Goal: Task Accomplishment & Management: Manage account settings

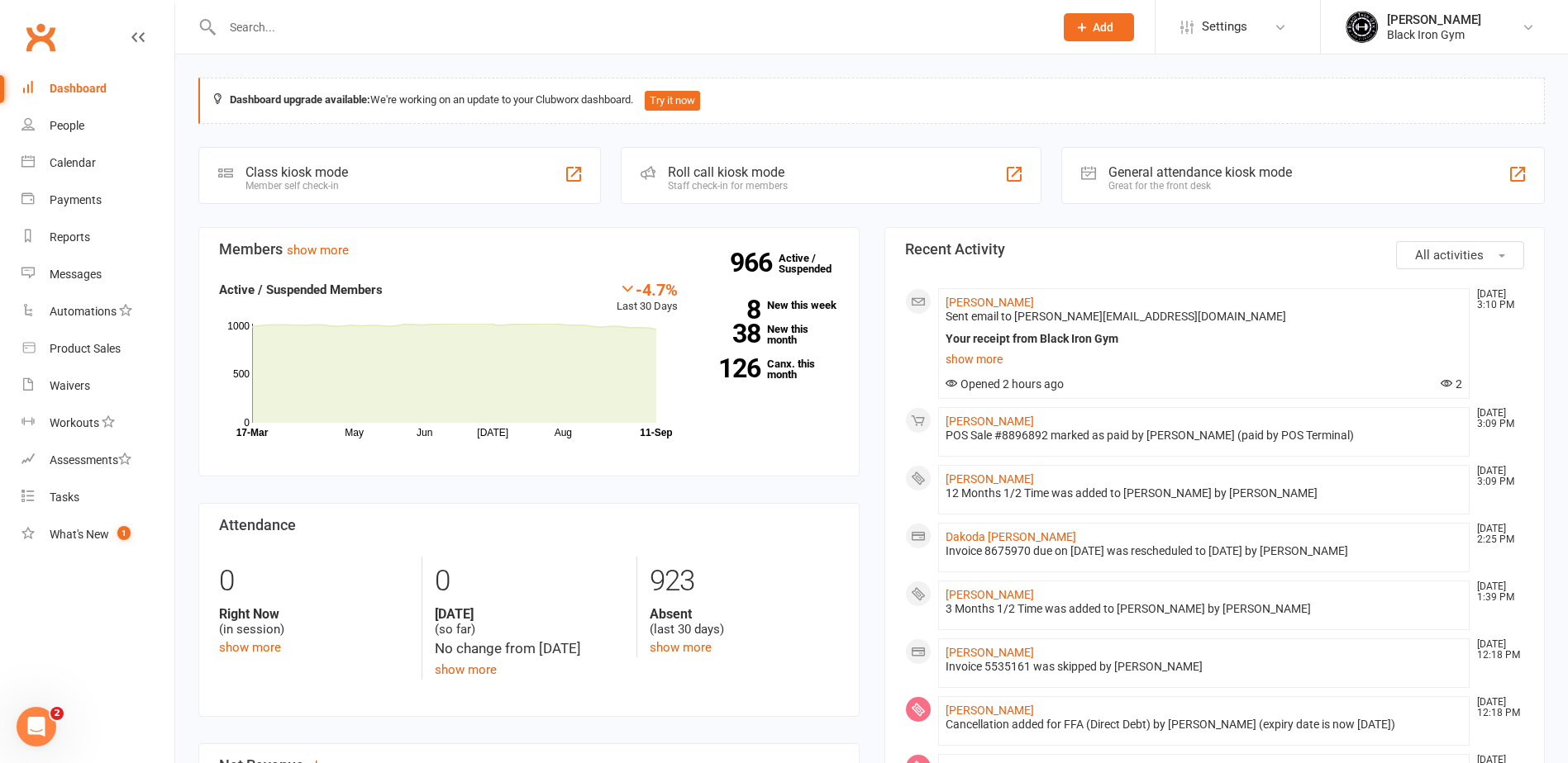
click at [268, 36] on input "text" at bounding box center [630, 27] width 825 height 23
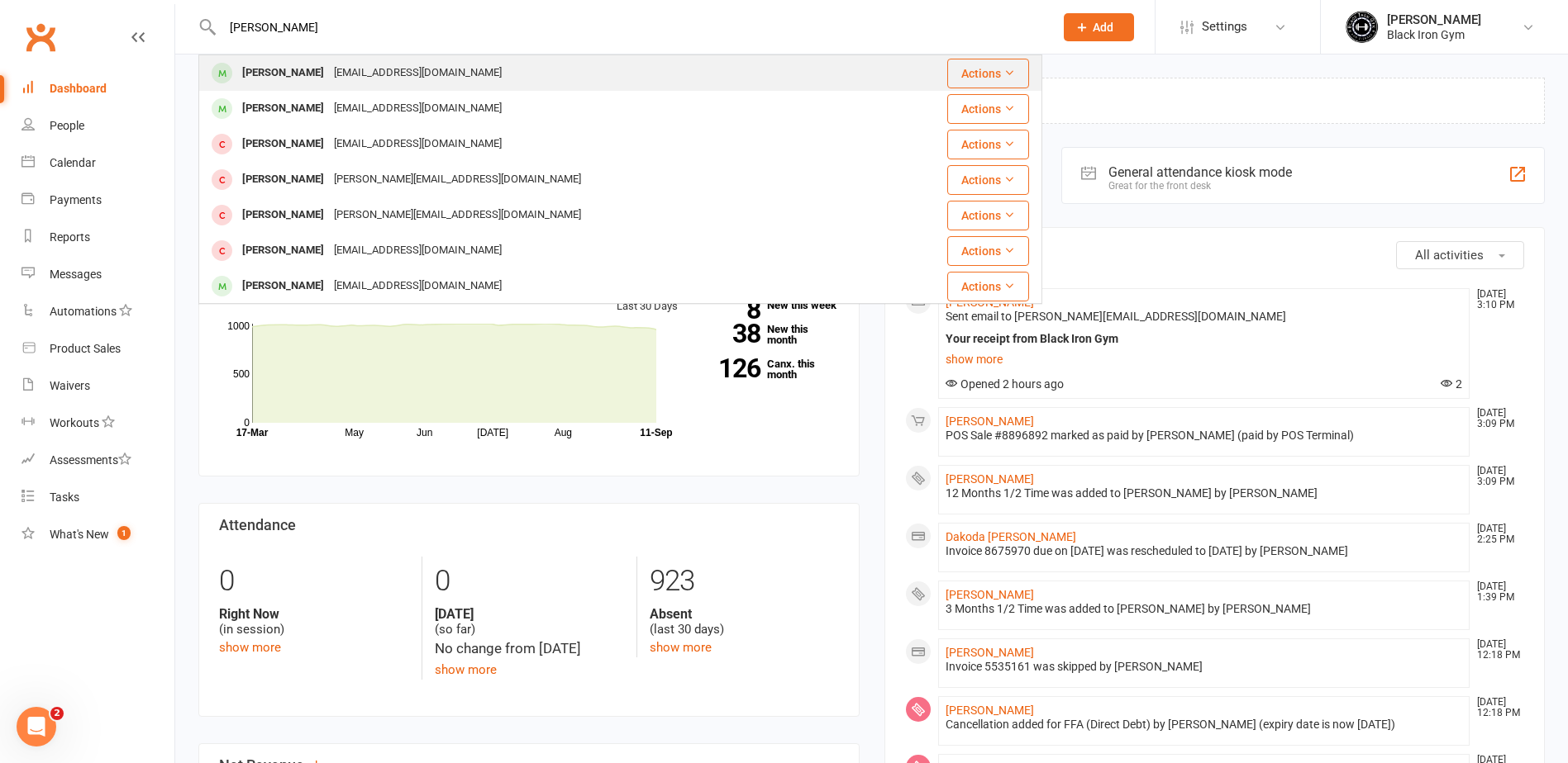
type input "[PERSON_NAME]"
click at [306, 61] on div "[PERSON_NAME] [EMAIL_ADDRESS][DOMAIN_NAME]" at bounding box center [539, 72] width 677 height 34
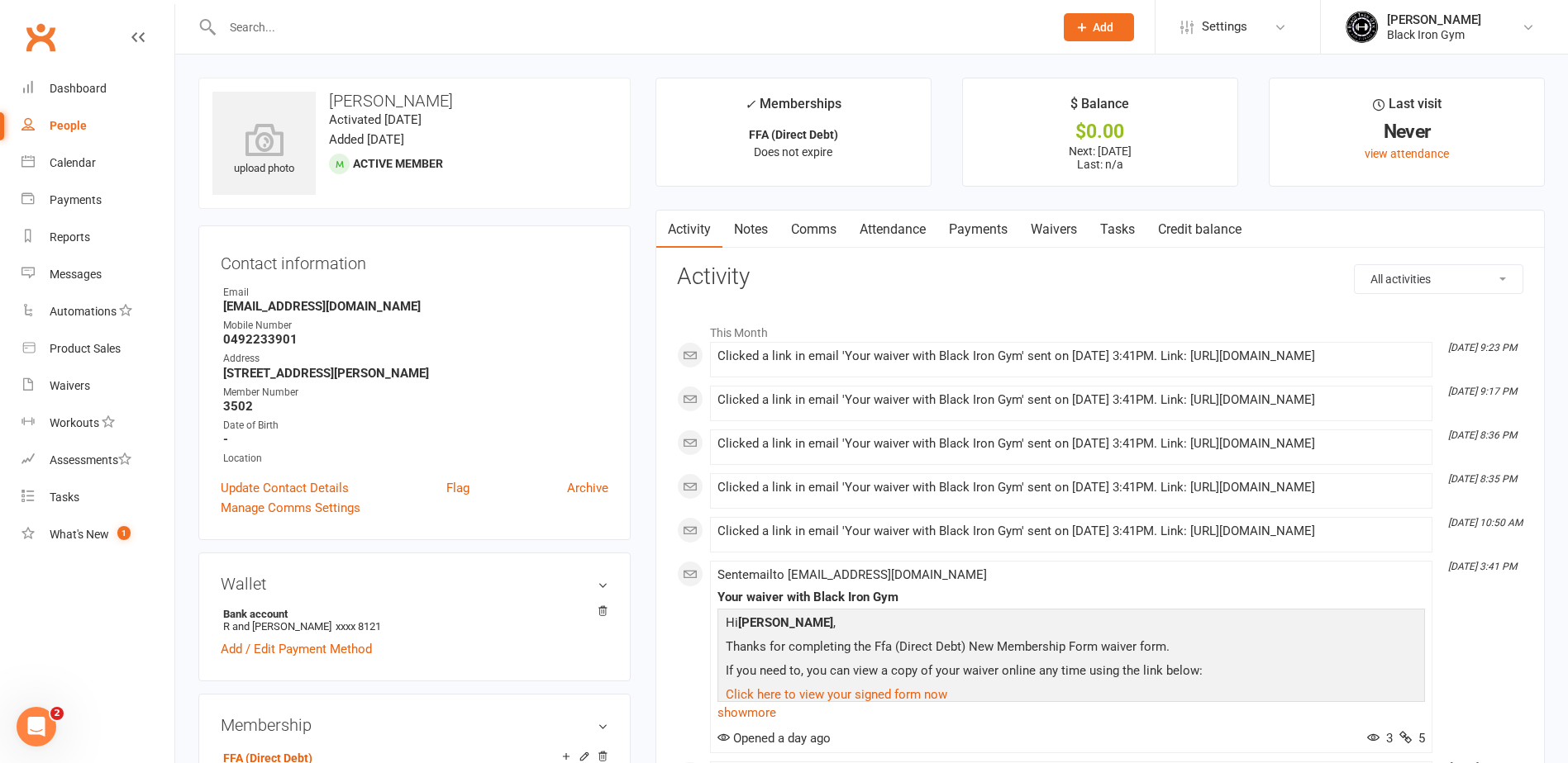
click at [299, 33] on input "text" at bounding box center [630, 27] width 825 height 23
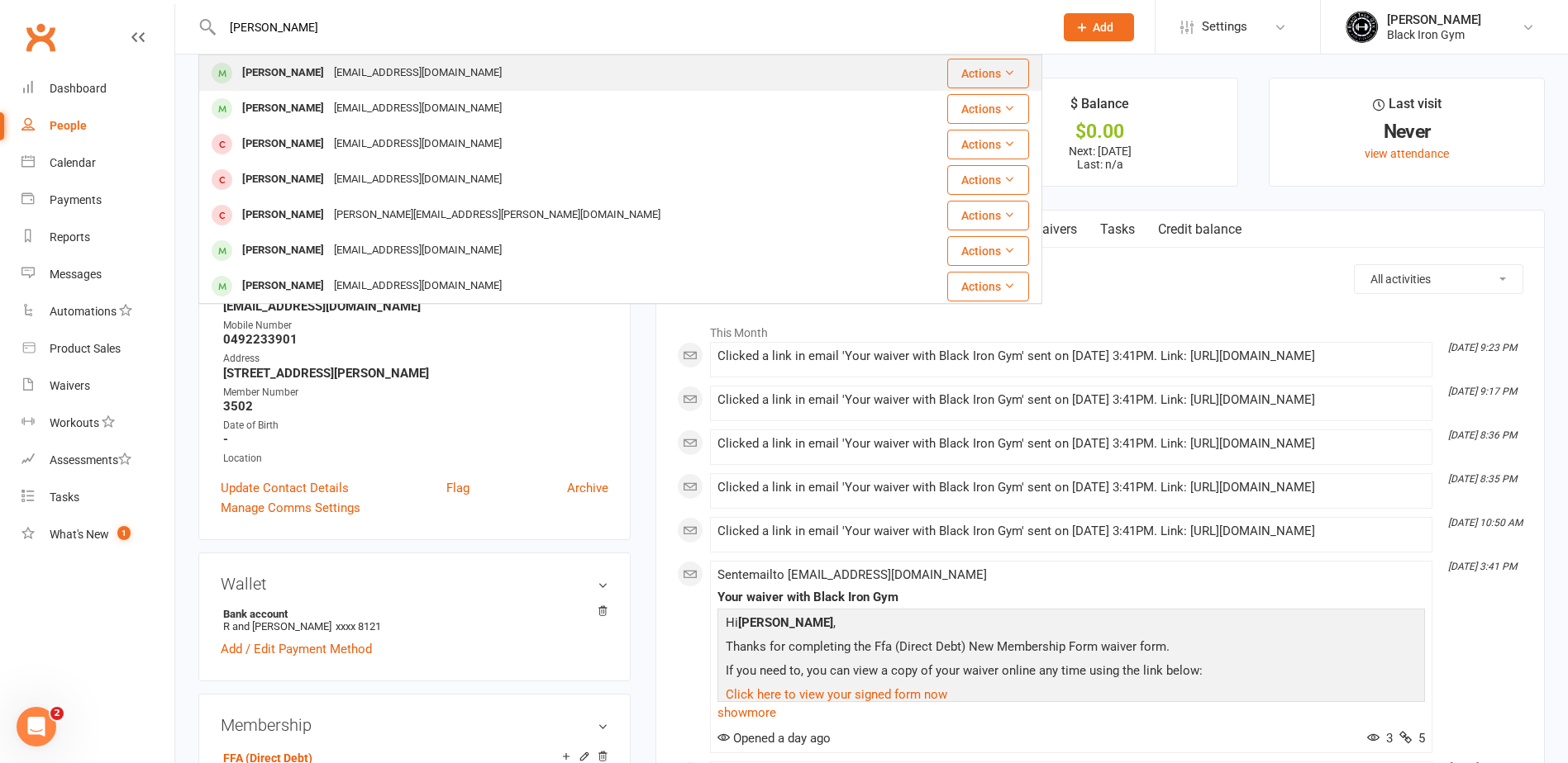
type input "[PERSON_NAME]"
click at [402, 66] on div "[EMAIL_ADDRESS][DOMAIN_NAME]" at bounding box center [417, 72] width 177 height 24
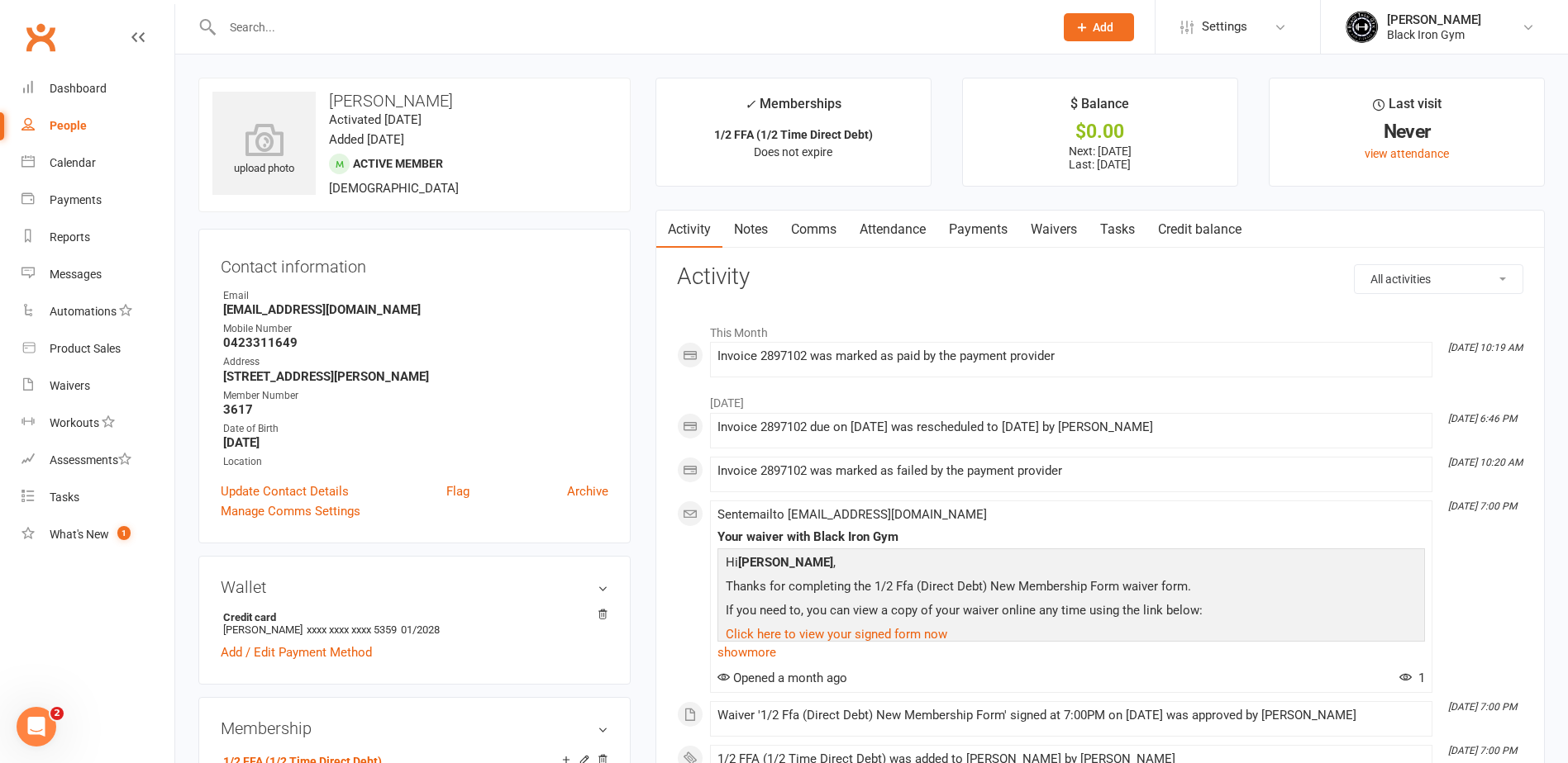
click at [998, 236] on link "Payments" at bounding box center [977, 229] width 82 height 38
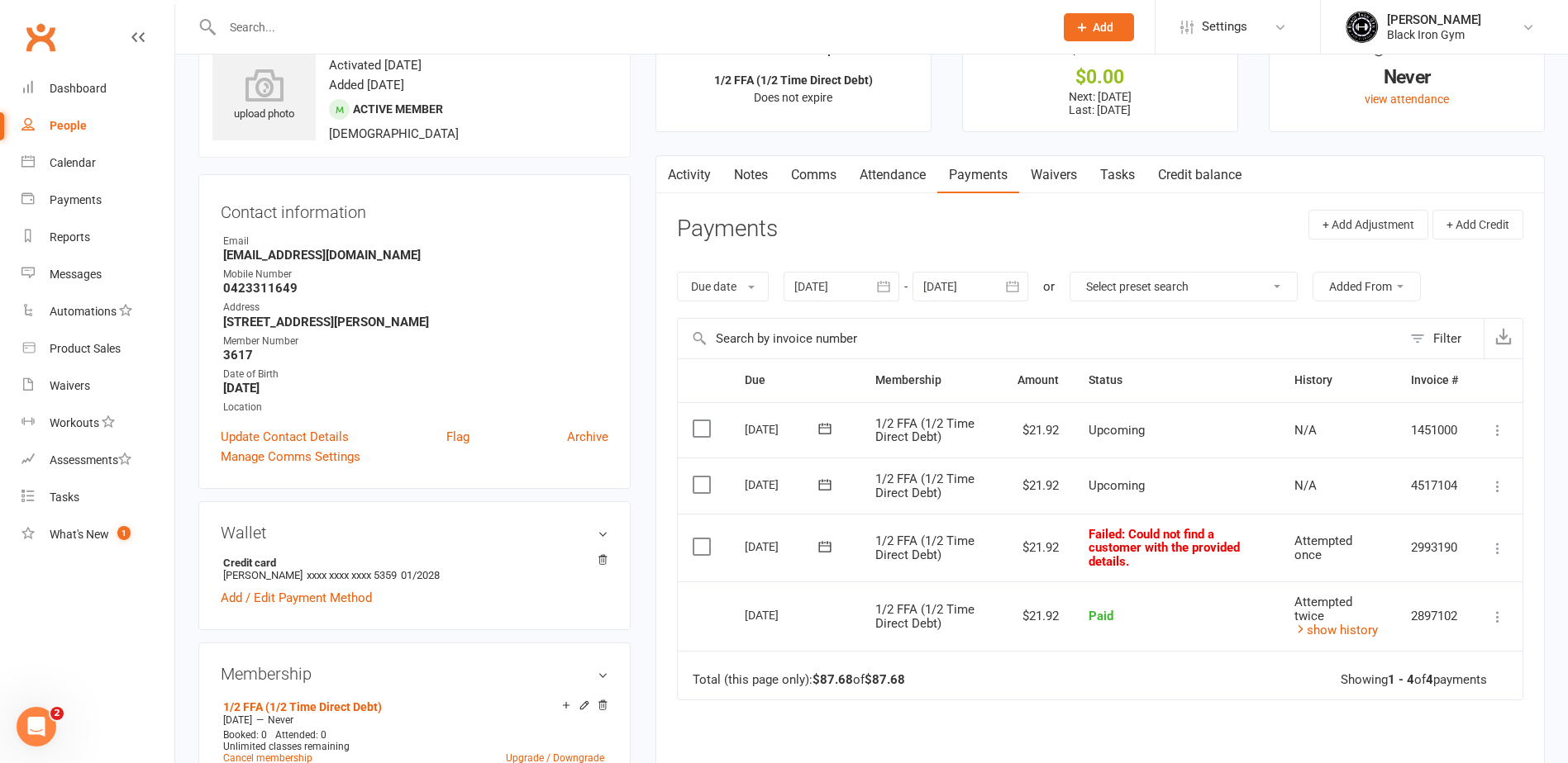
scroll to position [83, 0]
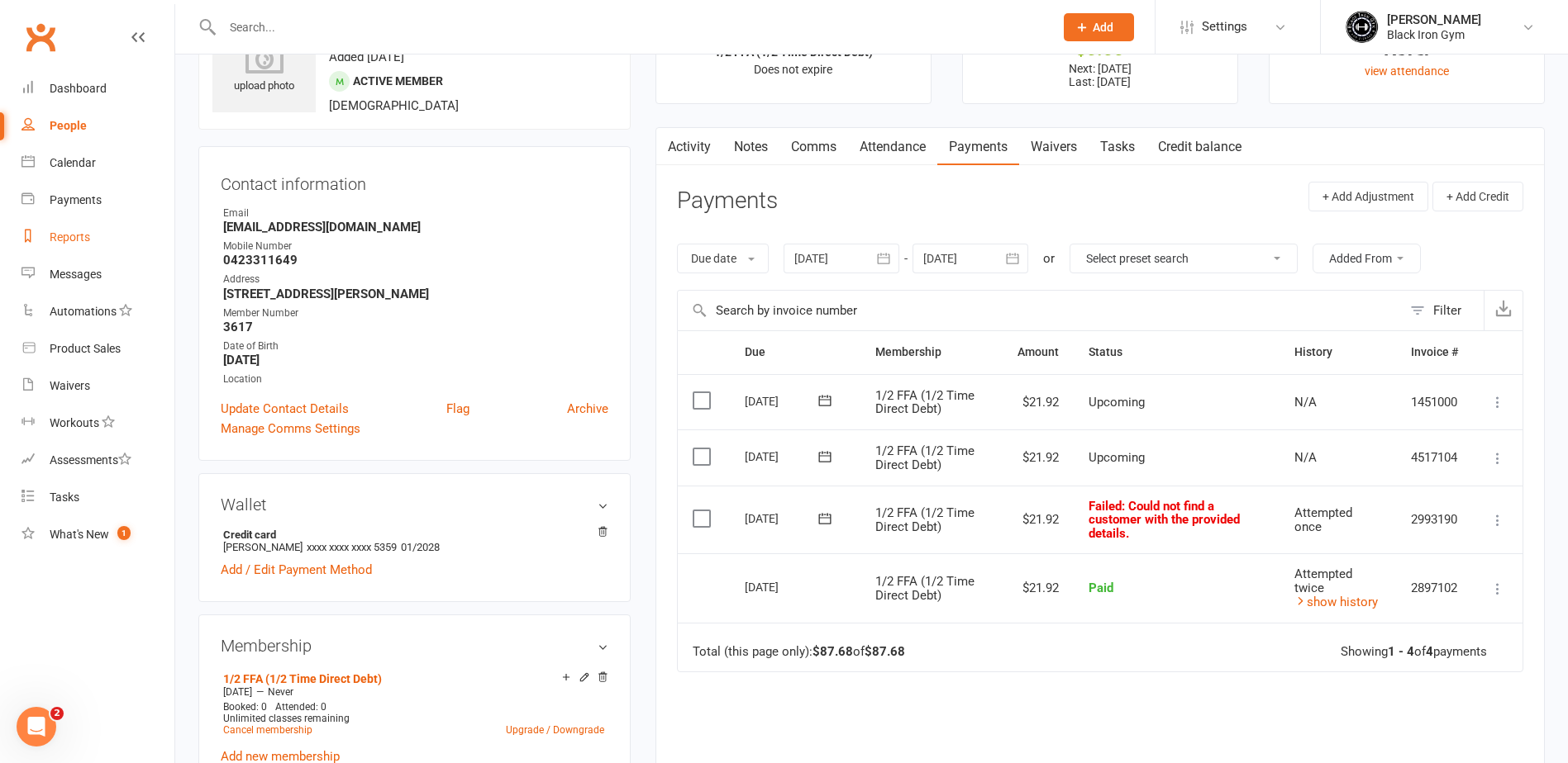
click at [63, 240] on div "Reports" at bounding box center [69, 237] width 40 height 13
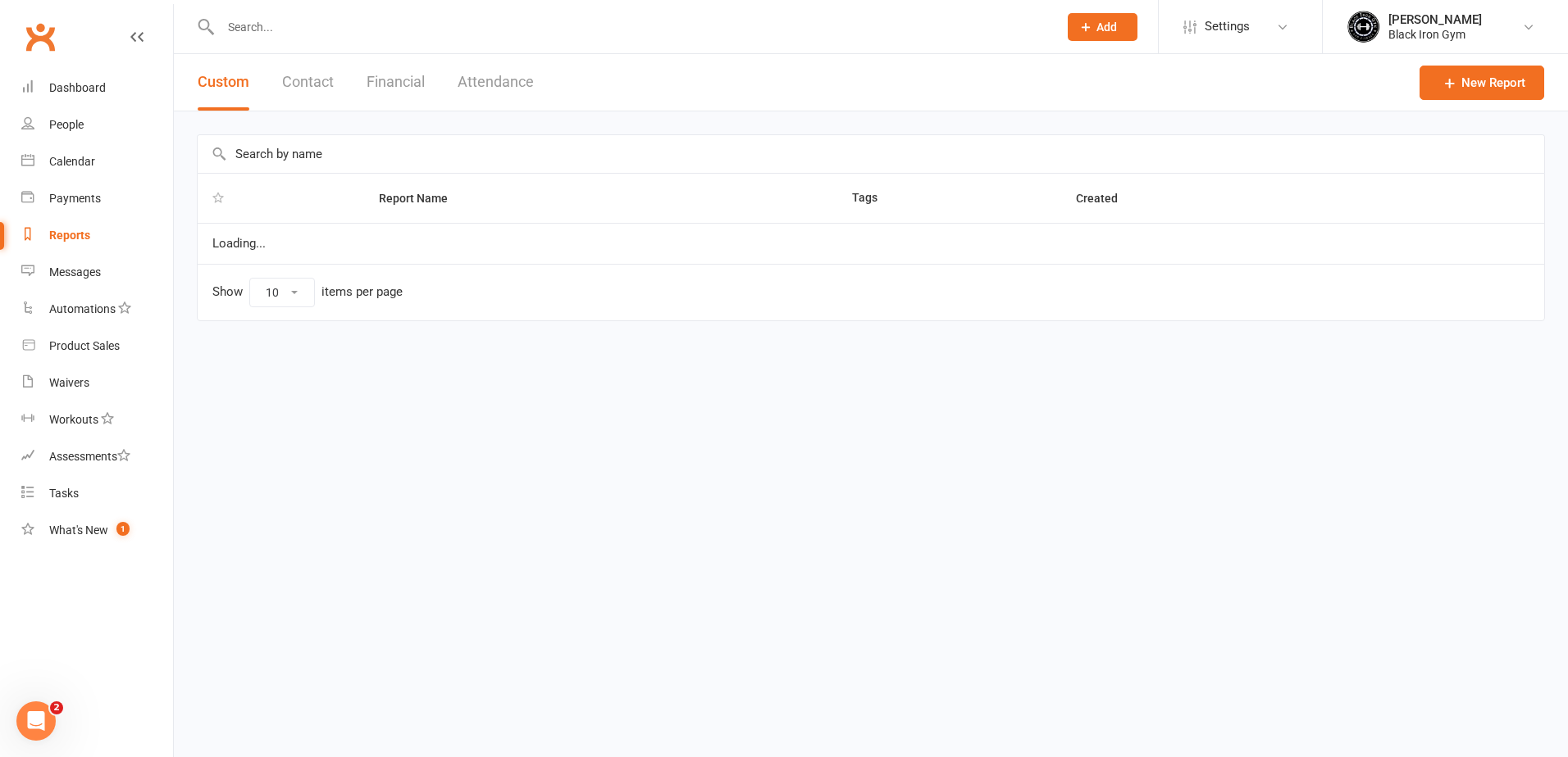
select select "100"
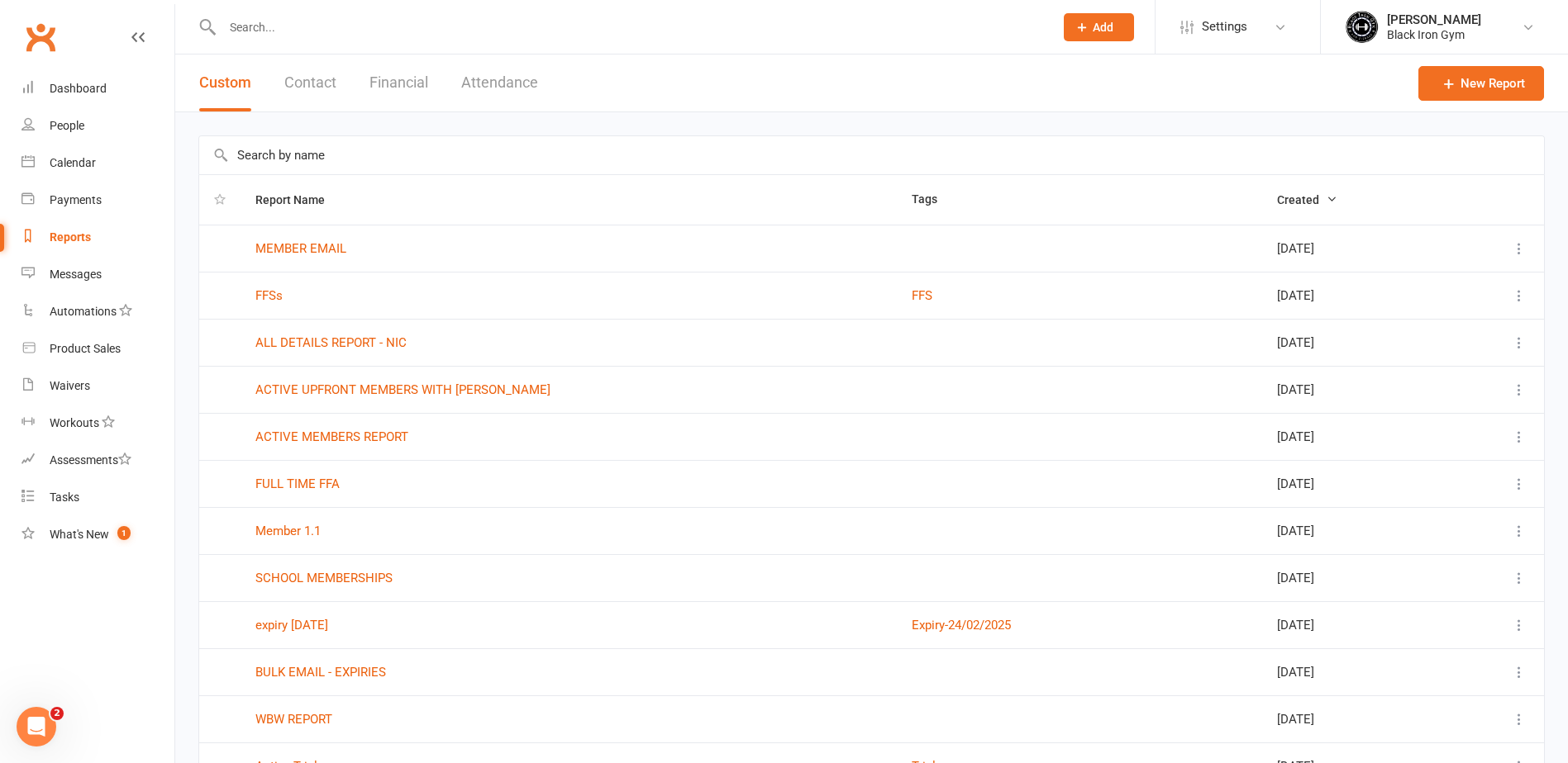
click at [255, 37] on input "text" at bounding box center [630, 27] width 825 height 23
click at [91, 193] on link "Payments" at bounding box center [97, 200] width 153 height 38
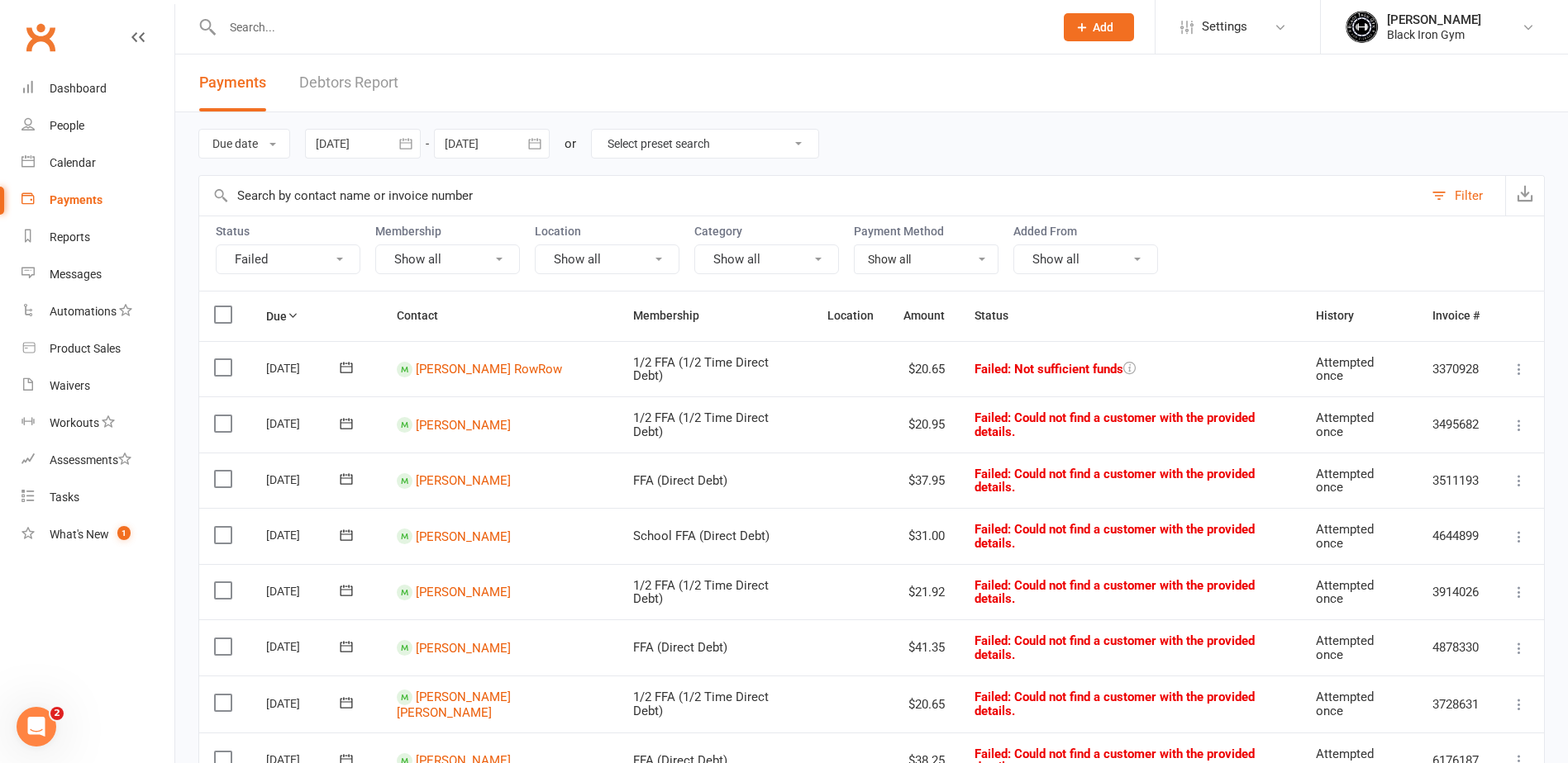
click at [659, 149] on select "Select preset search All failures All skipped payments All pending payments Suc…" at bounding box center [704, 144] width 226 height 28
select select "0"
click at [604, 130] on select "Select preset search All failures All skipped payments All pending payments Suc…" at bounding box center [704, 144] width 226 height 28
type input "[DATE]"
click at [312, 30] on input "text" at bounding box center [630, 27] width 825 height 23
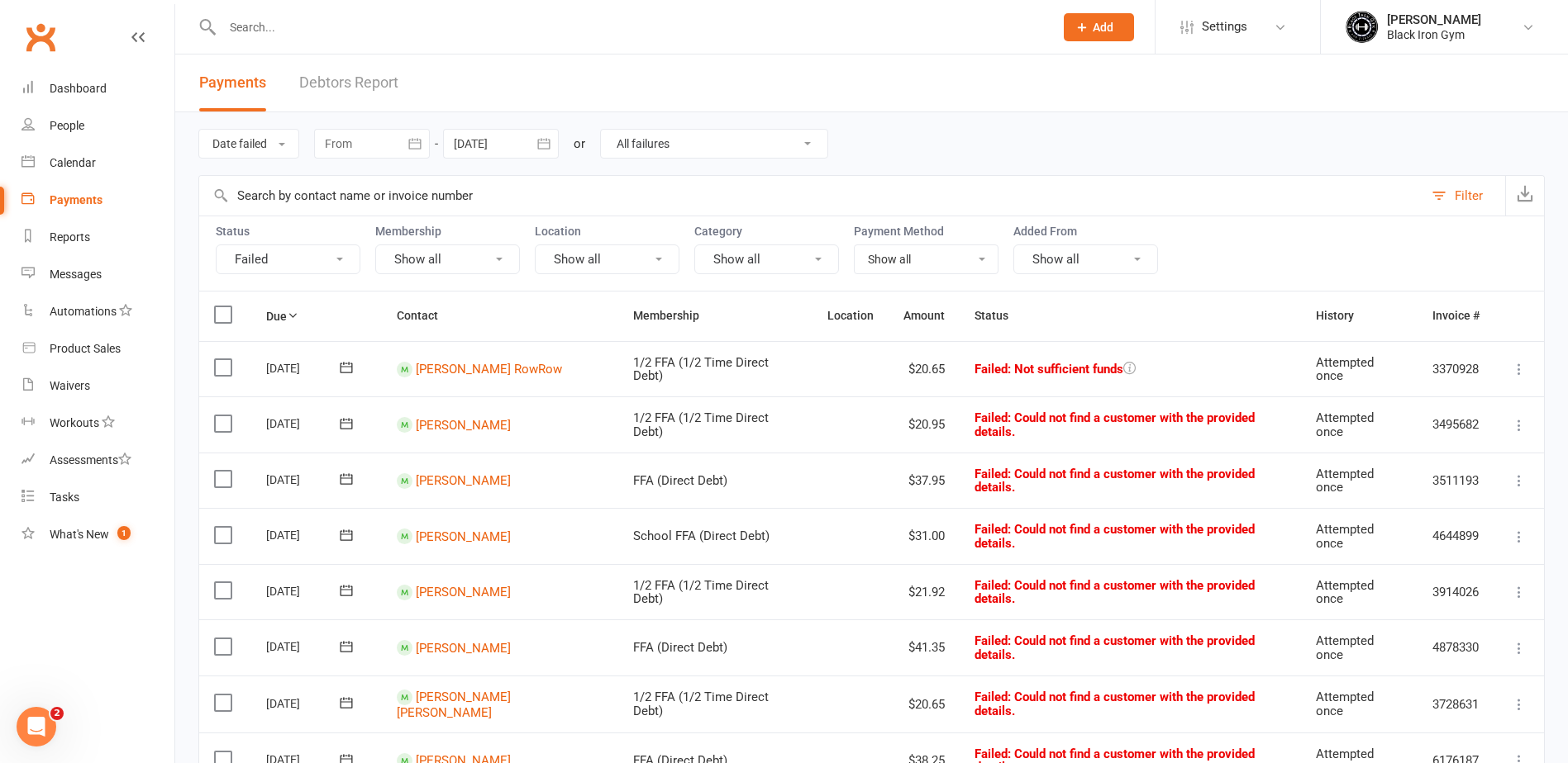
click at [414, 38] on input "text" at bounding box center [630, 27] width 825 height 23
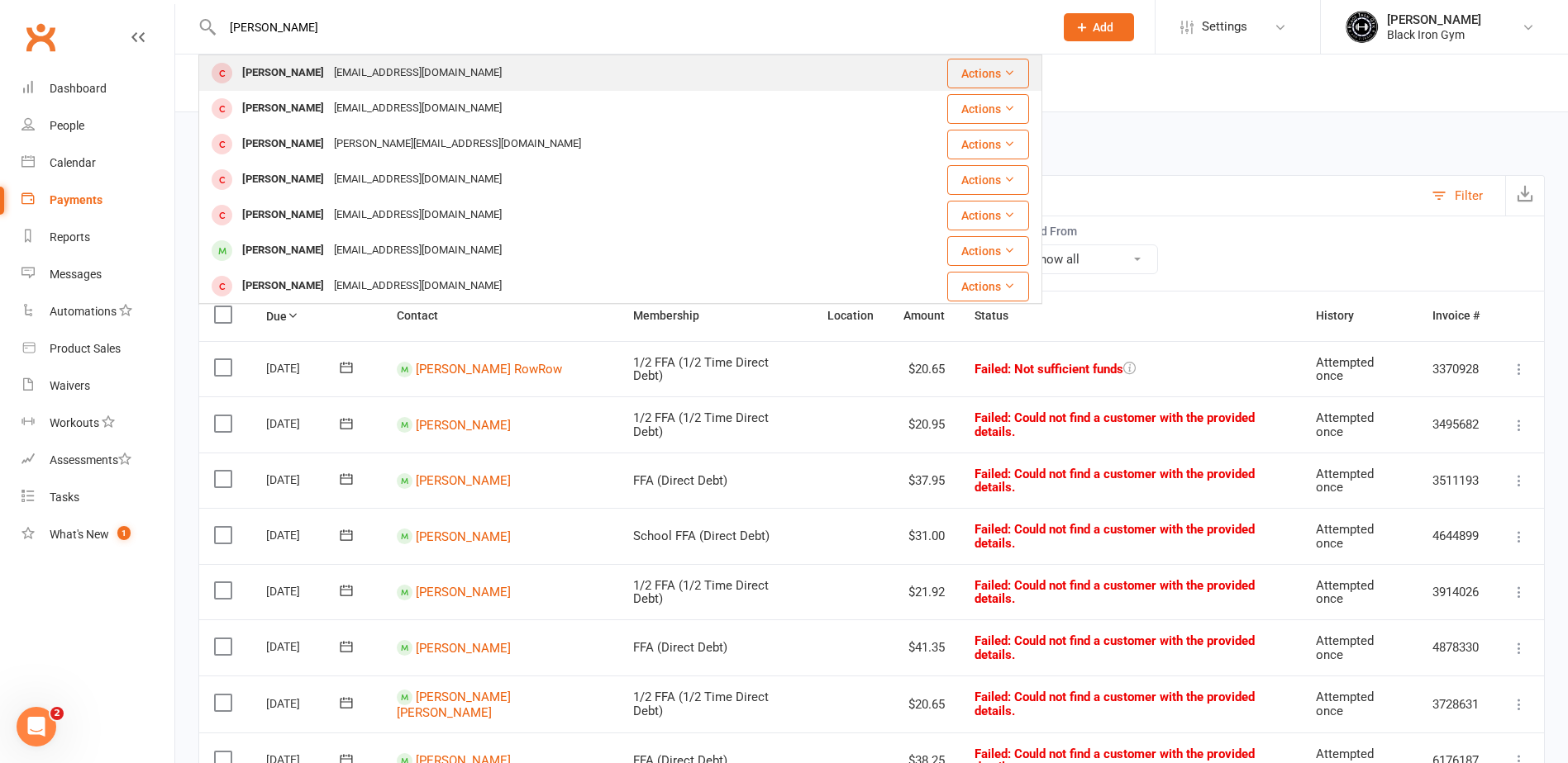
type input "[PERSON_NAME]"
click at [409, 76] on div "[EMAIL_ADDRESS][DOMAIN_NAME]" at bounding box center [417, 72] width 177 height 24
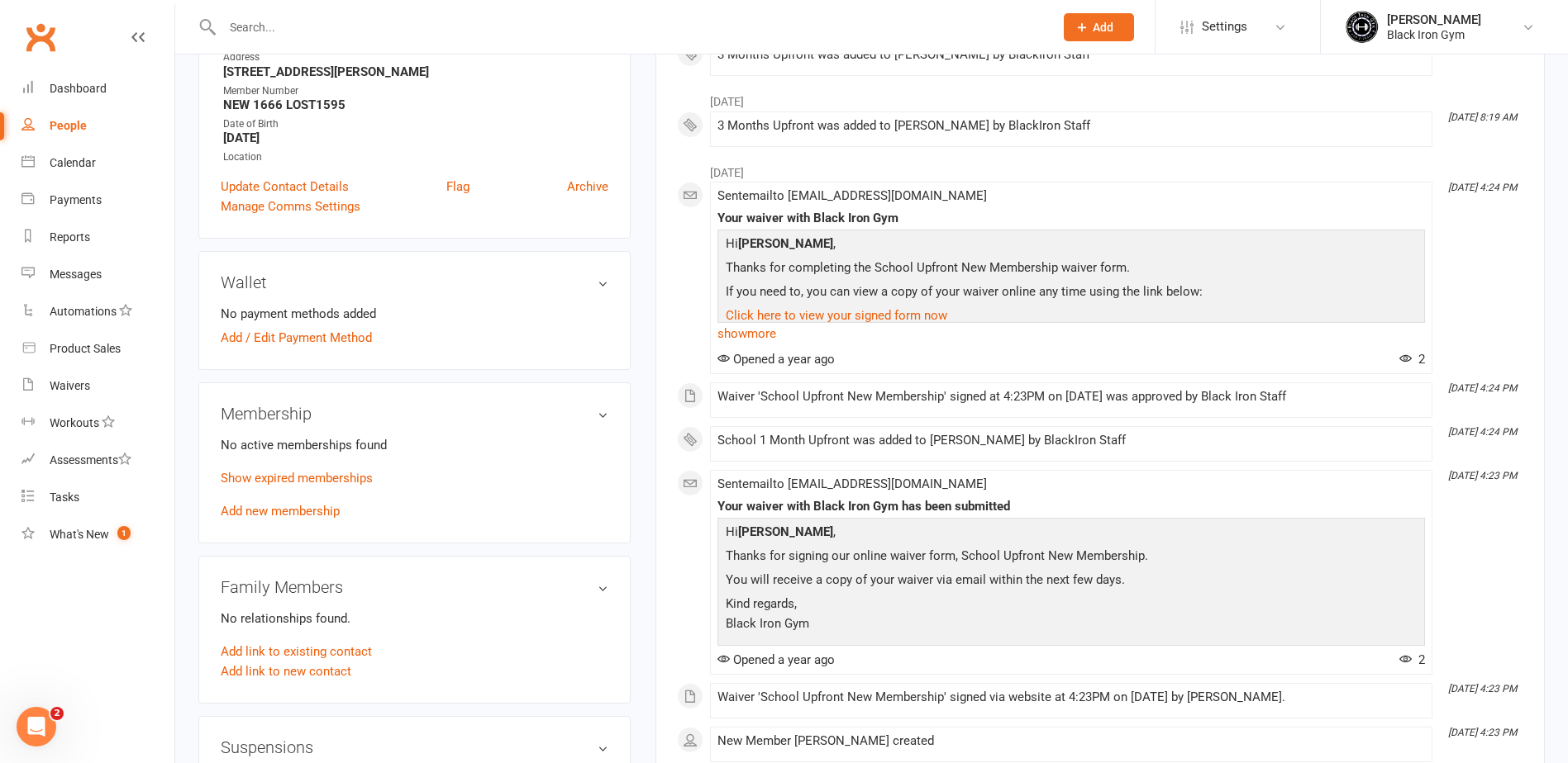
scroll to position [330, 0]
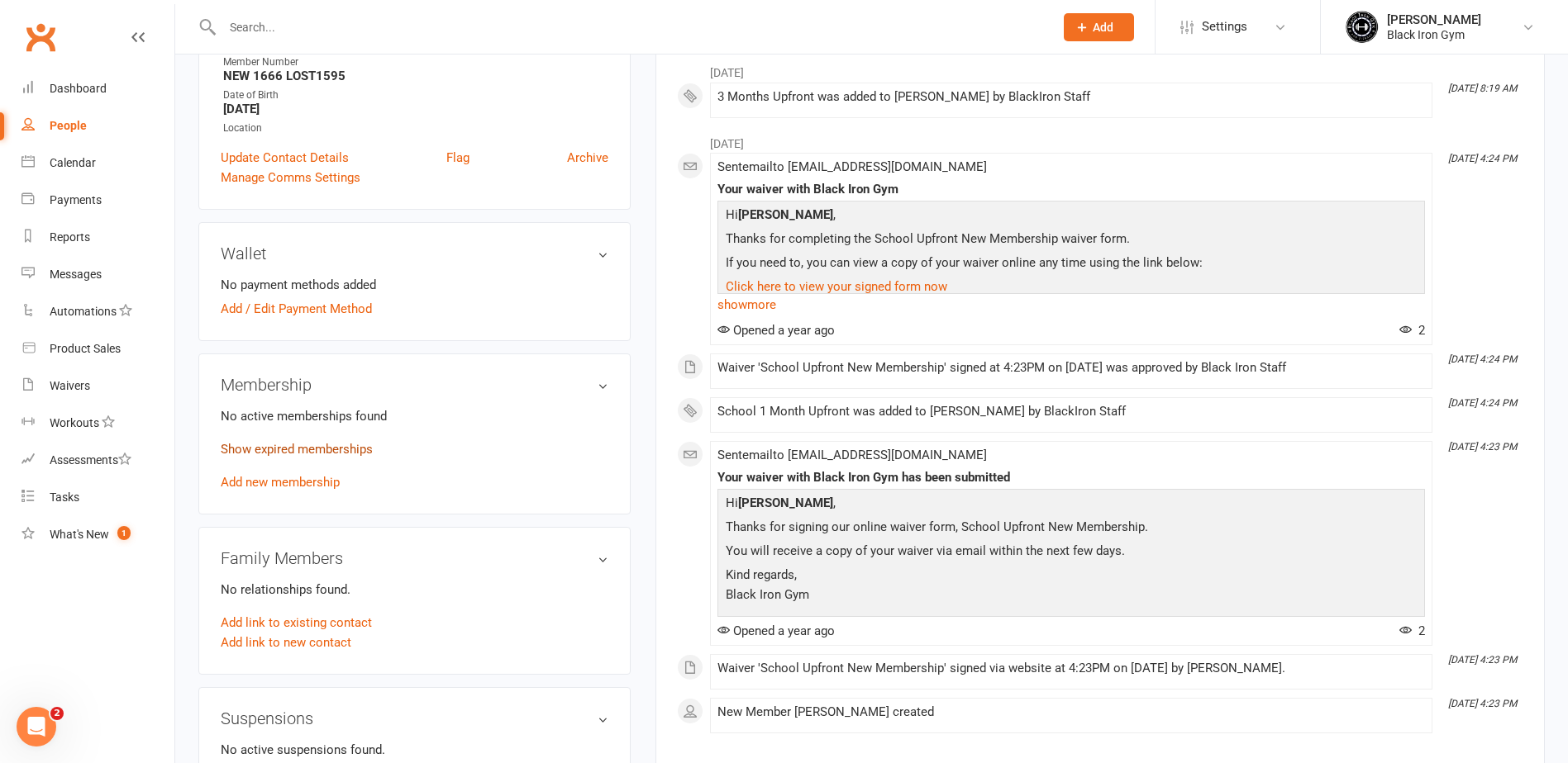
click at [295, 455] on link "Show expired memberships" at bounding box center [297, 449] width 152 height 14
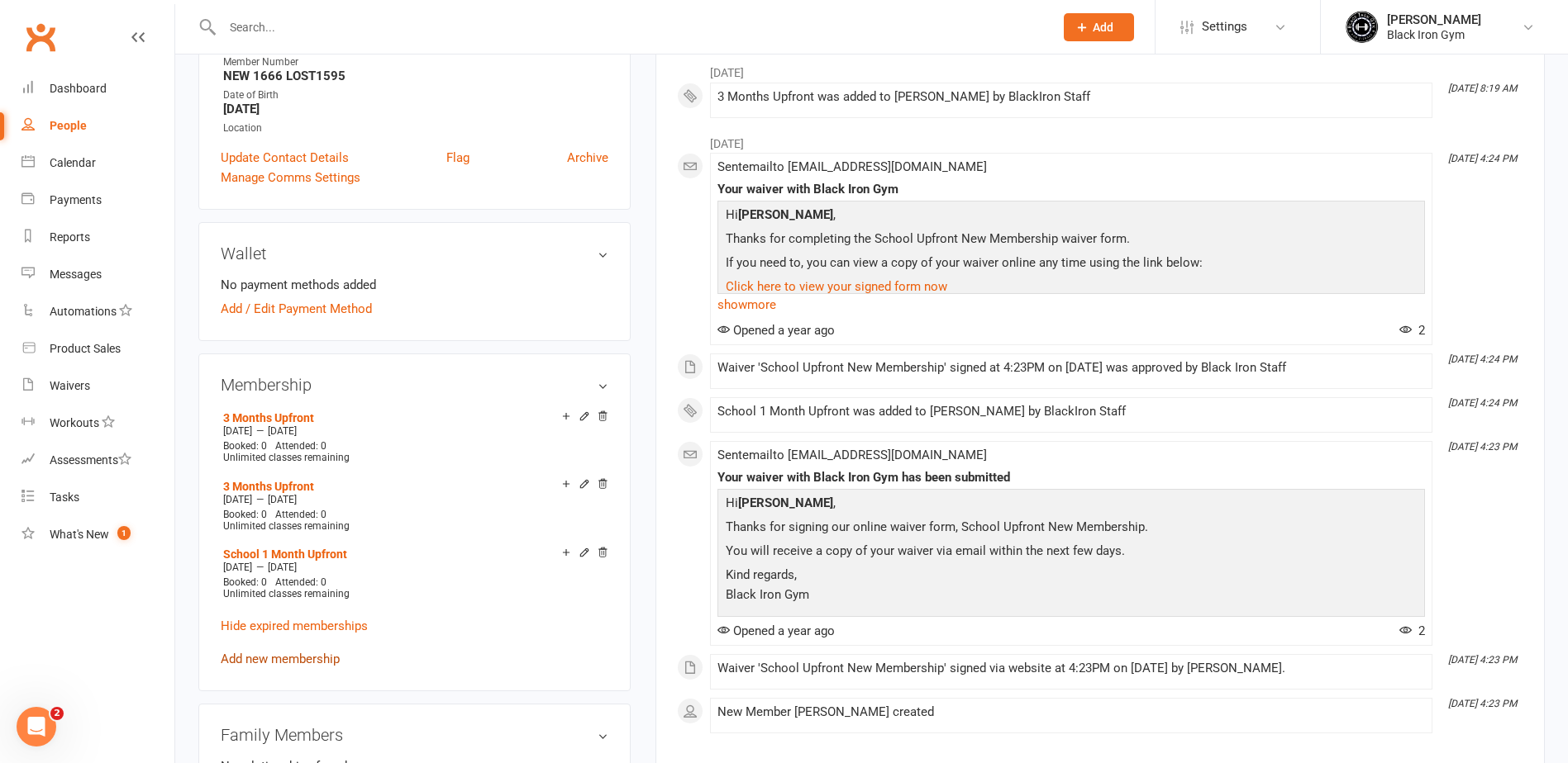
click at [297, 652] on link "Add new membership" at bounding box center [279, 659] width 119 height 14
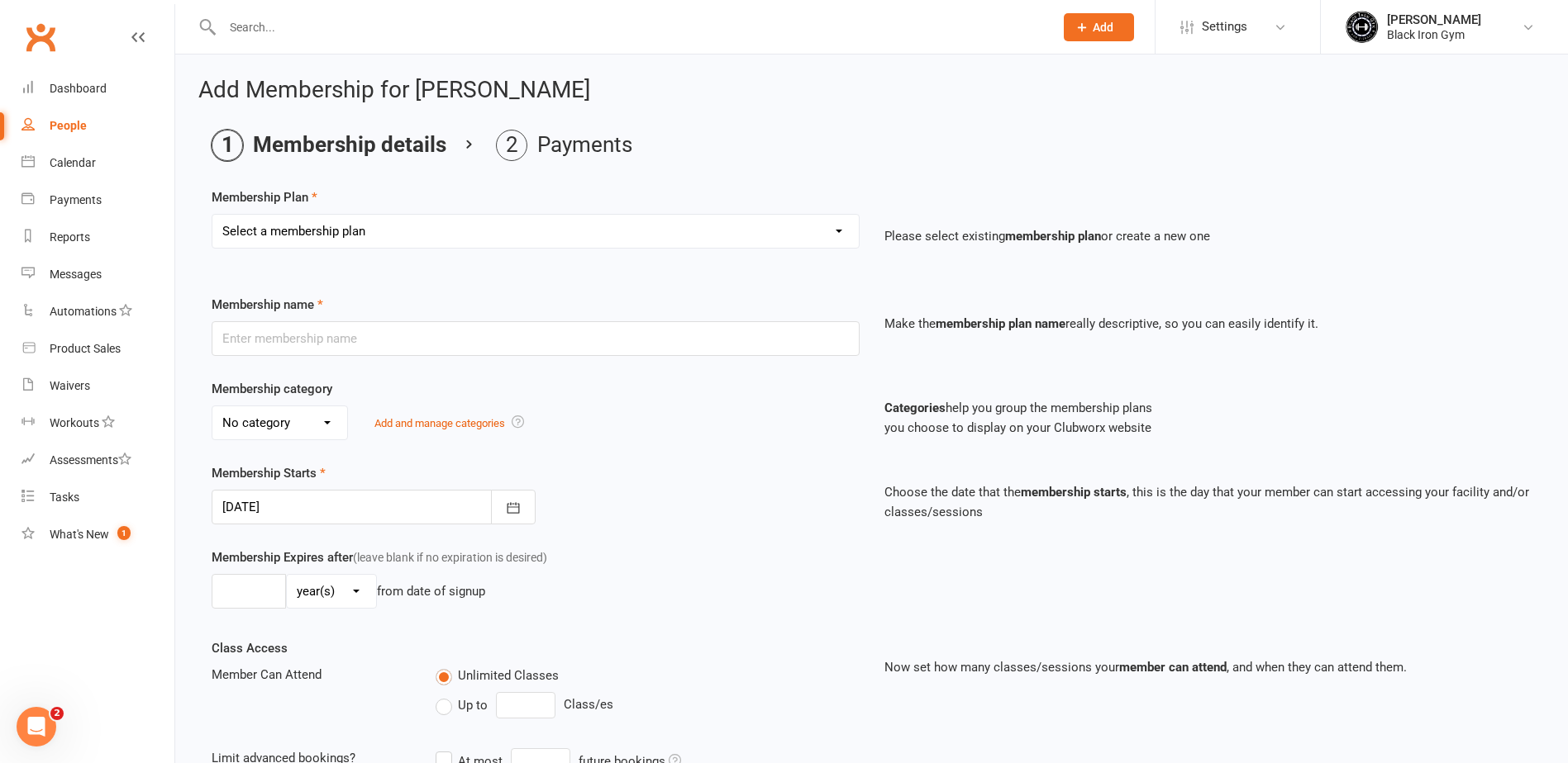
click at [292, 233] on select "Select a membership plan Create new Membership Plan FFA (Direct Debt) 1/2 FFA (…" at bounding box center [535, 231] width 647 height 33
select select "13"
click at [212, 215] on select "Select a membership plan Create new Membership Plan FFA (Direct Debt) 1/2 FFA (…" at bounding box center [535, 231] width 647 height 33
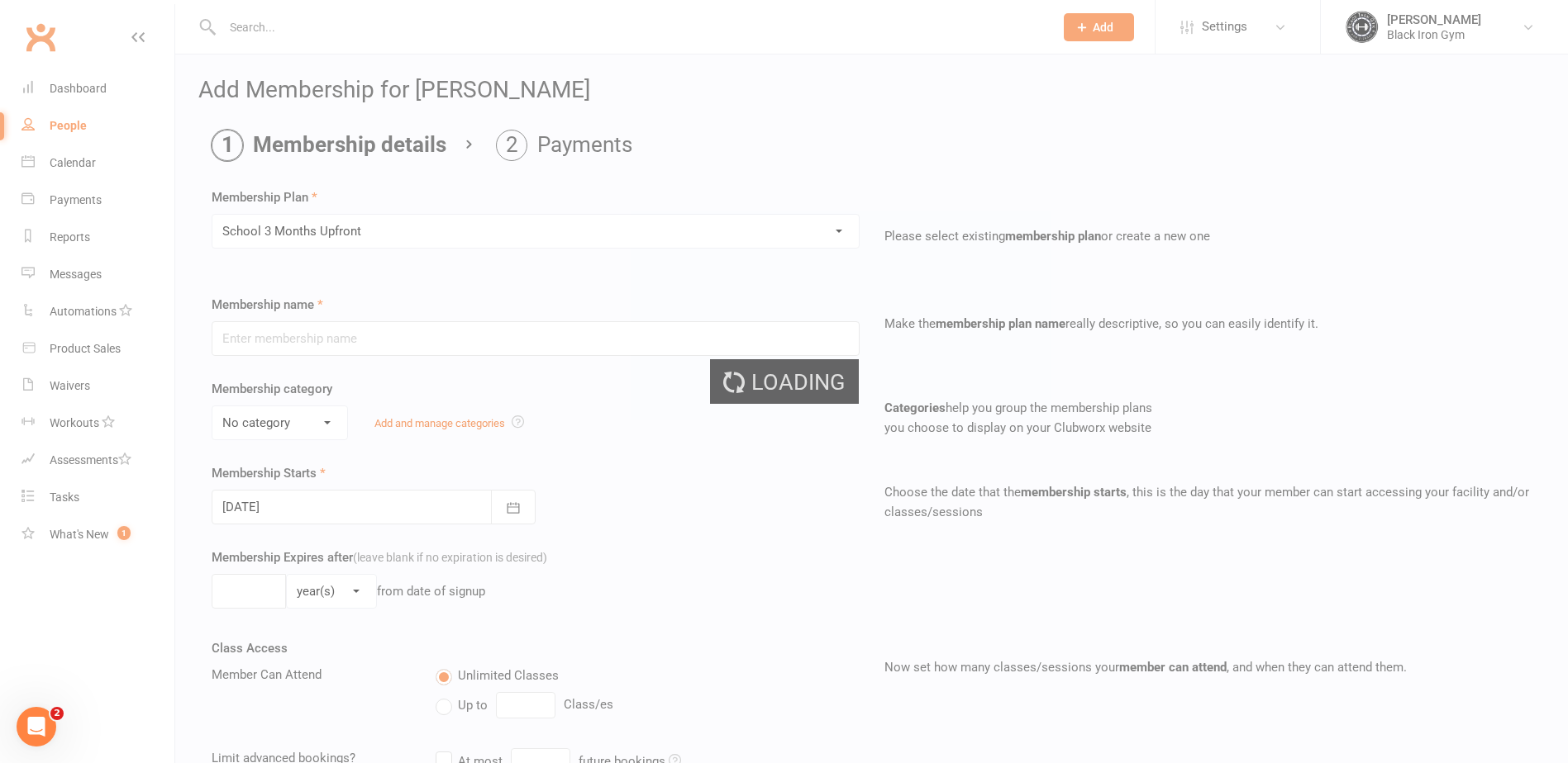
type input "School 3 Months Upfront"
select select "3"
type input "3"
select select "2"
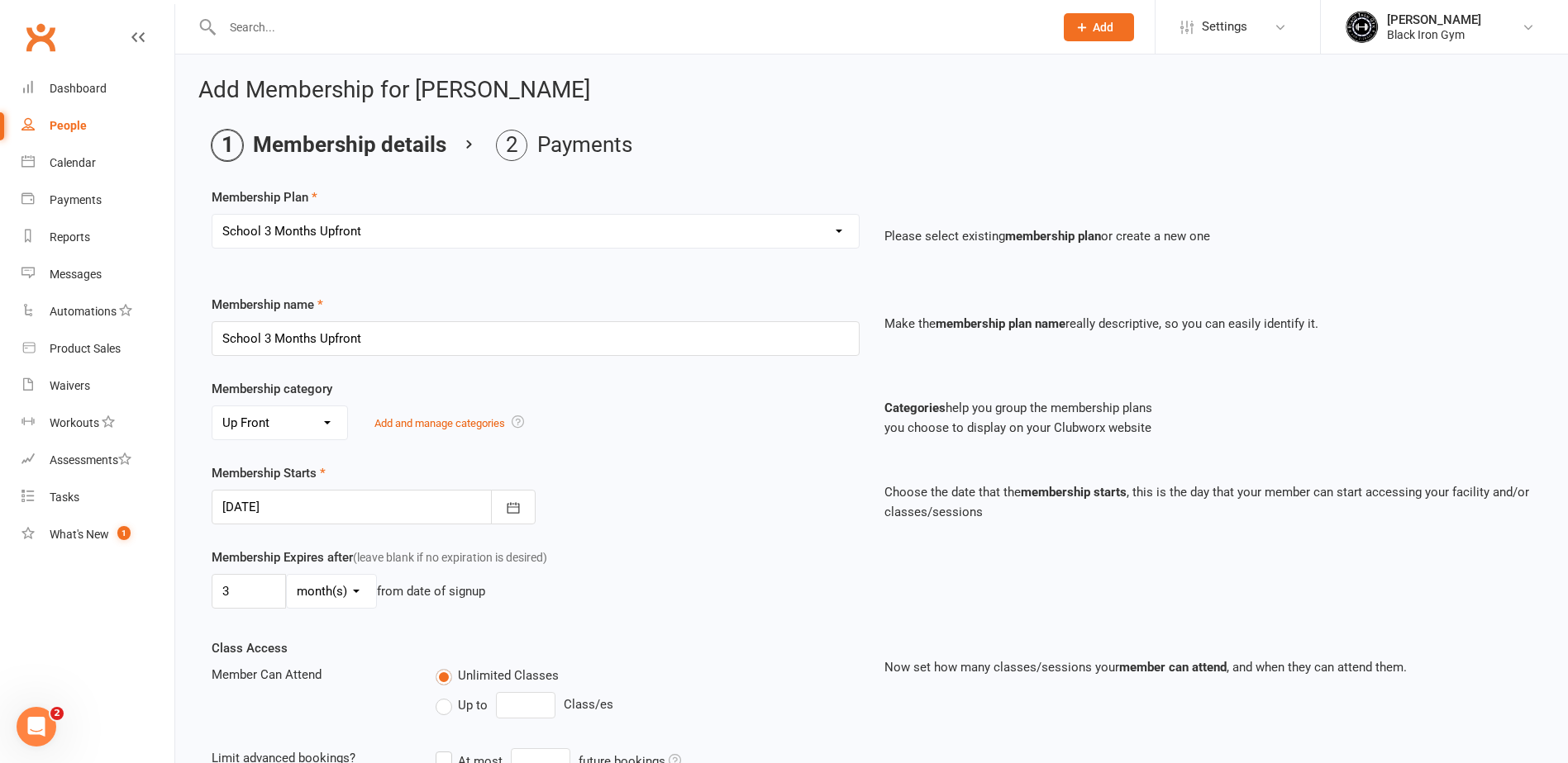
click at [349, 503] on div at bounding box center [374, 508] width 324 height 35
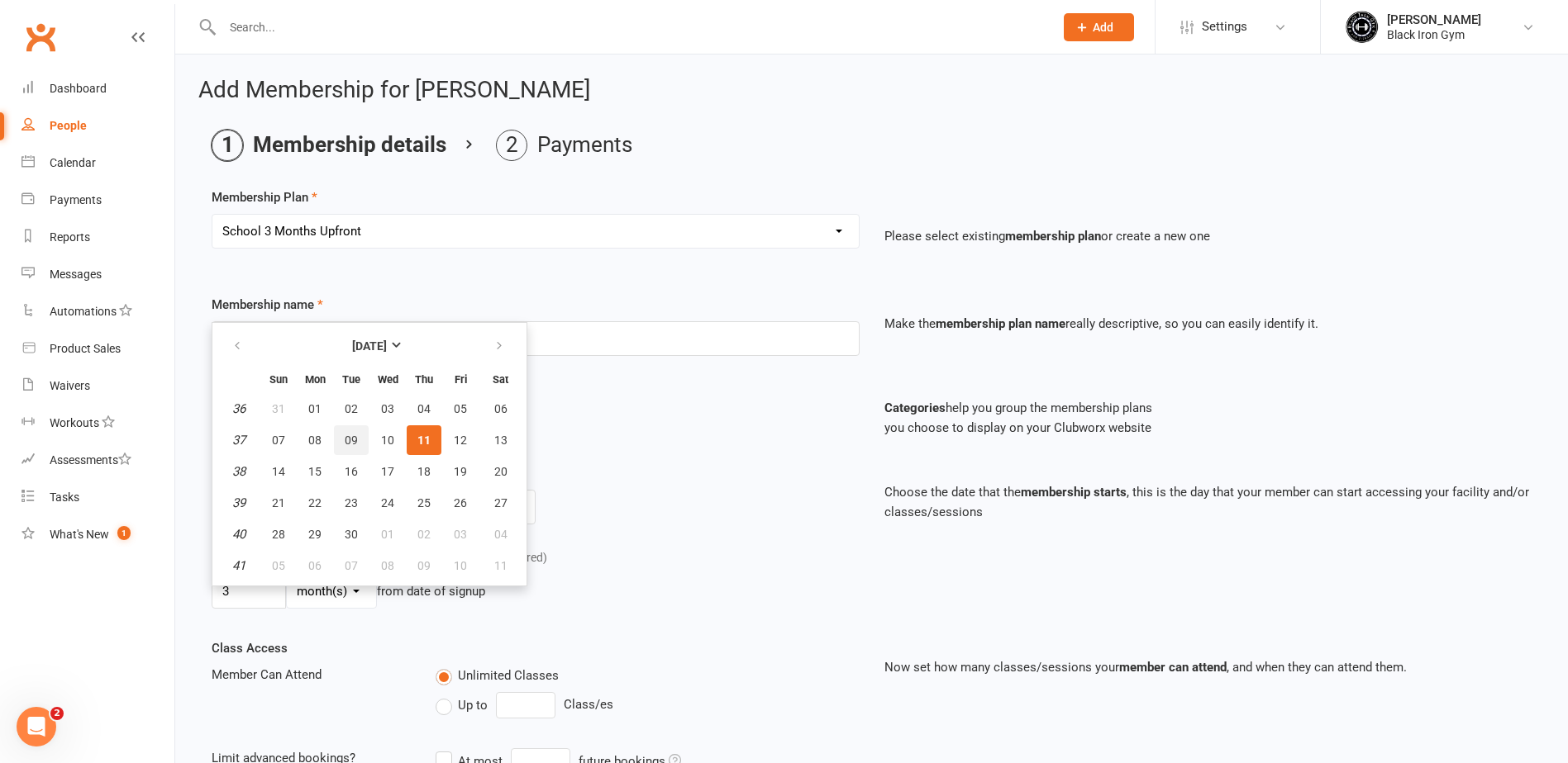
click at [343, 429] on button "09" at bounding box center [351, 440] width 35 height 30
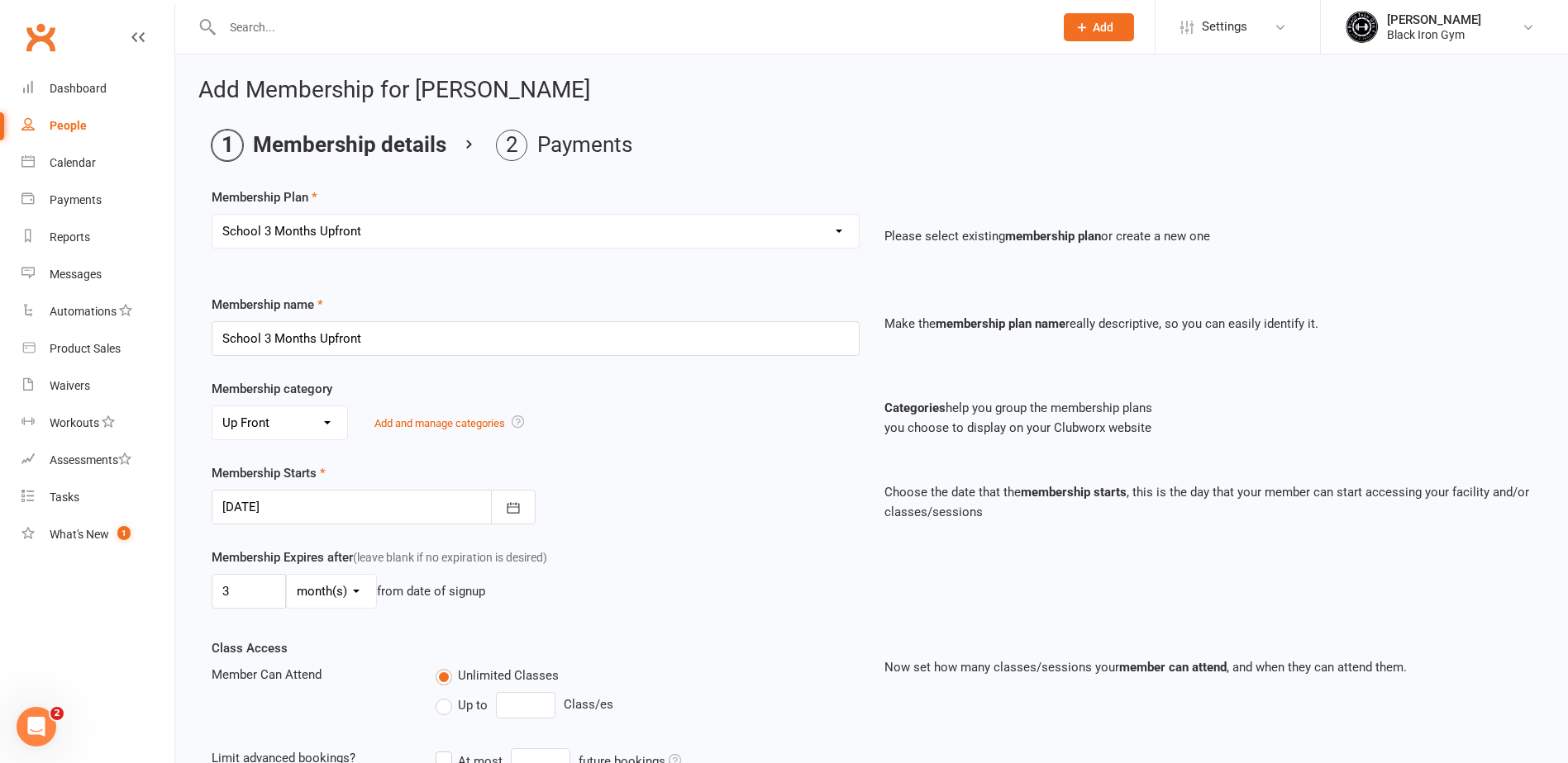
click at [399, 513] on div at bounding box center [374, 508] width 324 height 35
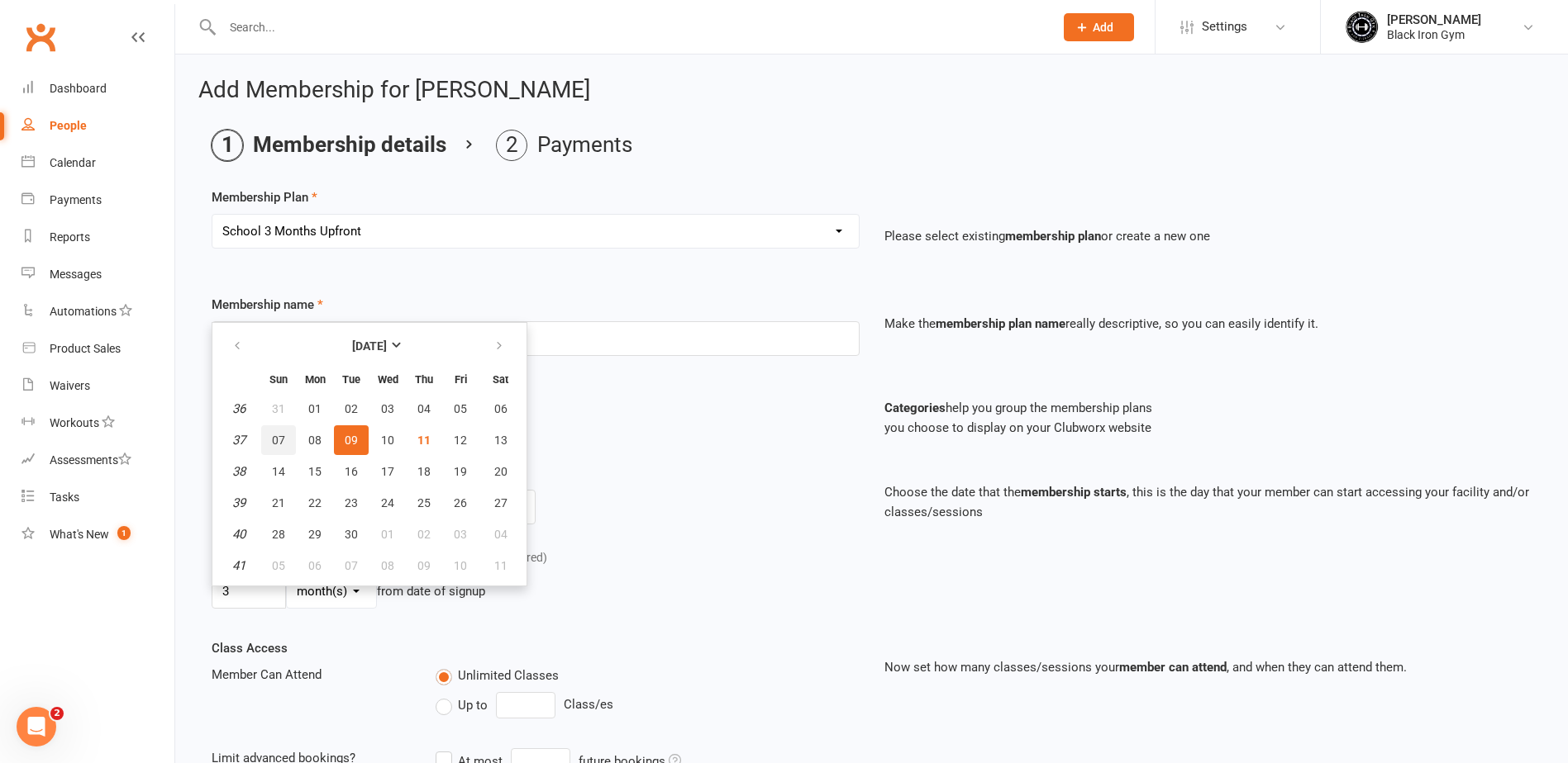
click at [289, 434] on button "07" at bounding box center [279, 440] width 35 height 30
type input "[DATE]"
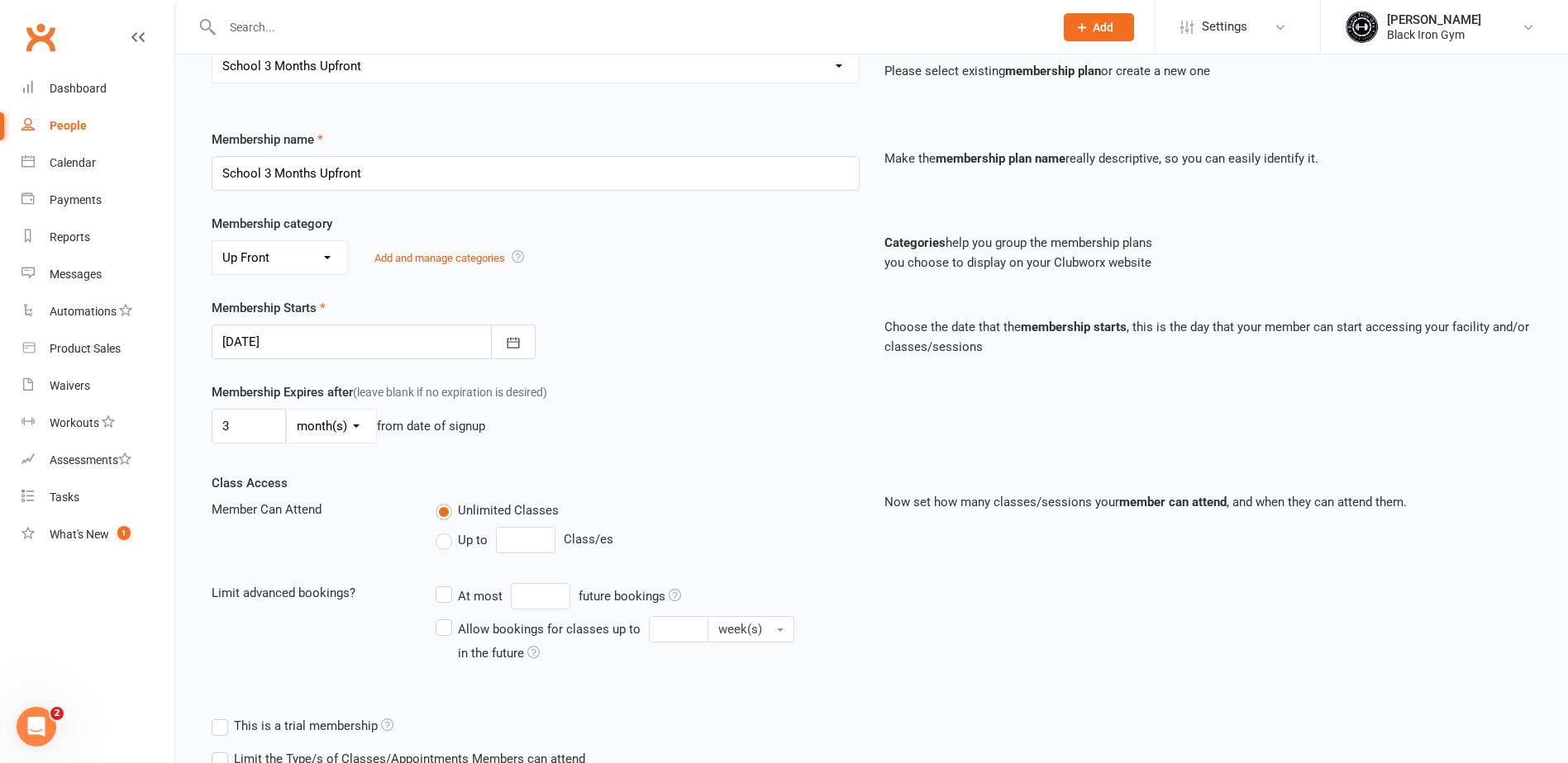
scroll to position [287, 0]
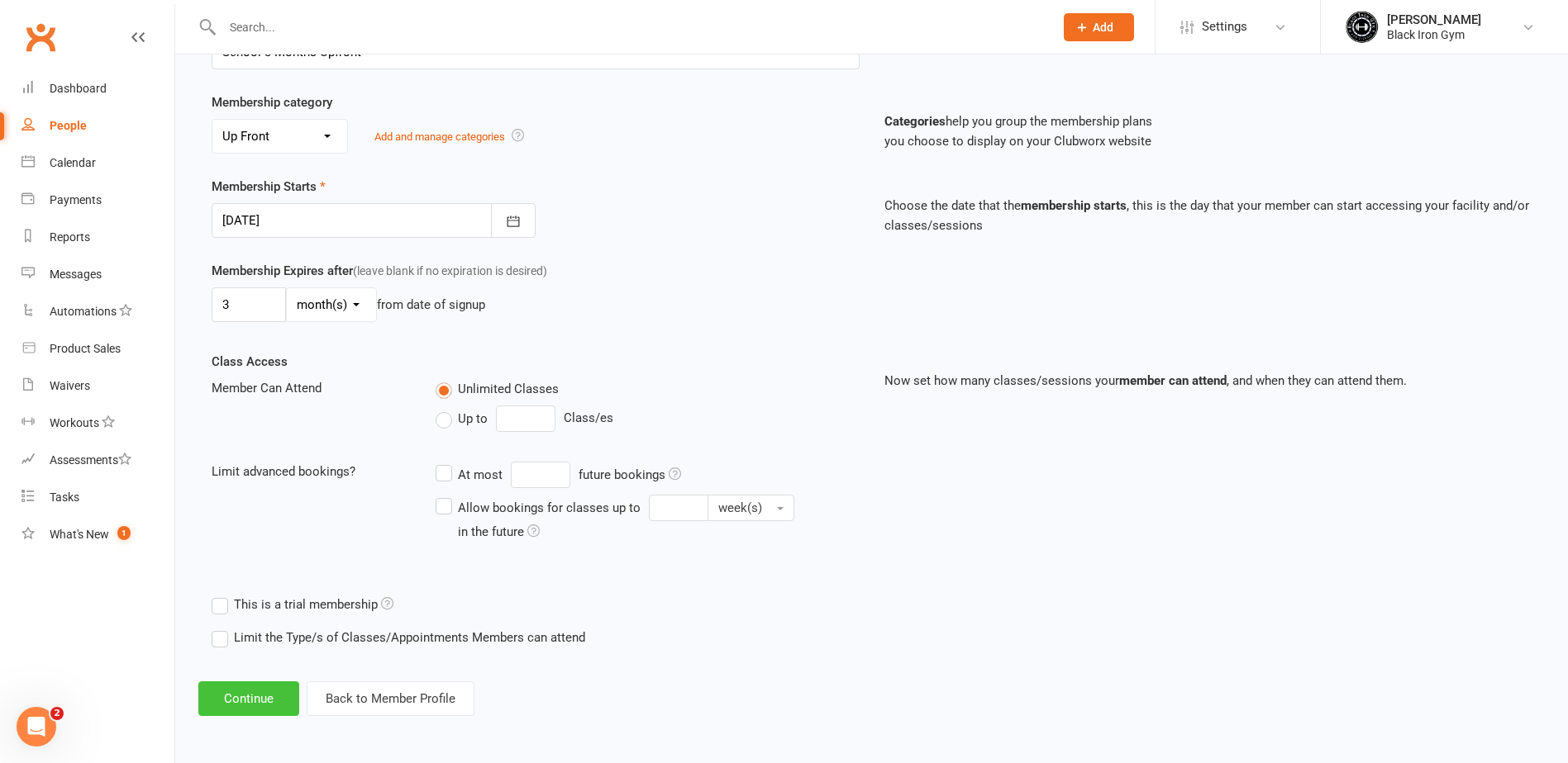
click at [285, 685] on button "Continue" at bounding box center [249, 698] width 101 height 35
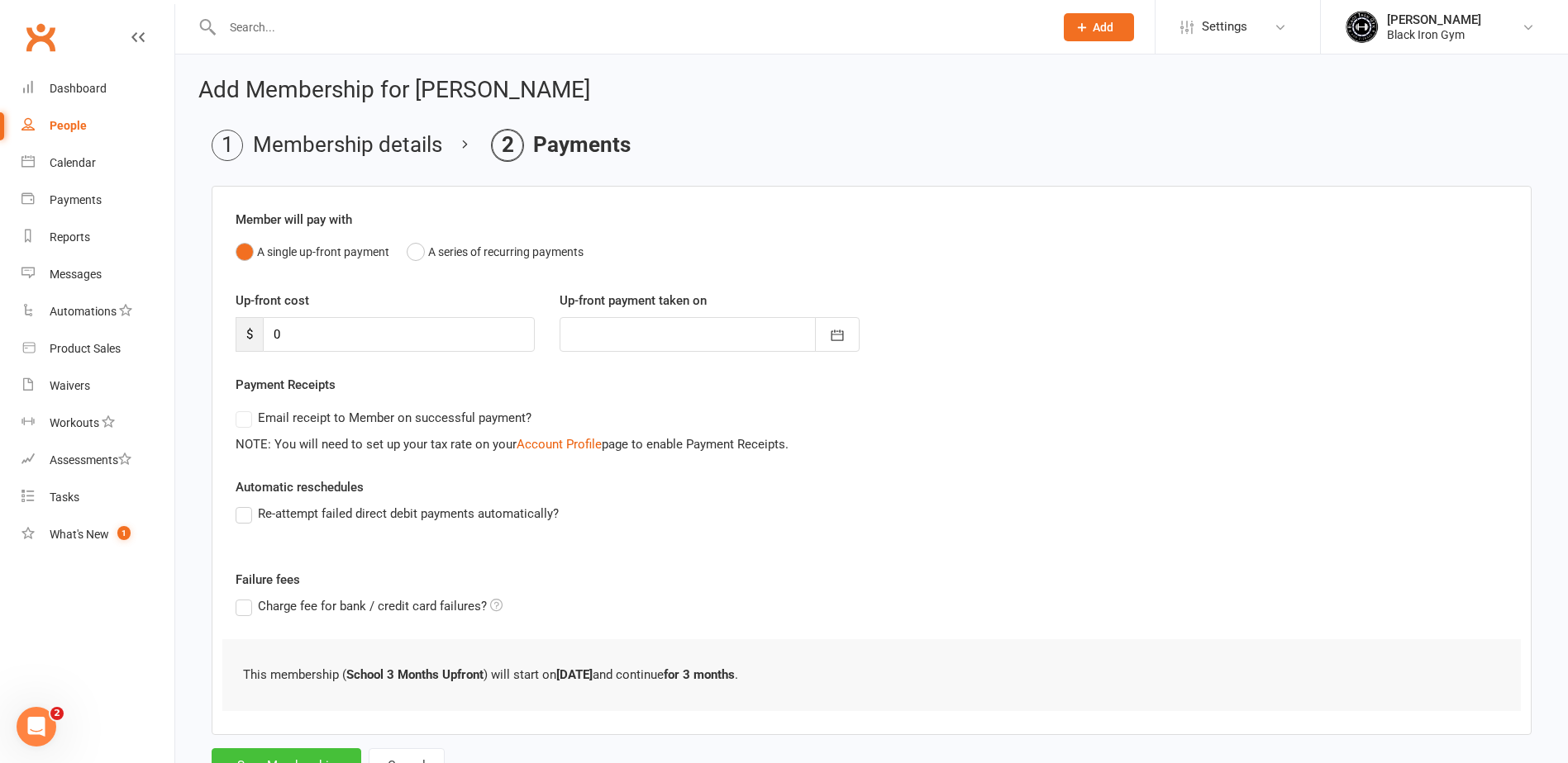
click at [303, 751] on button "Save Membership" at bounding box center [286, 766] width 149 height 35
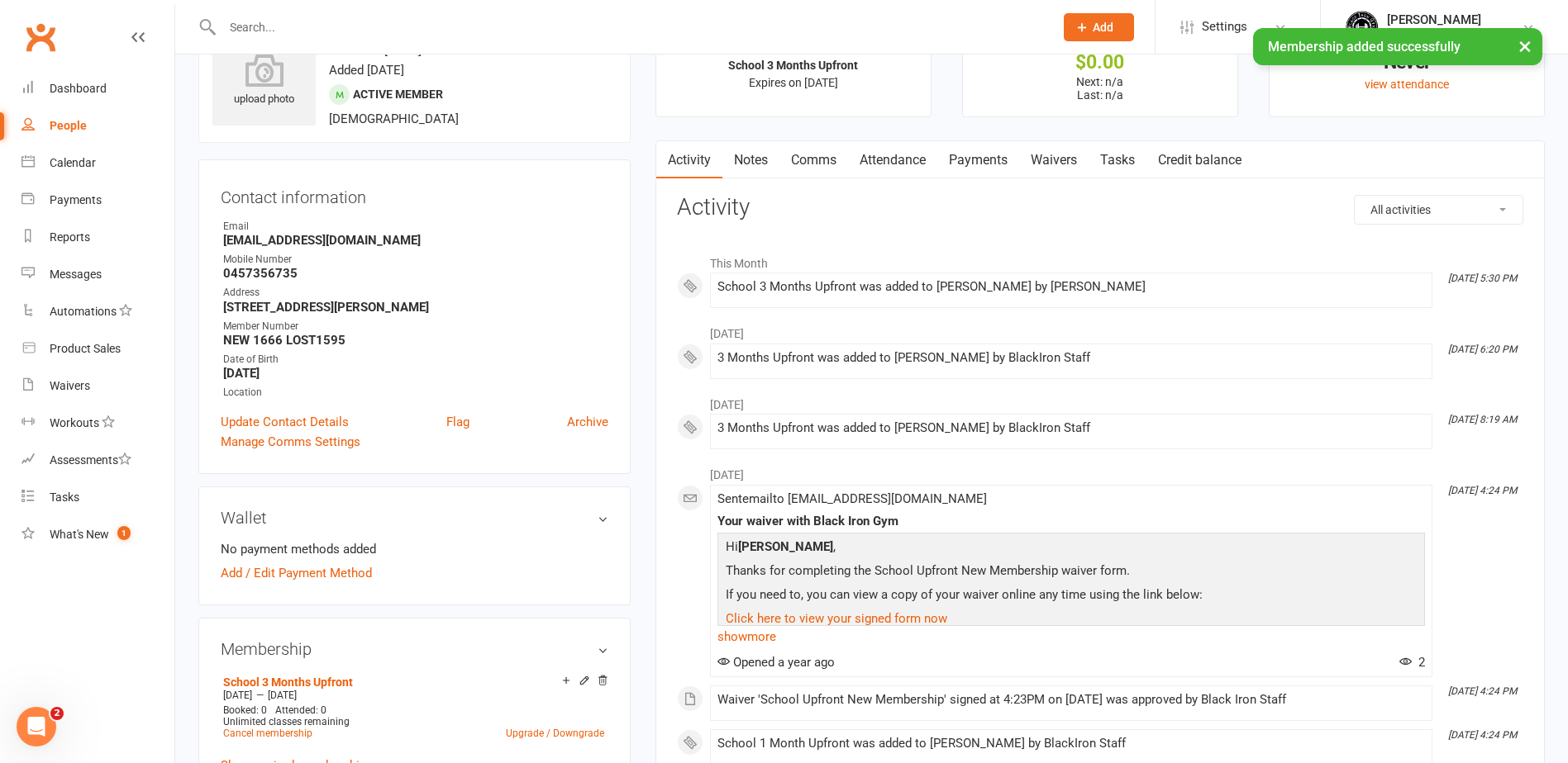
scroll to position [166, 0]
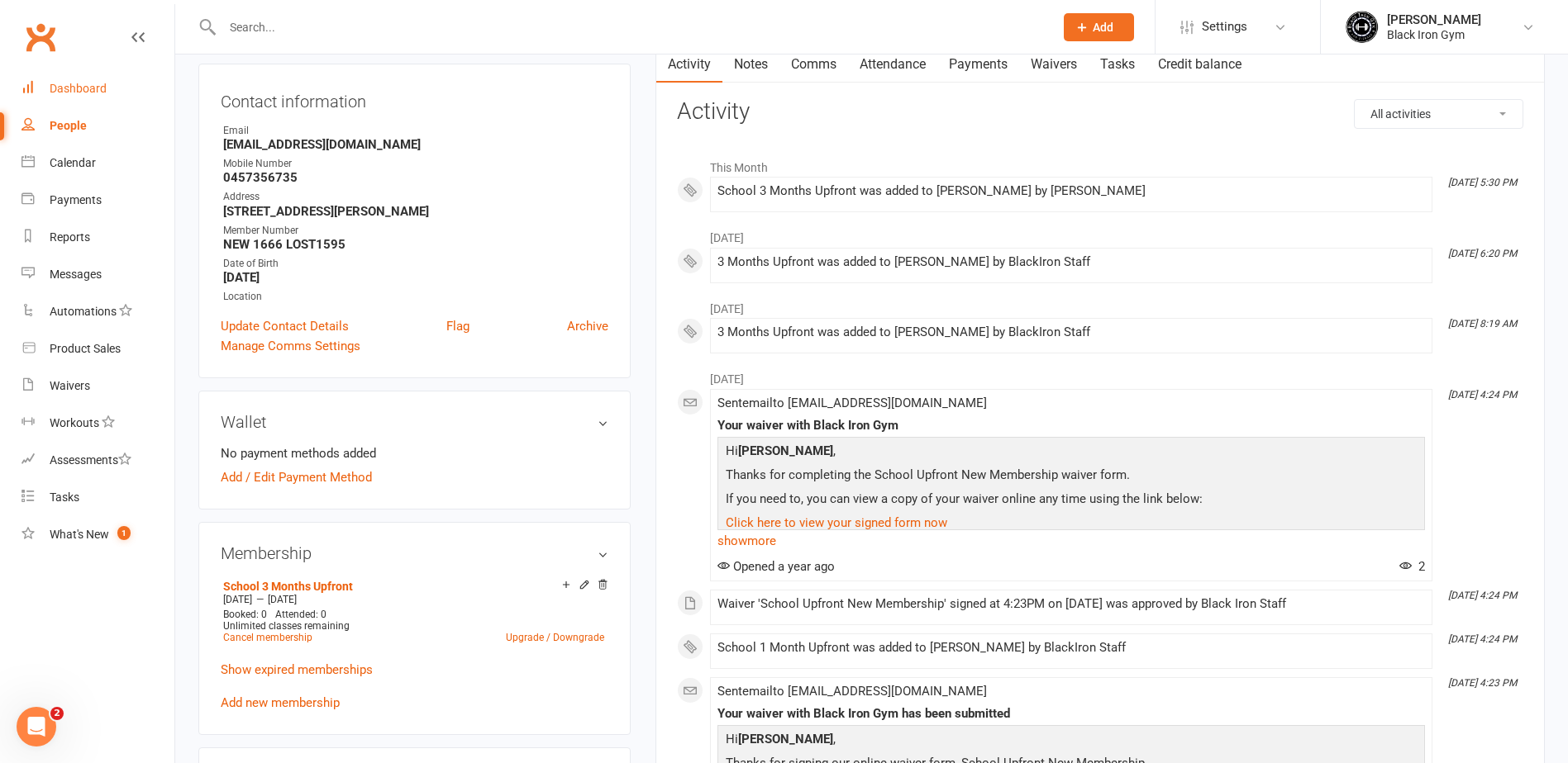
click at [95, 84] on div "Dashboard" at bounding box center [77, 89] width 57 height 13
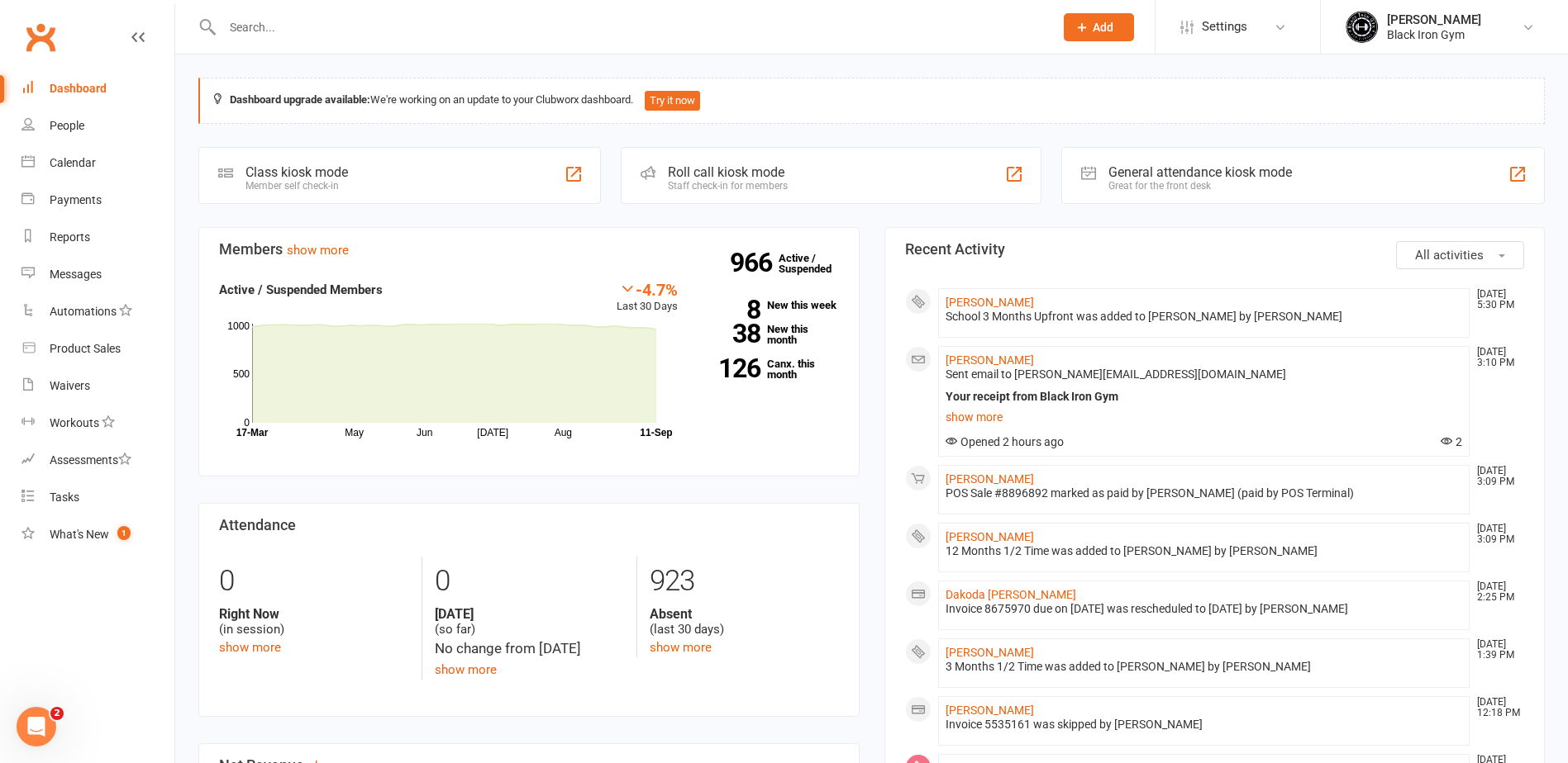
click at [270, 36] on input "text" at bounding box center [630, 27] width 825 height 23
click at [354, 38] on input "text" at bounding box center [630, 27] width 825 height 23
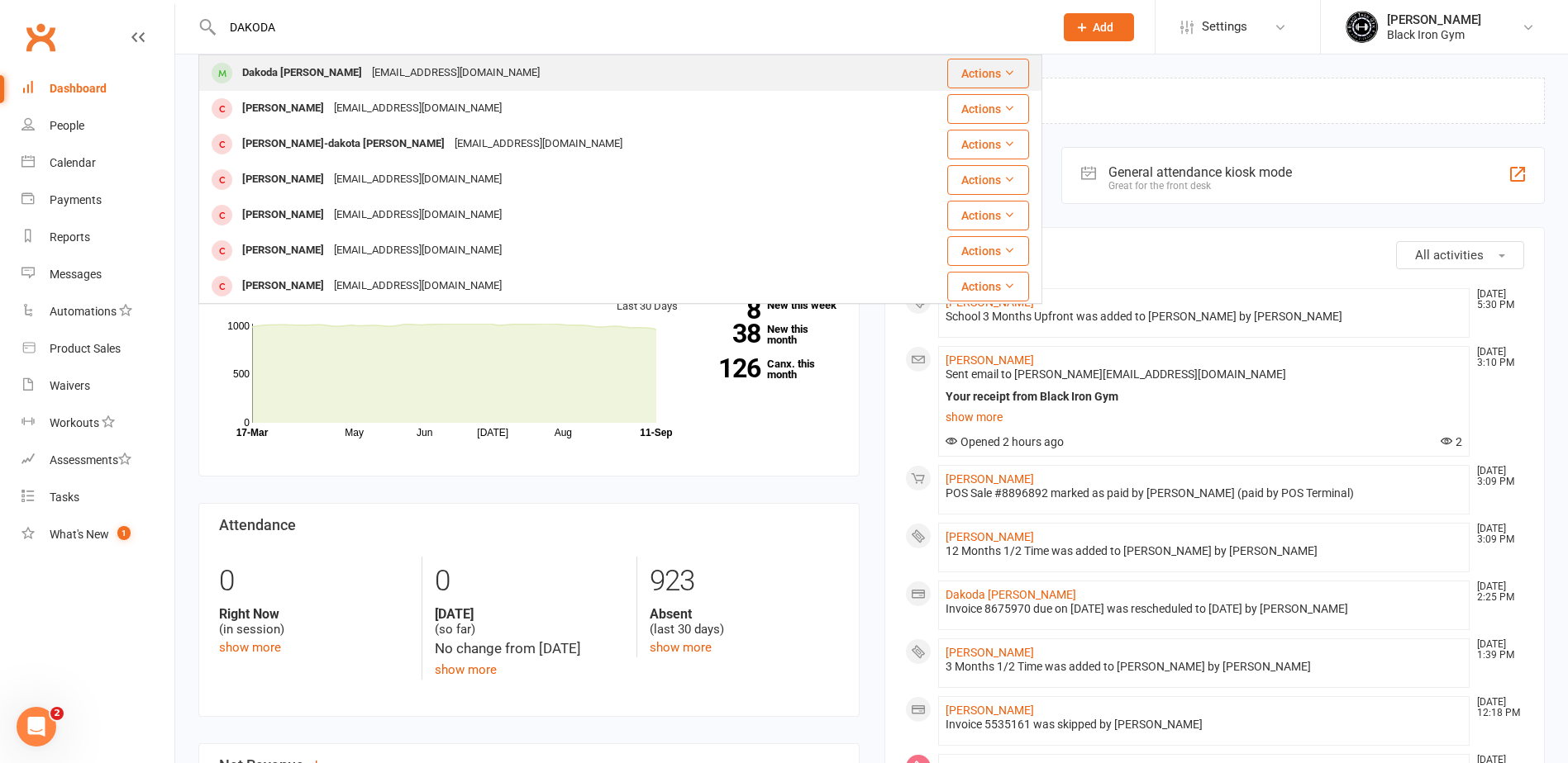
type input "DAKODA"
click at [367, 65] on div "[EMAIL_ADDRESS][DOMAIN_NAME]" at bounding box center [456, 72] width 177 height 24
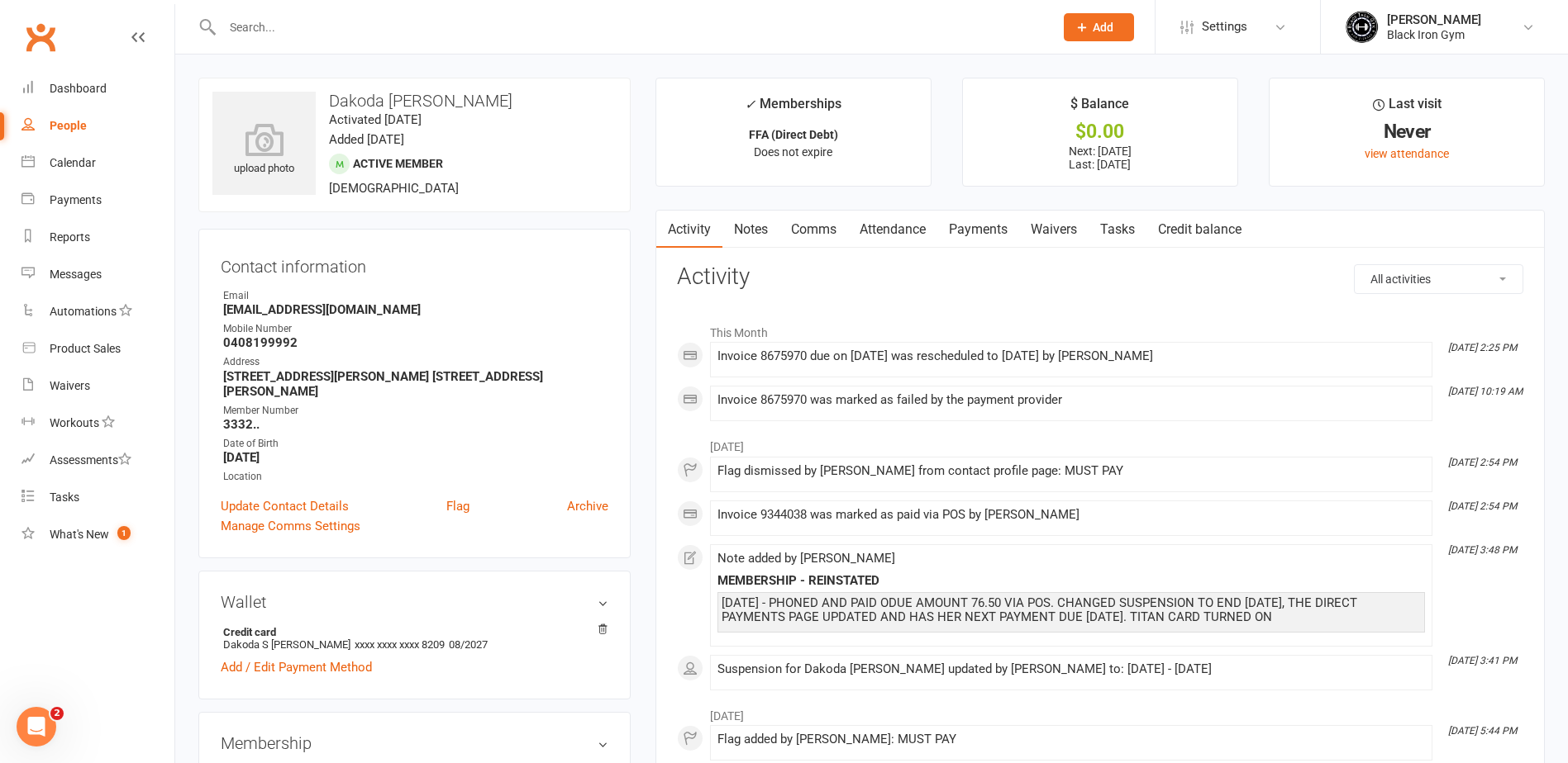
click at [981, 238] on link "Payments" at bounding box center [977, 229] width 82 height 38
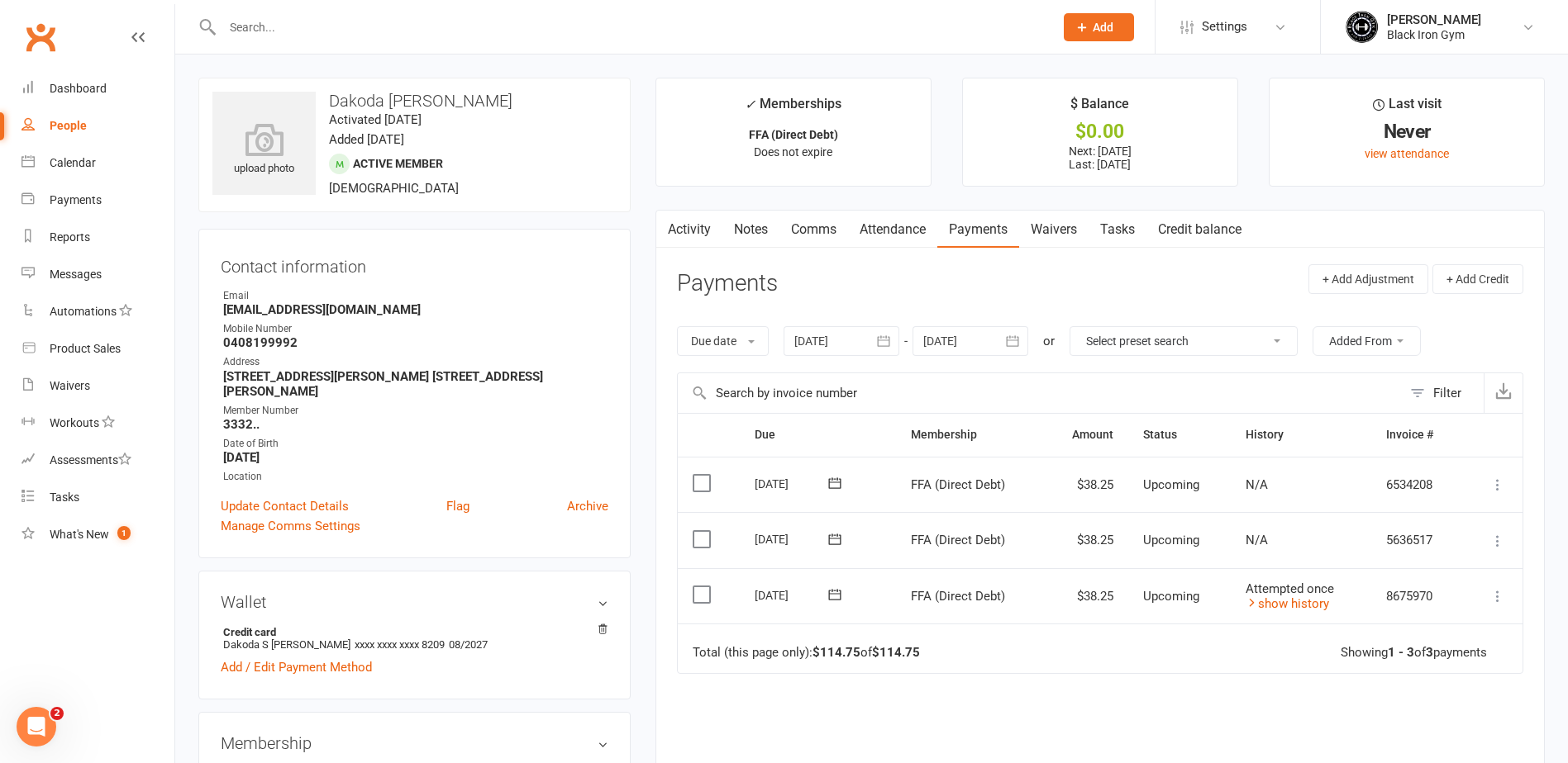
click at [355, 19] on input "text" at bounding box center [630, 27] width 825 height 23
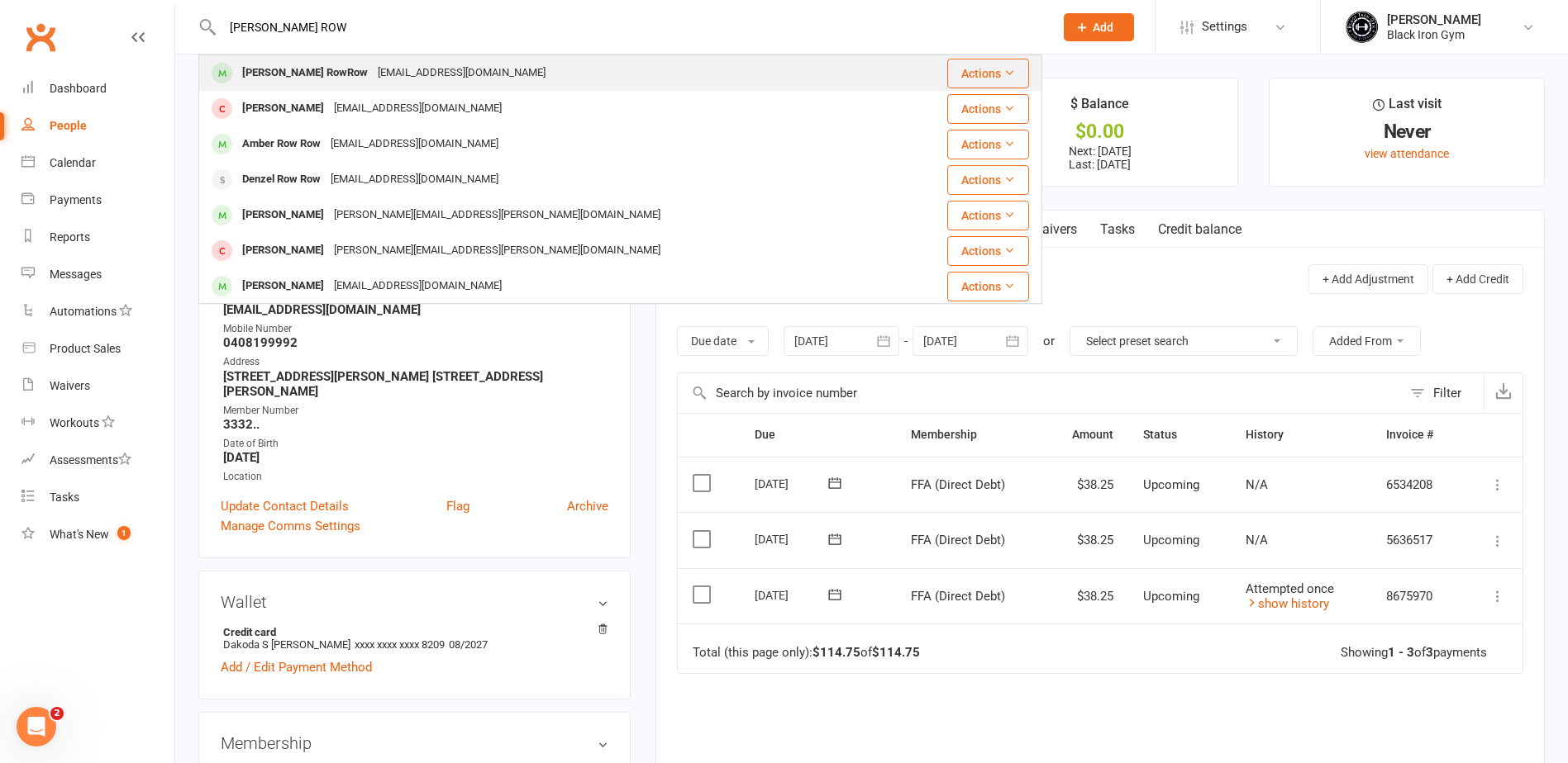
type input "[PERSON_NAME] ROW"
click at [373, 78] on div "[EMAIL_ADDRESS][DOMAIN_NAME]" at bounding box center [462, 72] width 177 height 24
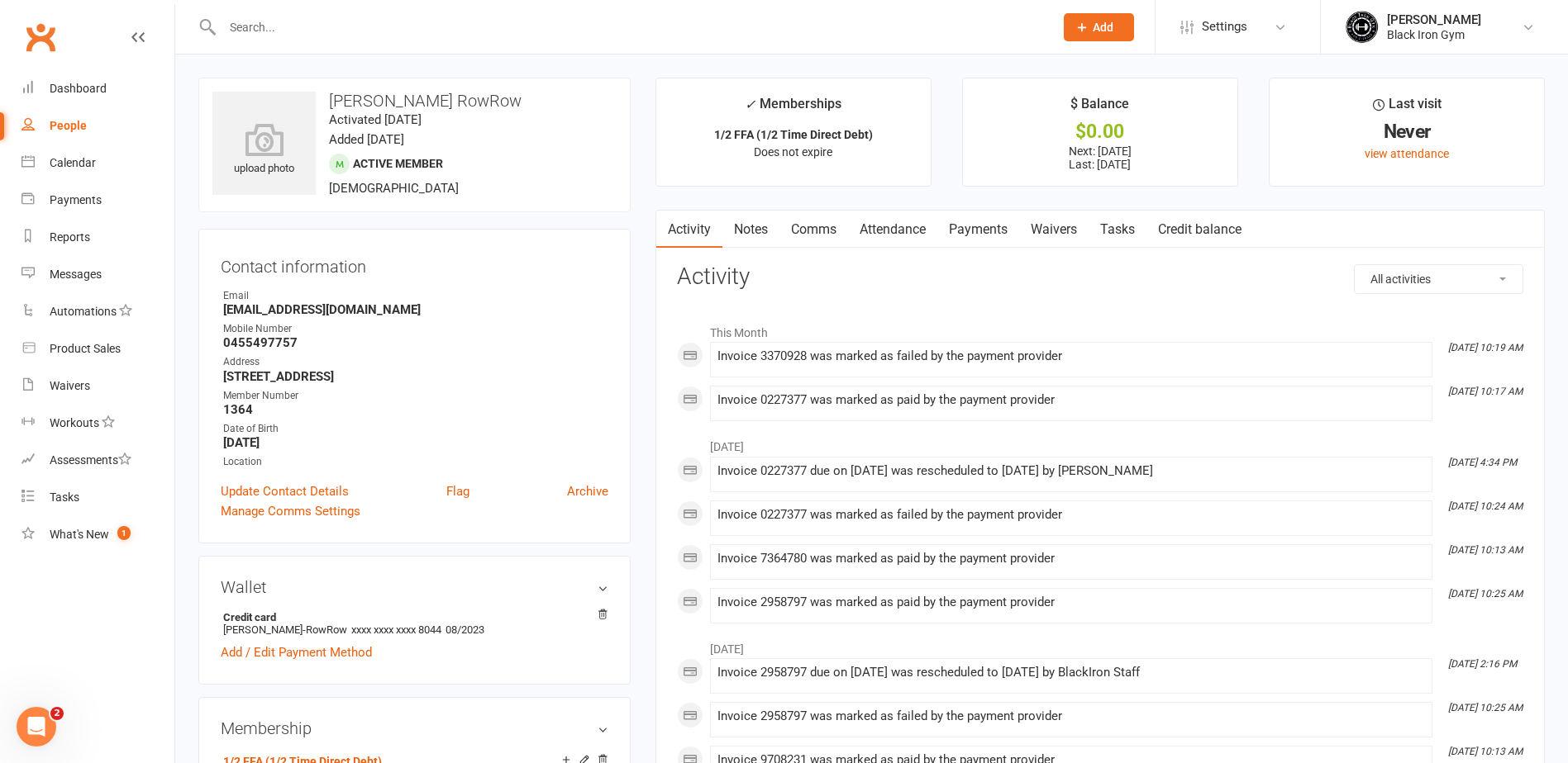
click at [960, 224] on link "Payments" at bounding box center [977, 229] width 82 height 38
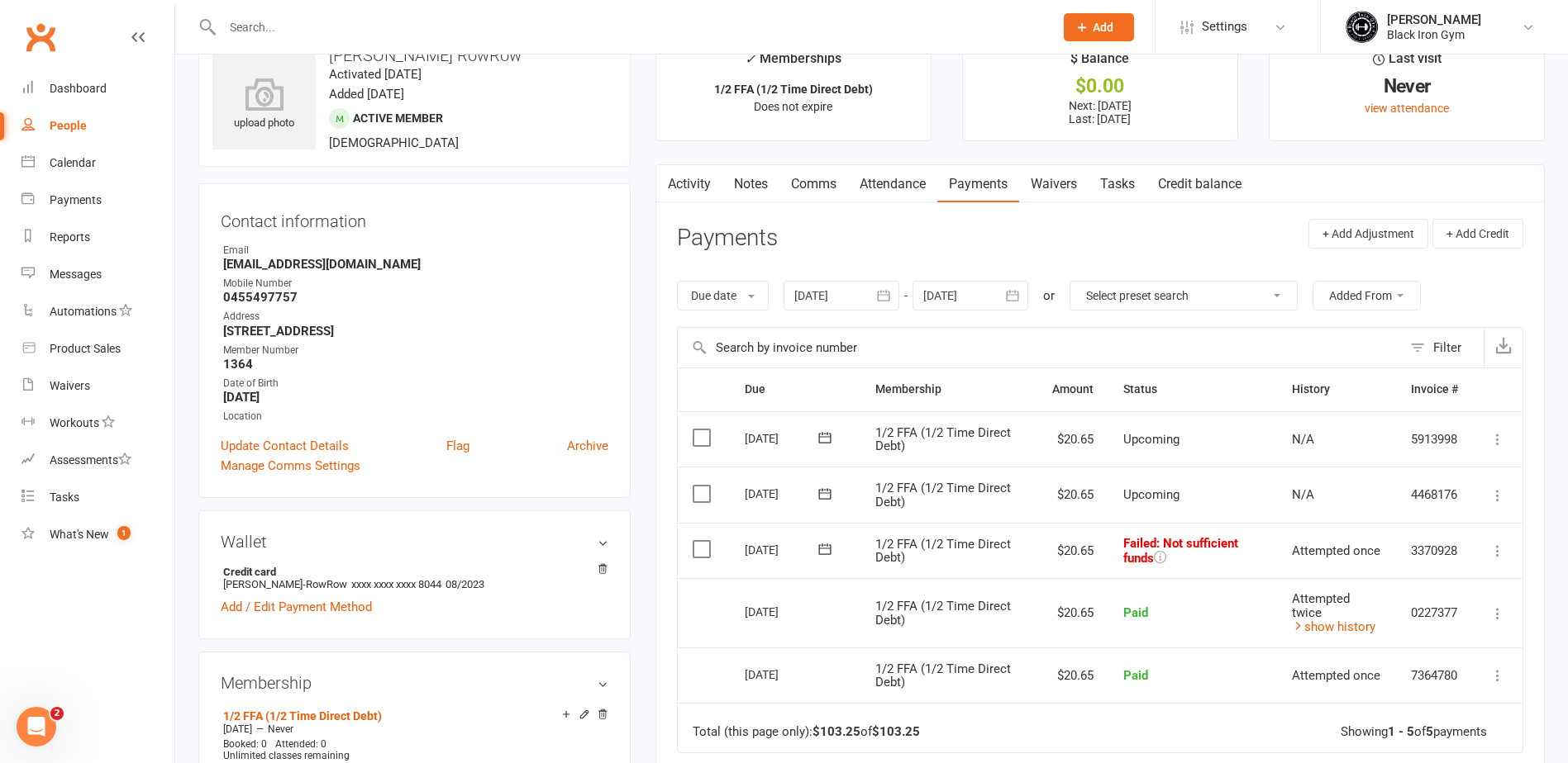
scroll to position [83, 0]
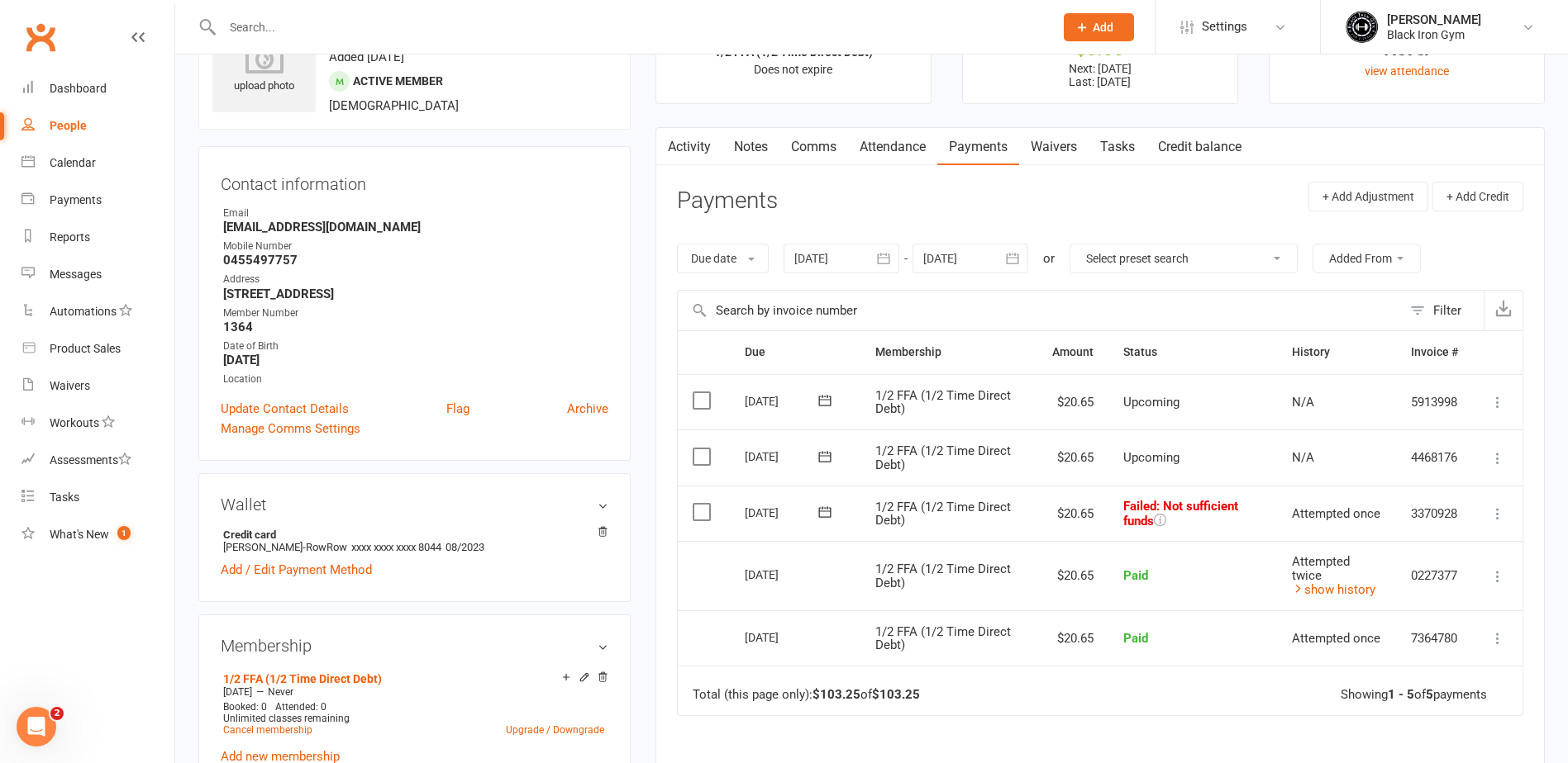
click at [827, 511] on icon at bounding box center [824, 512] width 16 height 16
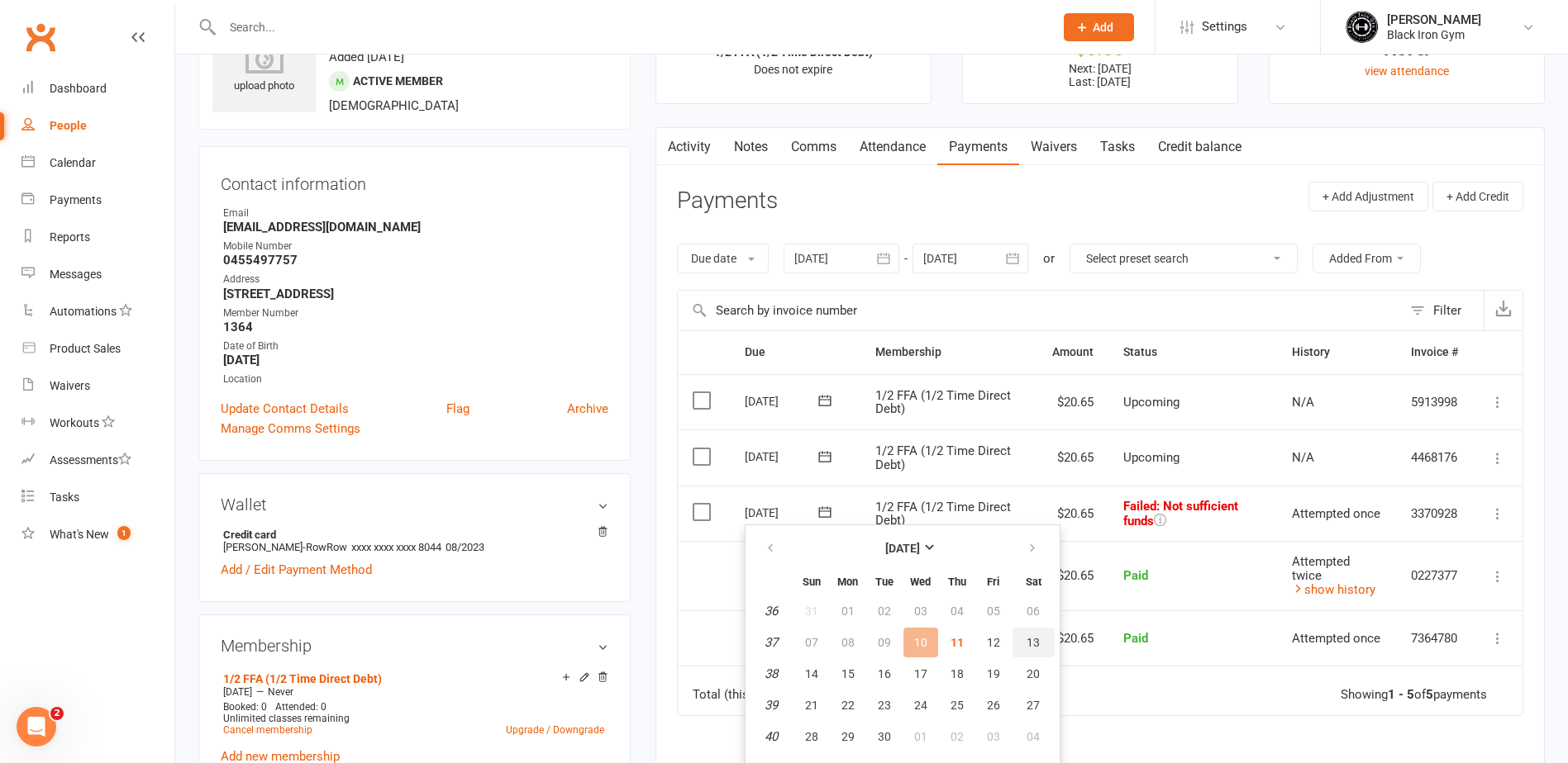
click at [1033, 645] on span "13" at bounding box center [1033, 643] width 13 height 13
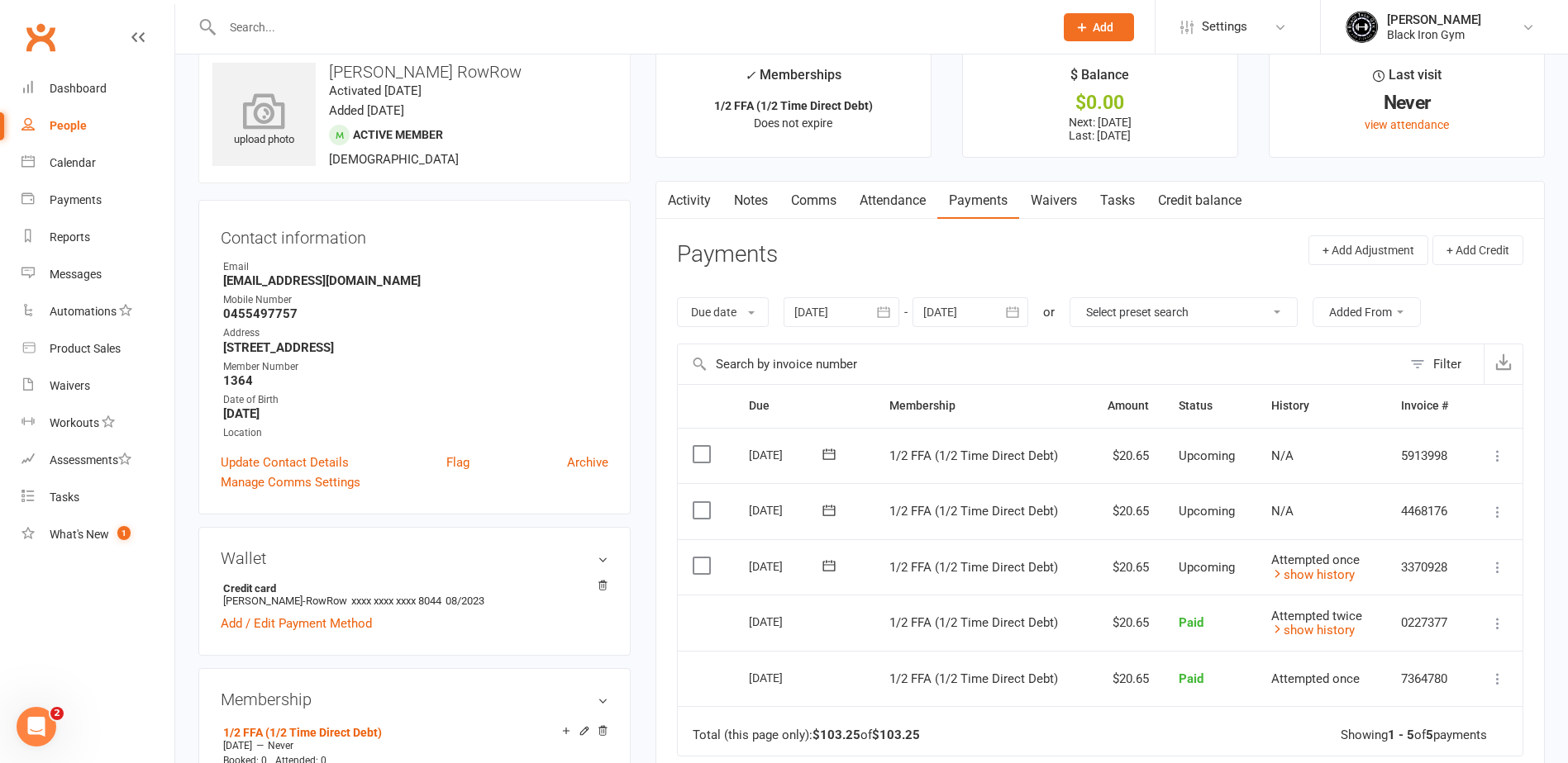
scroll to position [0, 0]
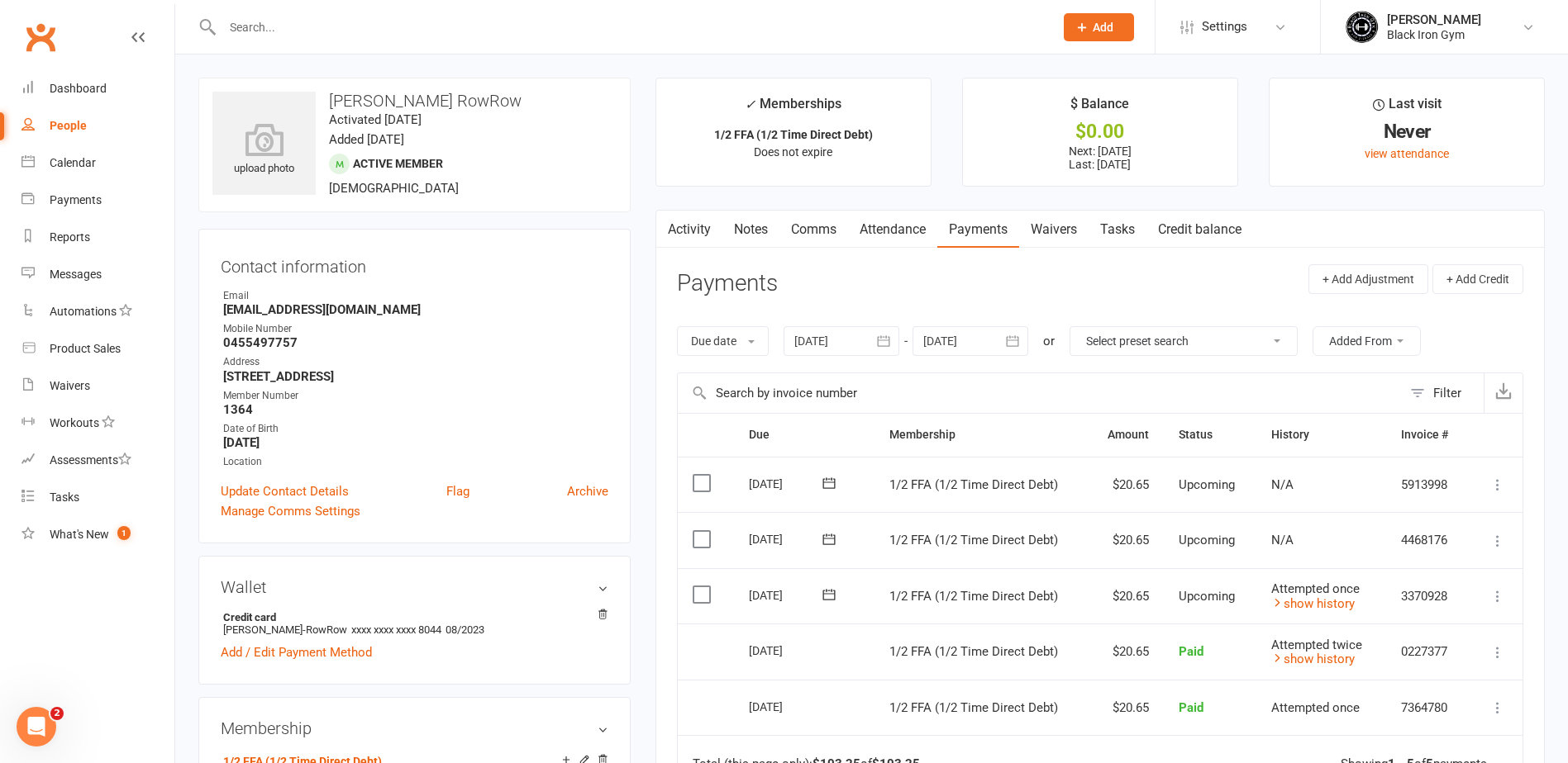
click at [272, 23] on input "text" at bounding box center [630, 27] width 825 height 23
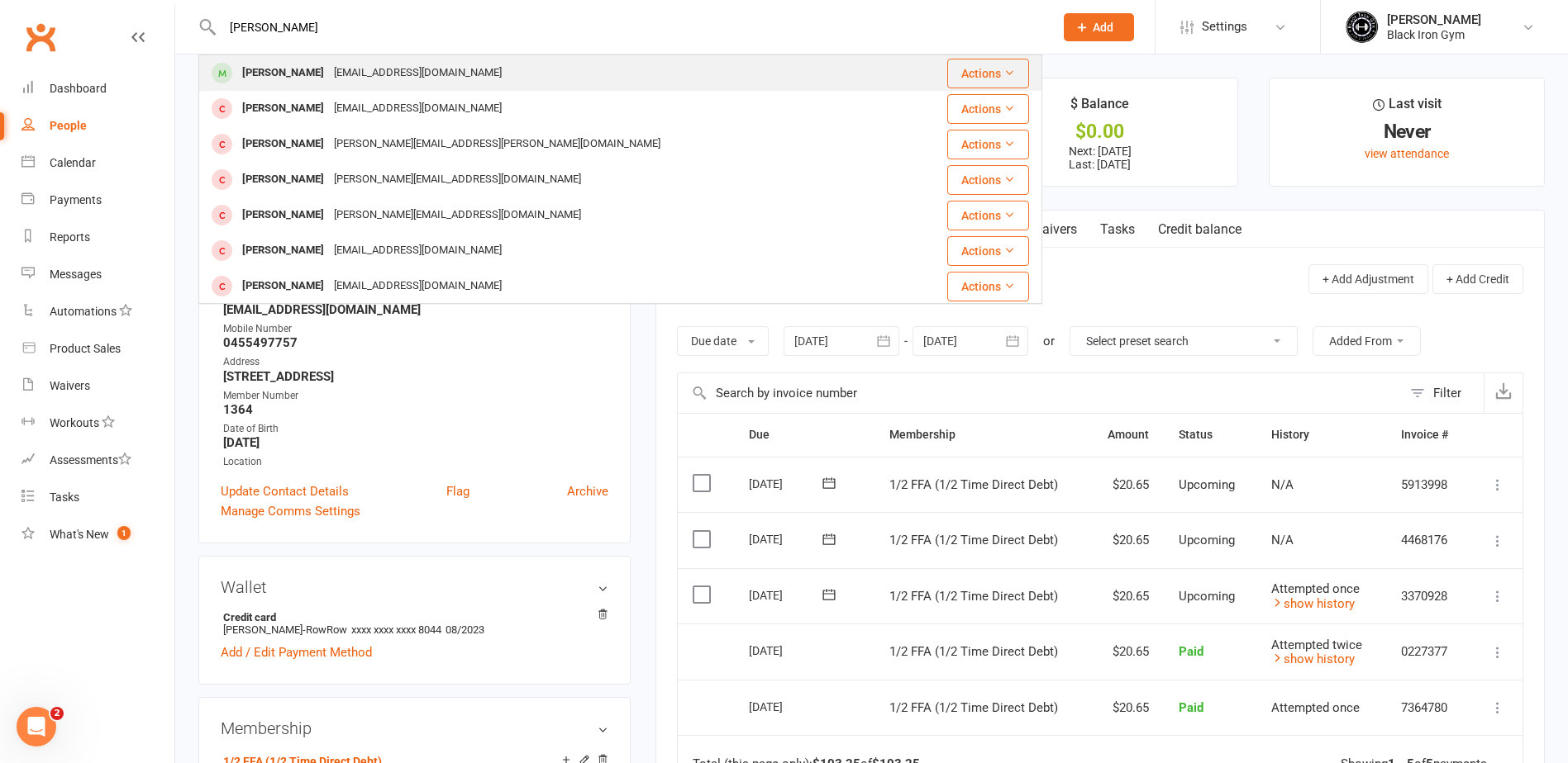
type input "[PERSON_NAME]"
click at [329, 65] on div "[EMAIL_ADDRESS][DOMAIN_NAME]" at bounding box center [417, 72] width 177 height 24
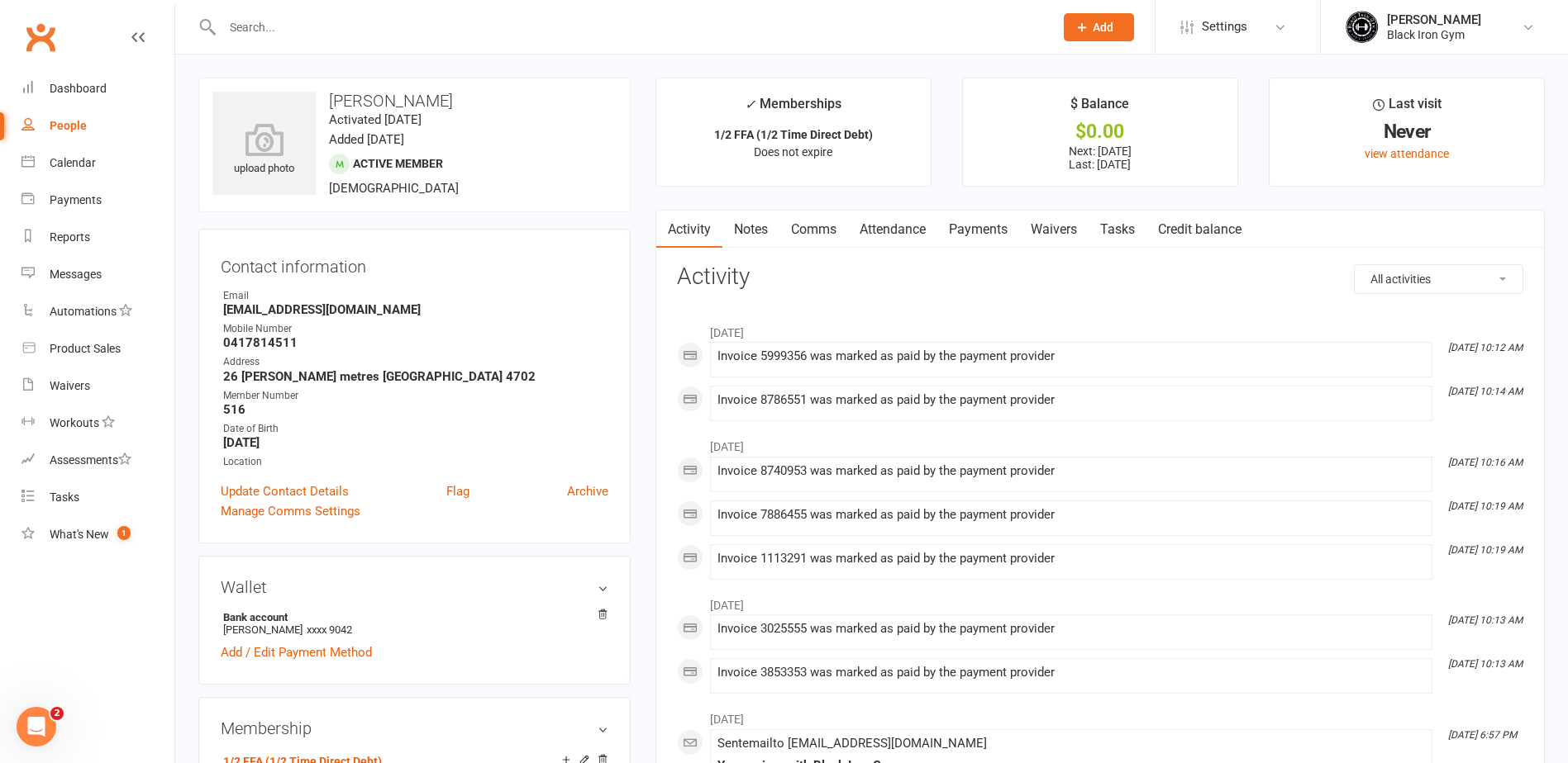
click at [948, 235] on link "Payments" at bounding box center [977, 229] width 82 height 38
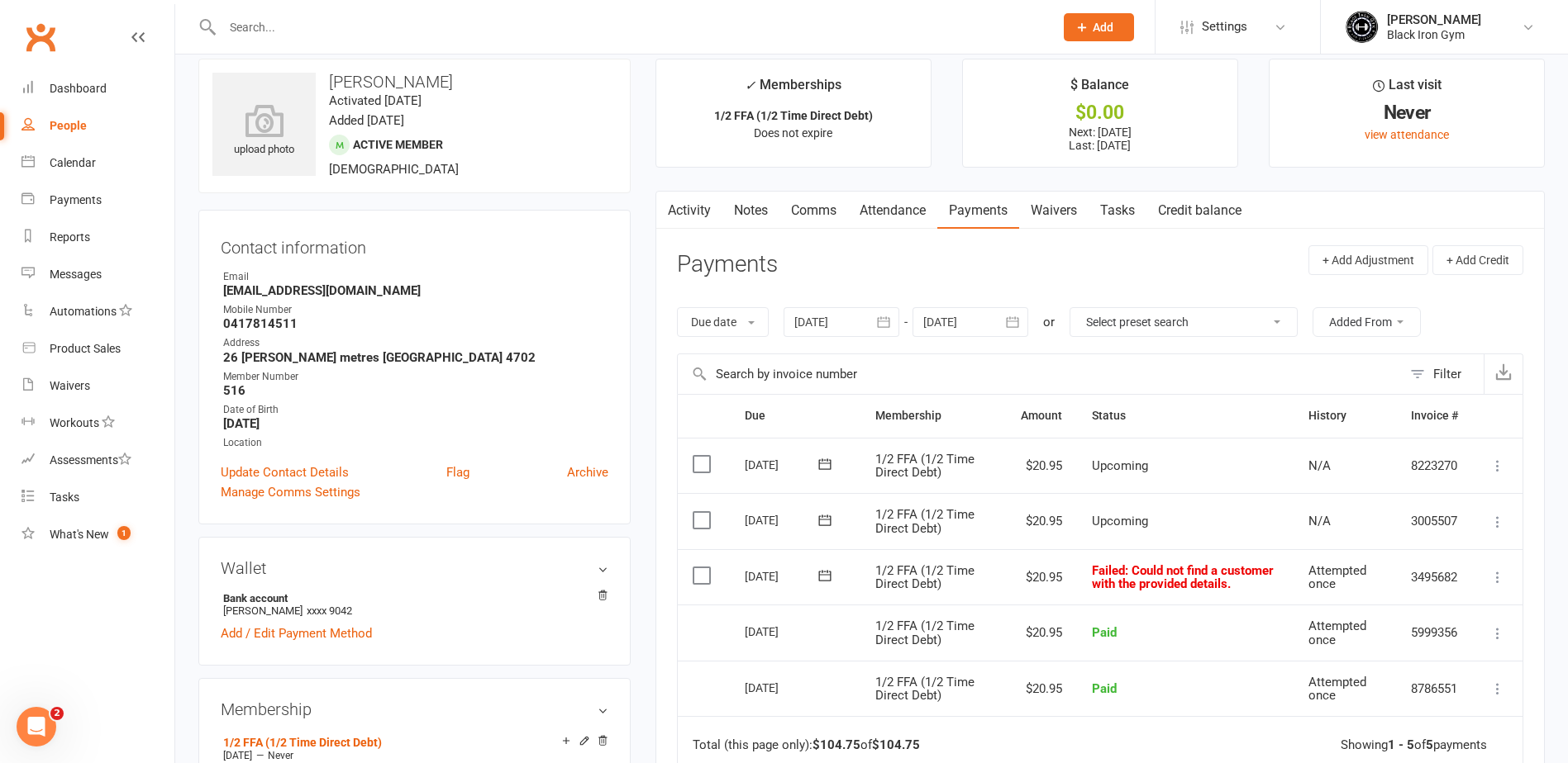
scroll to position [83, 0]
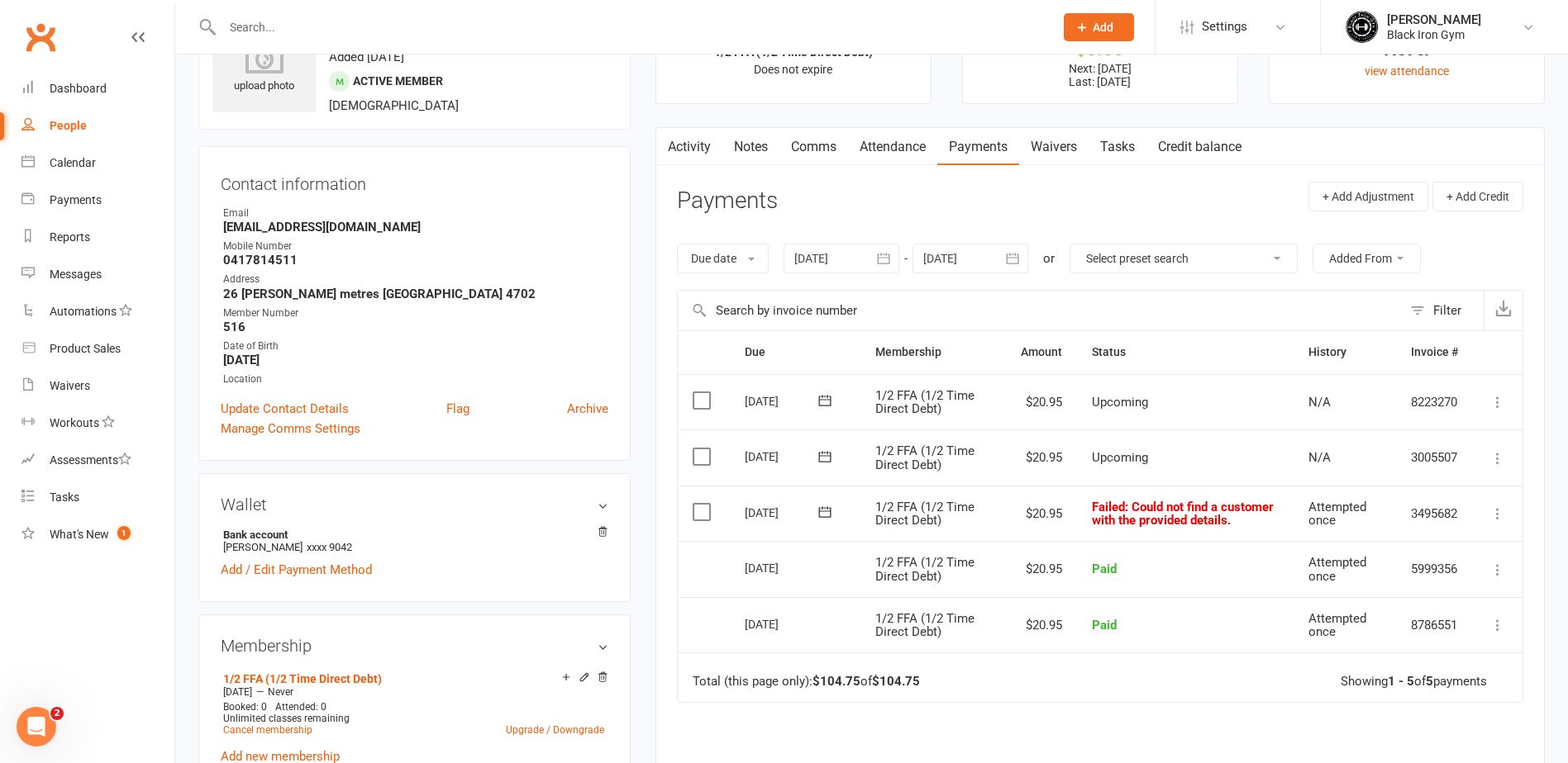
drag, startPoint x: 851, startPoint y: 525, endPoint x: 836, endPoint y: 525, distance: 15.0
click at [847, 525] on td "[DATE]" at bounding box center [794, 513] width 130 height 56
click at [822, 511] on icon at bounding box center [824, 512] width 16 height 16
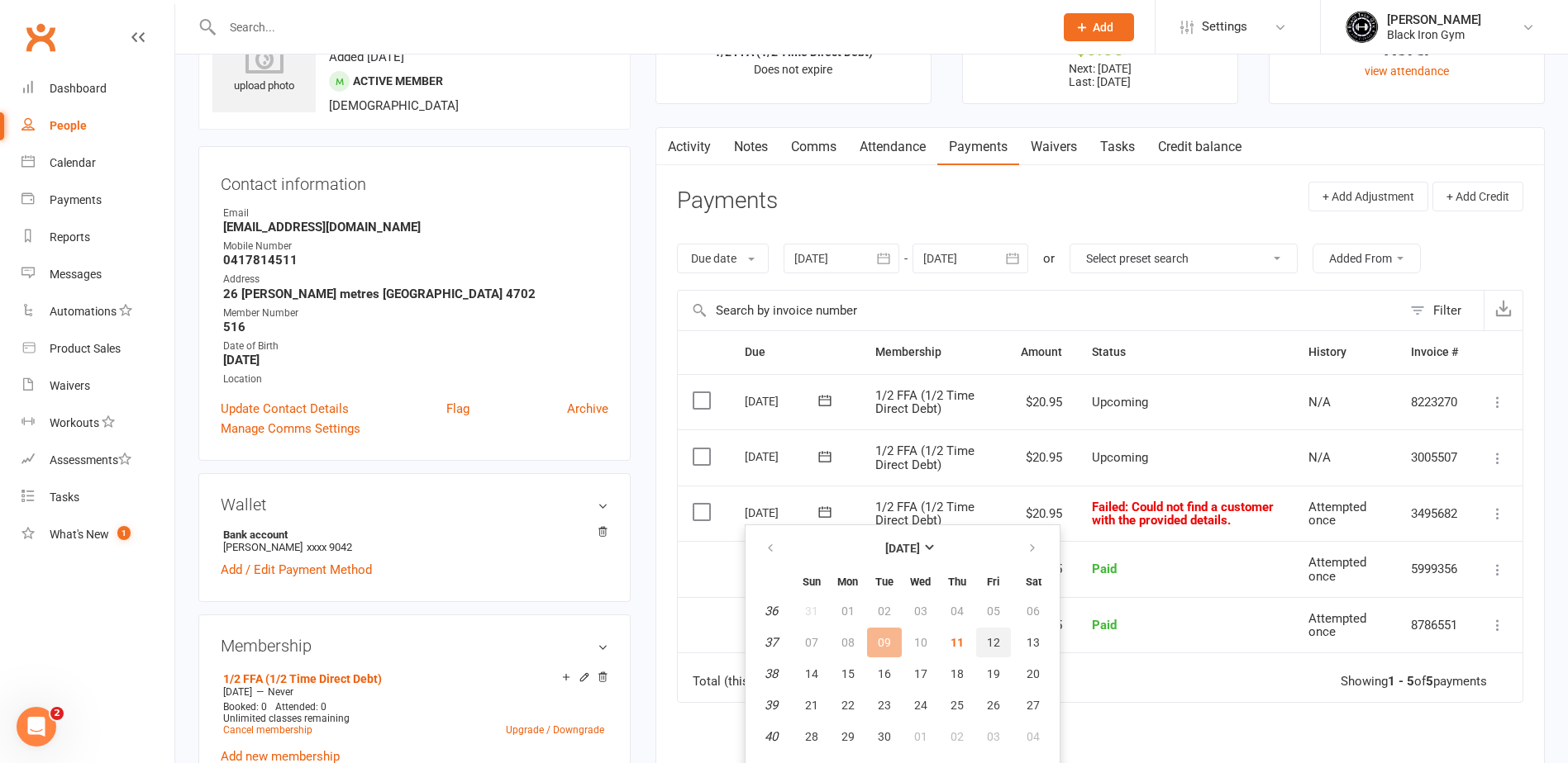
click at [996, 644] on span "12" at bounding box center [994, 643] width 13 height 13
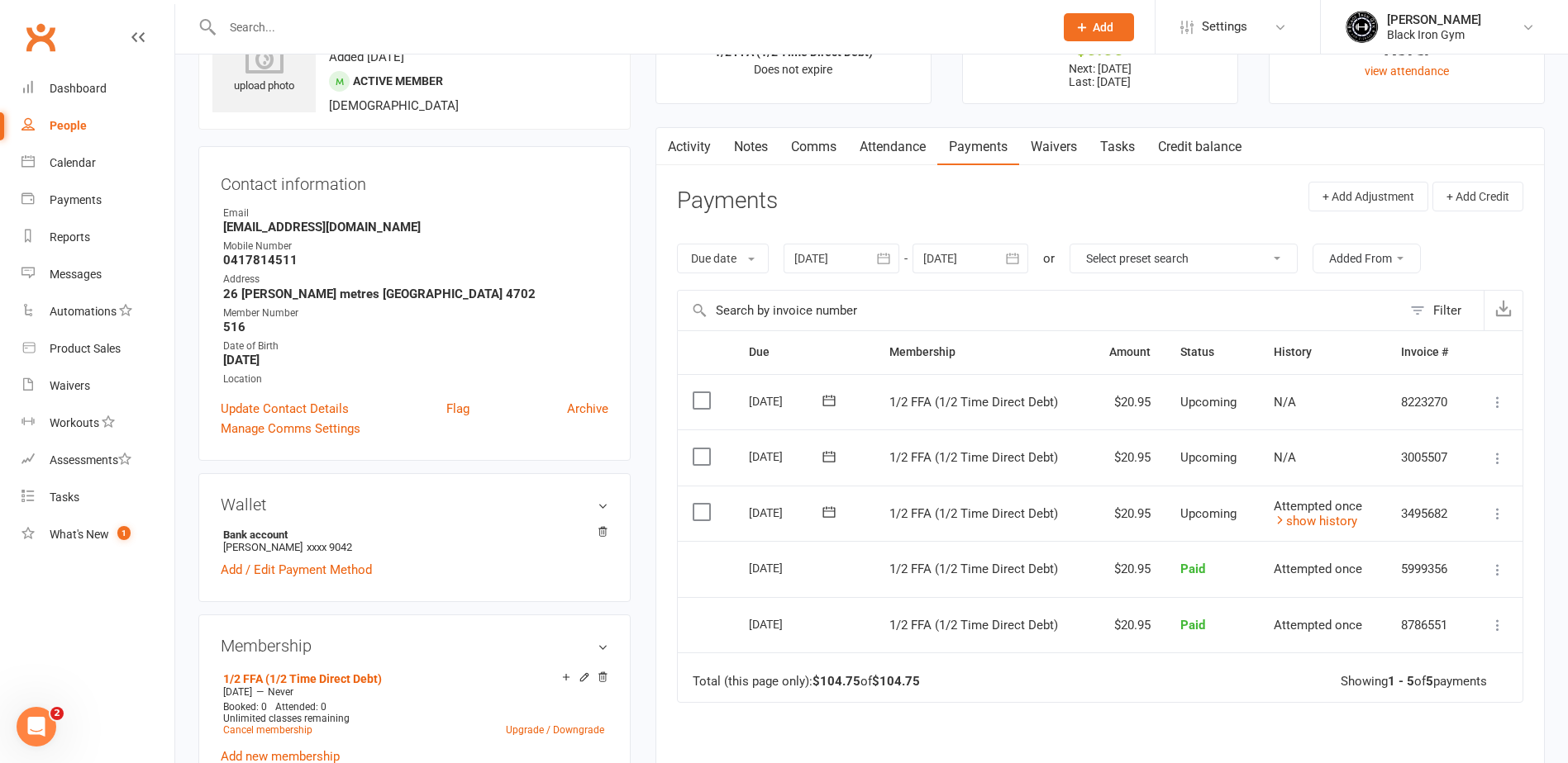
click at [1209, 674] on td "Total (this page only): $104.75 of $104.75 Showing 1 - 5 of 5 payments" at bounding box center [1100, 676] width 844 height 49
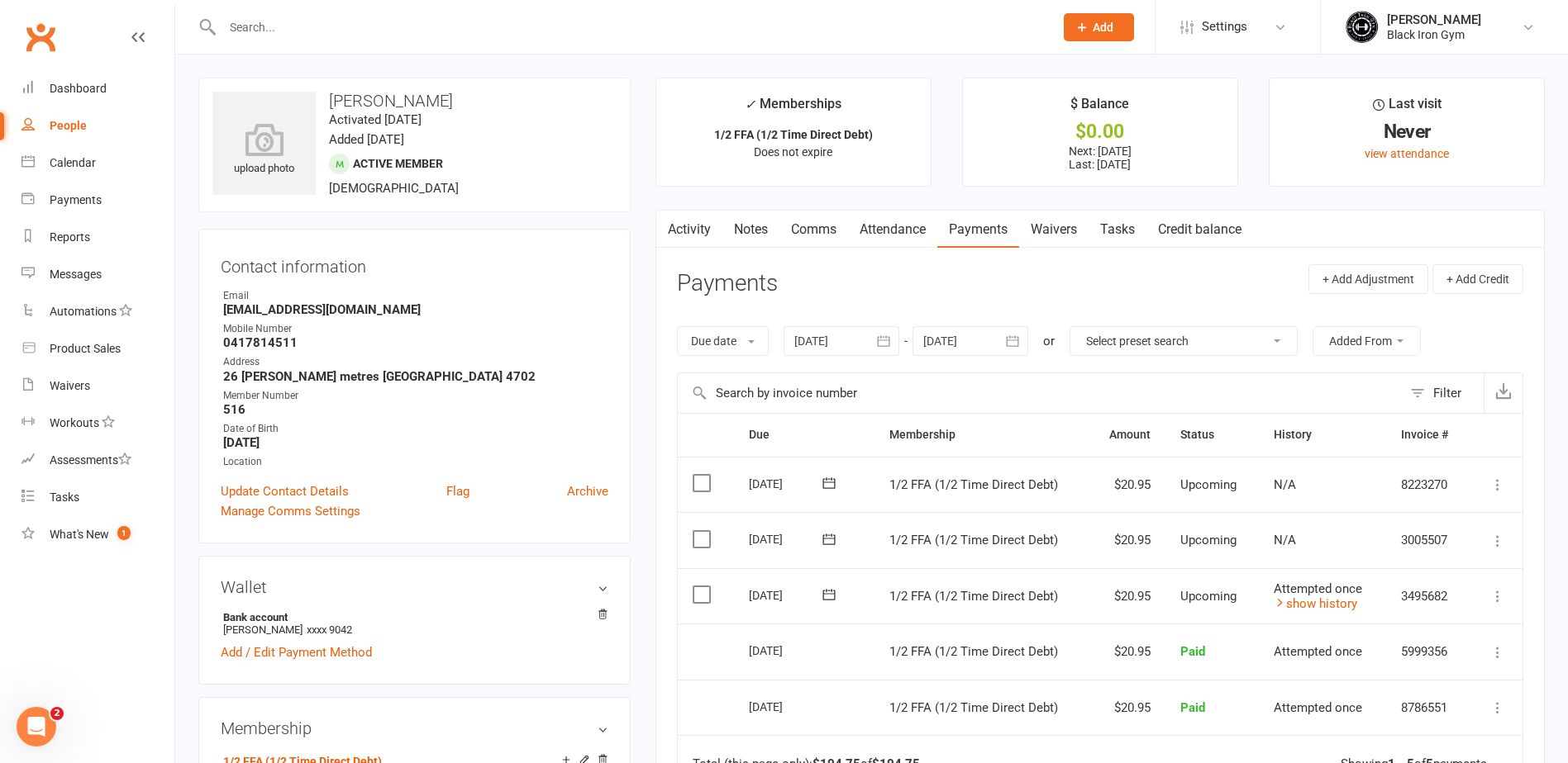
click at [317, 47] on div at bounding box center [621, 27] width 844 height 54
click at [320, 35] on input "text" at bounding box center [630, 27] width 825 height 23
click at [371, 39] on div at bounding box center [621, 27] width 844 height 54
click at [373, 33] on input "text" at bounding box center [630, 27] width 825 height 23
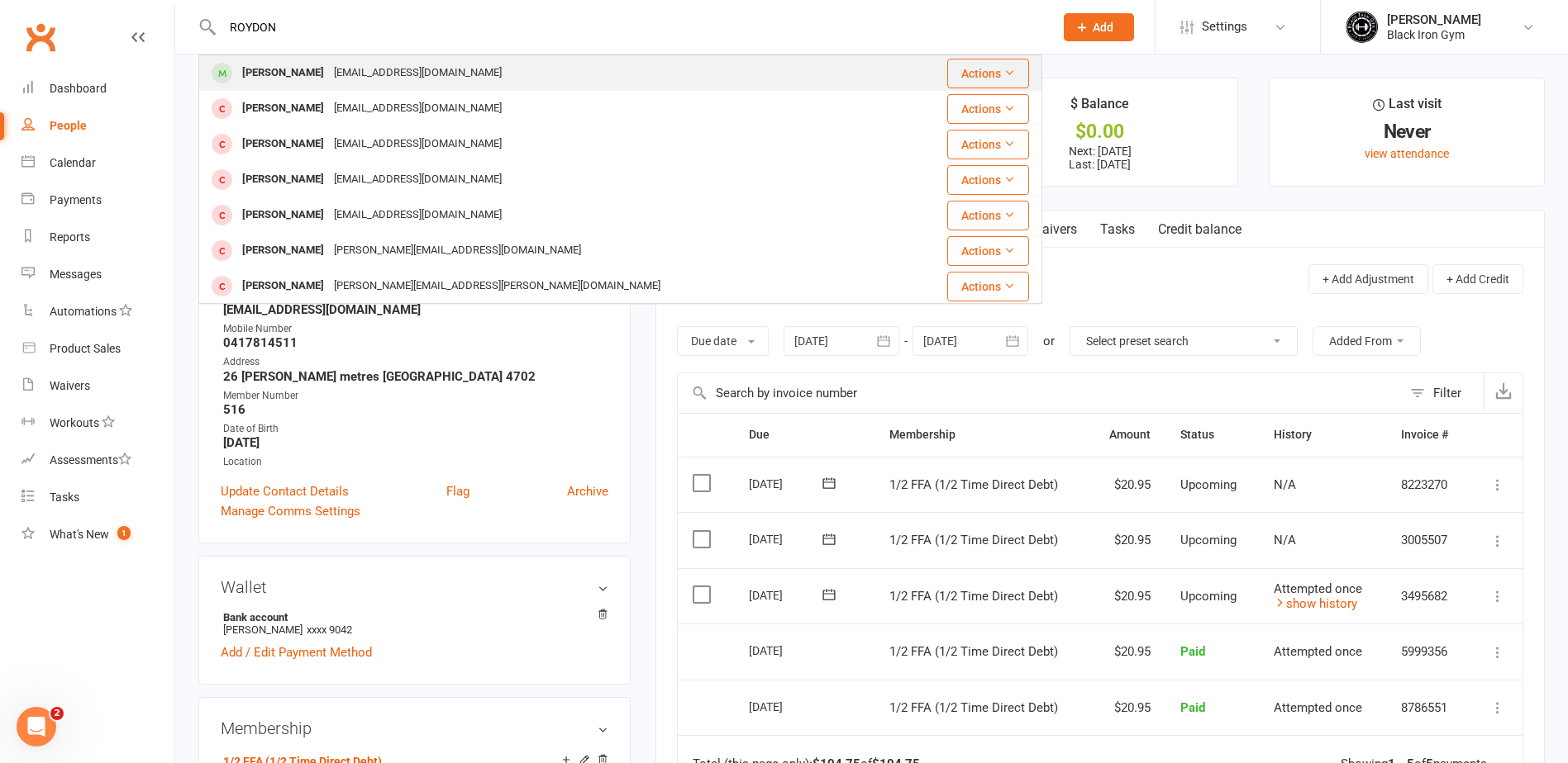
type input "ROYDON"
click at [384, 73] on div "[EMAIL_ADDRESS][DOMAIN_NAME]" at bounding box center [417, 72] width 177 height 24
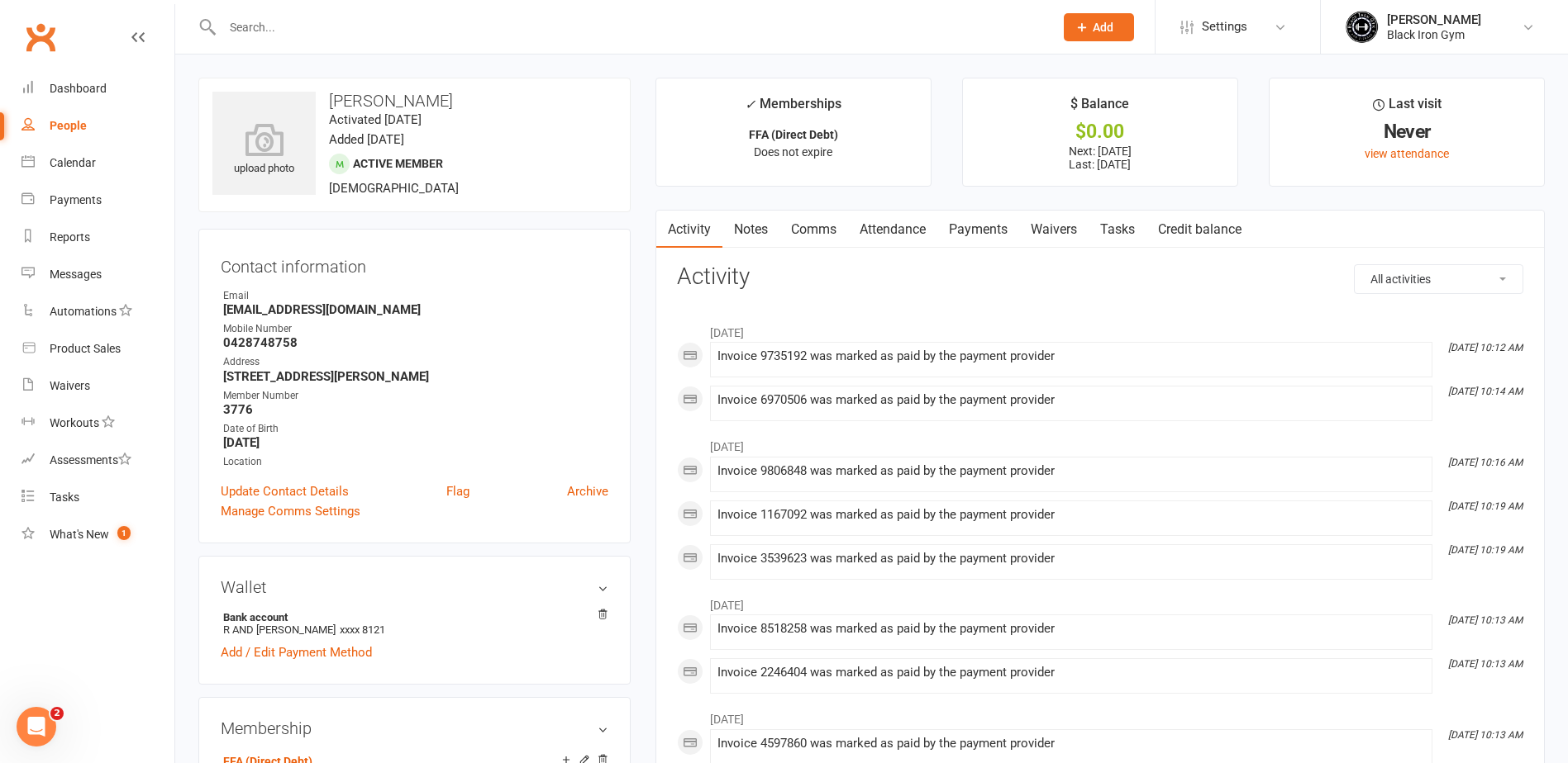
click at [972, 236] on link "Payments" at bounding box center [977, 229] width 82 height 38
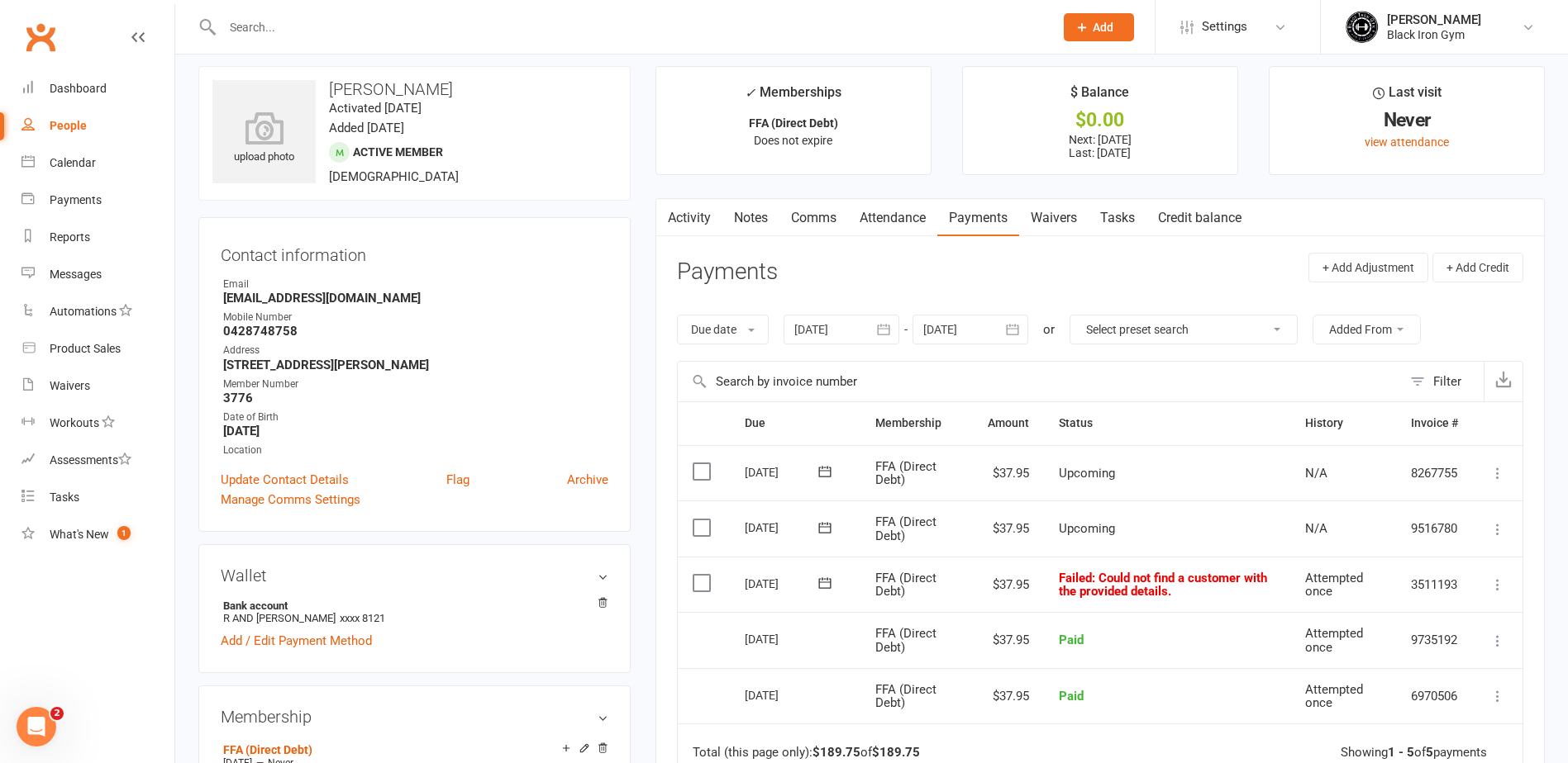
scroll to position [83, 0]
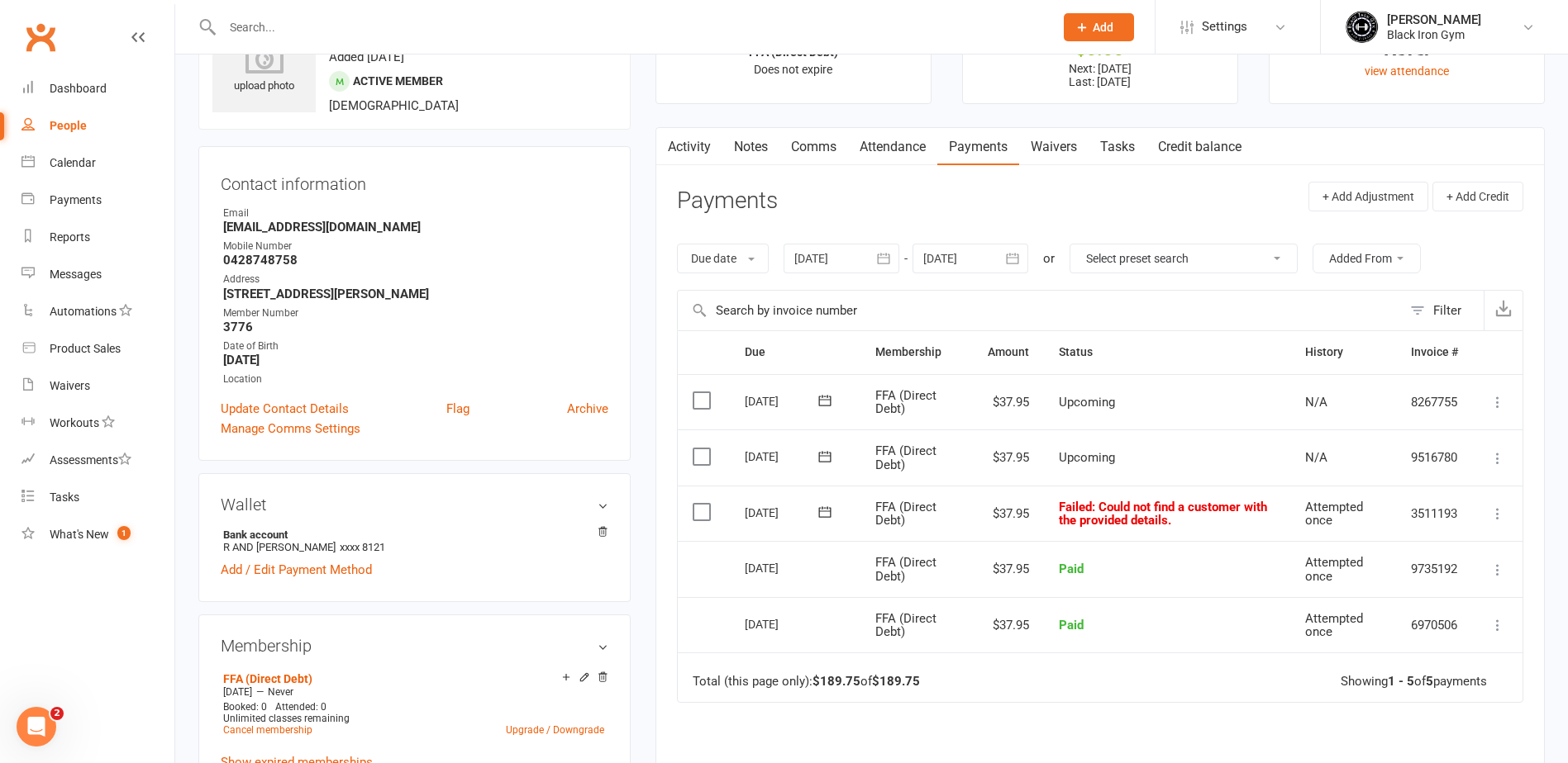
click at [816, 513] on icon at bounding box center [824, 512] width 16 height 16
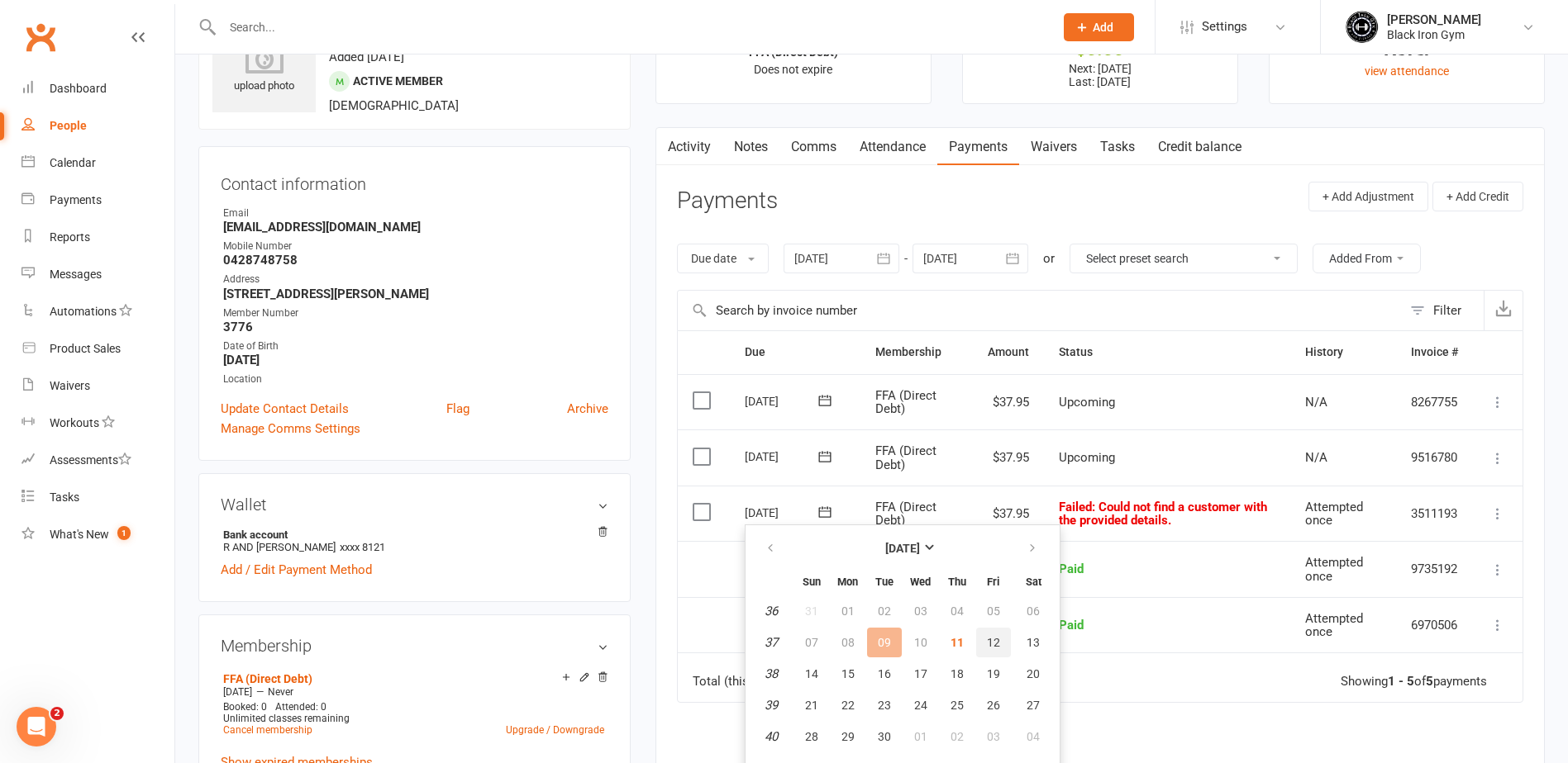
click at [996, 645] on span "12" at bounding box center [994, 643] width 13 height 13
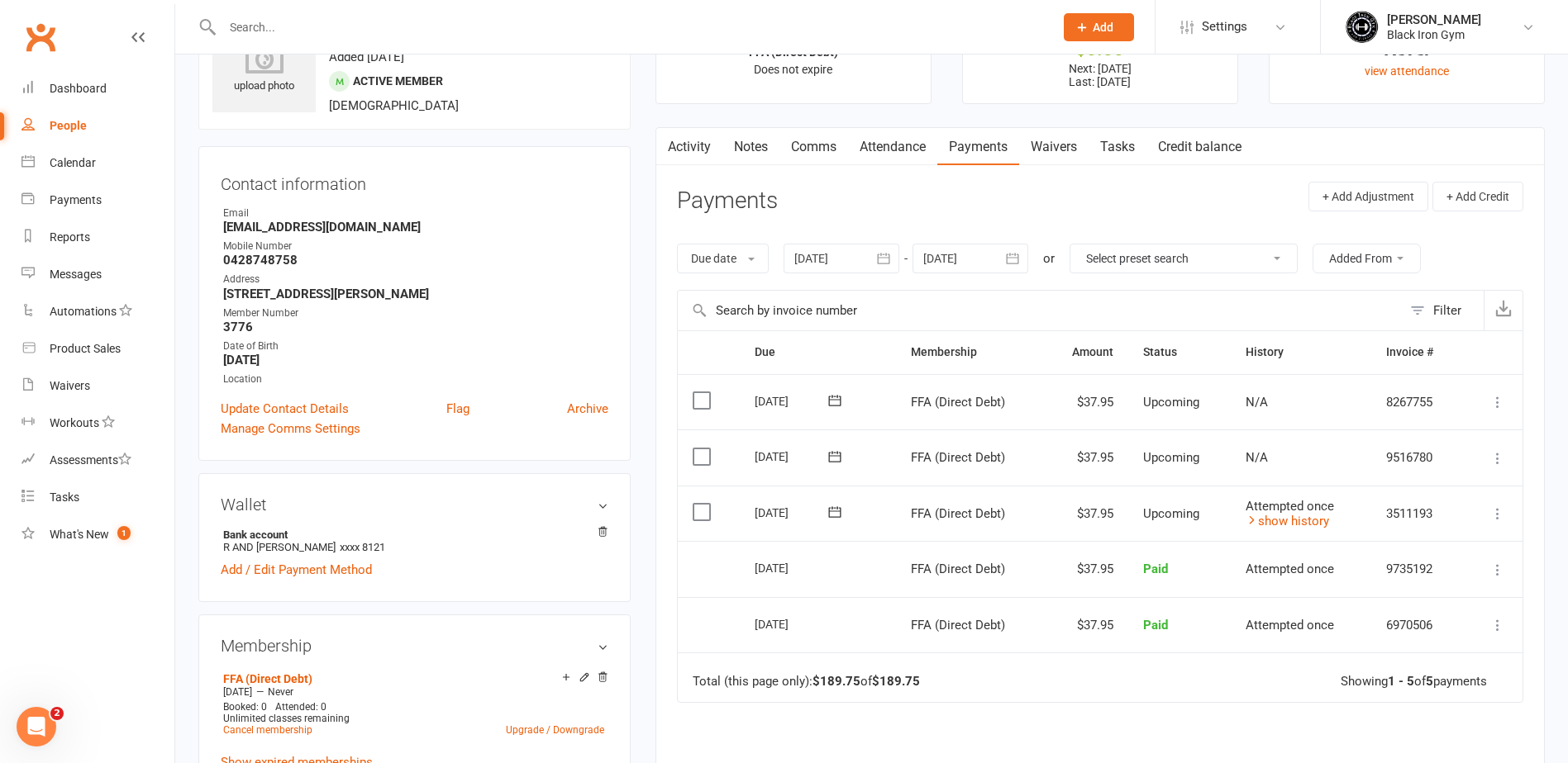
click at [365, 26] on input "text" at bounding box center [630, 27] width 825 height 23
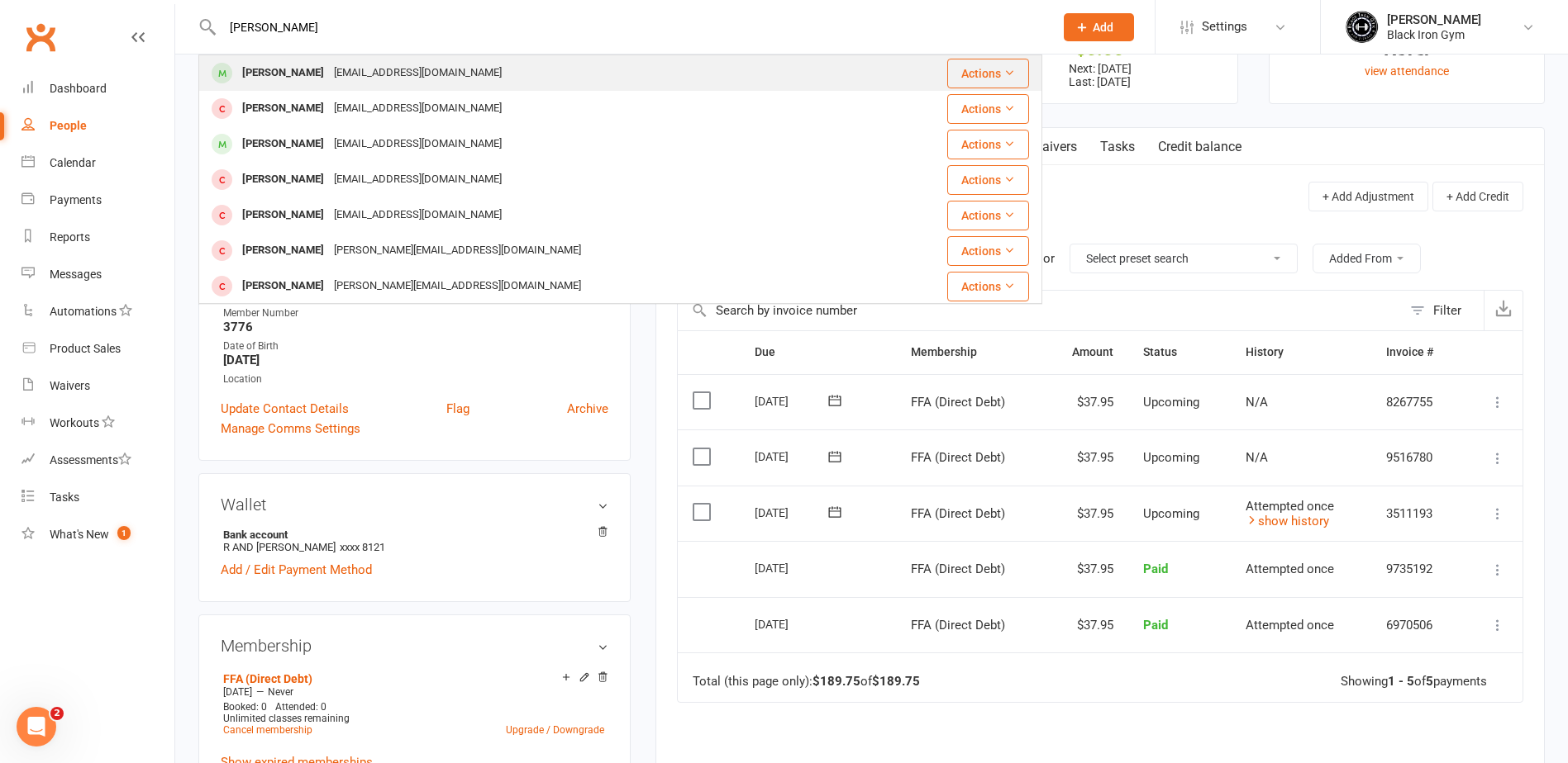
type input "[PERSON_NAME]"
click at [363, 74] on div "[EMAIL_ADDRESS][DOMAIN_NAME]" at bounding box center [417, 72] width 177 height 24
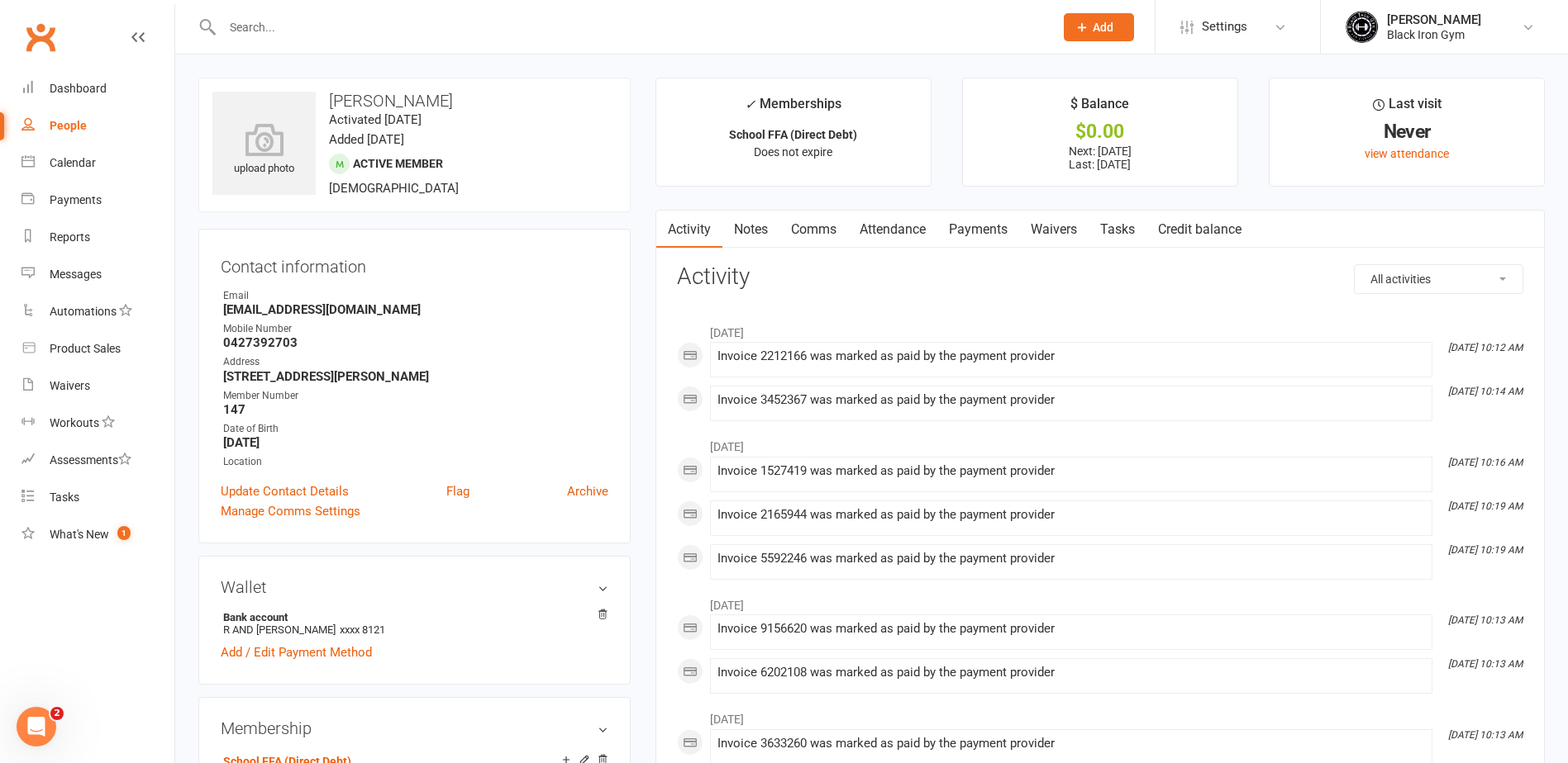
click at [985, 235] on link "Payments" at bounding box center [977, 229] width 82 height 38
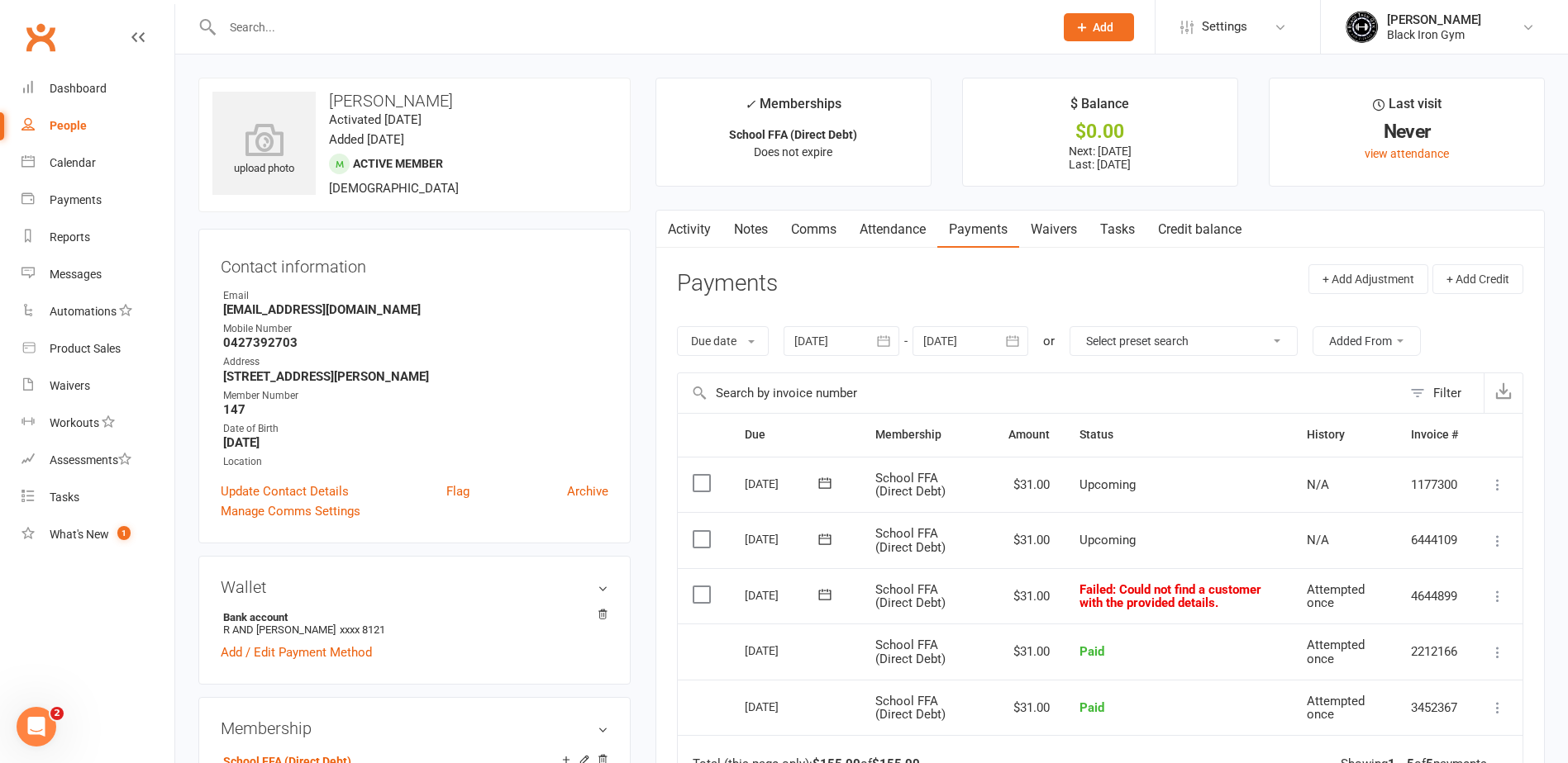
click at [821, 589] on icon at bounding box center [824, 594] width 16 height 16
click at [991, 724] on span "12" at bounding box center [994, 725] width 13 height 13
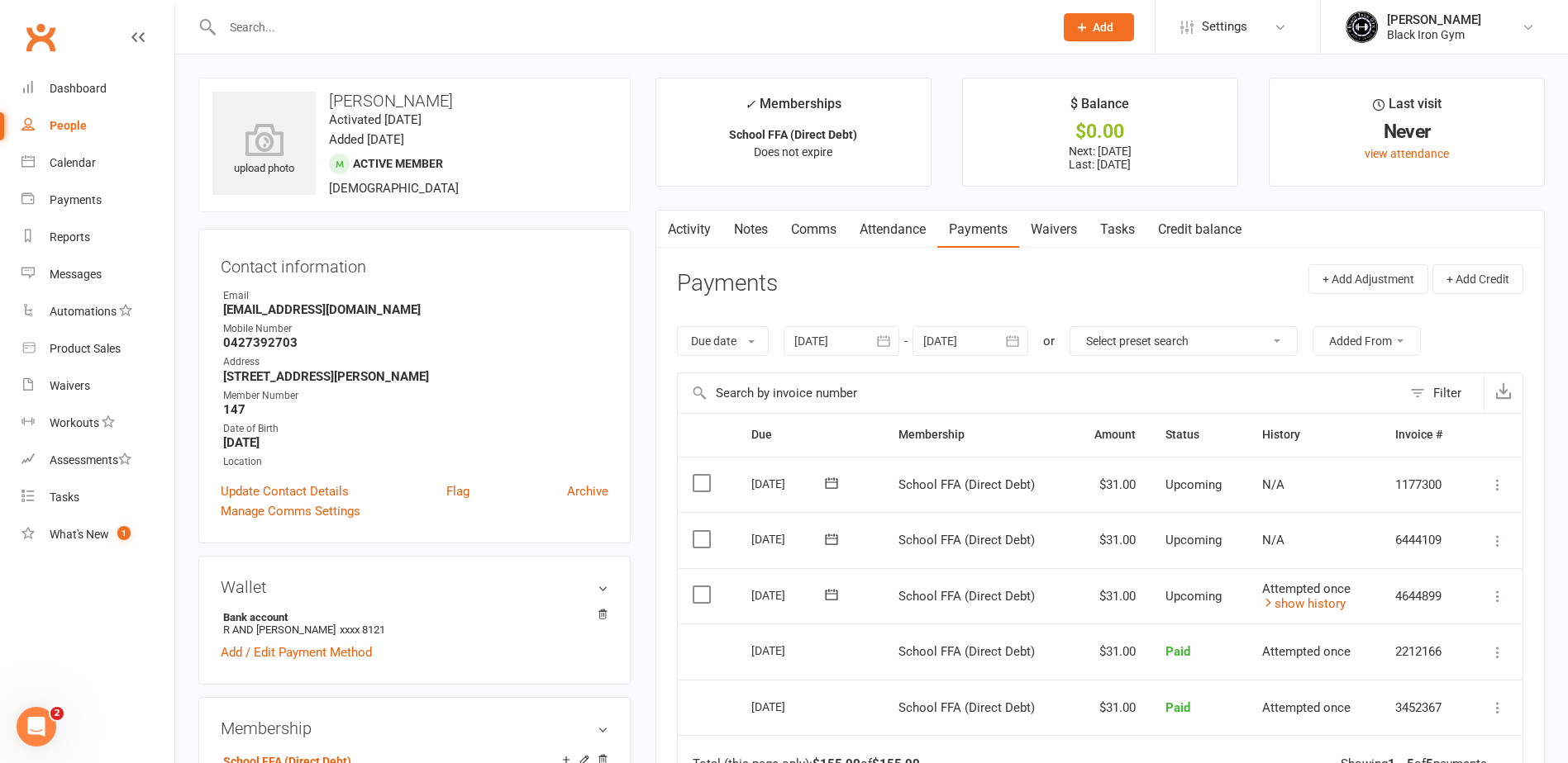
click at [332, 32] on input "text" at bounding box center [630, 27] width 825 height 23
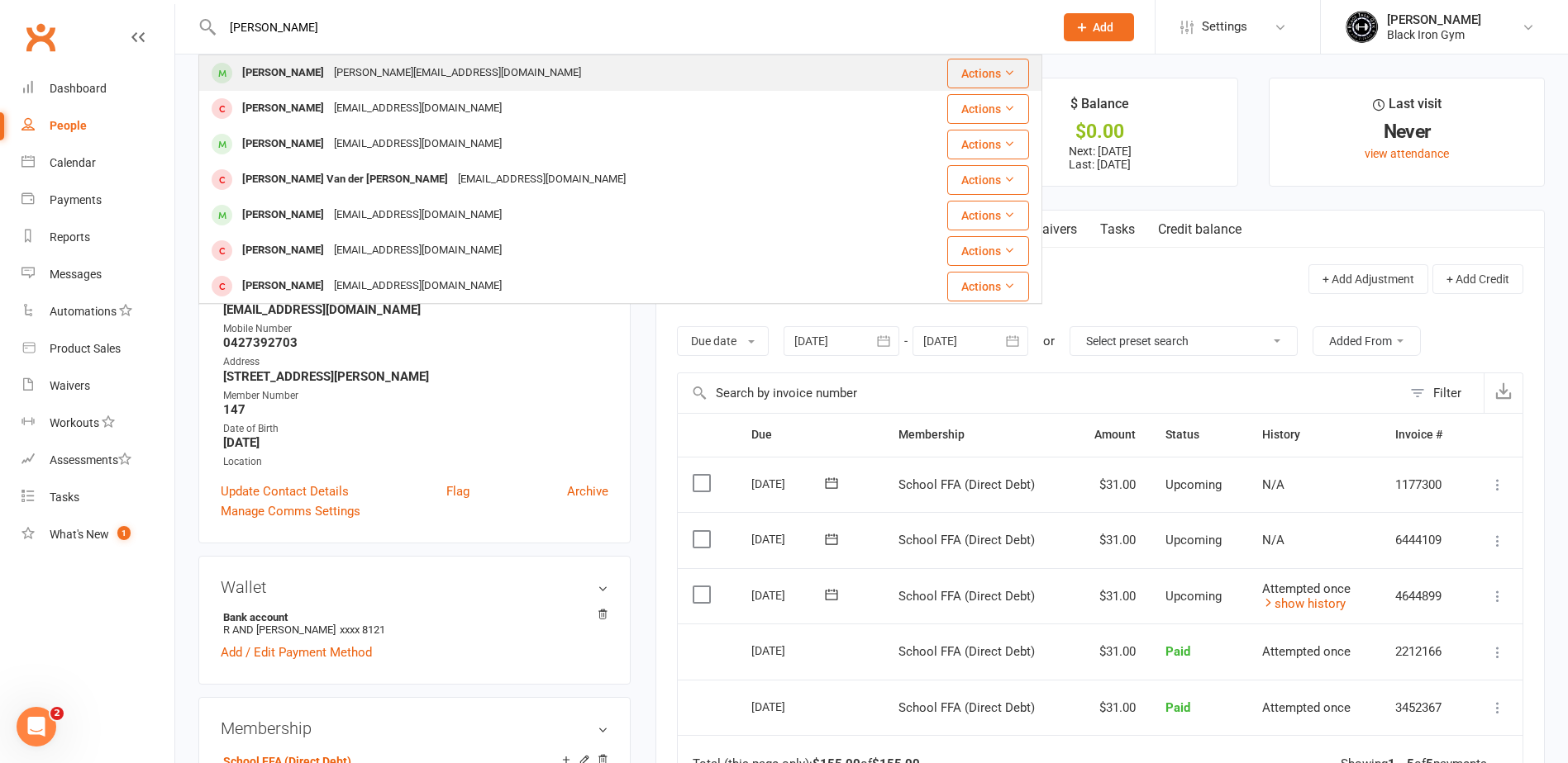
type input "[PERSON_NAME]"
click at [332, 71] on div "[PERSON_NAME][EMAIL_ADDRESS][DOMAIN_NAME]" at bounding box center [457, 72] width 257 height 24
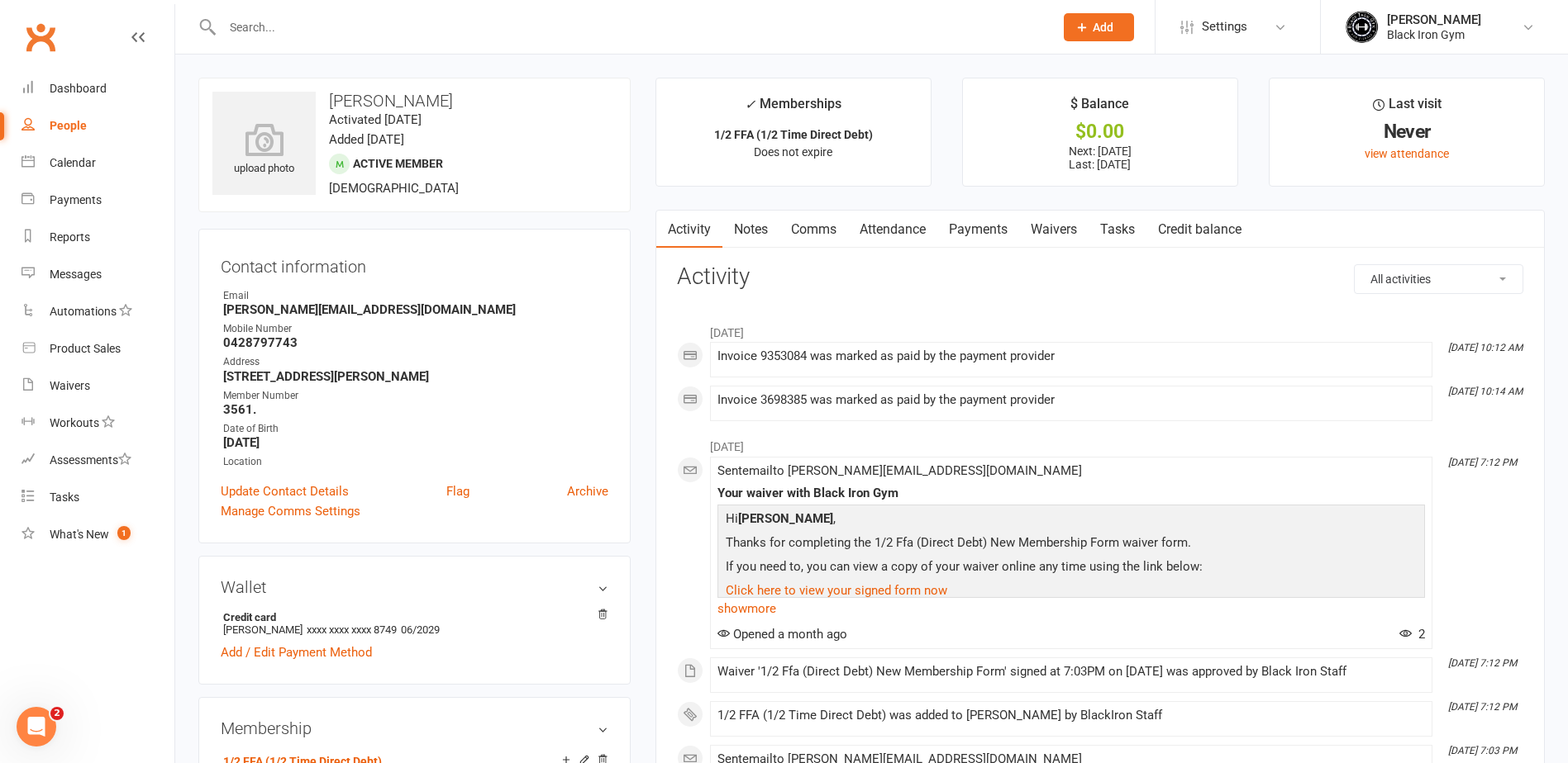
click at [968, 226] on link "Payments" at bounding box center [977, 229] width 82 height 38
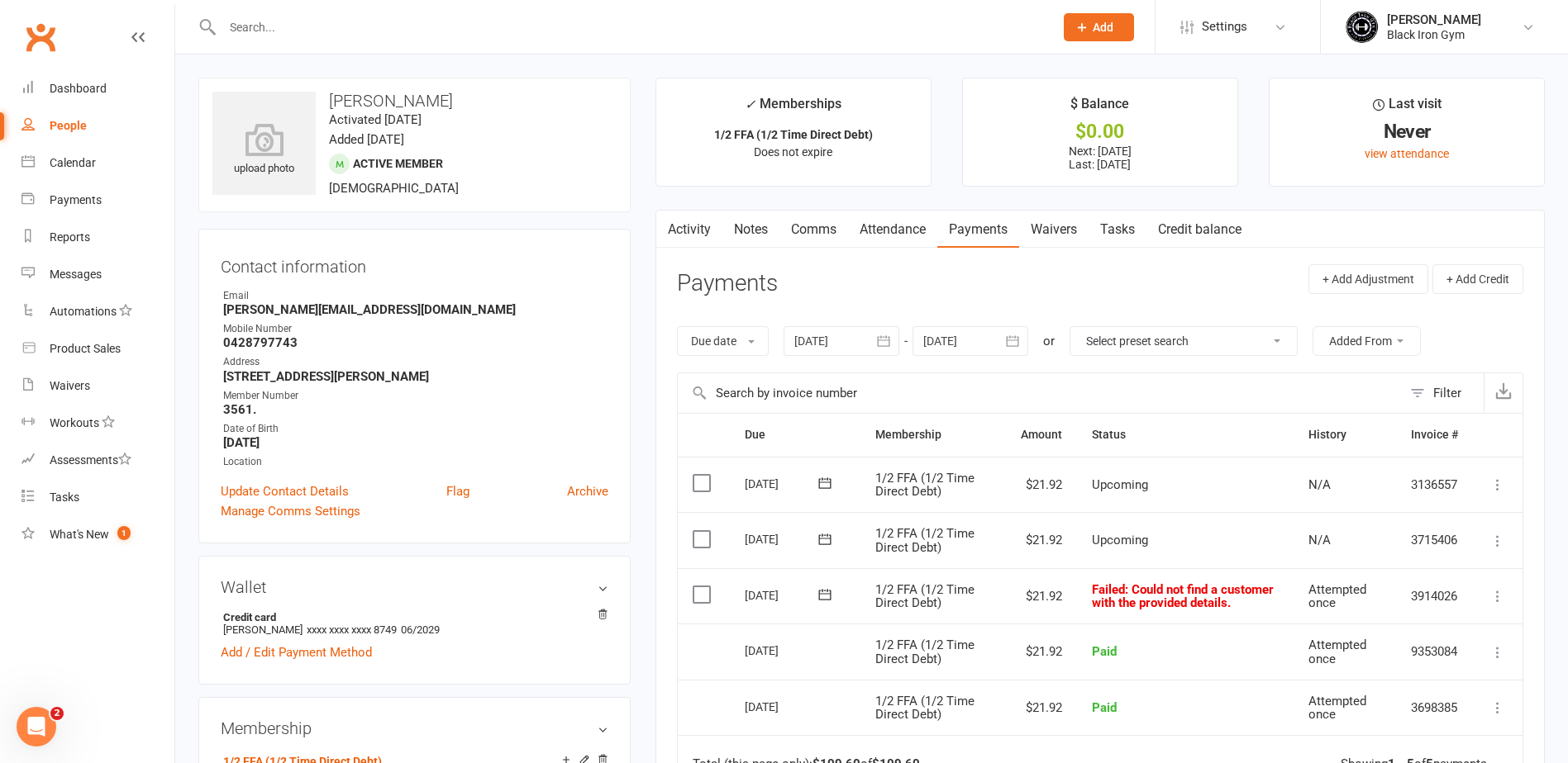
click at [835, 598] on button at bounding box center [825, 595] width 33 height 17
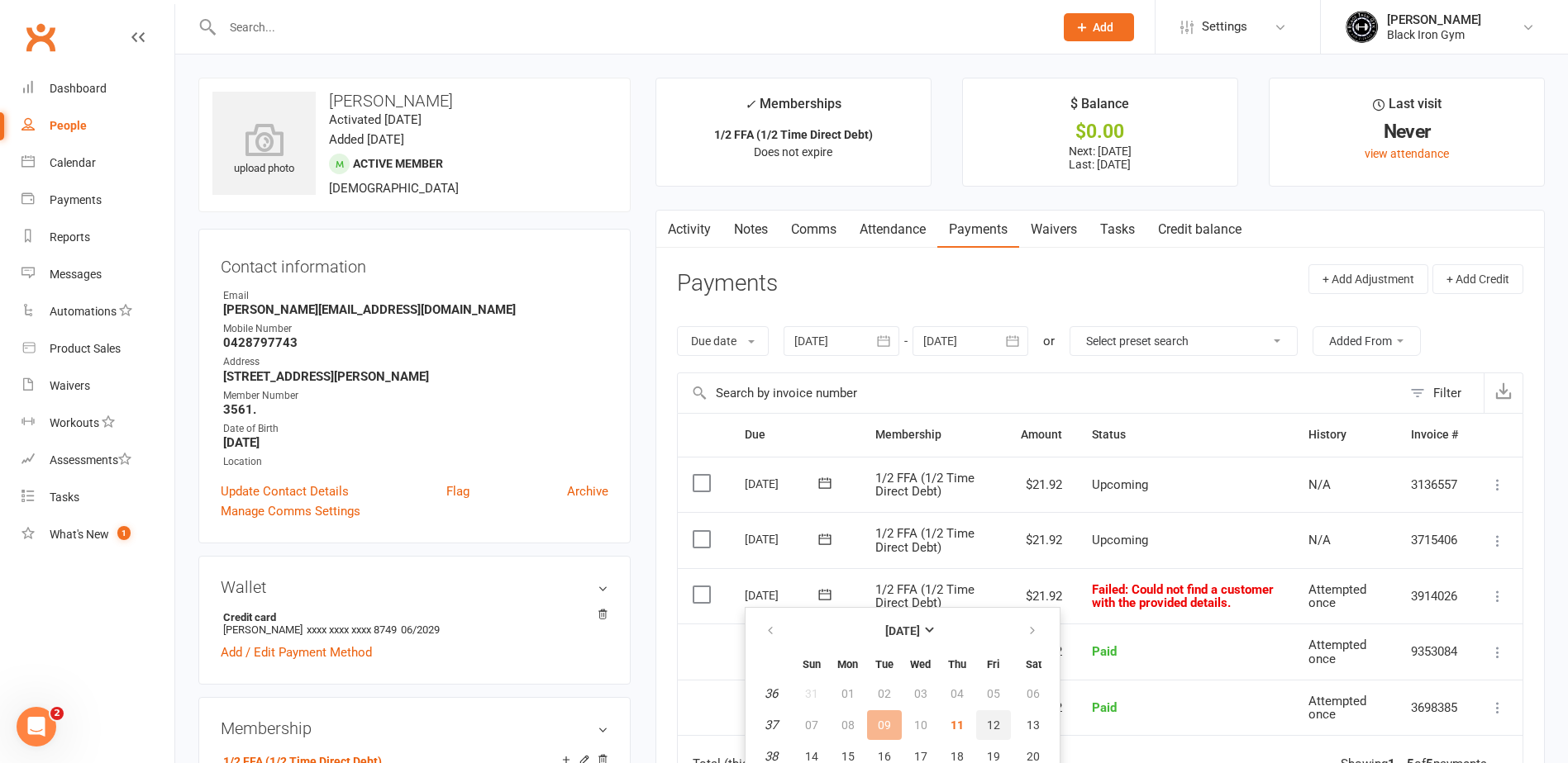
click at [993, 721] on span "12" at bounding box center [994, 725] width 13 height 13
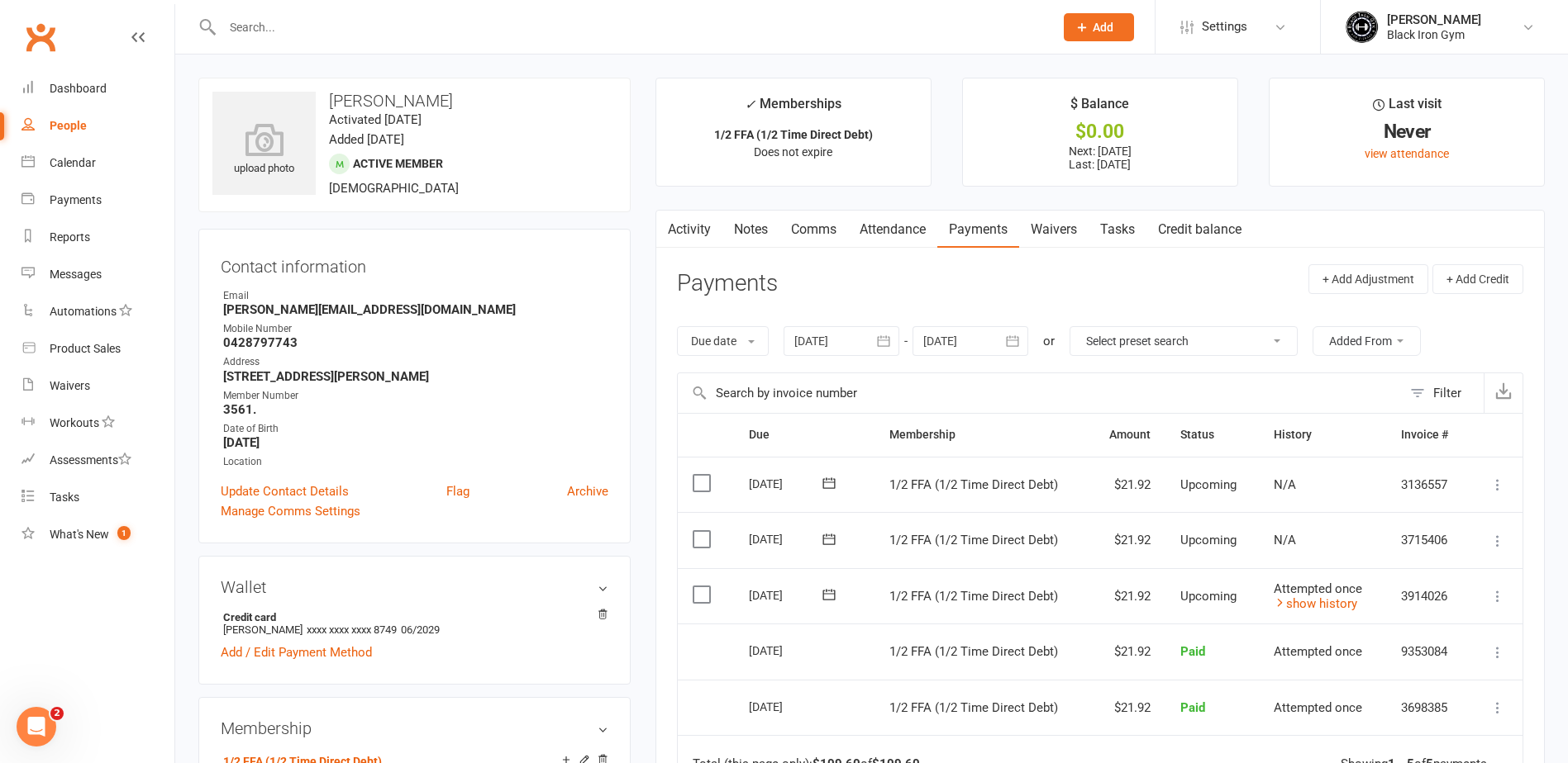
click at [439, 41] on div at bounding box center [621, 27] width 844 height 54
click at [433, 34] on input "text" at bounding box center [630, 27] width 825 height 23
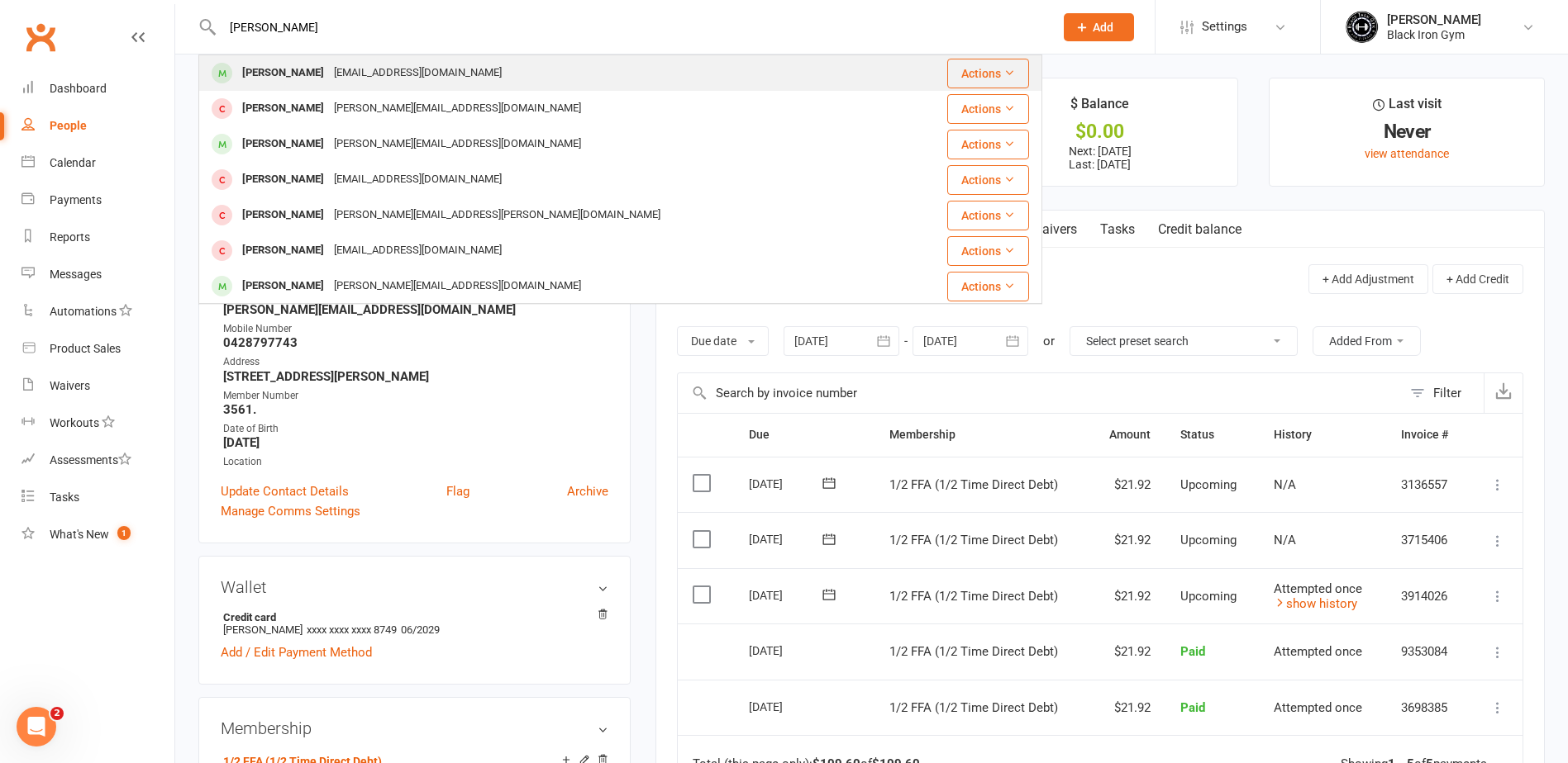
type input "[PERSON_NAME]"
click at [386, 78] on div "[EMAIL_ADDRESS][DOMAIN_NAME]" at bounding box center [417, 72] width 177 height 24
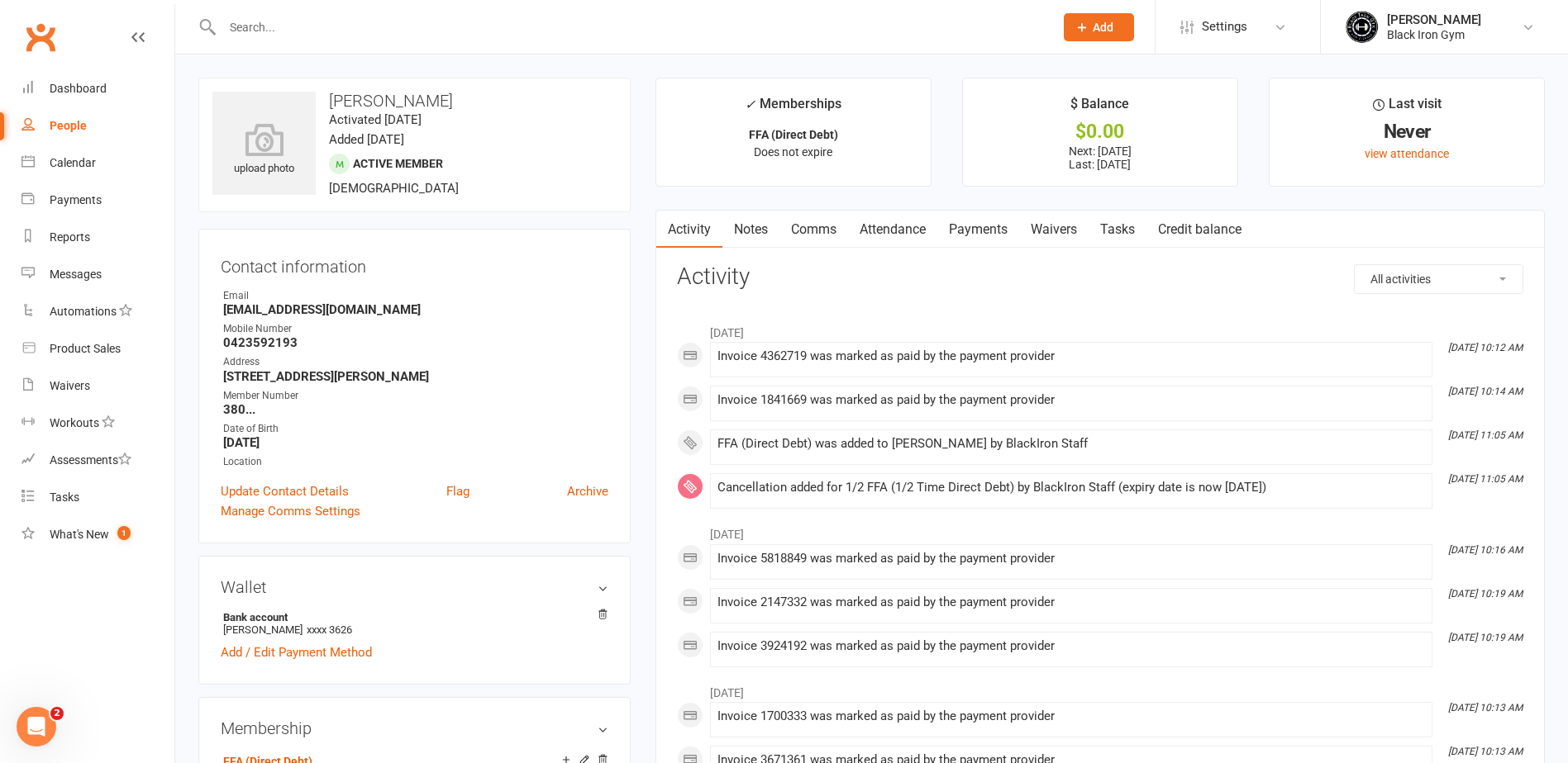
click at [986, 220] on link "Payments" at bounding box center [977, 229] width 82 height 38
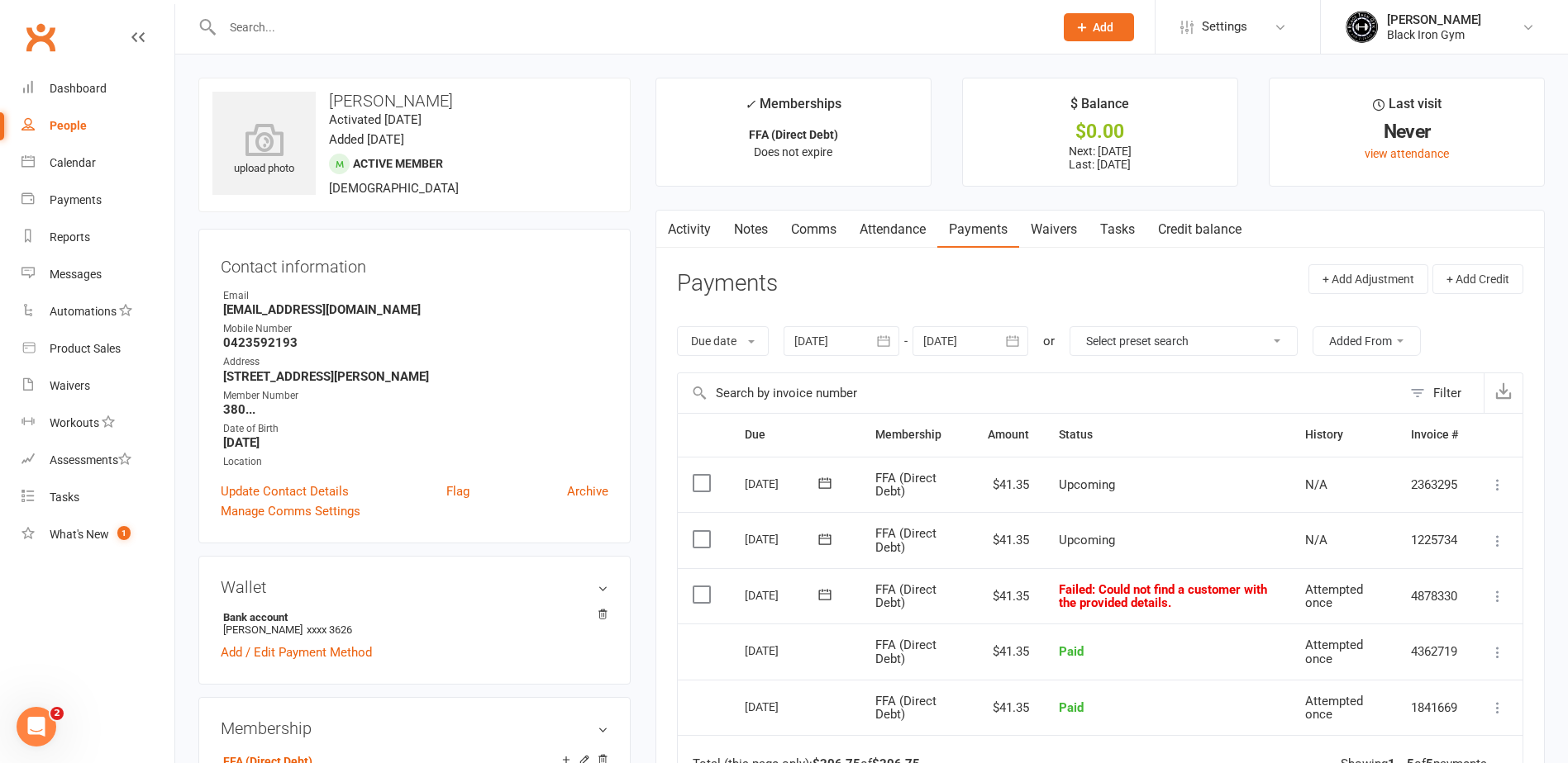
click at [827, 592] on icon at bounding box center [824, 594] width 13 height 11
click at [991, 728] on span "12" at bounding box center [994, 725] width 13 height 13
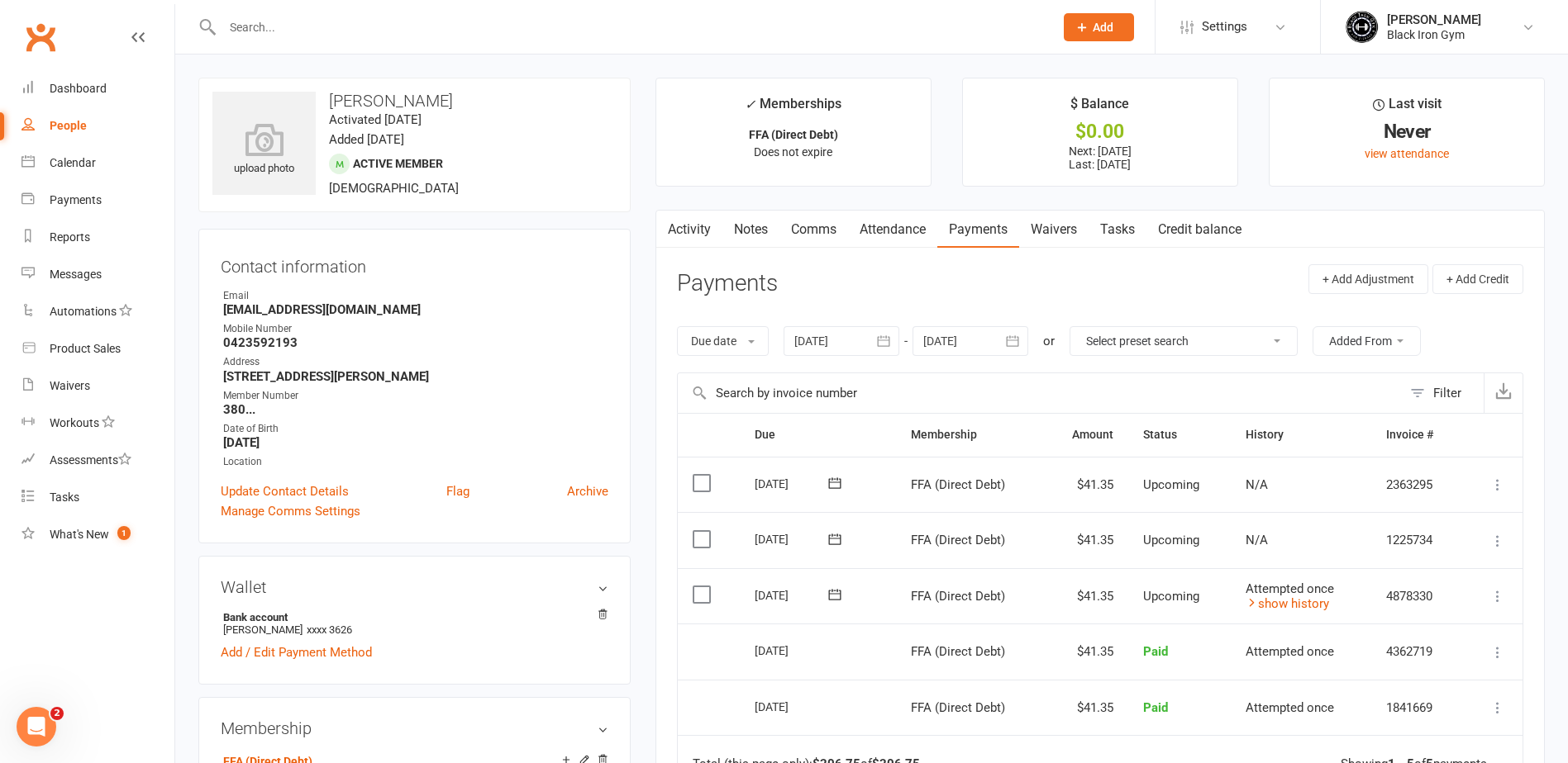
click at [380, 35] on input "text" at bounding box center [630, 27] width 825 height 23
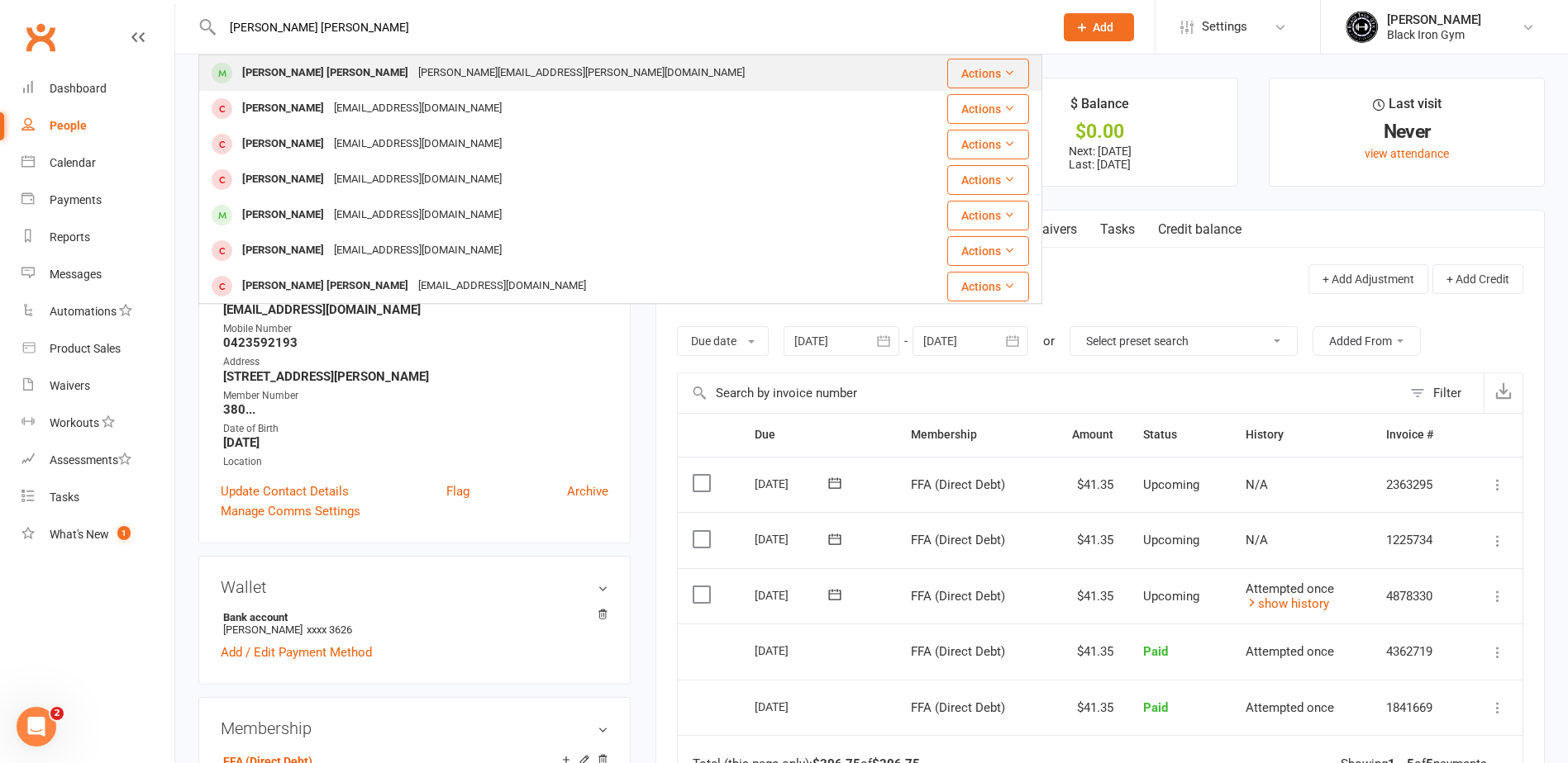
type input "[PERSON_NAME] [PERSON_NAME]"
click at [413, 70] on div "[PERSON_NAME][EMAIL_ADDRESS][PERSON_NAME][DOMAIN_NAME]" at bounding box center [581, 72] width 336 height 24
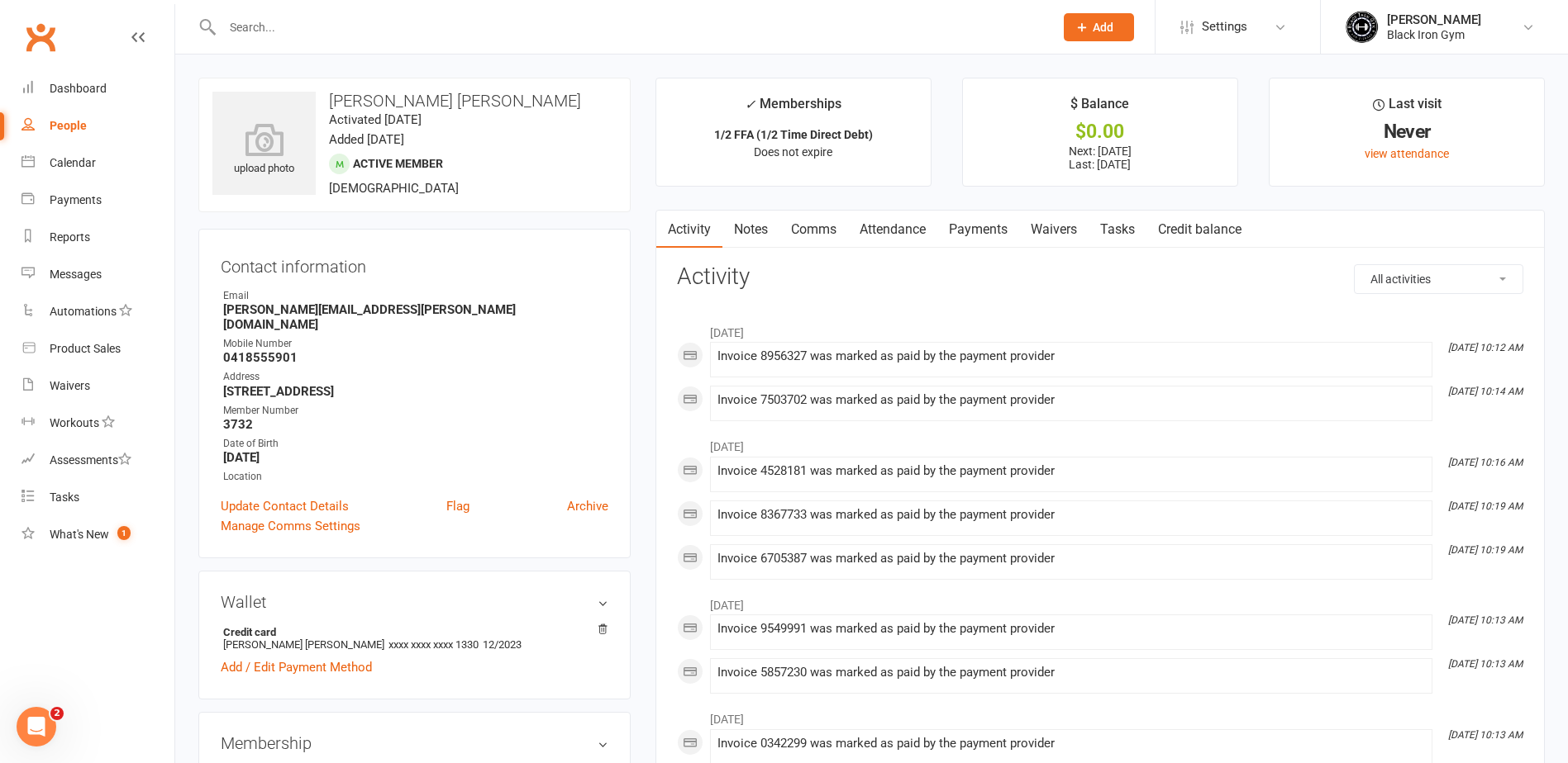
click at [996, 229] on link "Payments" at bounding box center [977, 229] width 82 height 38
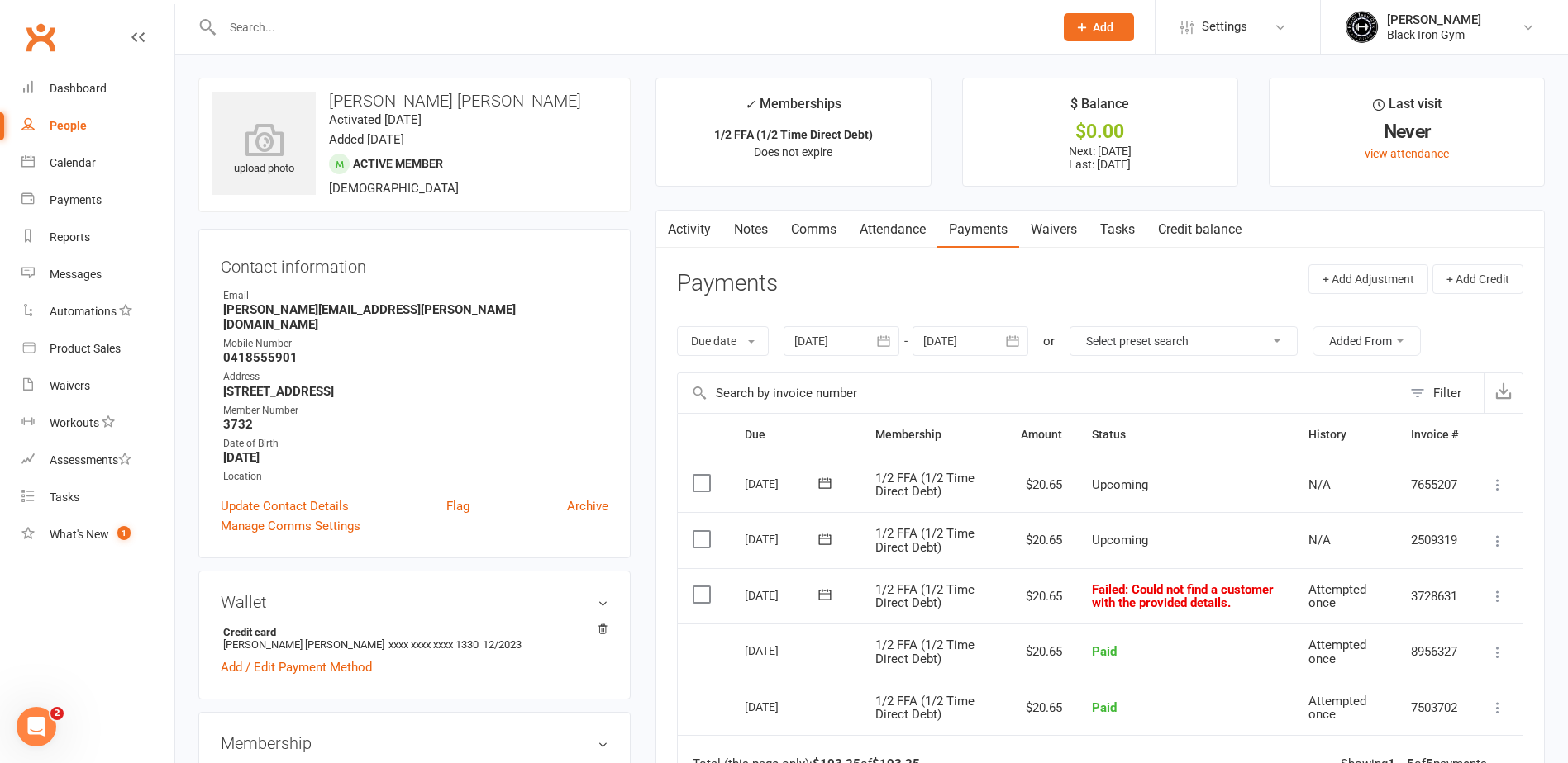
click at [821, 590] on icon at bounding box center [824, 594] width 16 height 16
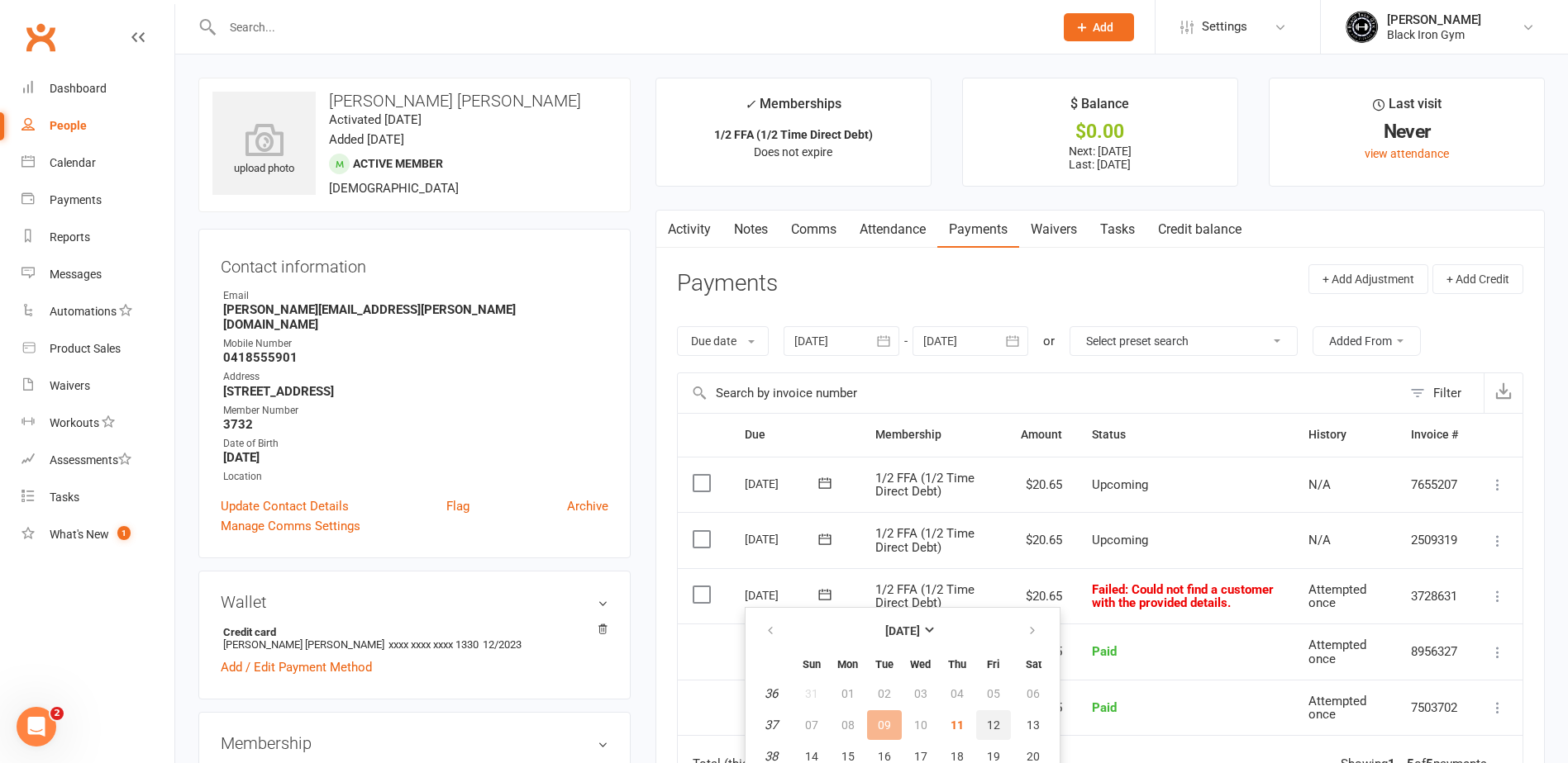
click at [994, 723] on span "12" at bounding box center [994, 725] width 13 height 13
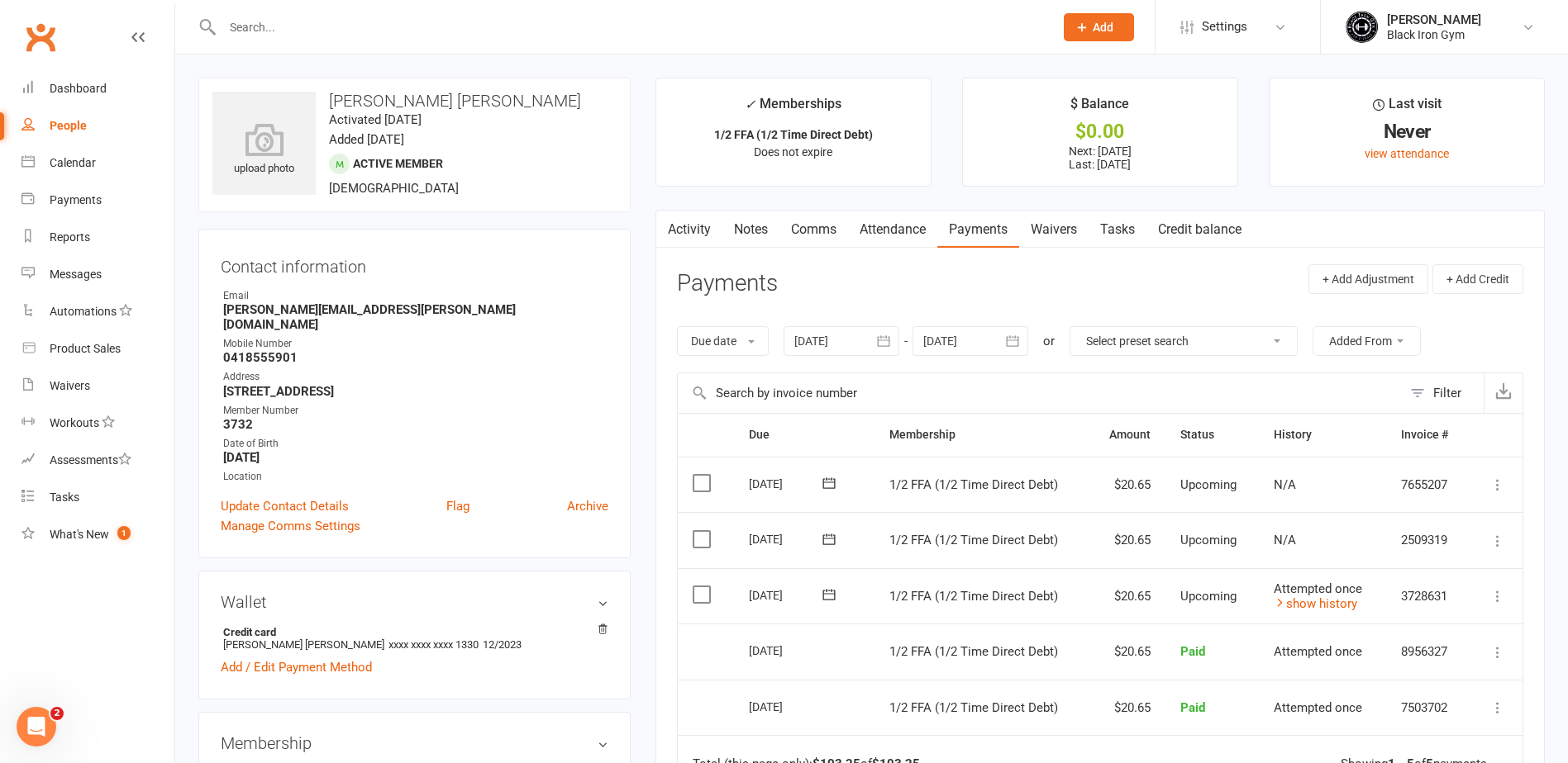
click at [424, 36] on input "text" at bounding box center [630, 27] width 825 height 23
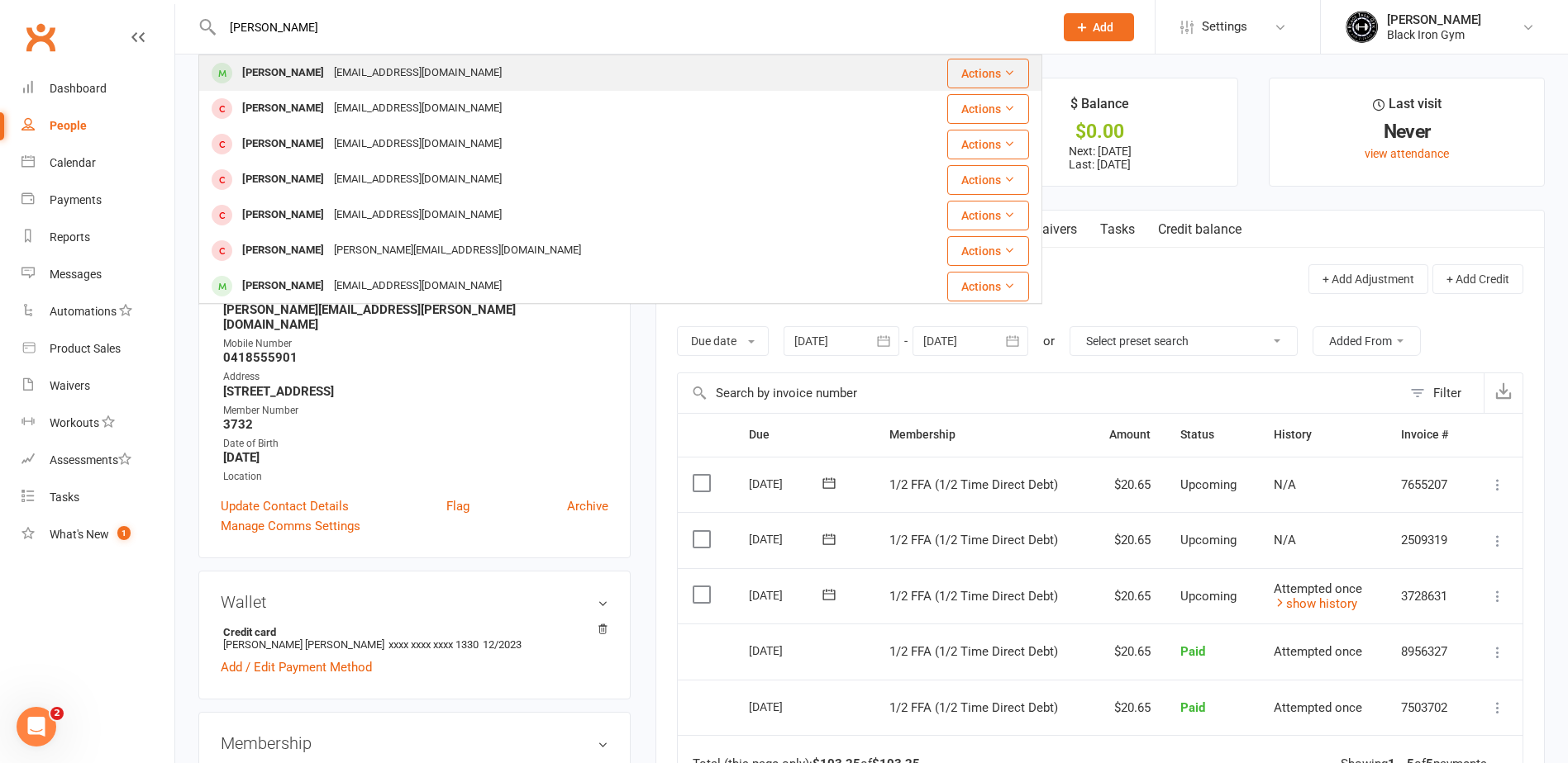
type input "[PERSON_NAME]"
click at [440, 68] on div "[EMAIL_ADDRESS][DOMAIN_NAME]" at bounding box center [417, 72] width 177 height 24
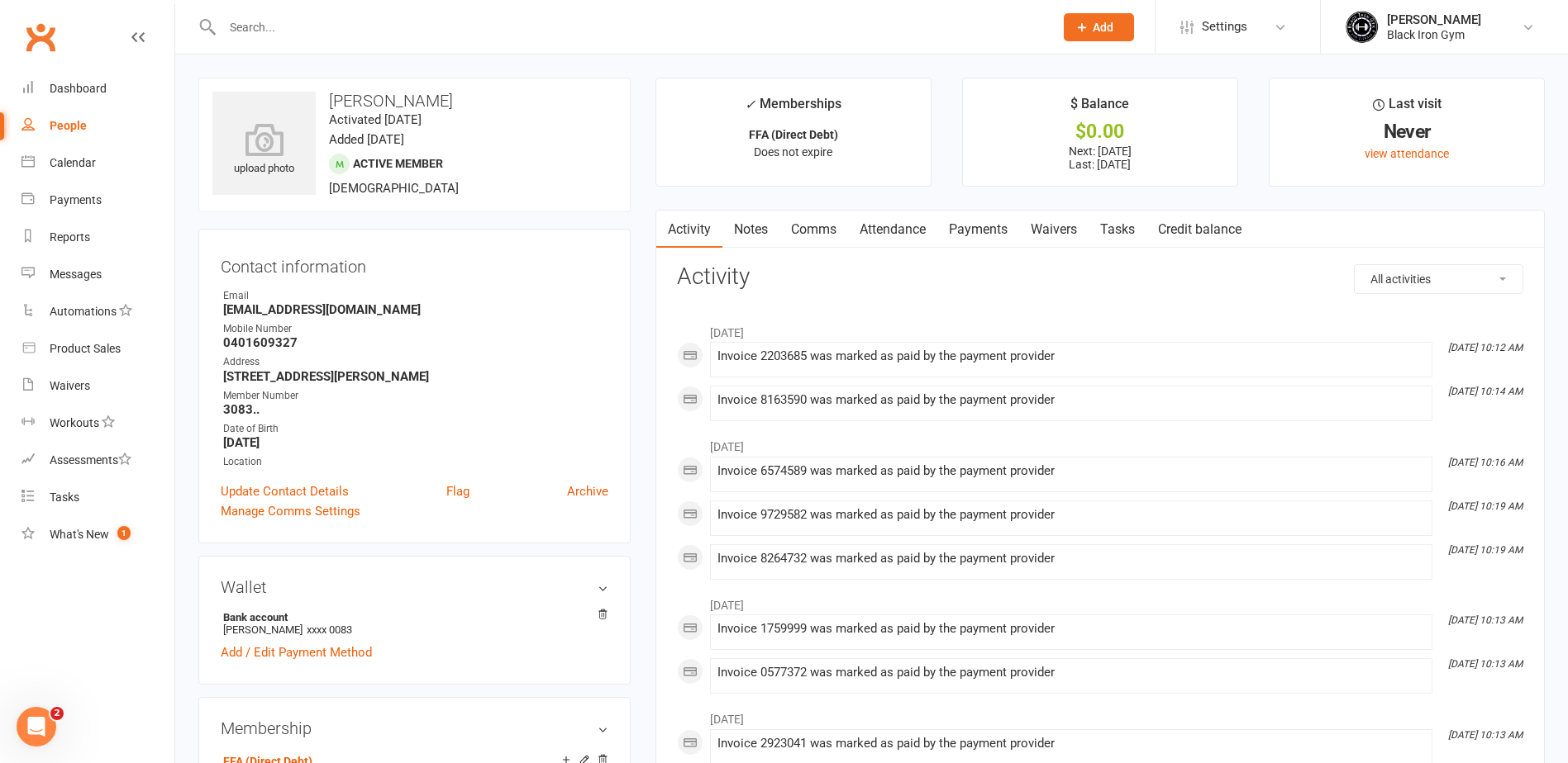
click at [991, 246] on link "Payments" at bounding box center [977, 229] width 82 height 38
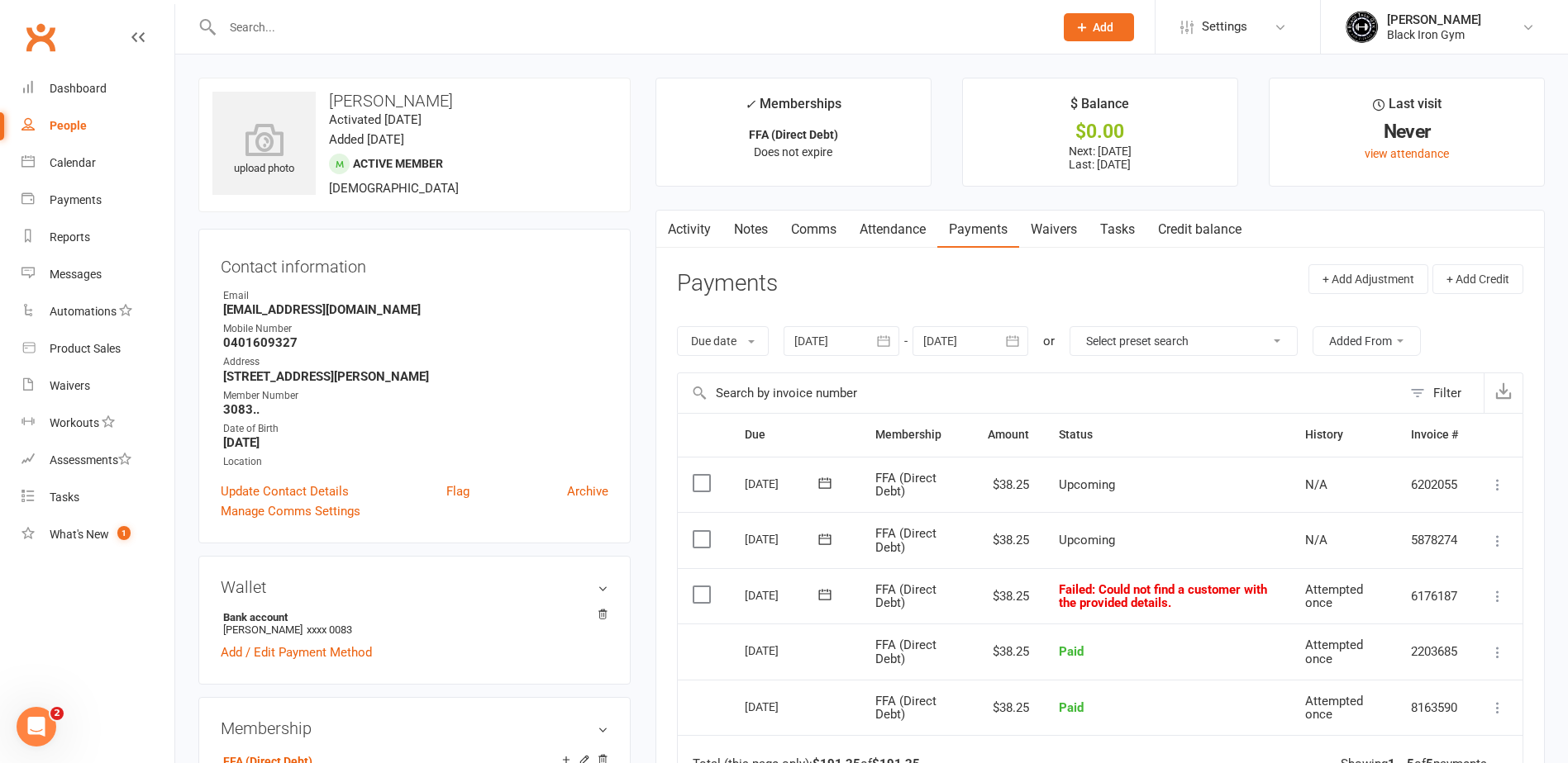
click at [825, 593] on icon at bounding box center [824, 594] width 16 height 16
click at [988, 725] on span "12" at bounding box center [994, 725] width 13 height 13
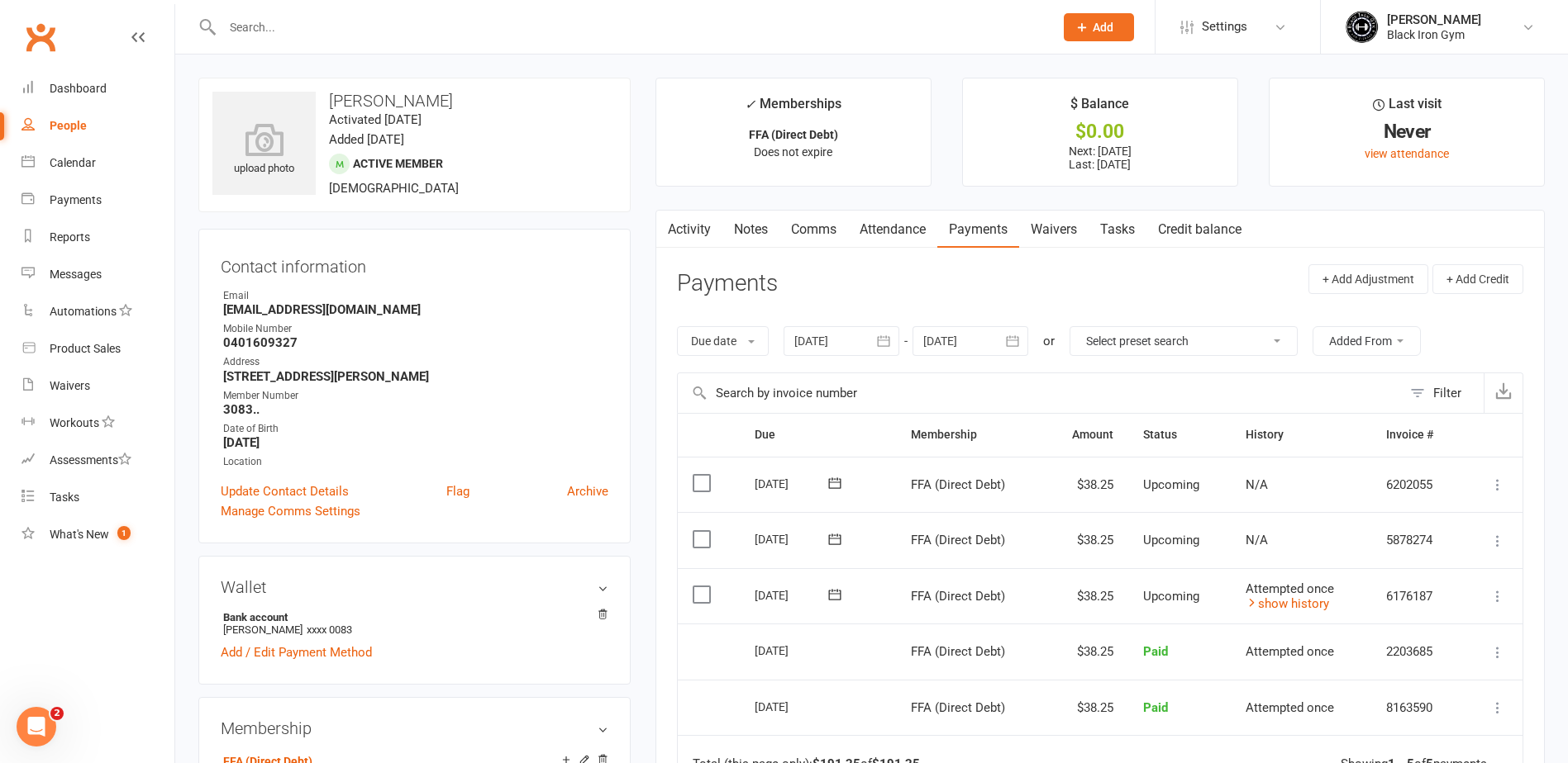
click at [335, 35] on input "text" at bounding box center [630, 27] width 825 height 23
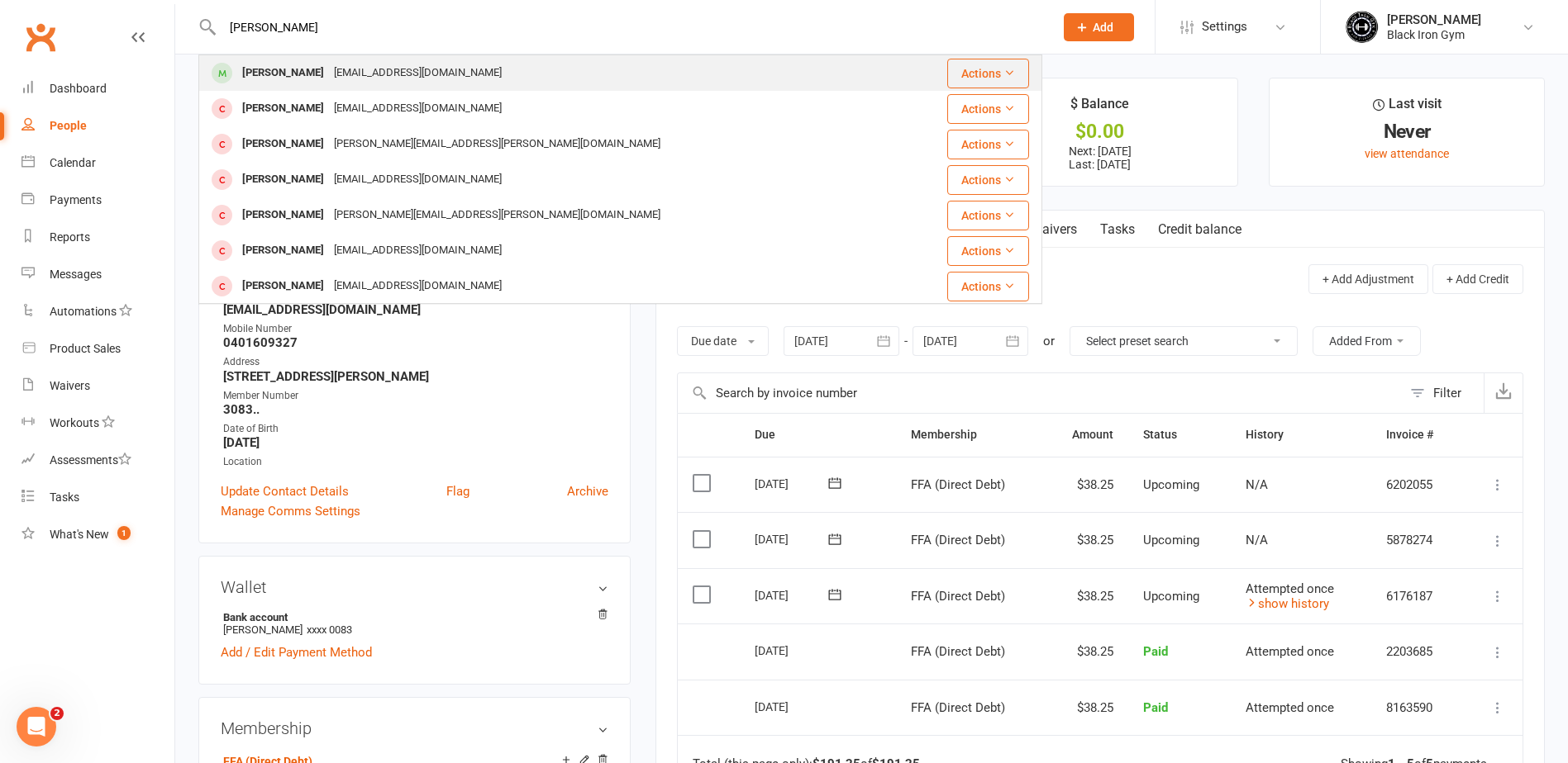
type input "[PERSON_NAME]"
click at [352, 66] on div "[EMAIL_ADDRESS][DOMAIN_NAME]" at bounding box center [417, 72] width 177 height 24
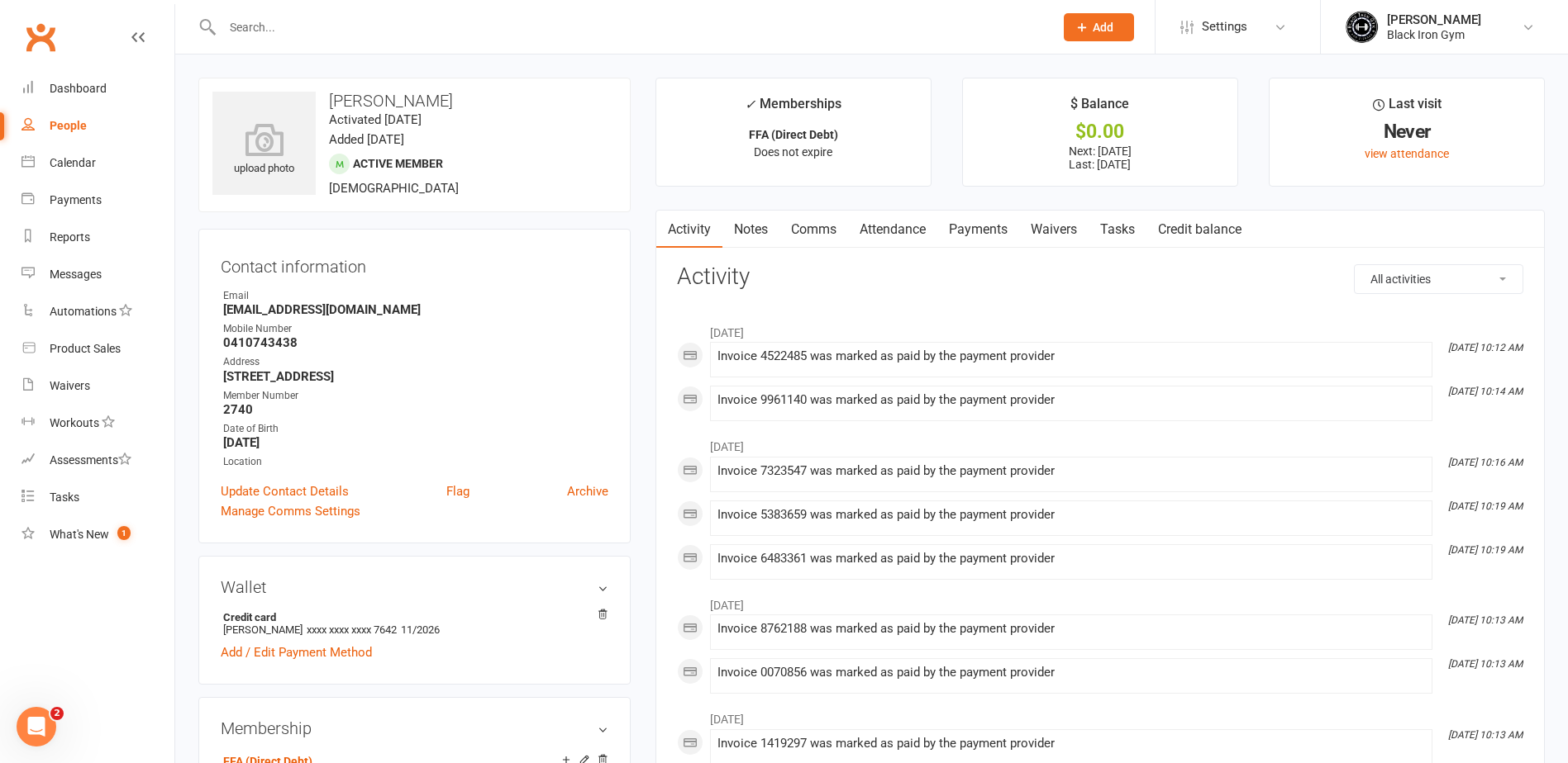
click at [962, 235] on link "Payments" at bounding box center [977, 229] width 82 height 38
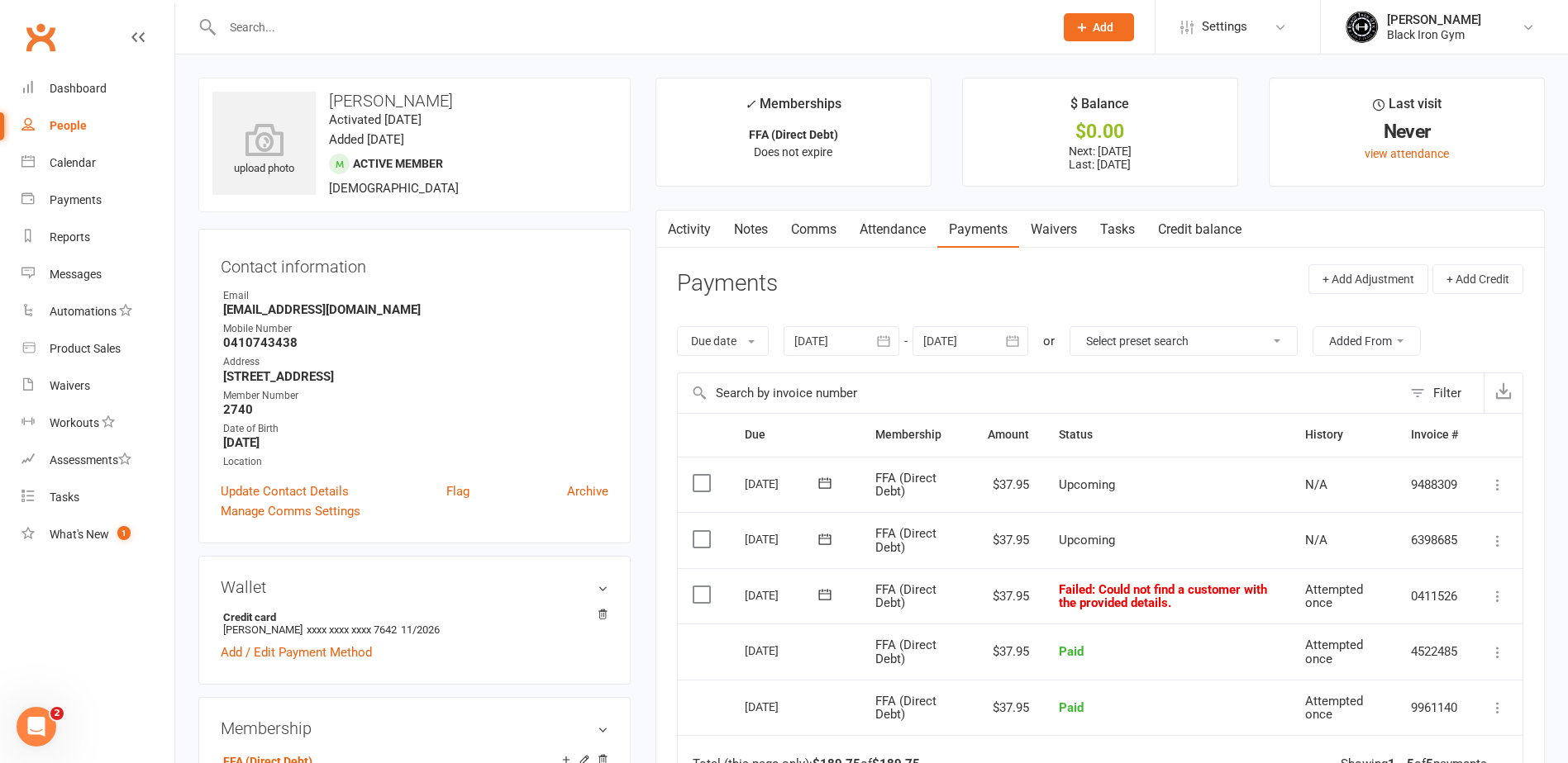
click at [821, 587] on button at bounding box center [825, 595] width 33 height 17
click at [989, 724] on span "12" at bounding box center [994, 725] width 13 height 13
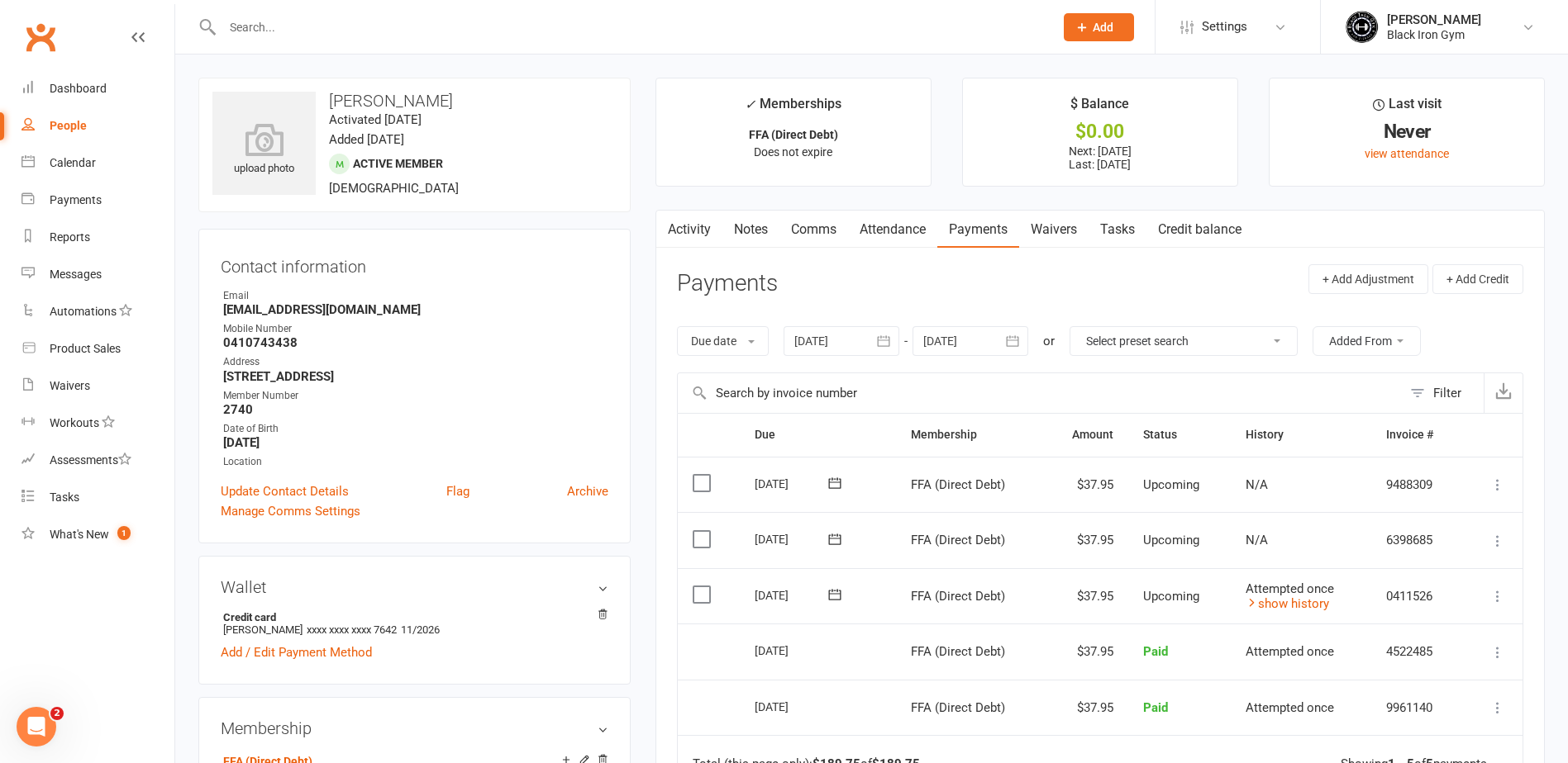
click at [316, 38] on input "text" at bounding box center [630, 27] width 825 height 23
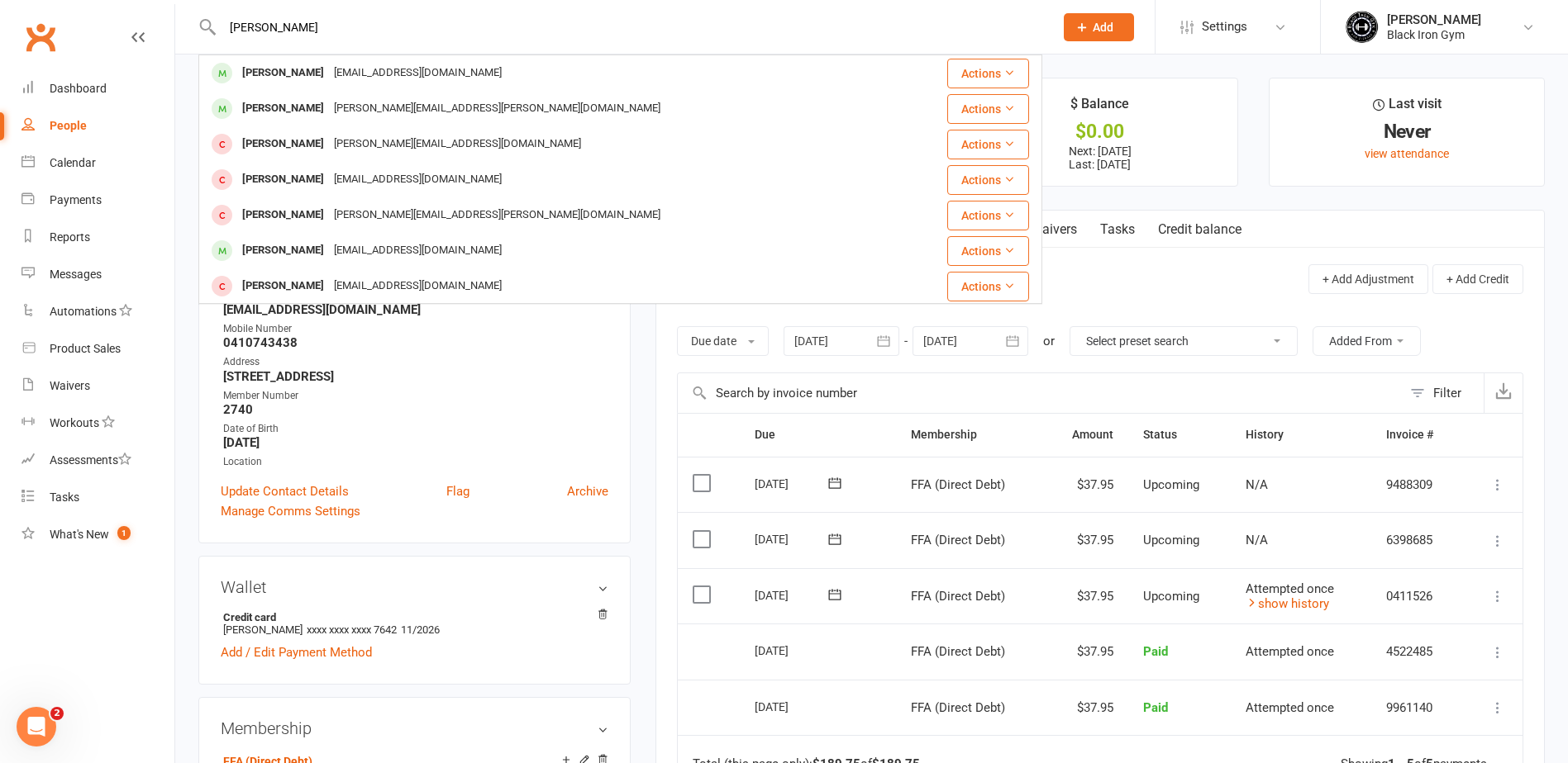
type input "[PERSON_NAME]"
click at [310, 67] on div "[PERSON_NAME]" at bounding box center [282, 72] width 92 height 24
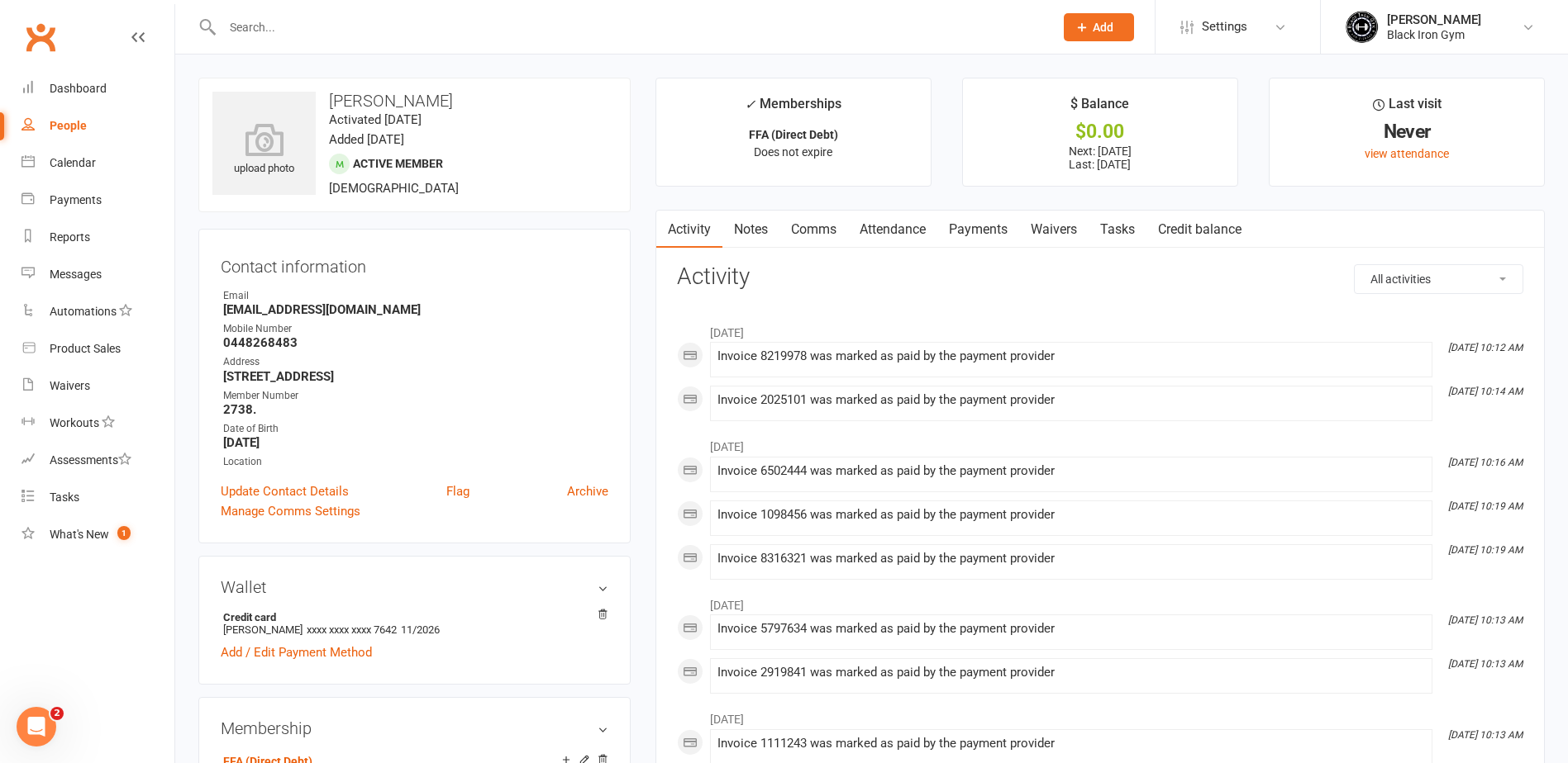
click at [987, 224] on link "Payments" at bounding box center [977, 229] width 82 height 38
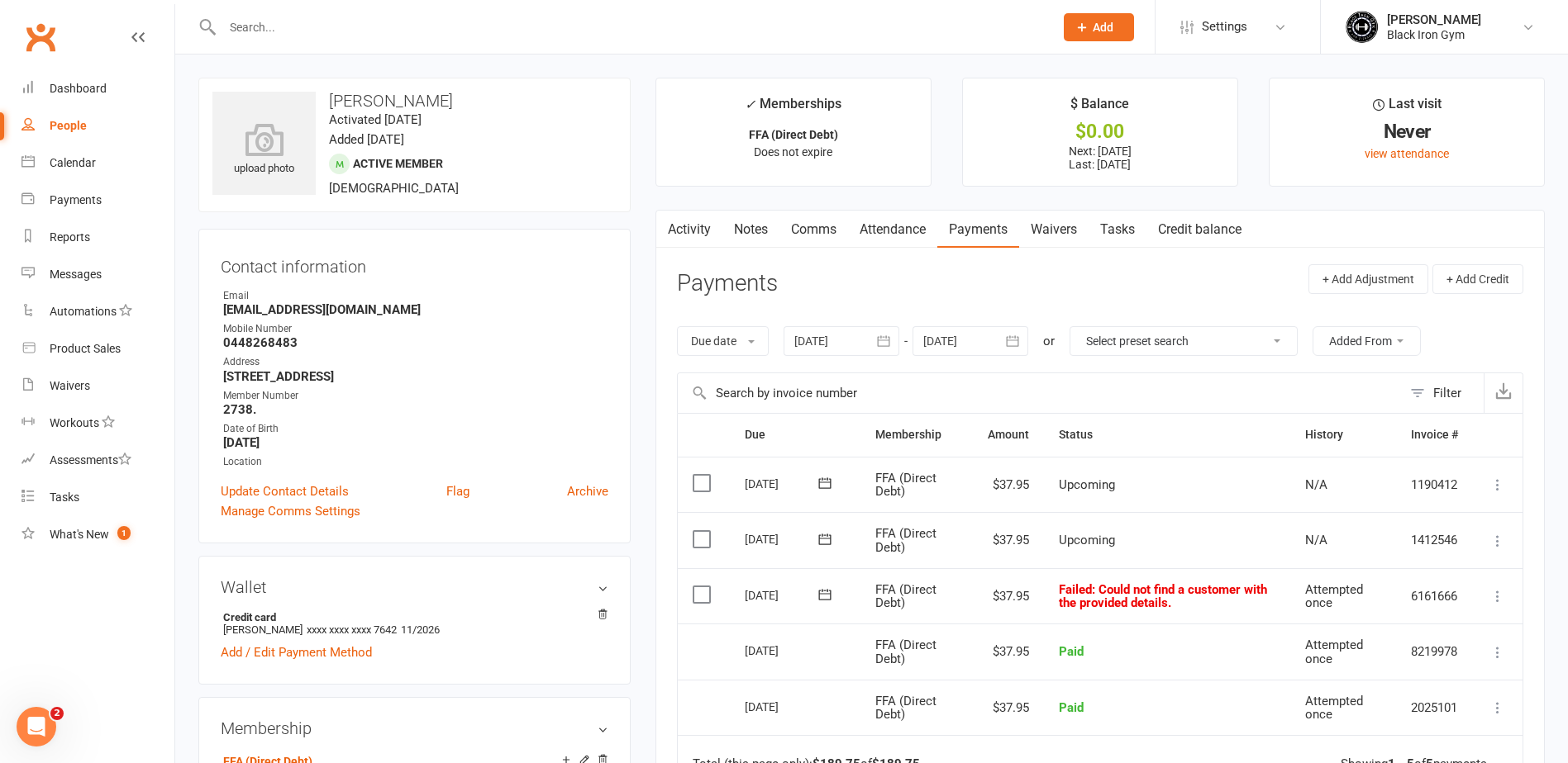
click at [820, 594] on icon at bounding box center [824, 594] width 16 height 16
click at [990, 725] on span "12" at bounding box center [994, 725] width 13 height 13
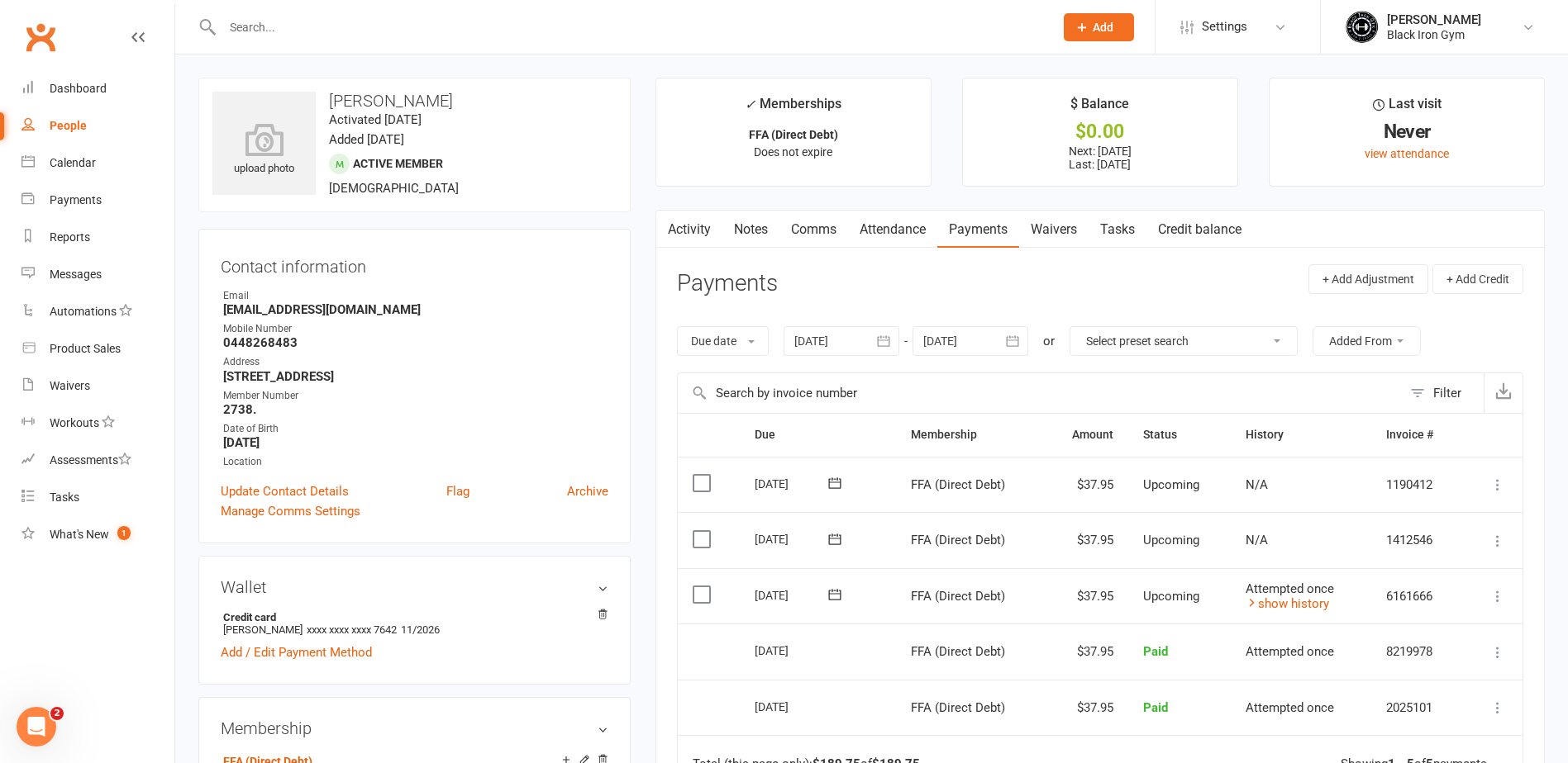
click at [338, 18] on input "text" at bounding box center [630, 27] width 825 height 23
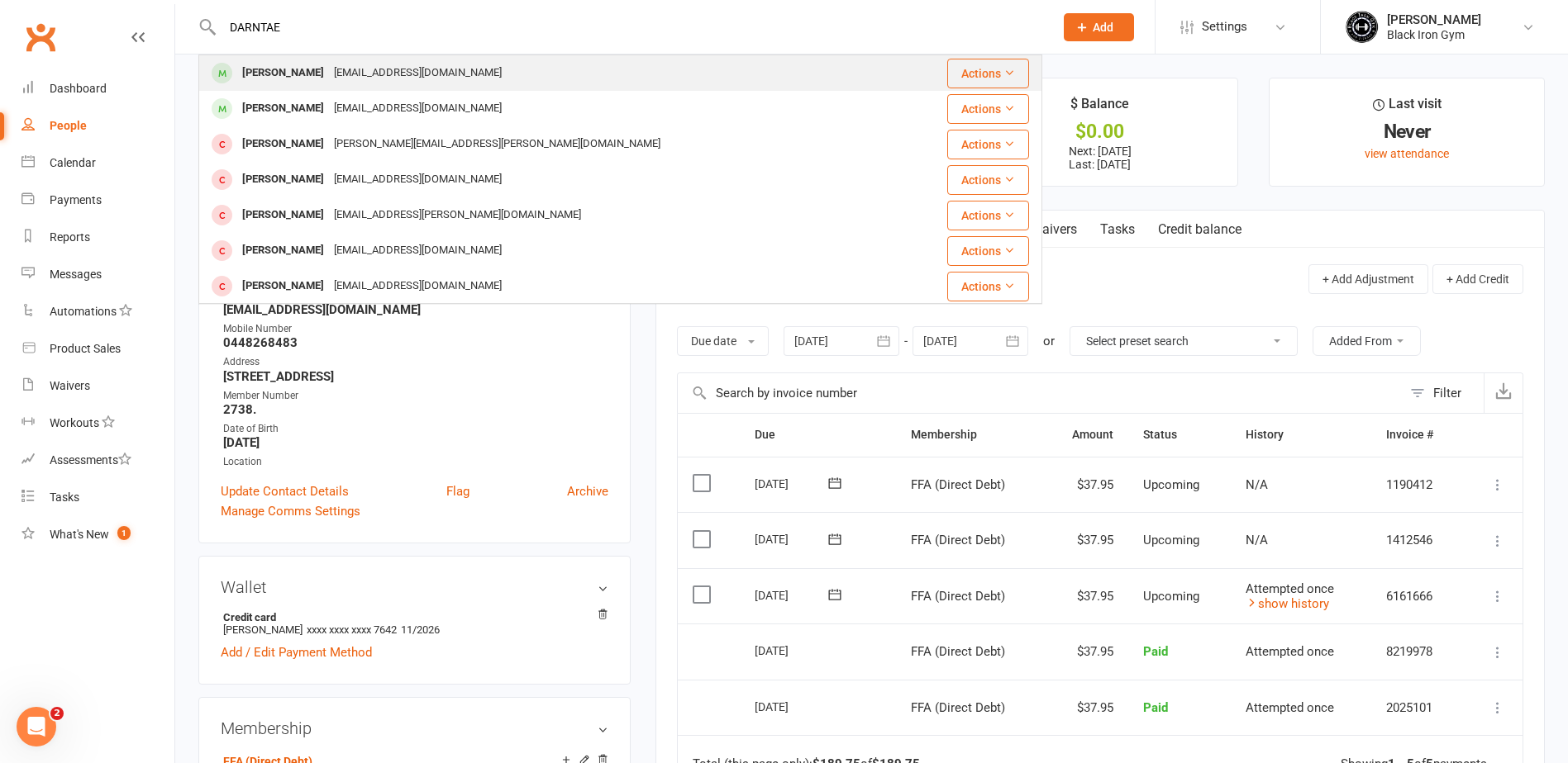
type input "DARNTAE"
click at [347, 72] on div "[EMAIL_ADDRESS][DOMAIN_NAME]" at bounding box center [417, 72] width 177 height 24
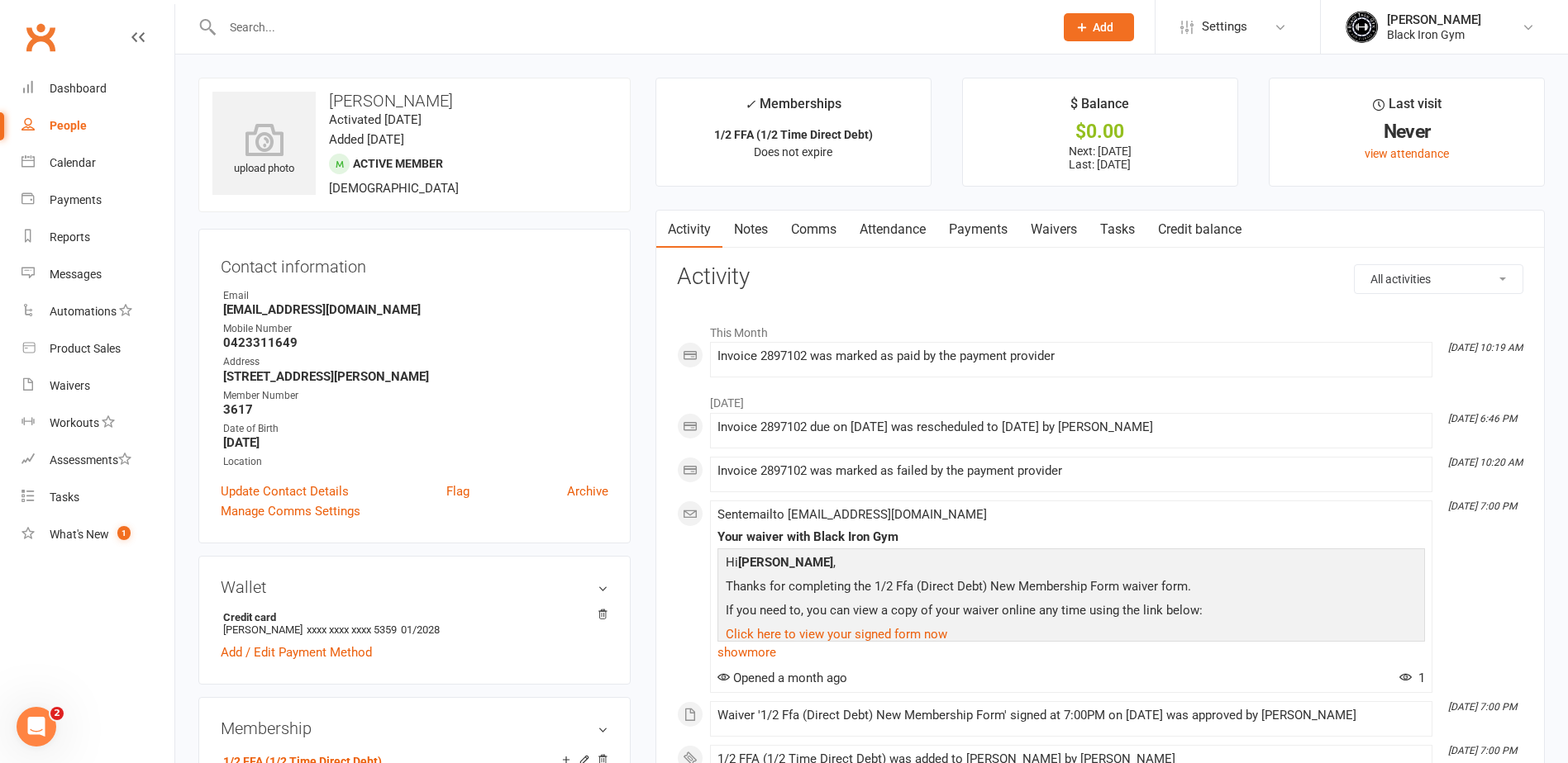
click at [997, 244] on link "Payments" at bounding box center [977, 229] width 82 height 38
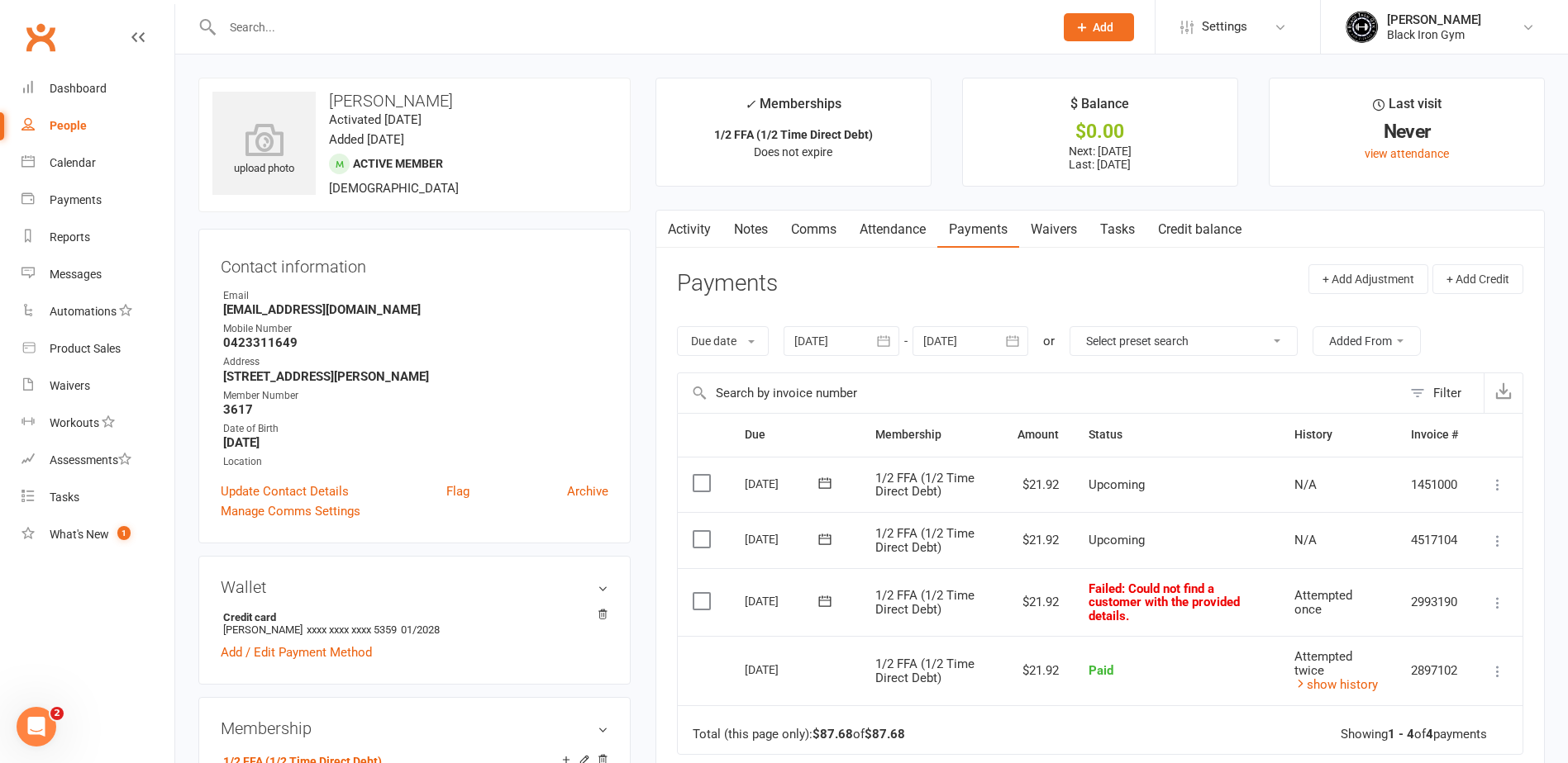
click at [816, 600] on icon at bounding box center [824, 601] width 16 height 16
click at [994, 729] on span "12" at bounding box center [994, 731] width 13 height 13
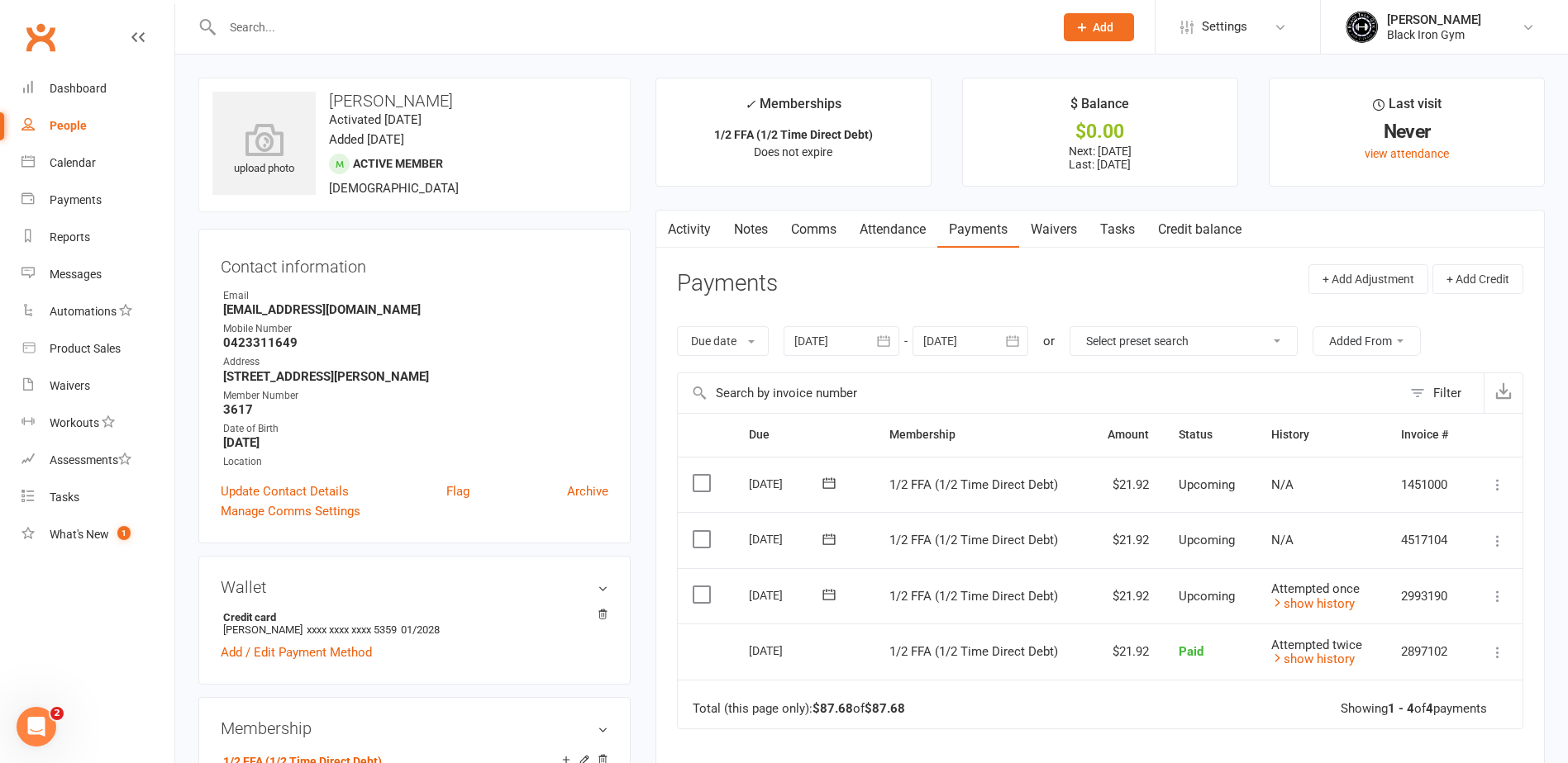
click at [455, 29] on input "text" at bounding box center [630, 27] width 825 height 23
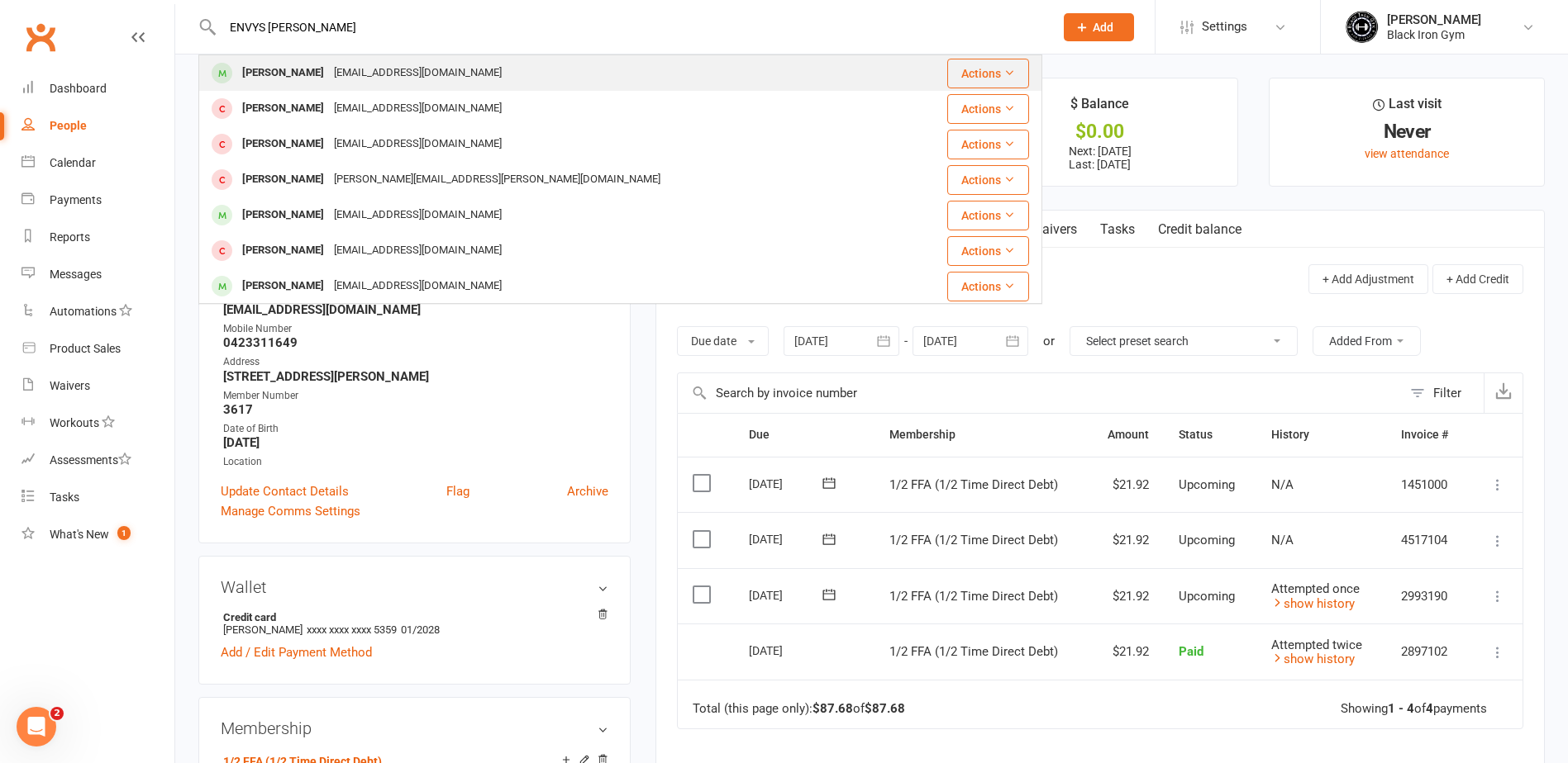
type input "ENVYS [PERSON_NAME]"
click at [410, 60] on div "[PERSON_NAME] [EMAIL_ADDRESS][DOMAIN_NAME]" at bounding box center [550, 72] width 700 height 34
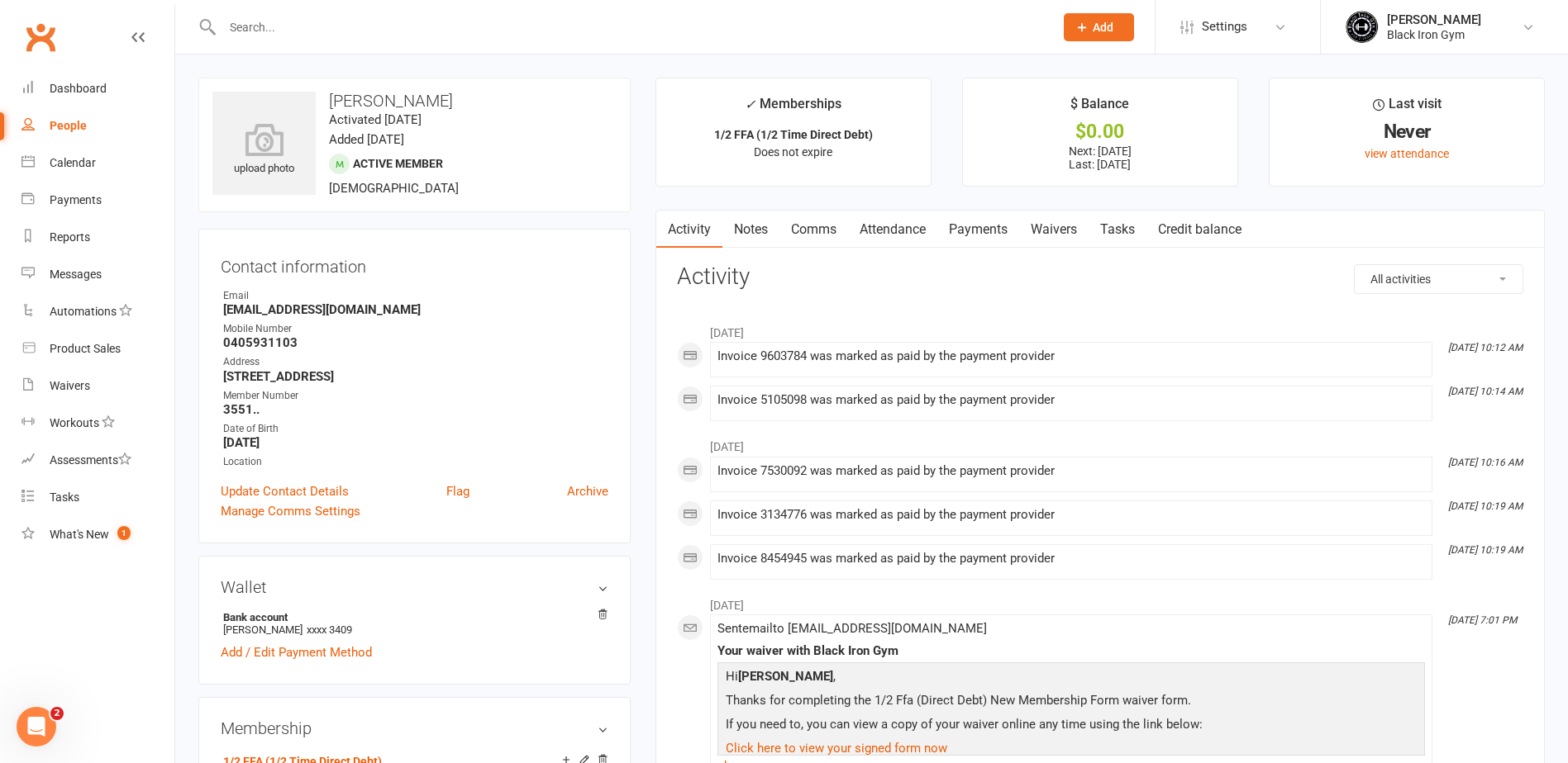
click at [1002, 229] on link "Payments" at bounding box center [977, 229] width 82 height 38
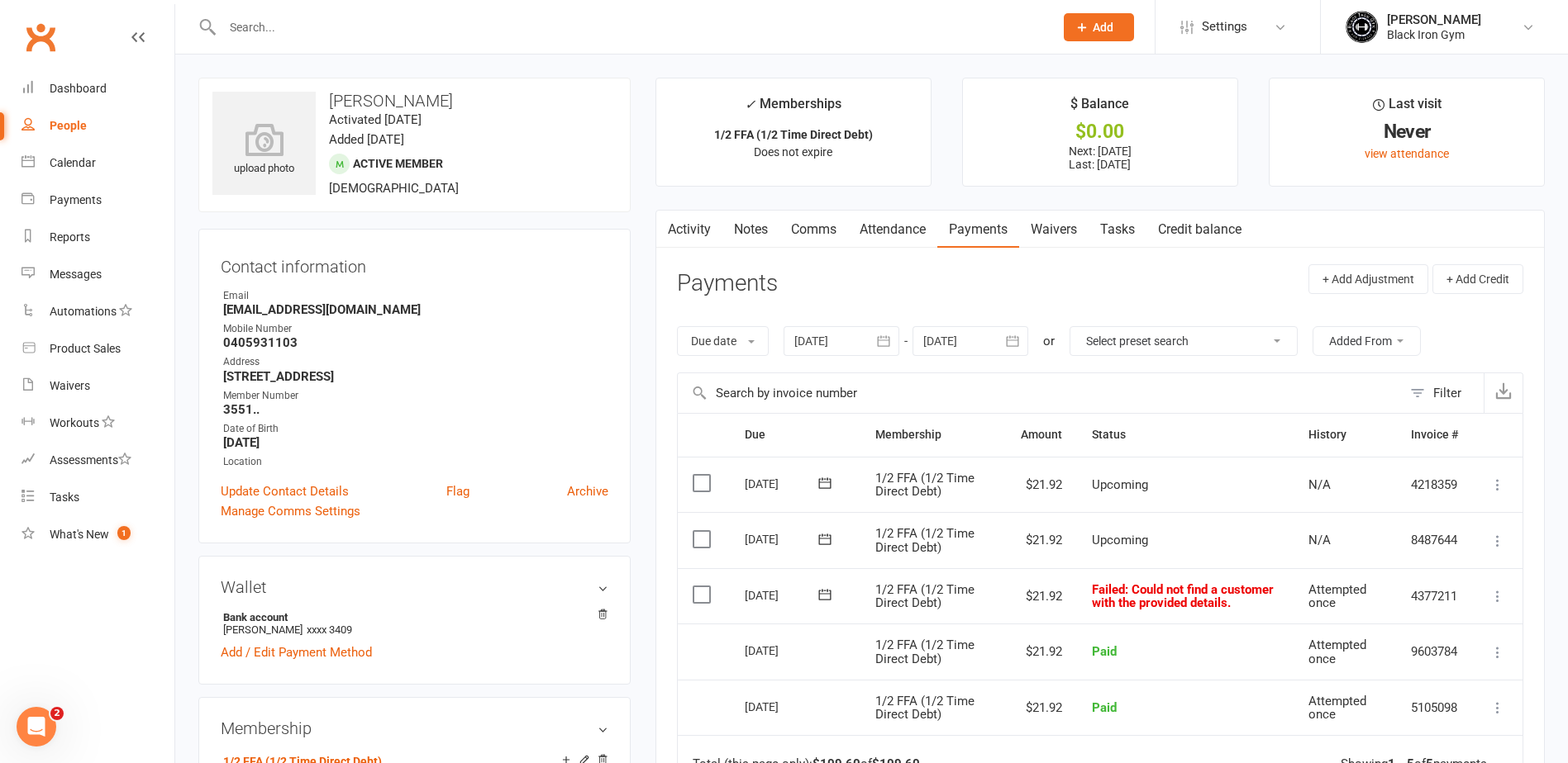
click at [823, 594] on icon at bounding box center [824, 594] width 13 height 11
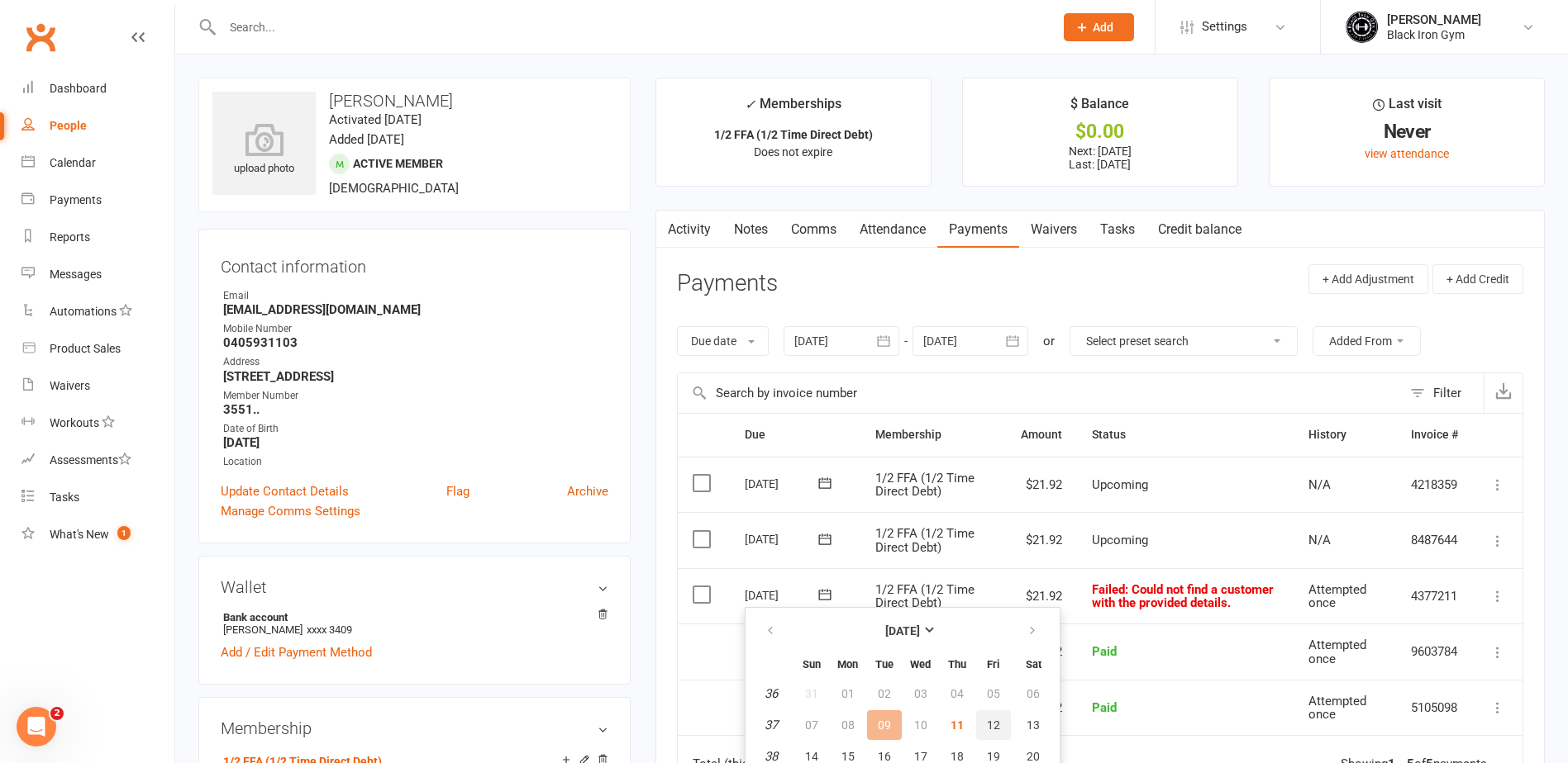
click at [993, 719] on span "12" at bounding box center [994, 725] width 13 height 13
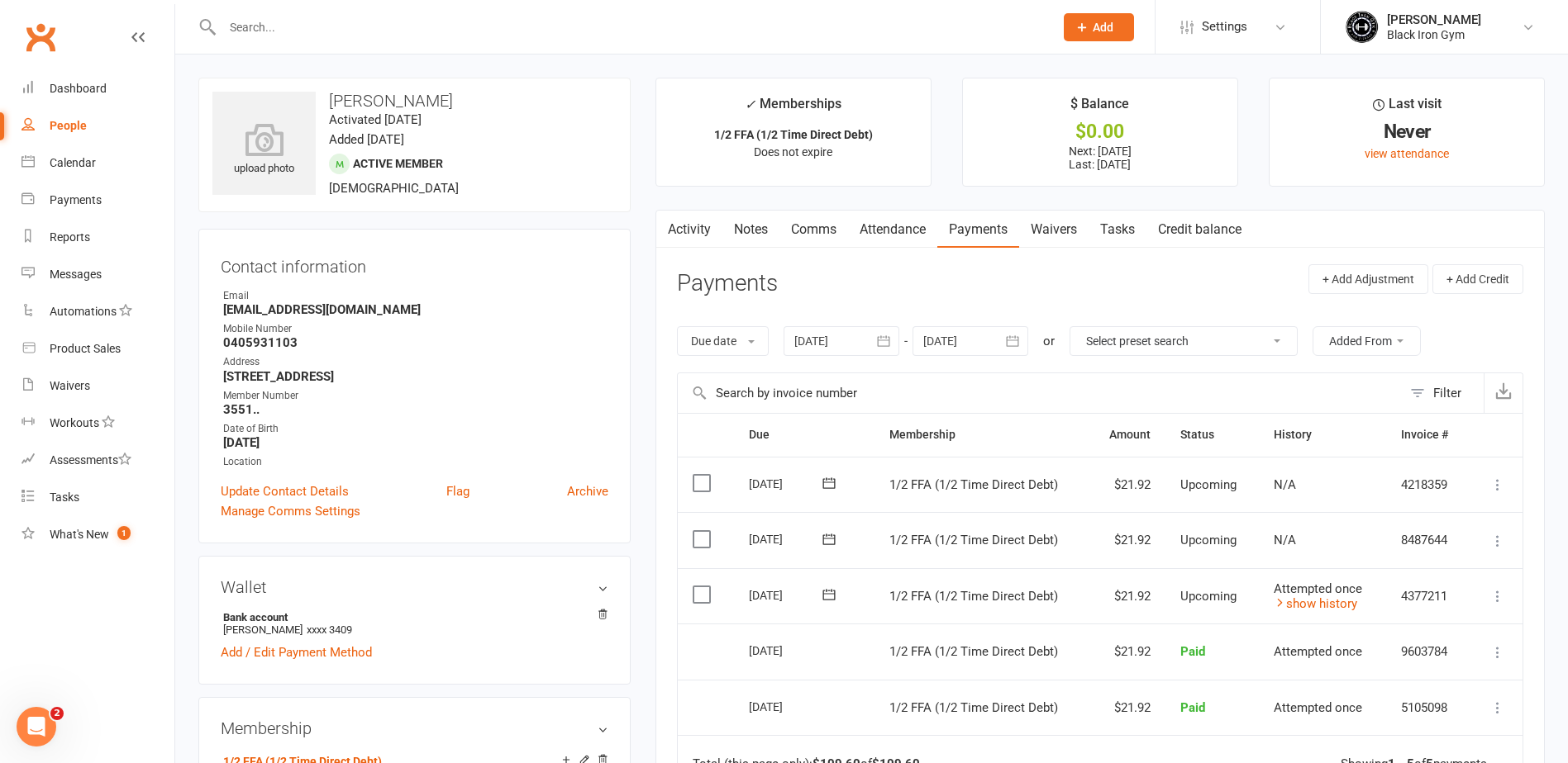
click at [482, 32] on input "text" at bounding box center [630, 27] width 825 height 23
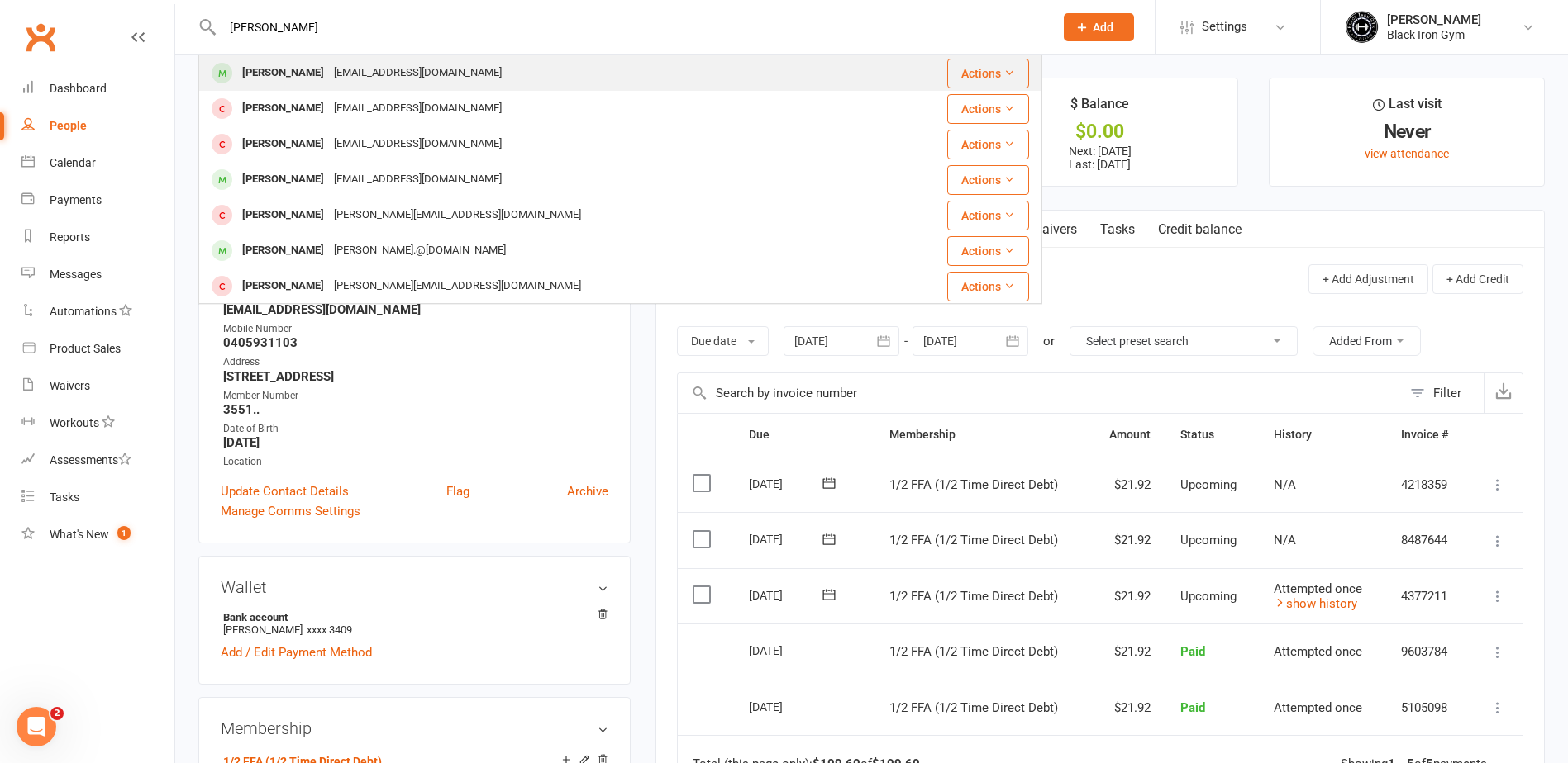
type input "[PERSON_NAME]"
click at [395, 70] on div "[EMAIL_ADDRESS][DOMAIN_NAME]" at bounding box center [417, 72] width 177 height 24
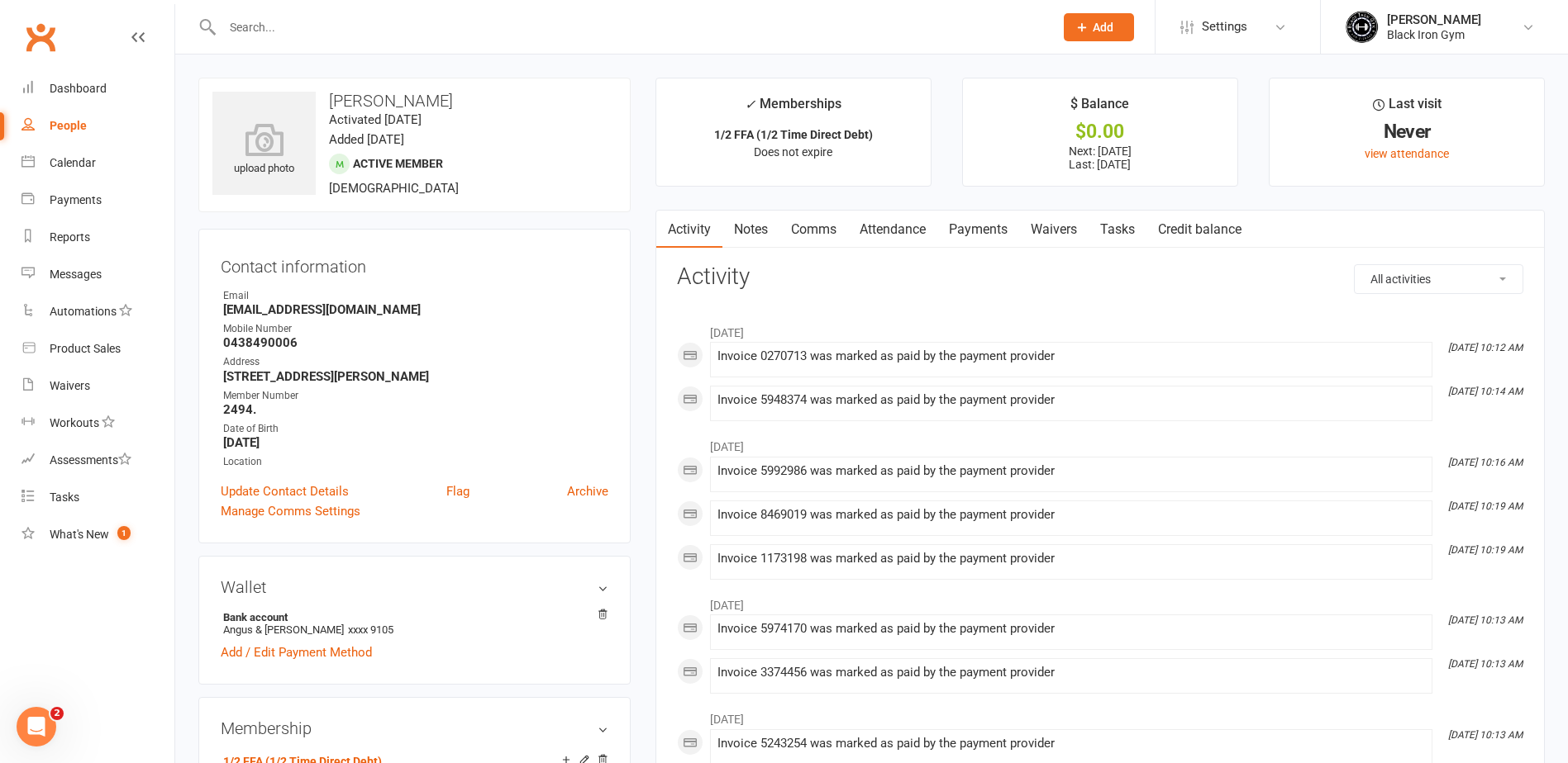
click at [1001, 224] on link "Payments" at bounding box center [977, 229] width 82 height 38
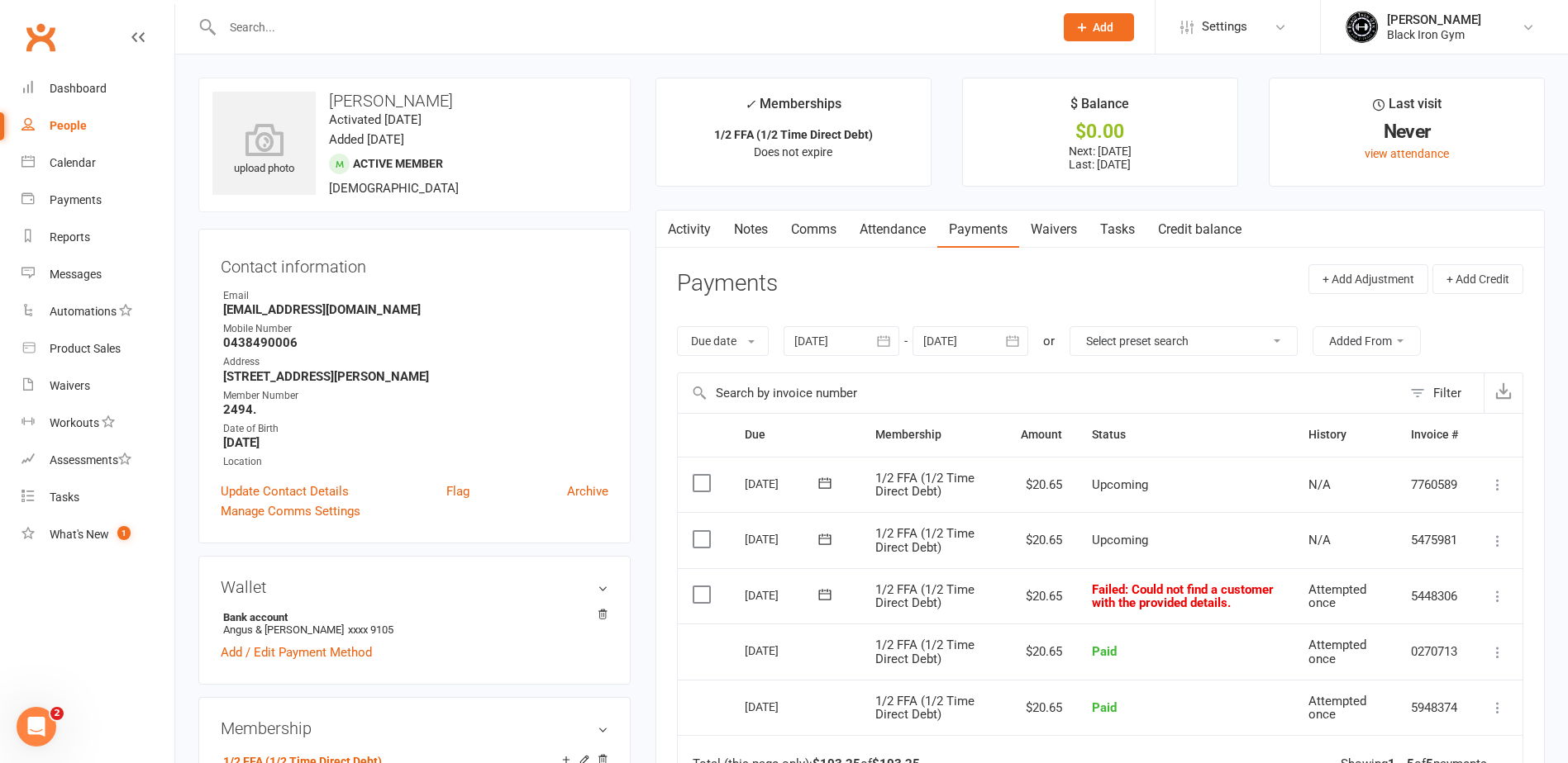
click at [824, 594] on icon at bounding box center [824, 594] width 16 height 16
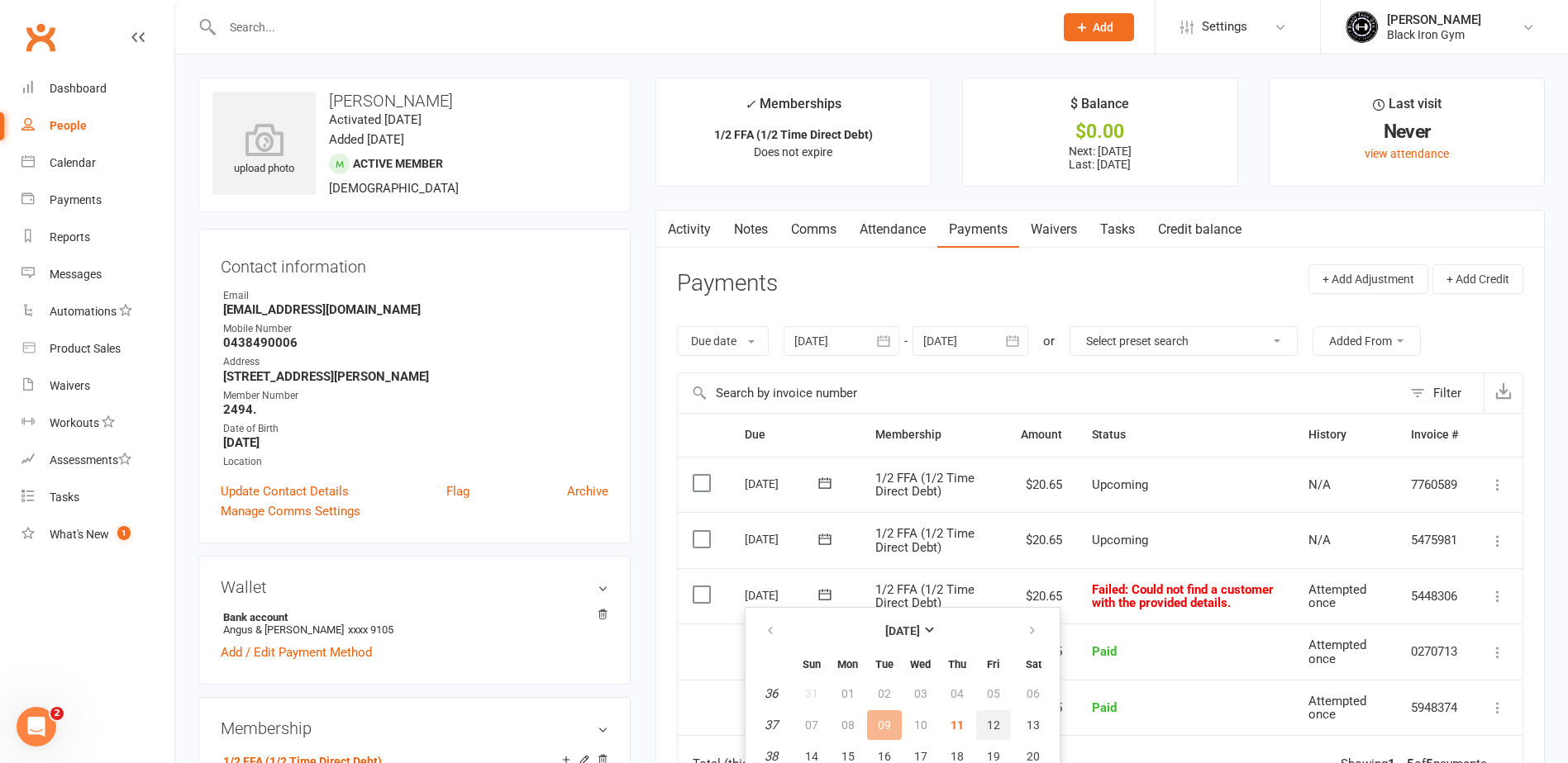
click at [997, 725] on span "12" at bounding box center [994, 725] width 13 height 13
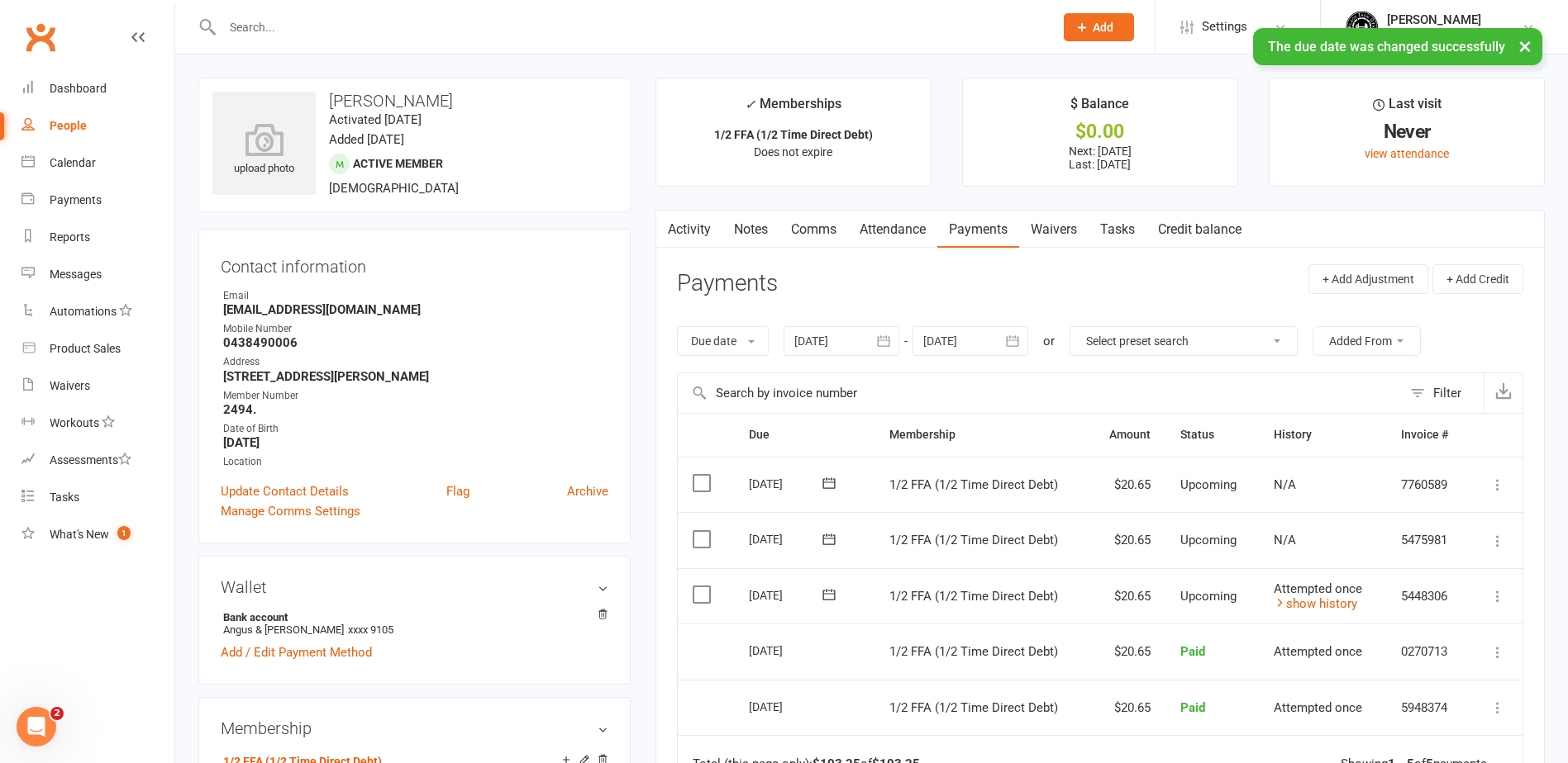
click at [380, 28] on div "× The due date was changed successfully" at bounding box center [773, 28] width 1547 height 0
click at [374, 24] on input "text" at bounding box center [630, 27] width 825 height 23
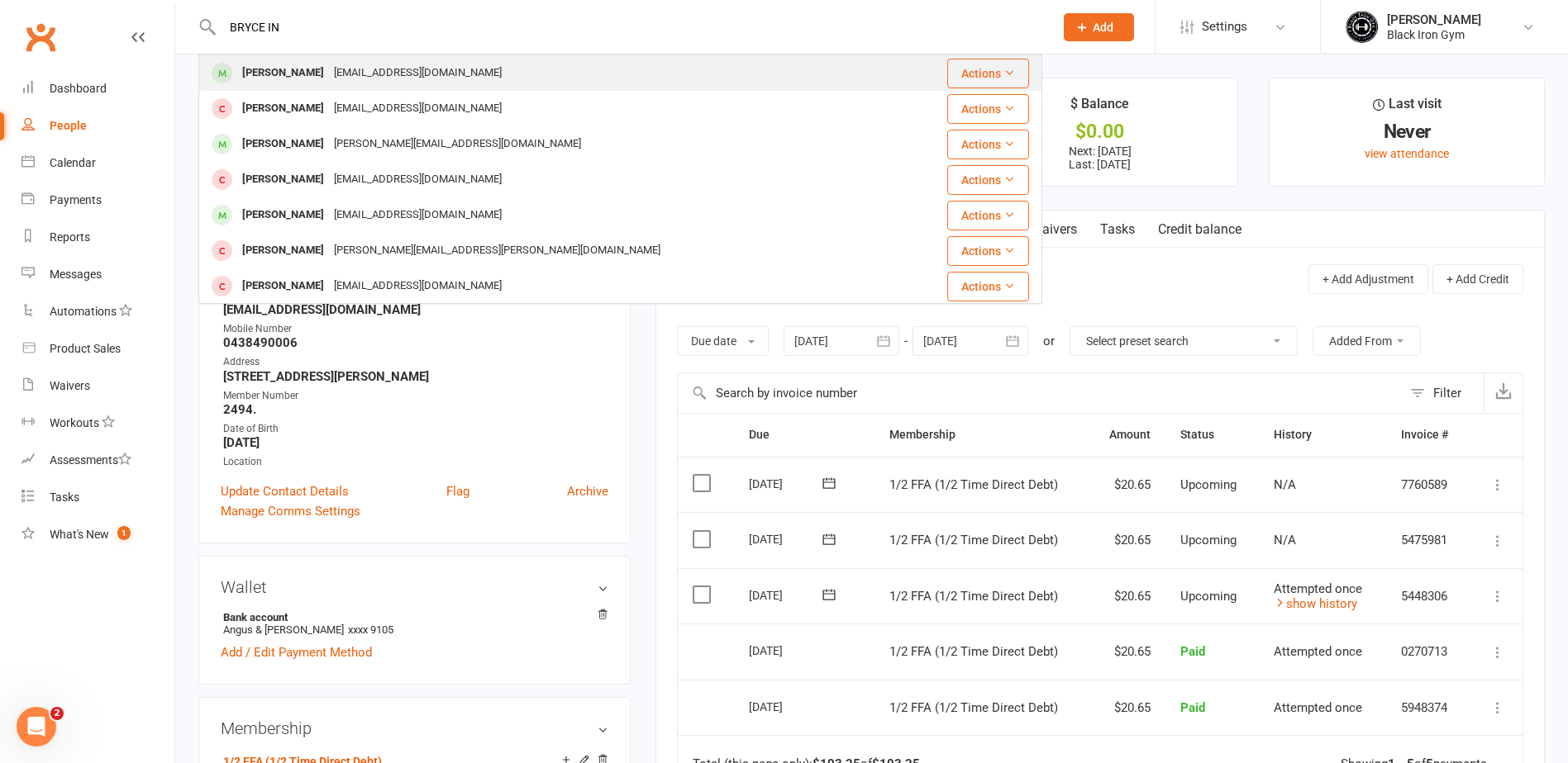
type input "BRYCE IN"
click at [310, 69] on div "[PERSON_NAME]" at bounding box center [282, 72] width 92 height 24
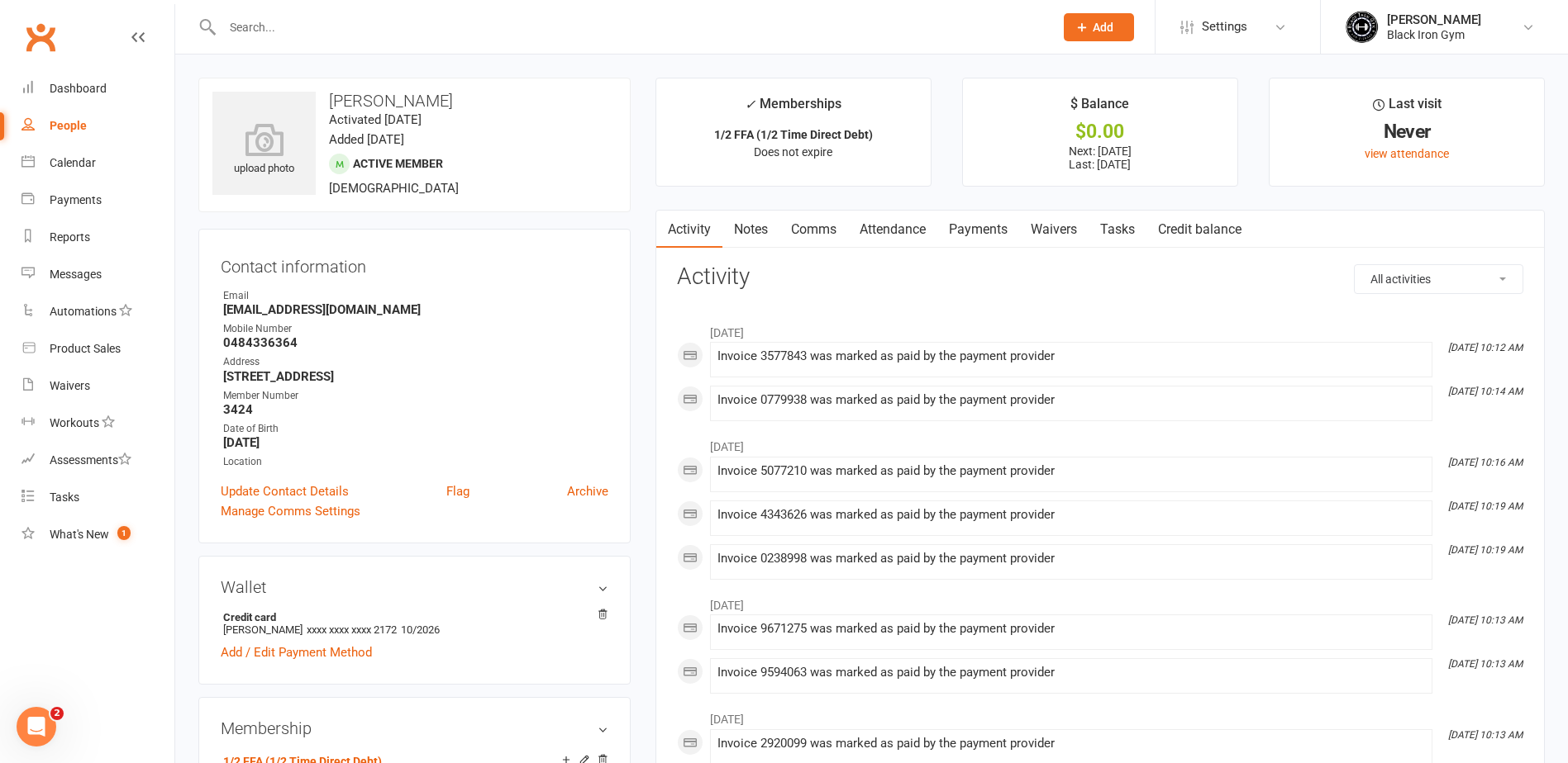
click at [961, 235] on link "Payments" at bounding box center [977, 229] width 82 height 38
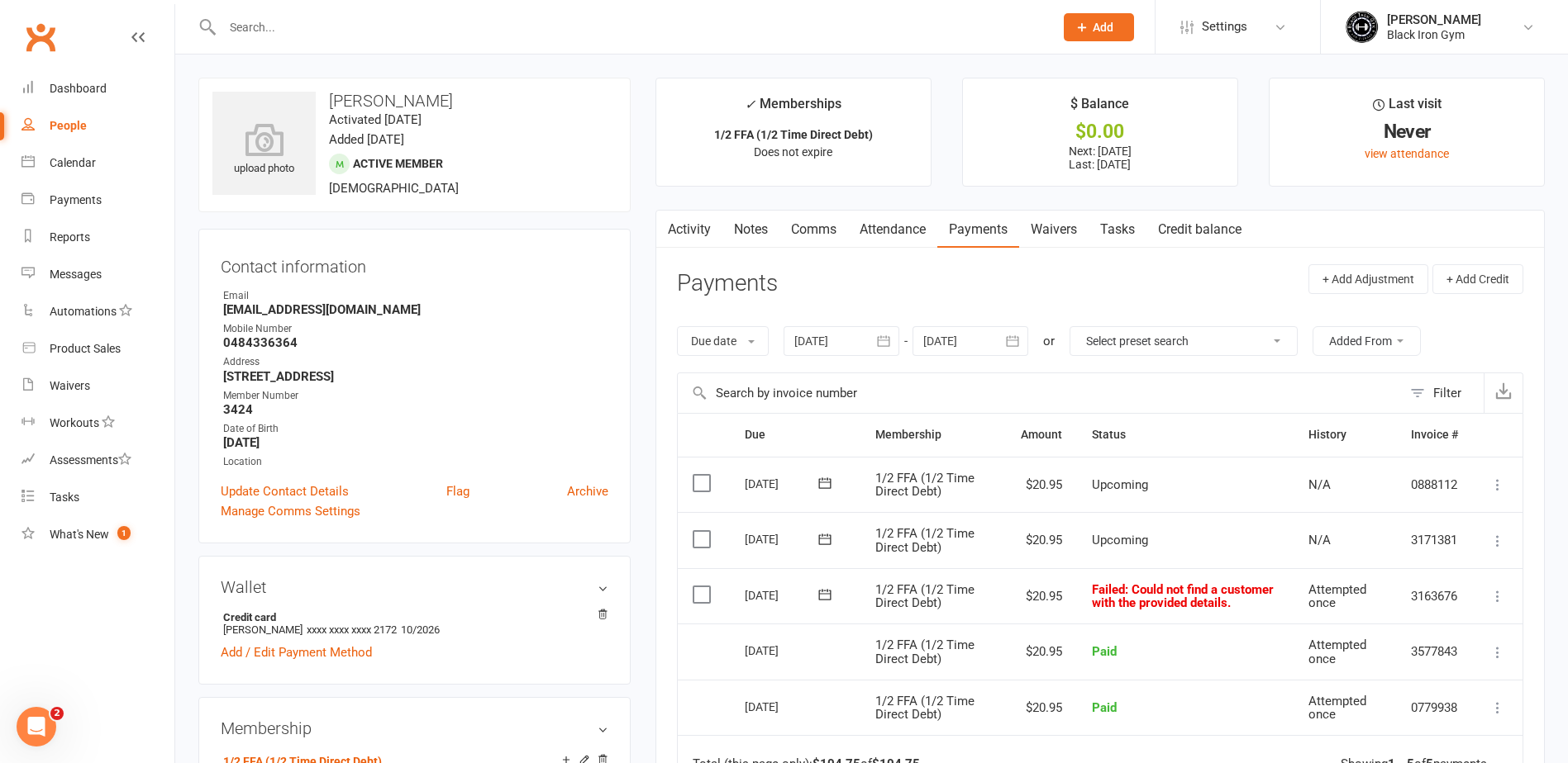
click at [825, 598] on icon at bounding box center [824, 594] width 16 height 16
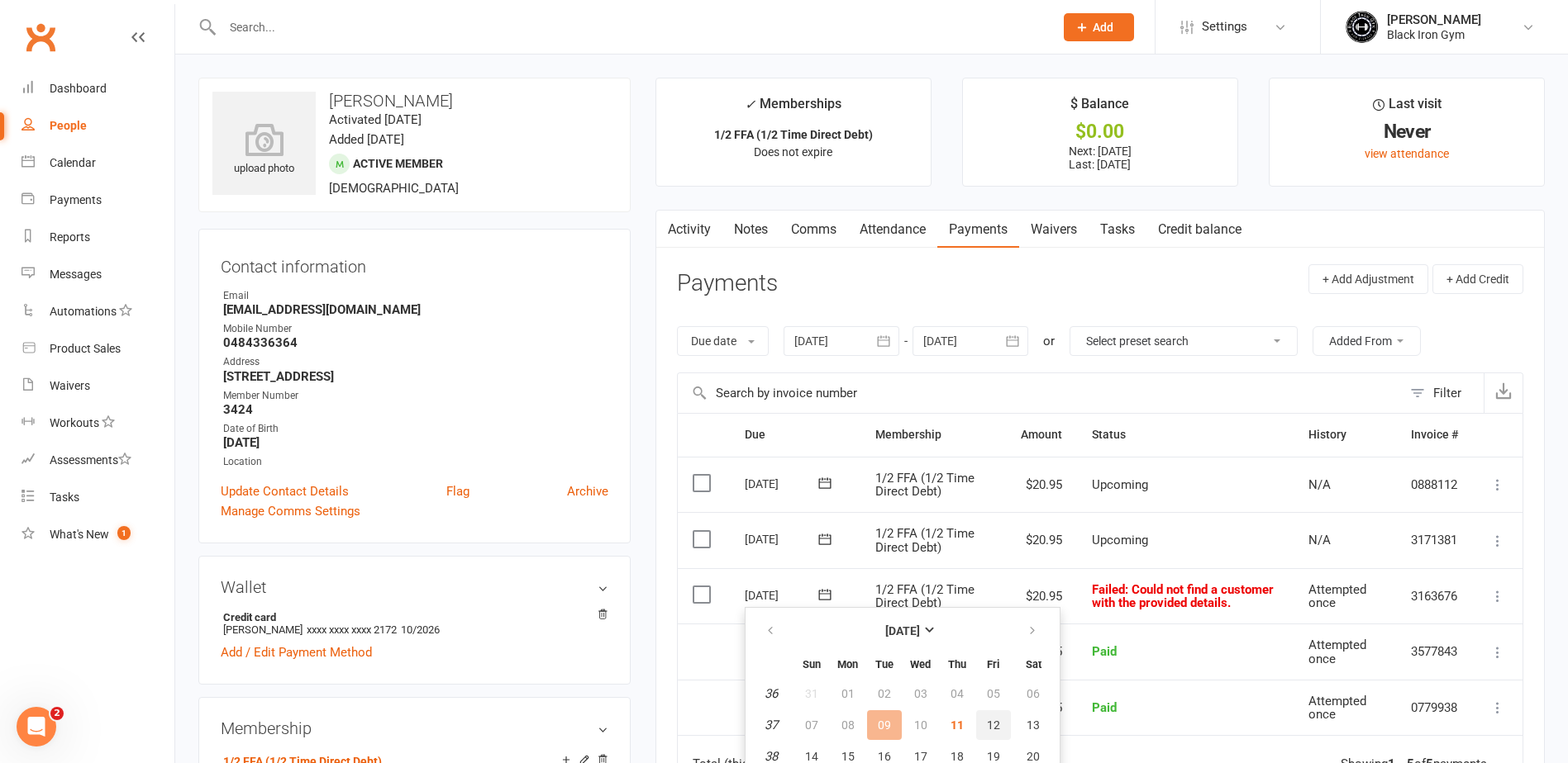
click at [987, 726] on span "12" at bounding box center [994, 725] width 13 height 13
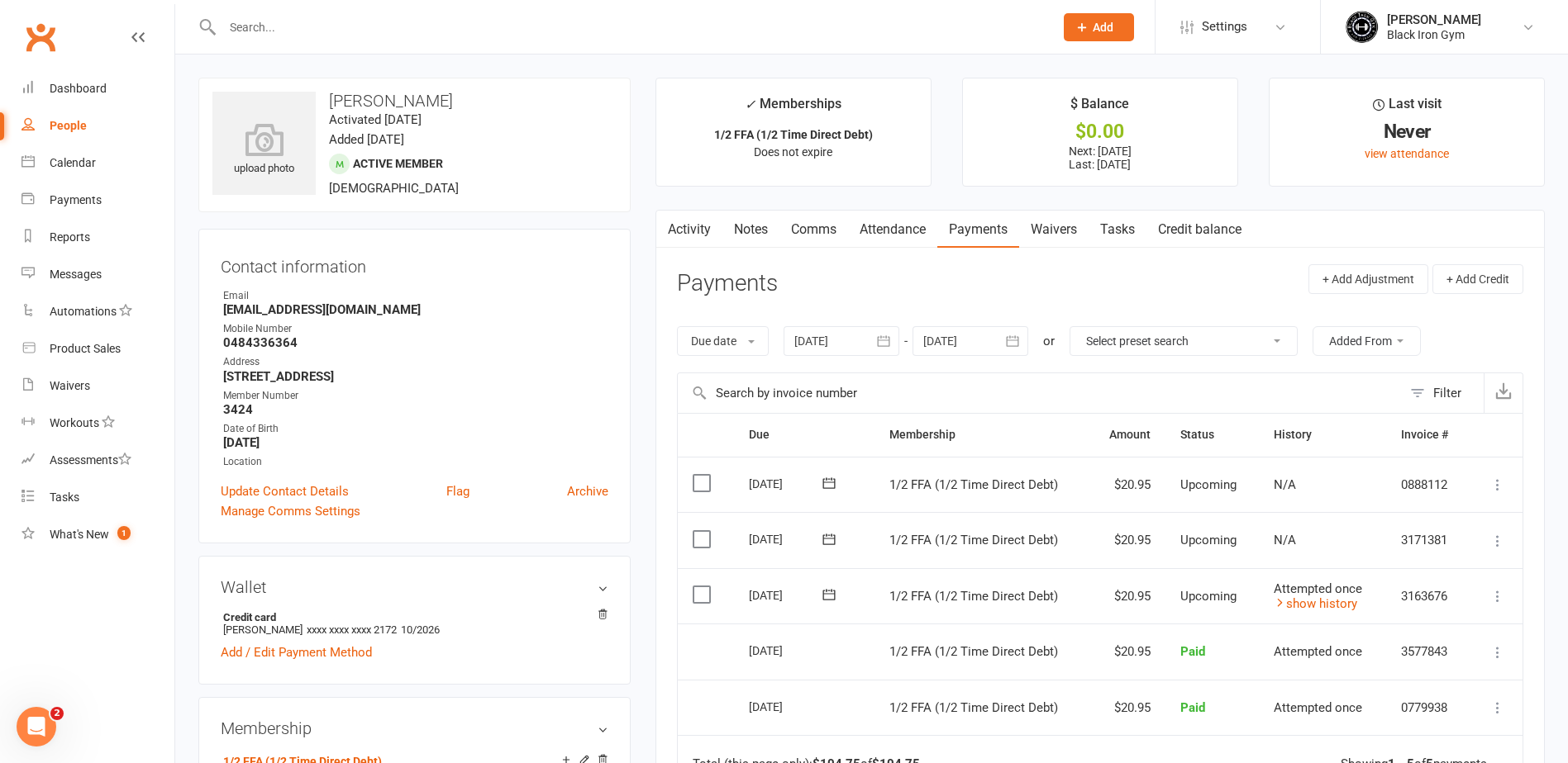
click at [471, 24] on input "text" at bounding box center [630, 27] width 825 height 23
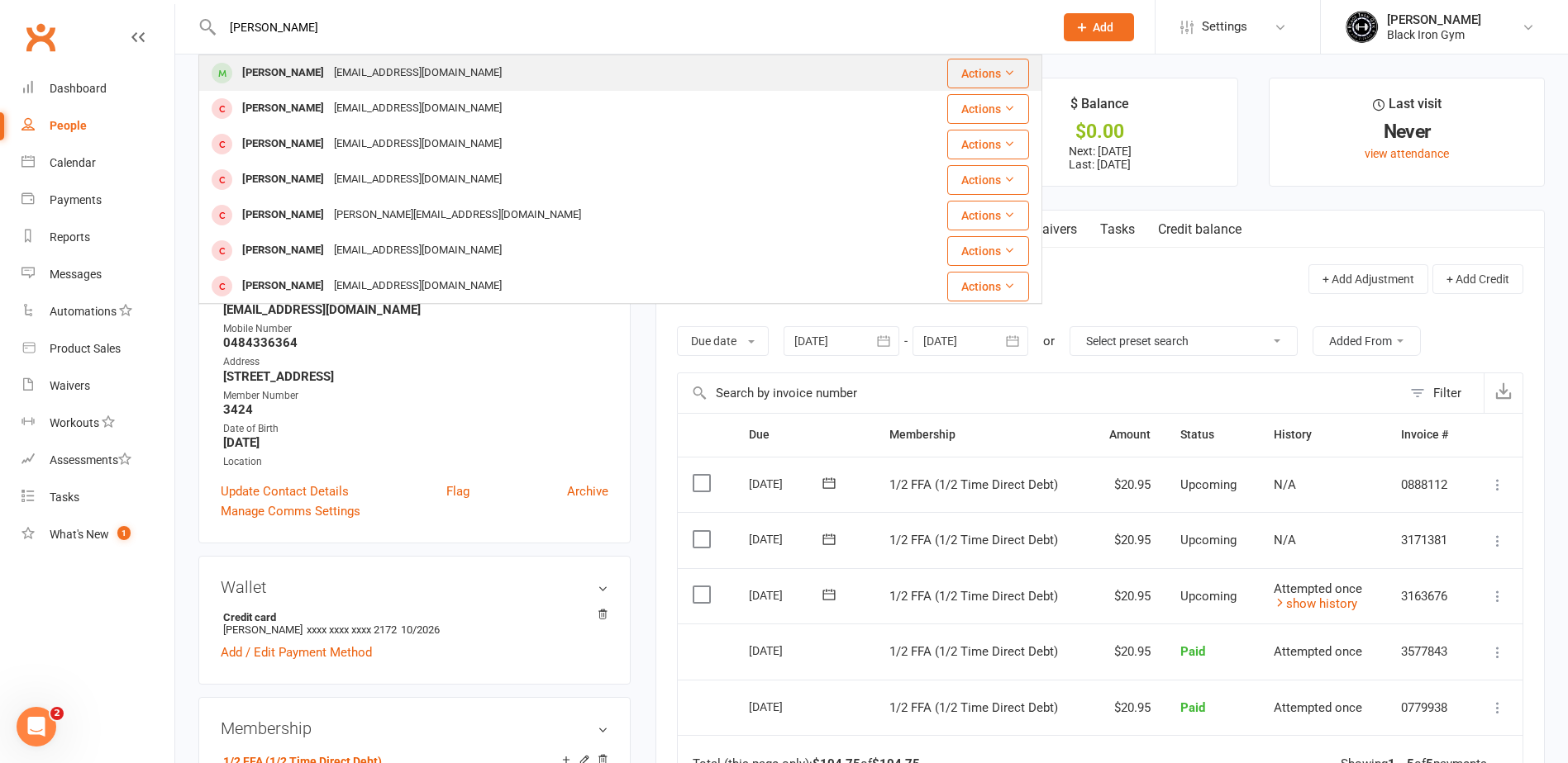
type input "[PERSON_NAME]"
click at [377, 74] on div "[EMAIL_ADDRESS][DOMAIN_NAME]" at bounding box center [417, 72] width 177 height 24
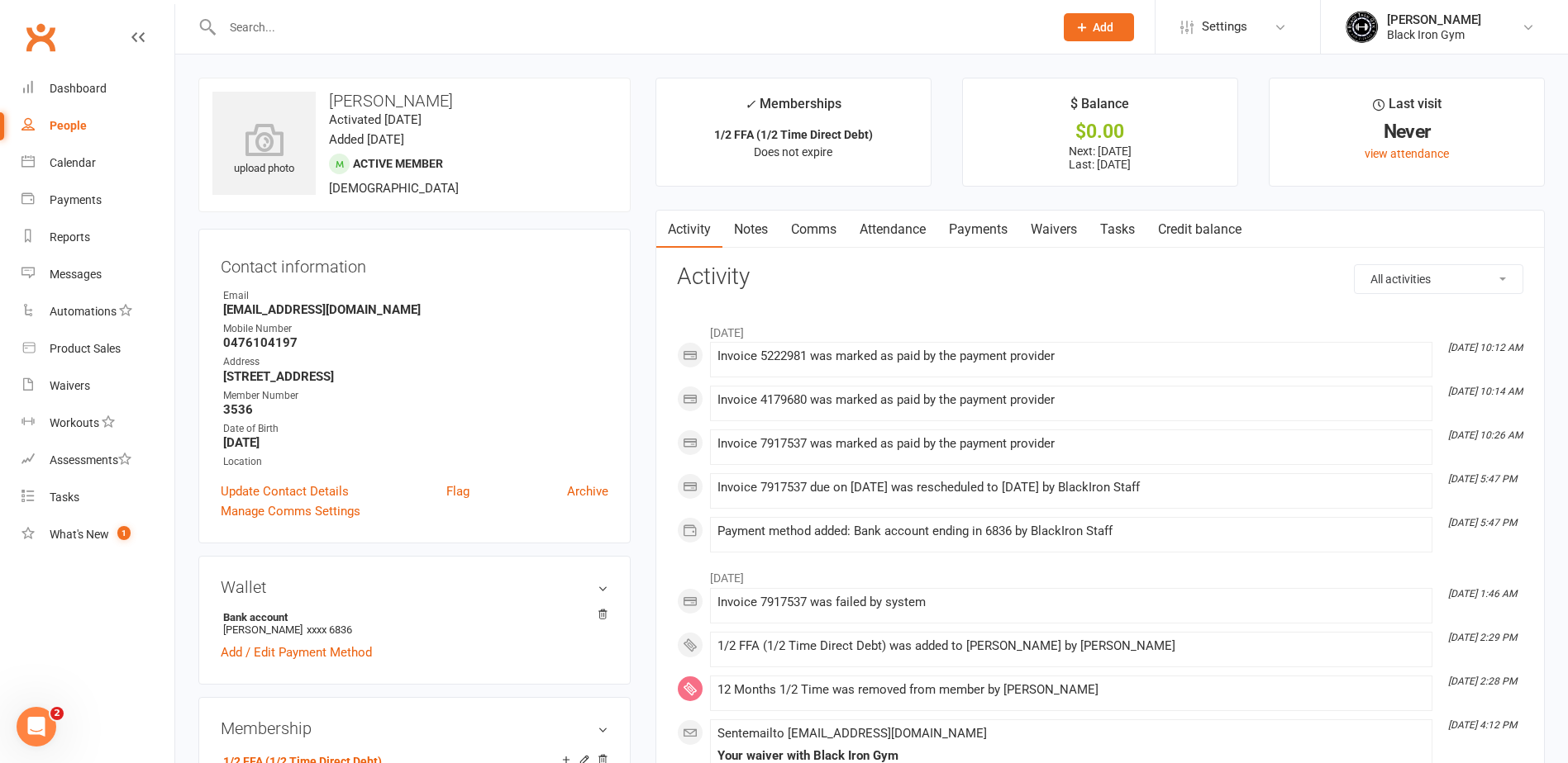
click at [970, 221] on link "Payments" at bounding box center [977, 229] width 82 height 38
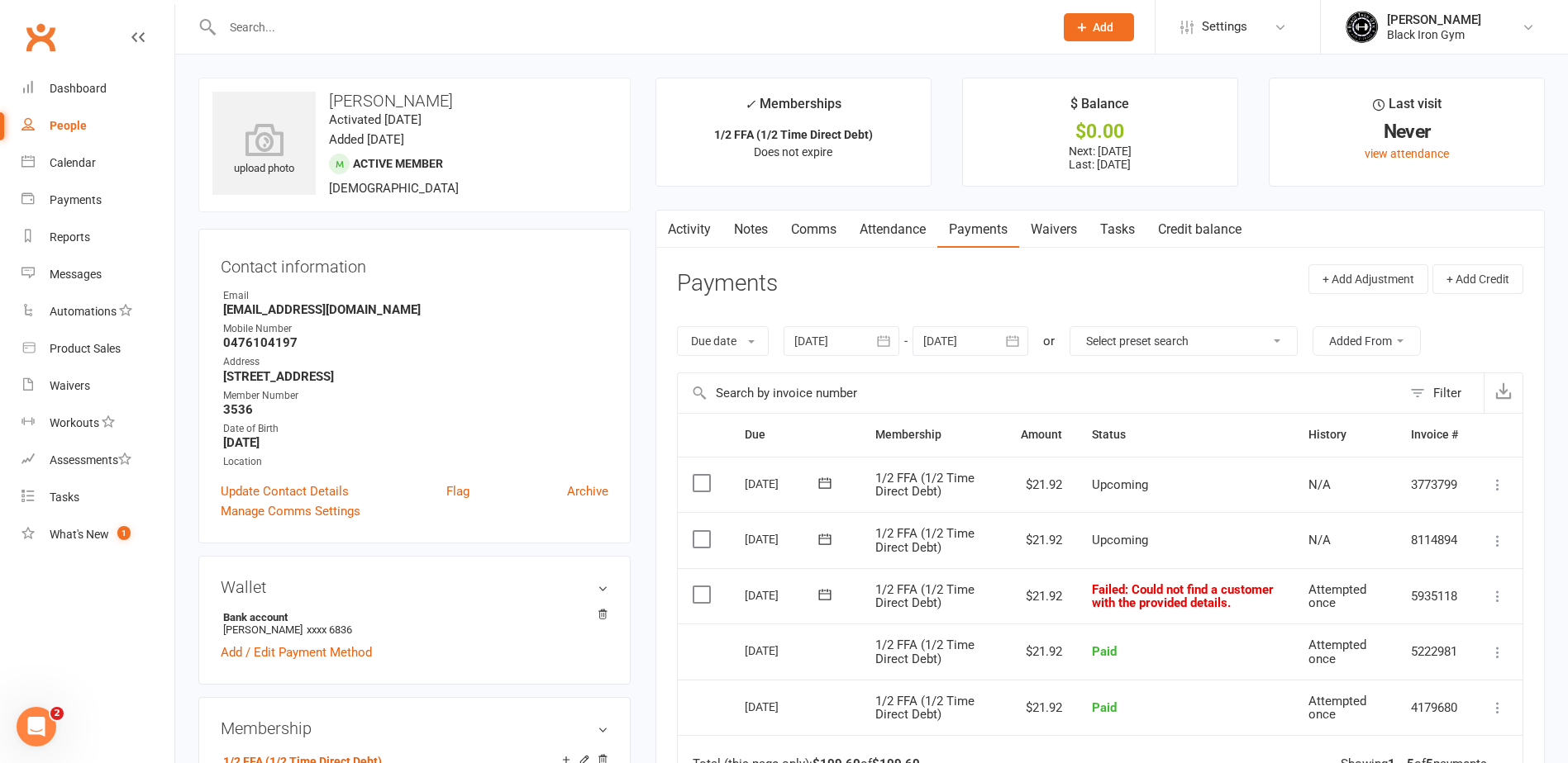
click at [831, 597] on icon at bounding box center [824, 594] width 13 height 11
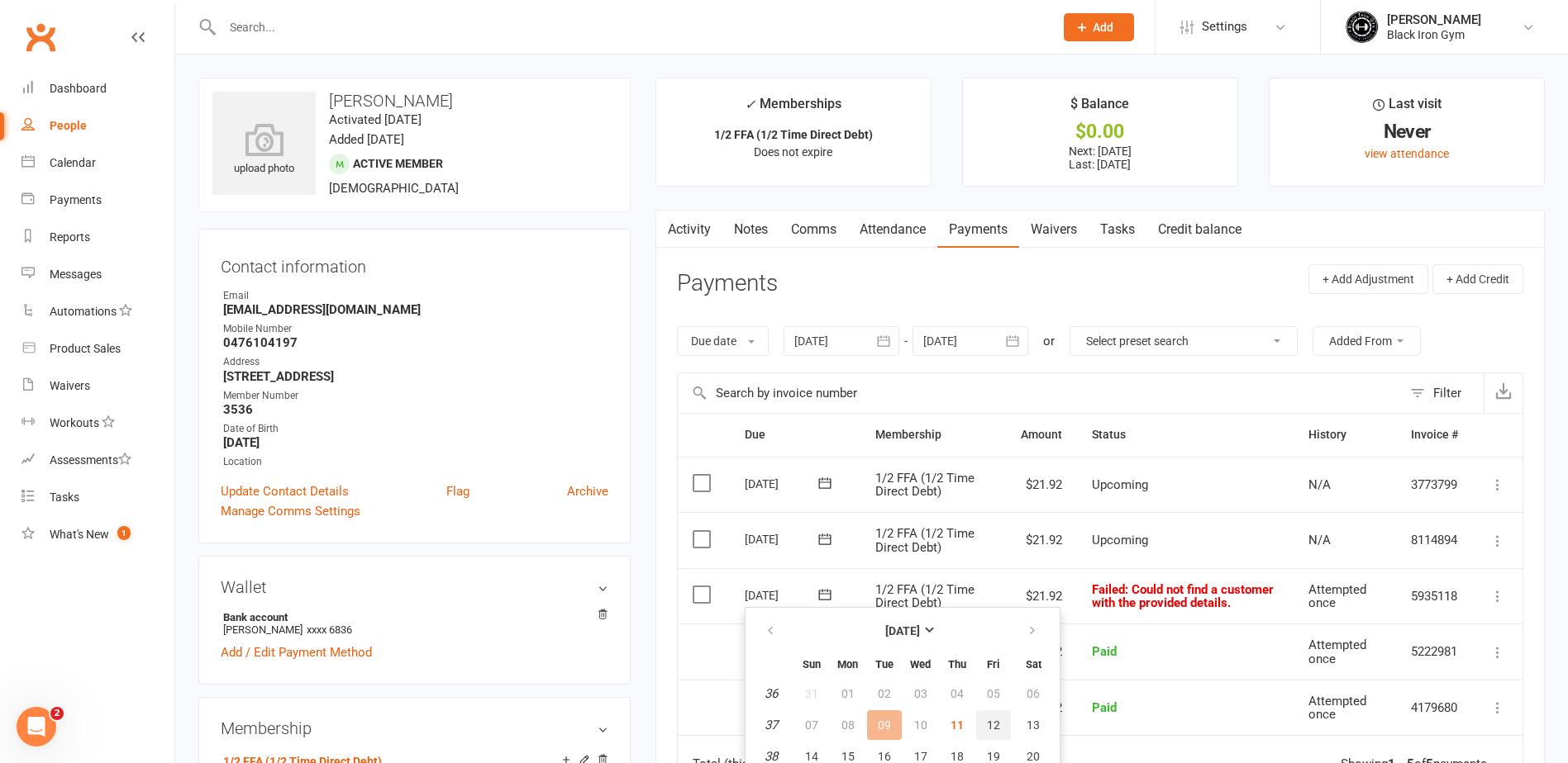
click at [1001, 731] on button "12" at bounding box center [994, 725] width 35 height 30
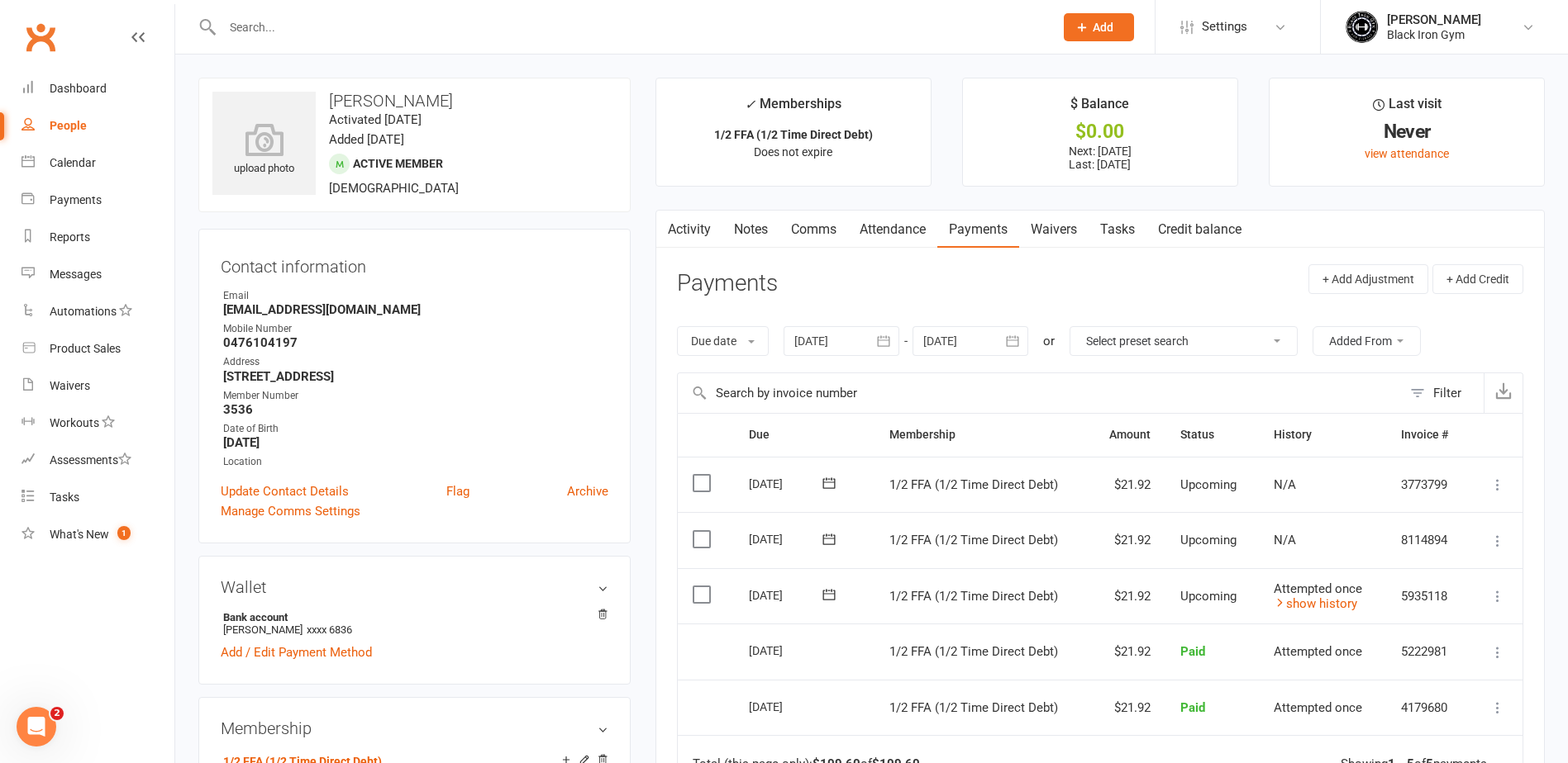
click at [281, 38] on input "text" at bounding box center [630, 27] width 825 height 23
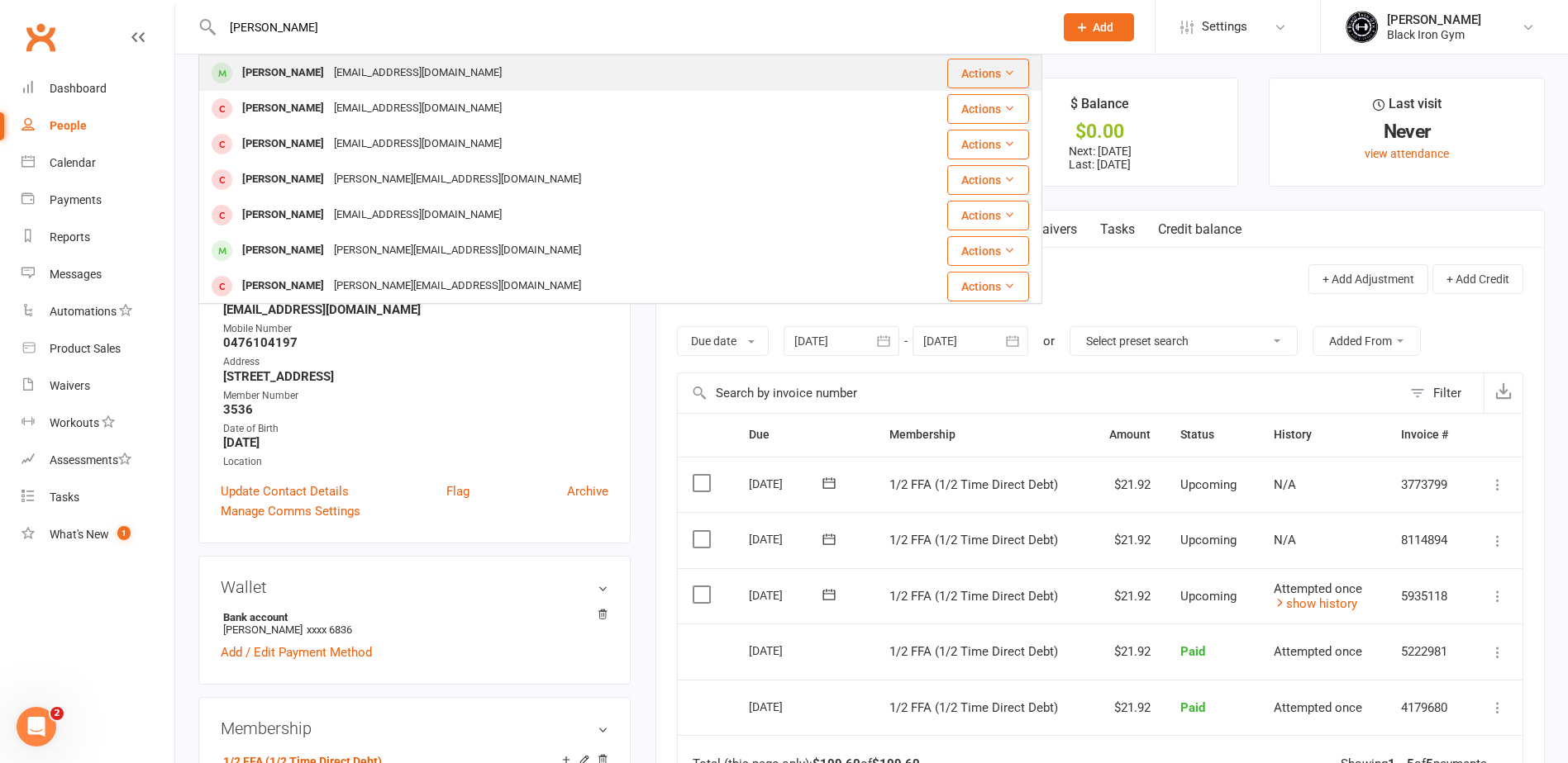
type input "[PERSON_NAME]"
click at [330, 68] on div "[EMAIL_ADDRESS][DOMAIN_NAME]" at bounding box center [417, 72] width 177 height 24
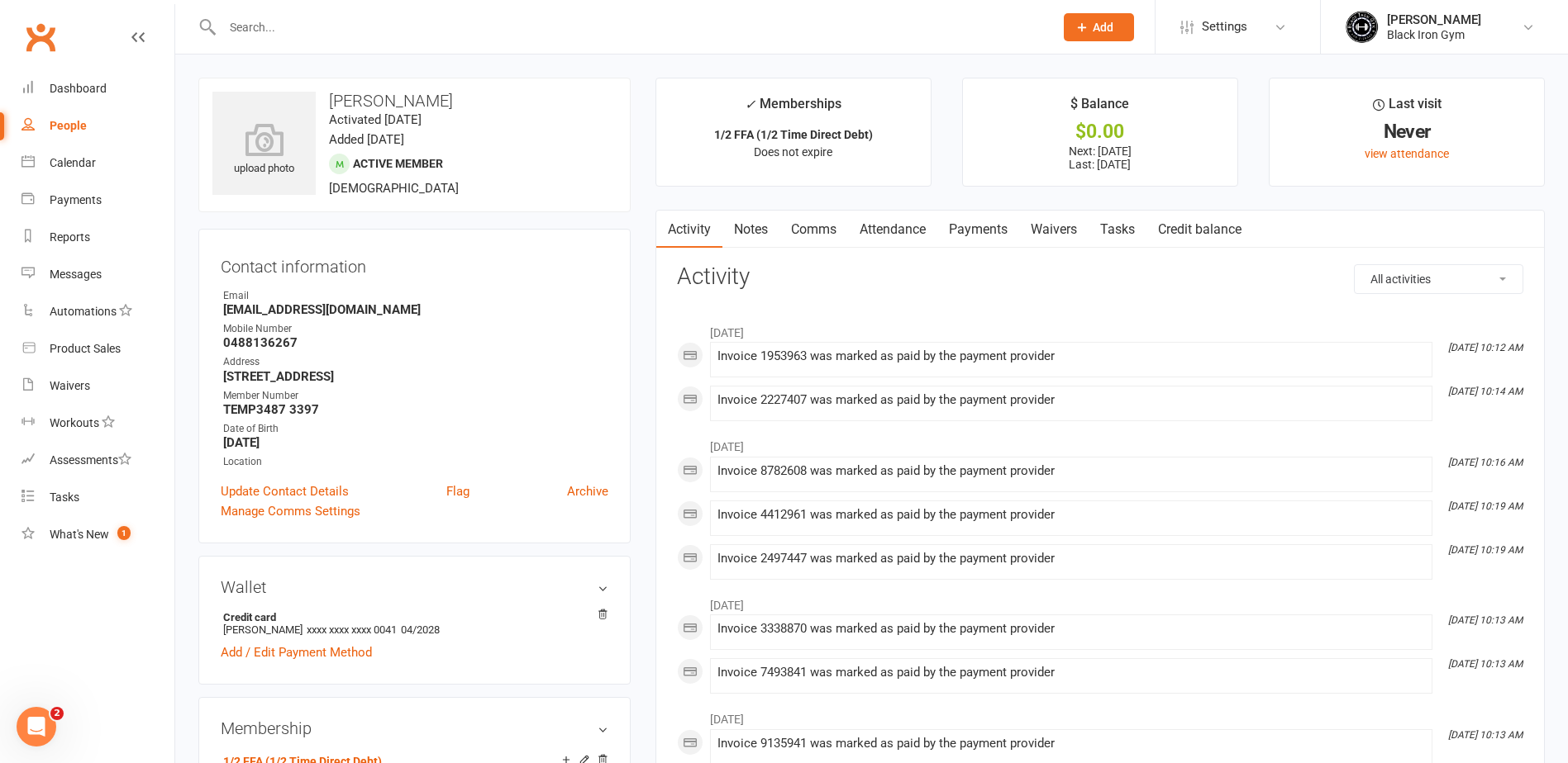
click at [1001, 240] on link "Payments" at bounding box center [977, 229] width 82 height 38
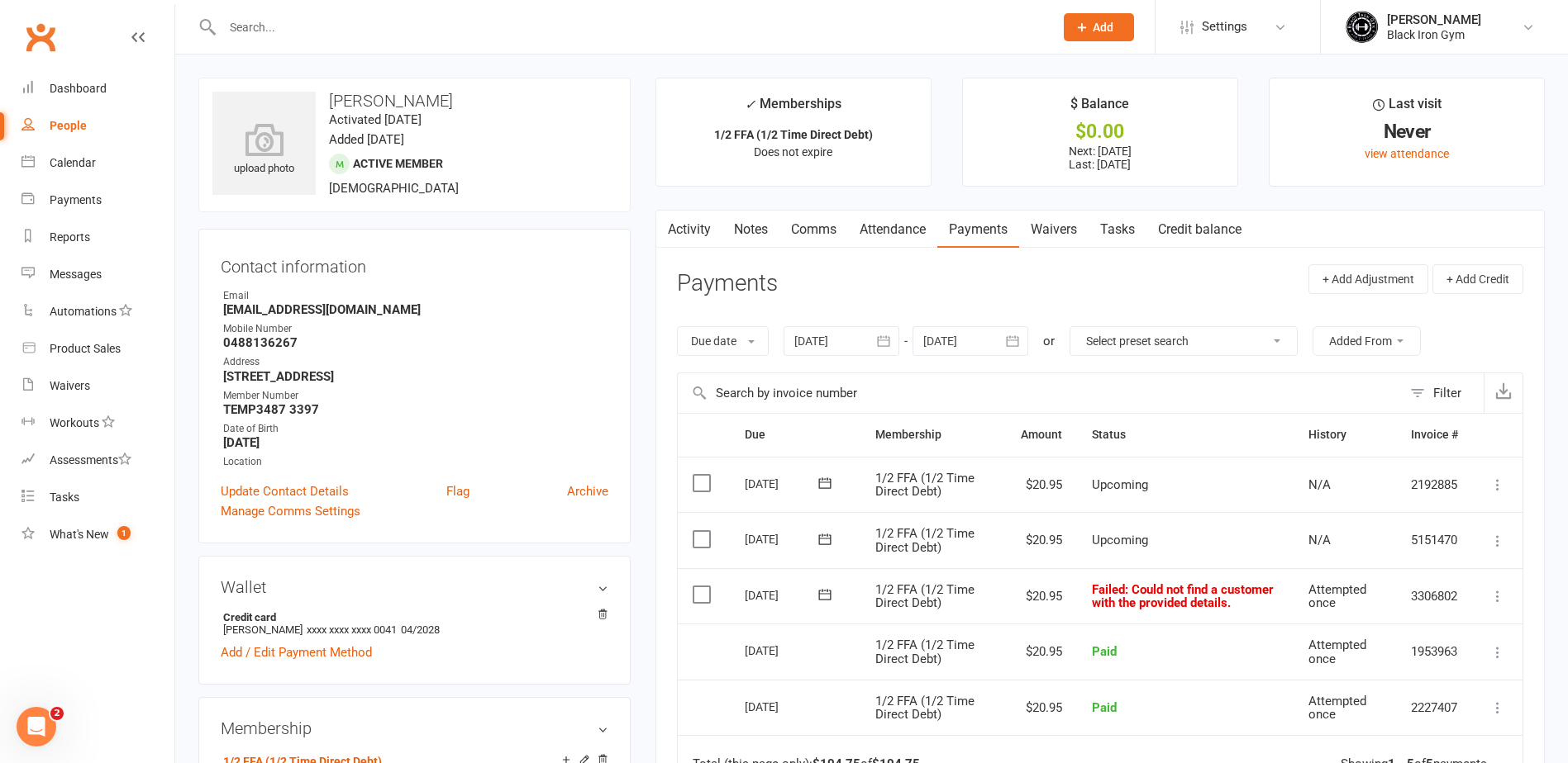
click at [825, 593] on icon at bounding box center [824, 594] width 16 height 16
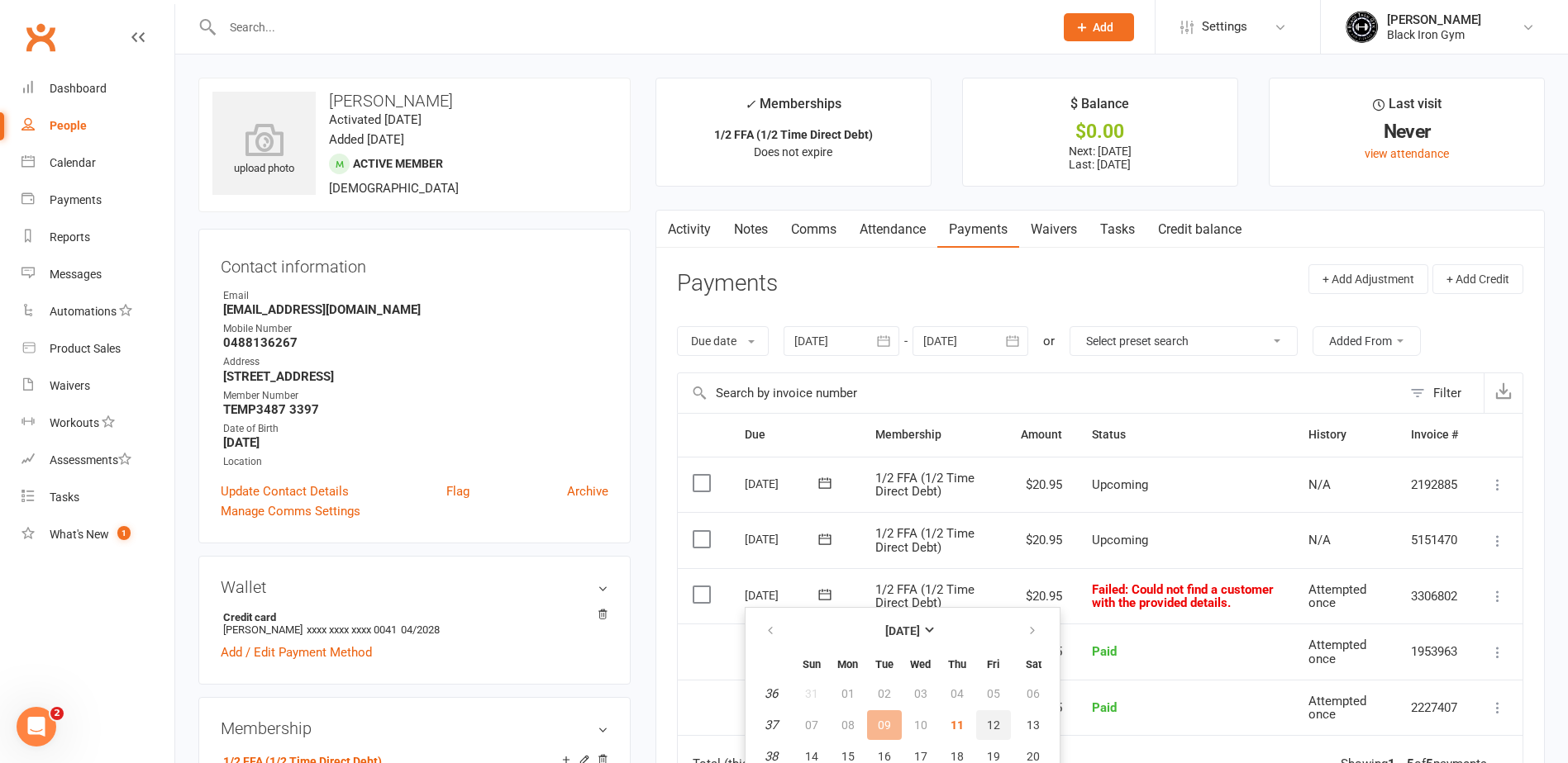
click at [996, 717] on button "12" at bounding box center [994, 725] width 35 height 30
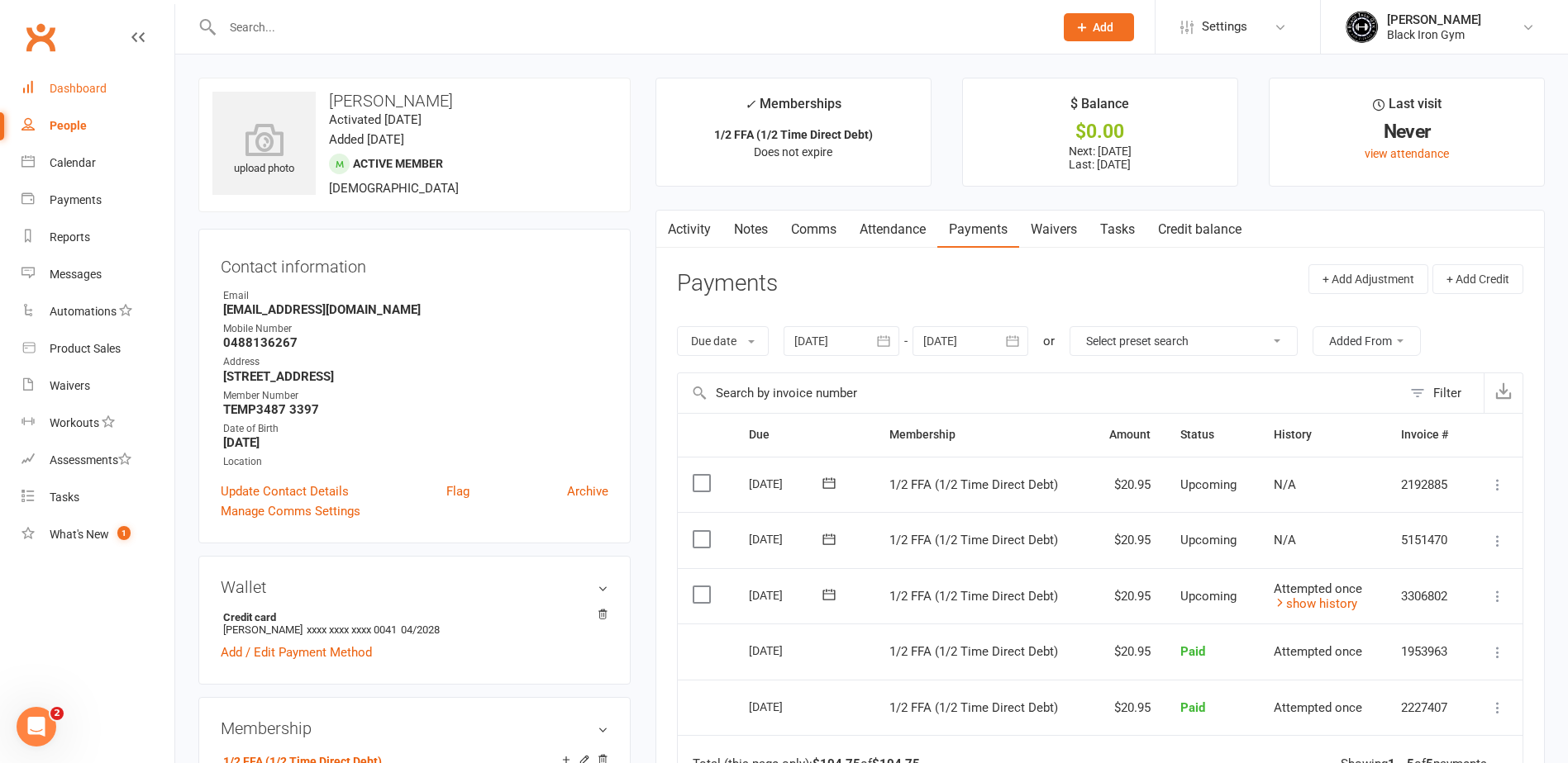
click at [90, 88] on div "Dashboard" at bounding box center [77, 89] width 57 height 13
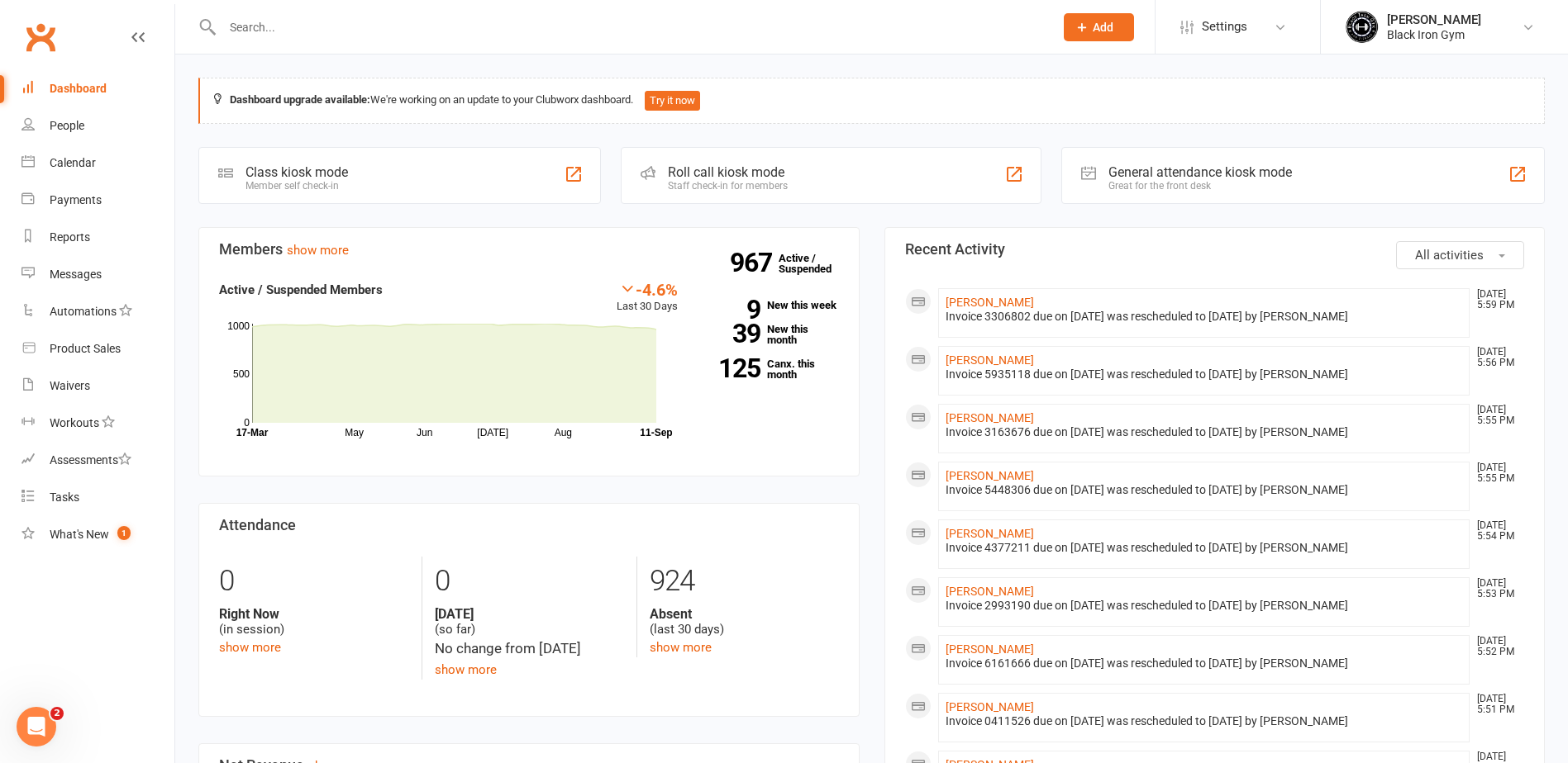
click at [358, 39] on div at bounding box center [621, 27] width 844 height 54
click at [336, 15] on input "text" at bounding box center [630, 27] width 825 height 23
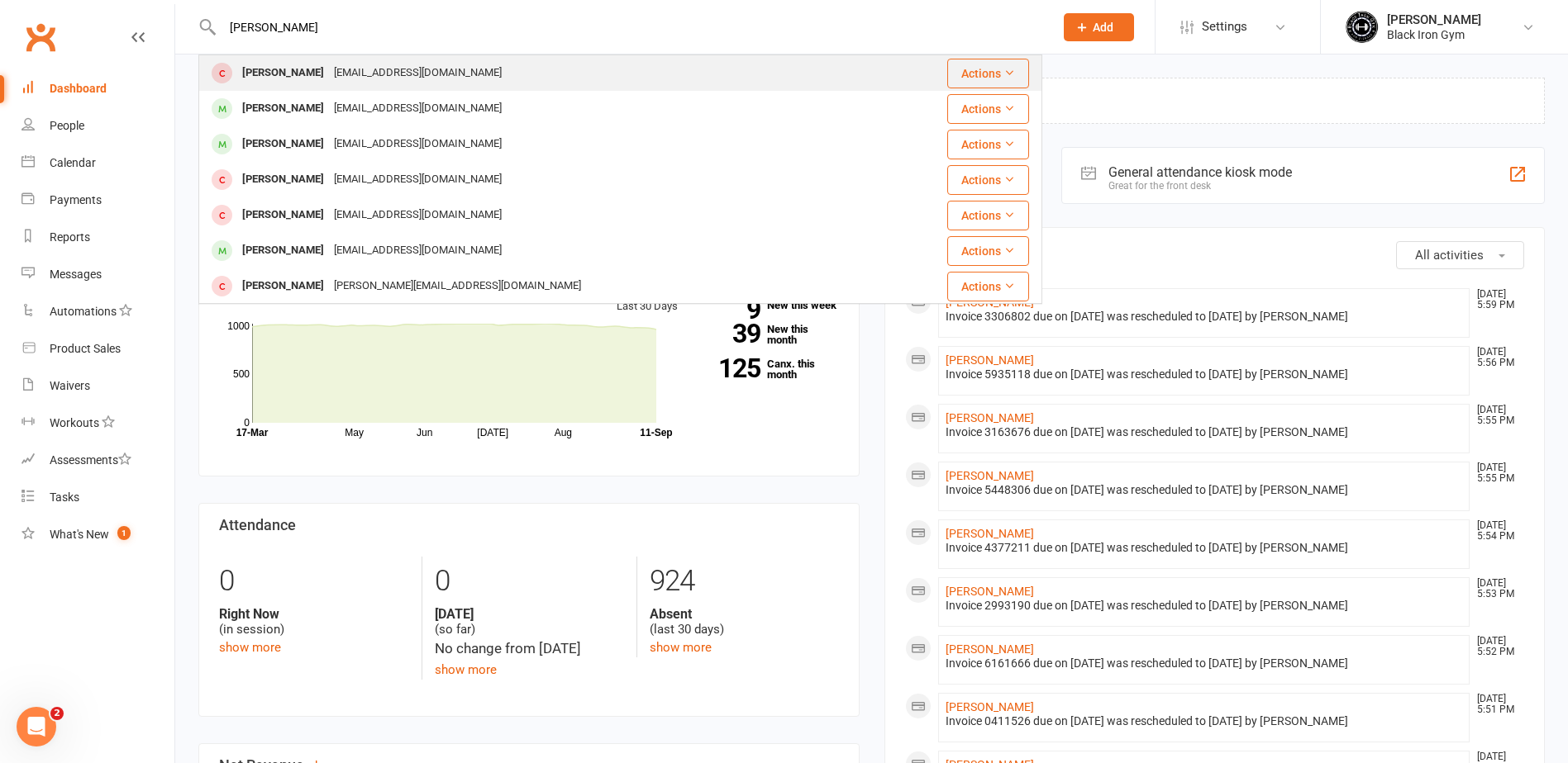
type input "[PERSON_NAME]"
click at [367, 76] on div "[EMAIL_ADDRESS][DOMAIN_NAME]" at bounding box center [417, 72] width 177 height 24
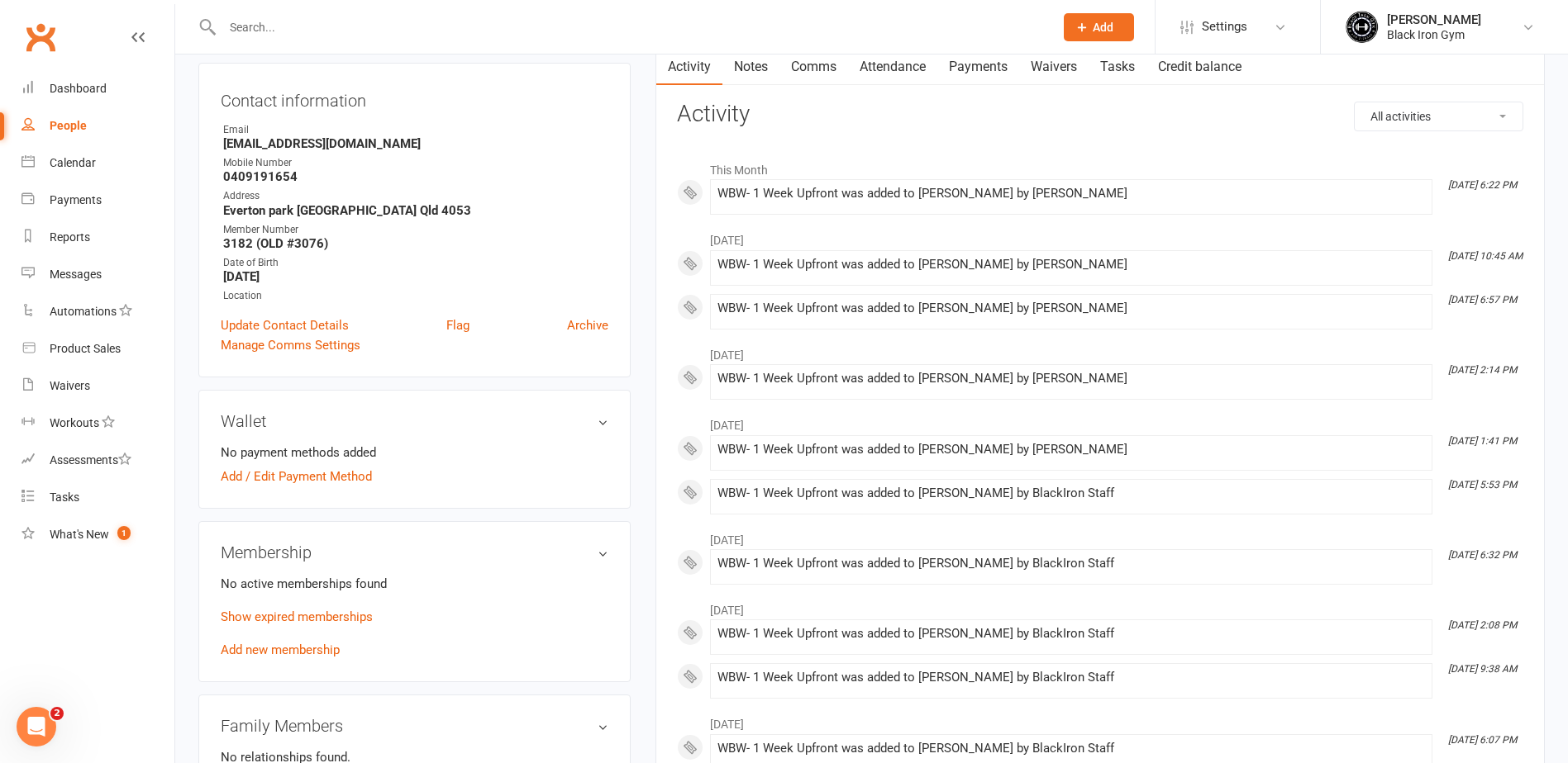
scroll to position [166, 0]
click at [323, 618] on link "Show expired memberships" at bounding box center [297, 614] width 152 height 14
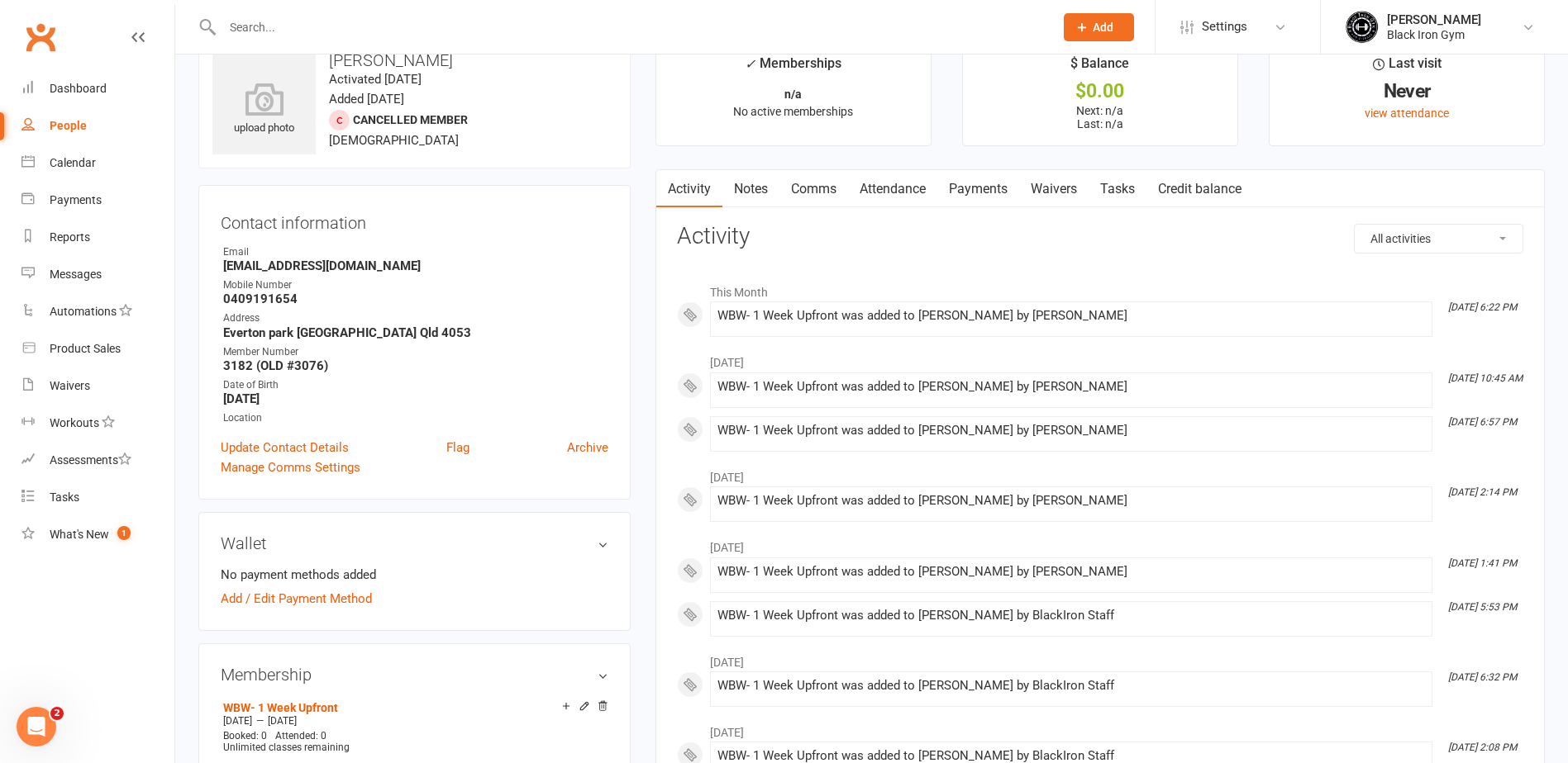
scroll to position [0, 0]
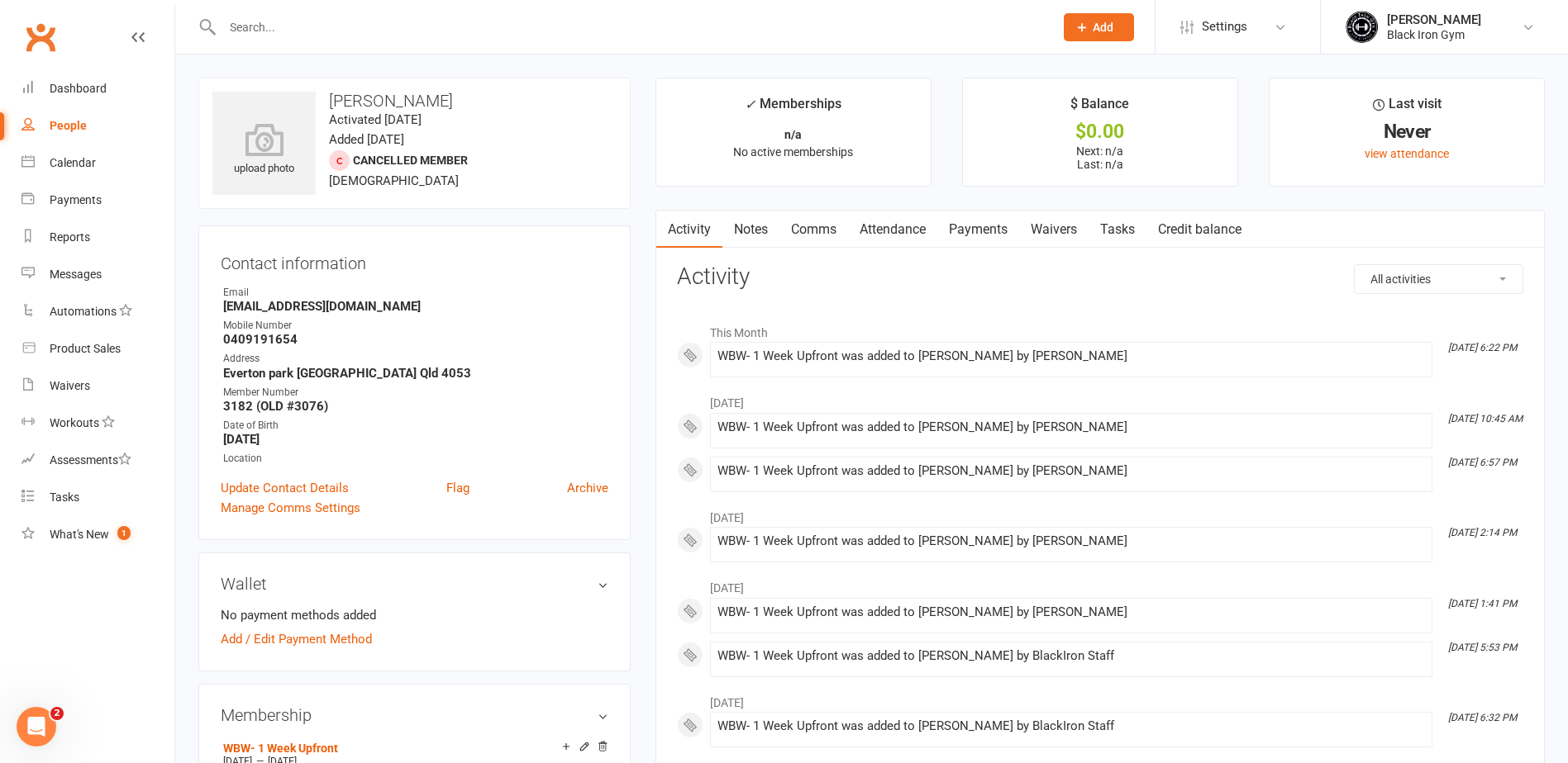
drag, startPoint x: 360, startPoint y: 309, endPoint x: 340, endPoint y: 299, distance: 22.4
click at [360, 309] on strong "[EMAIL_ADDRESS][DOMAIN_NAME]" at bounding box center [416, 305] width 385 height 14
drag, startPoint x: 222, startPoint y: 311, endPoint x: 396, endPoint y: 311, distance: 174.0
click at [396, 311] on li "Email [EMAIL_ADDRESS][DOMAIN_NAME]" at bounding box center [414, 300] width 387 height 29
copy strong "[EMAIL_ADDRESS][DOMAIN_NAME]"
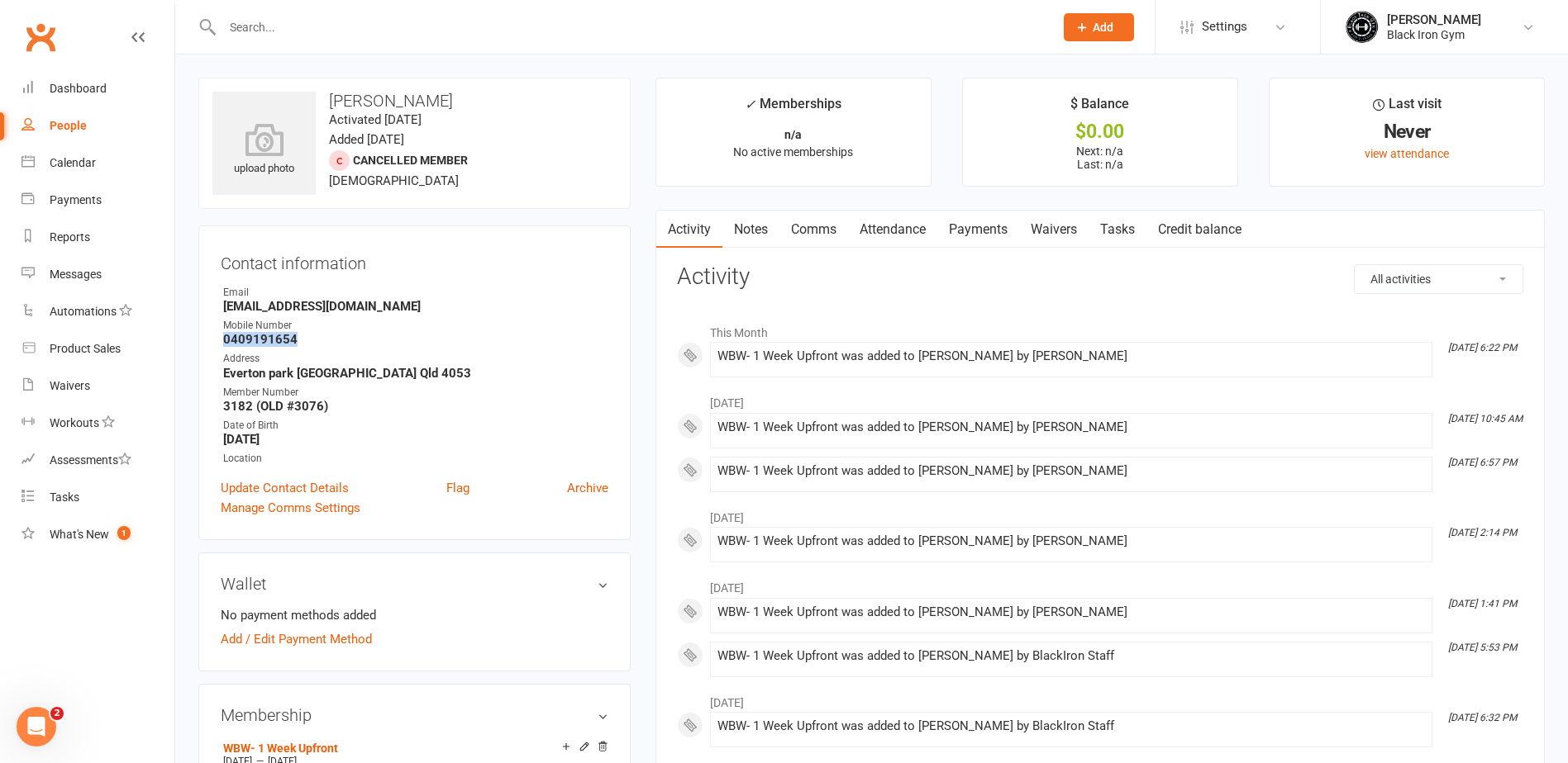
drag, startPoint x: 270, startPoint y: 334, endPoint x: 224, endPoint y: 334, distance: 46.0
click at [224, 334] on strong "0409191654" at bounding box center [416, 339] width 385 height 14
copy strong "0409191654"
click at [306, 34] on input "text" at bounding box center [630, 27] width 825 height 23
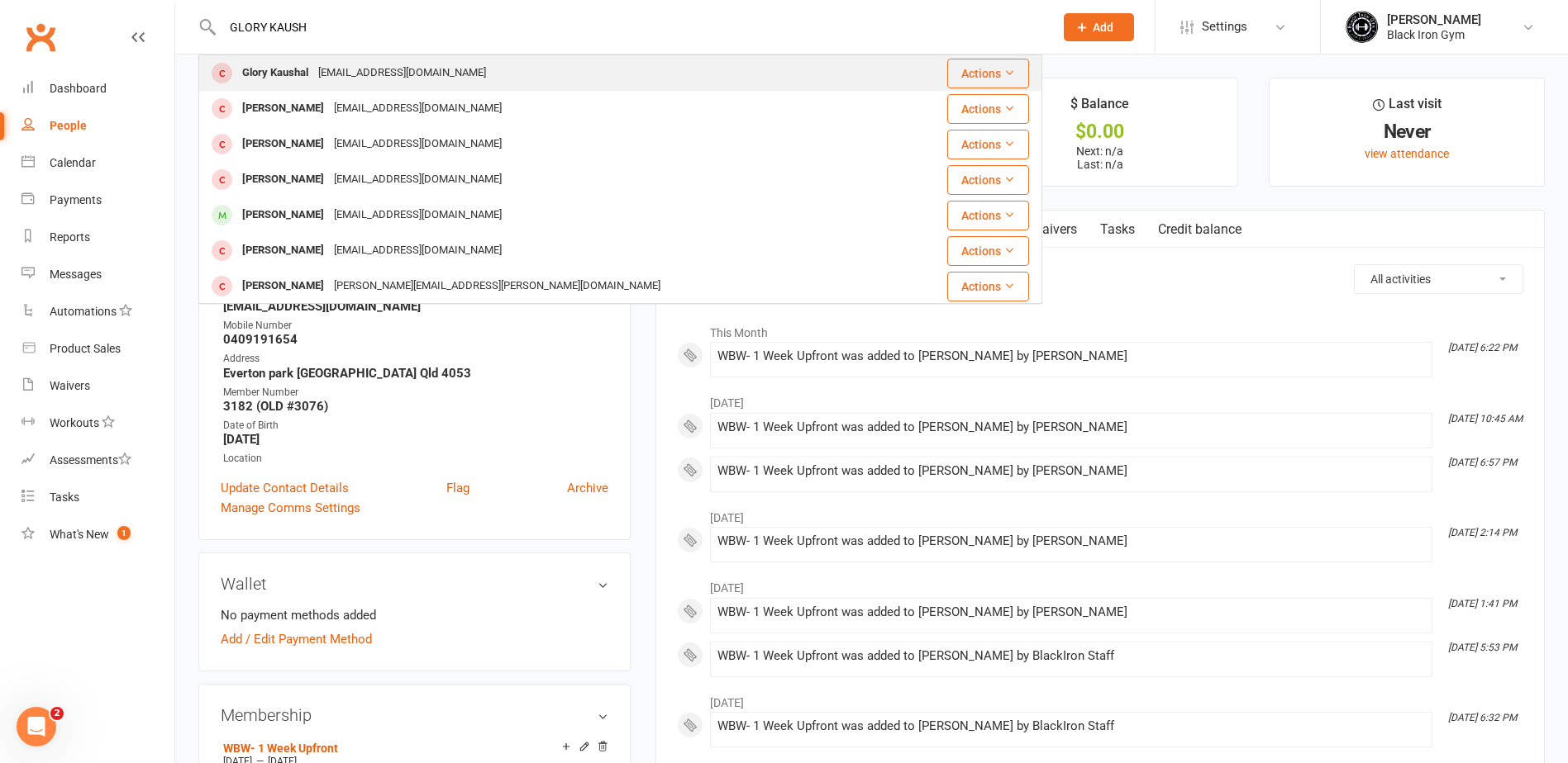
type input "GLORY KAUSH"
click at [304, 69] on div "Glory Kaushal" at bounding box center [275, 72] width 76 height 24
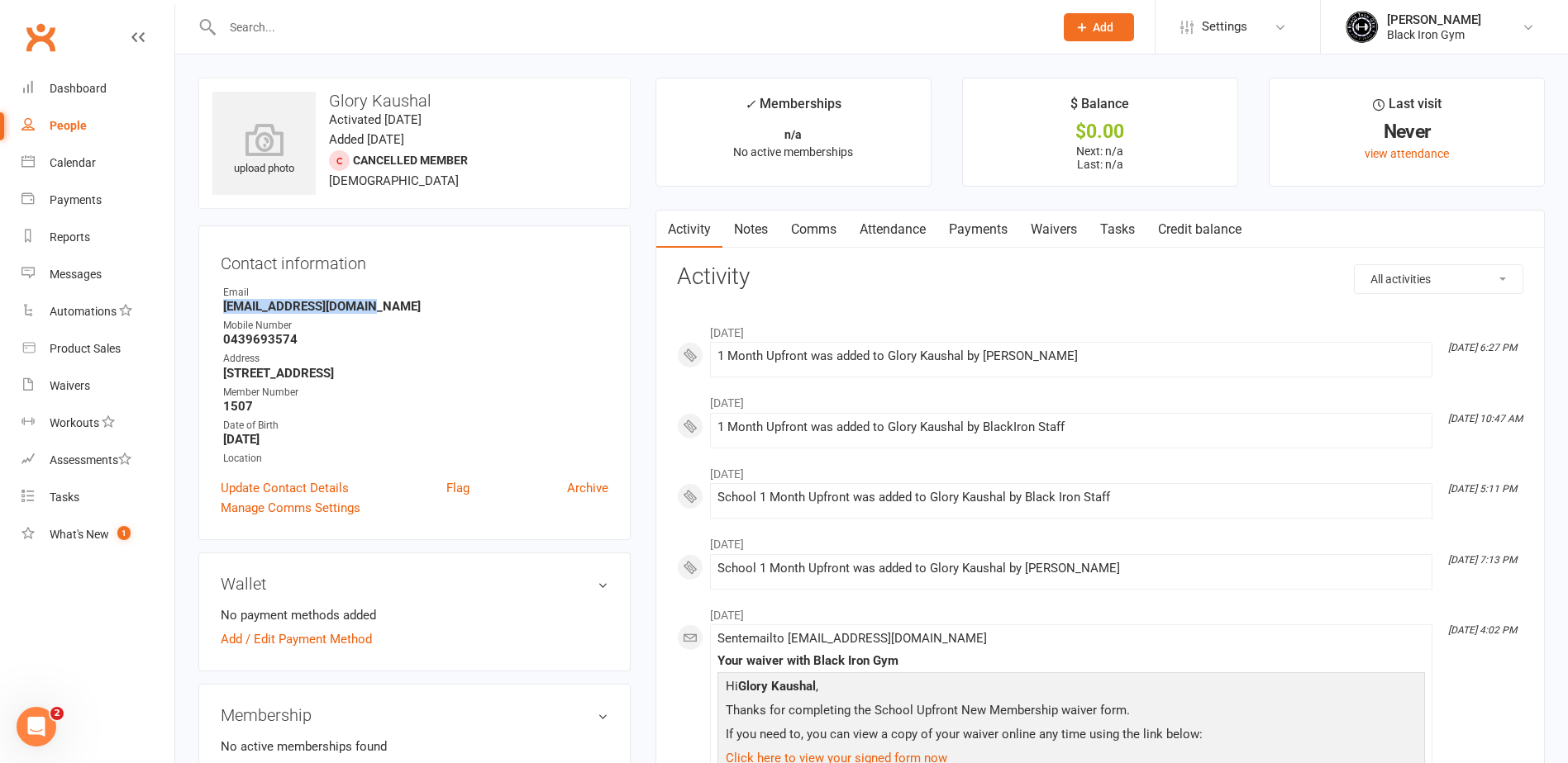
drag, startPoint x: 226, startPoint y: 308, endPoint x: 365, endPoint y: 311, distance: 139.0
click at [365, 311] on strong "[EMAIL_ADDRESS][DOMAIN_NAME]" at bounding box center [416, 305] width 385 height 14
copy strong "[EMAIL_ADDRESS][DOMAIN_NAME]"
drag, startPoint x: 540, startPoint y: 328, endPoint x: 521, endPoint y: 322, distance: 19.9
click at [540, 328] on div "Mobile Number" at bounding box center [416, 326] width 385 height 15
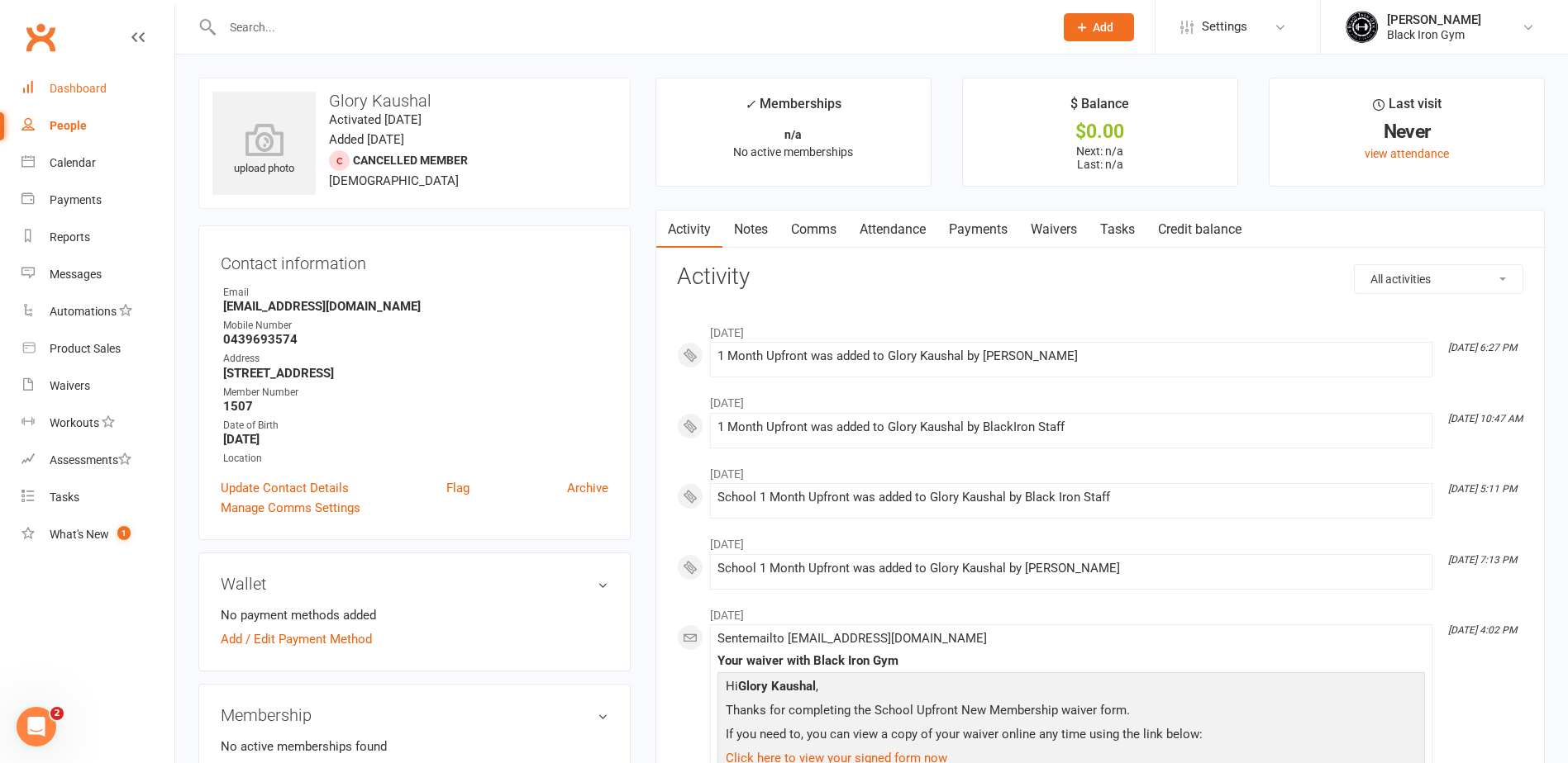
click at [75, 92] on div "Dashboard" at bounding box center [77, 89] width 57 height 13
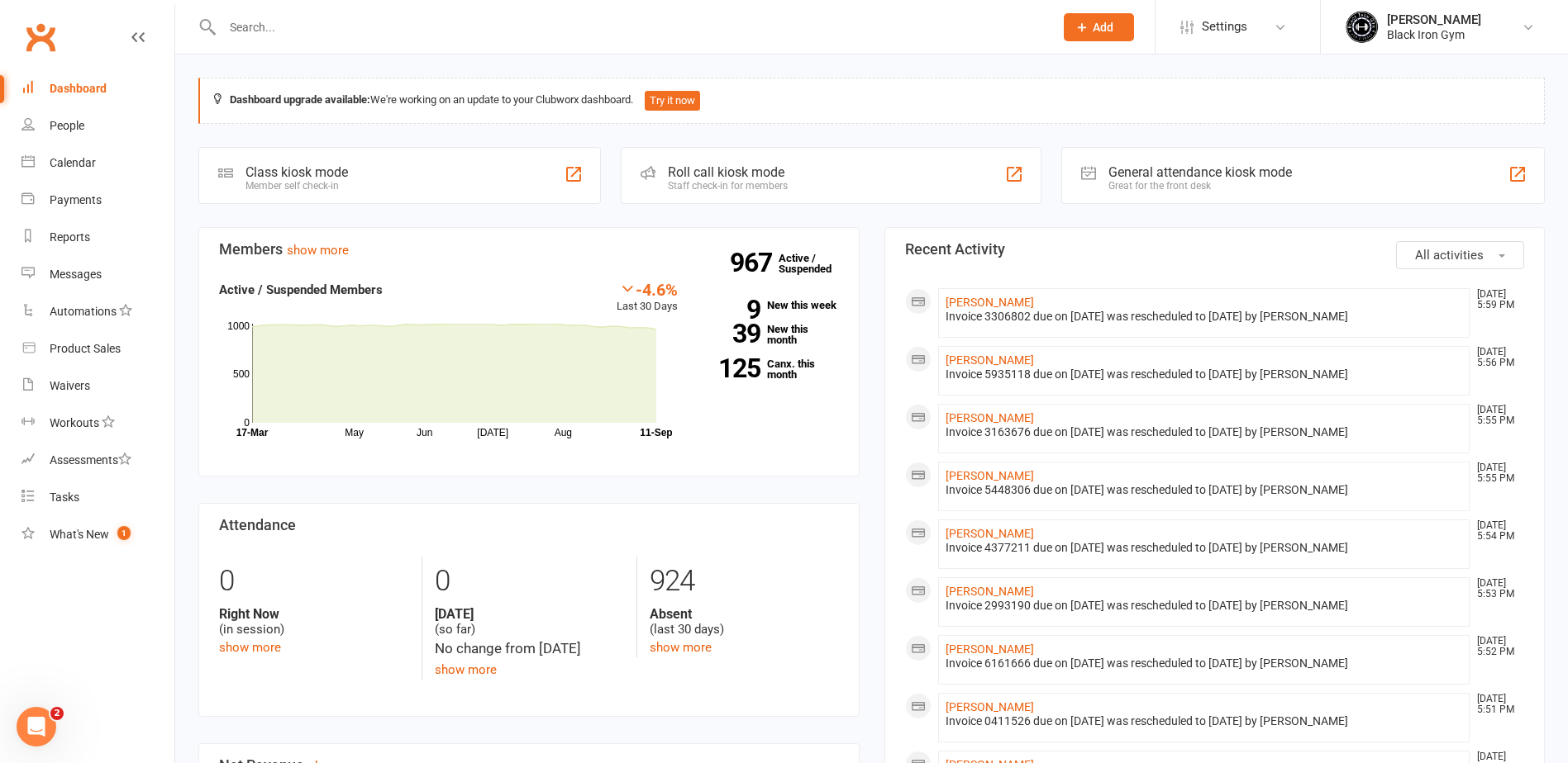
click at [328, 32] on input "text" at bounding box center [630, 27] width 825 height 23
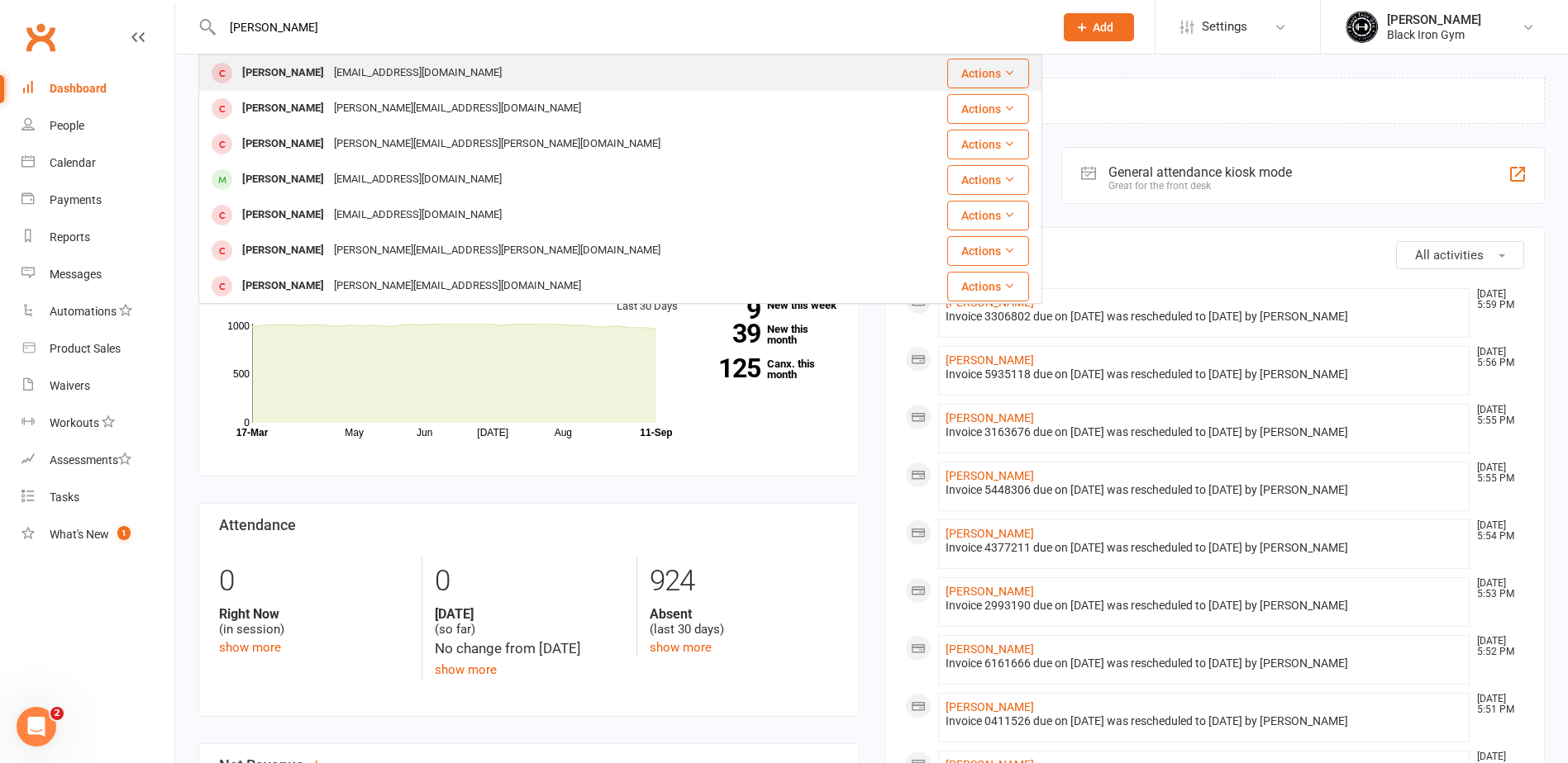
type input "[PERSON_NAME]"
click at [320, 72] on div "[PERSON_NAME]" at bounding box center [282, 72] width 92 height 24
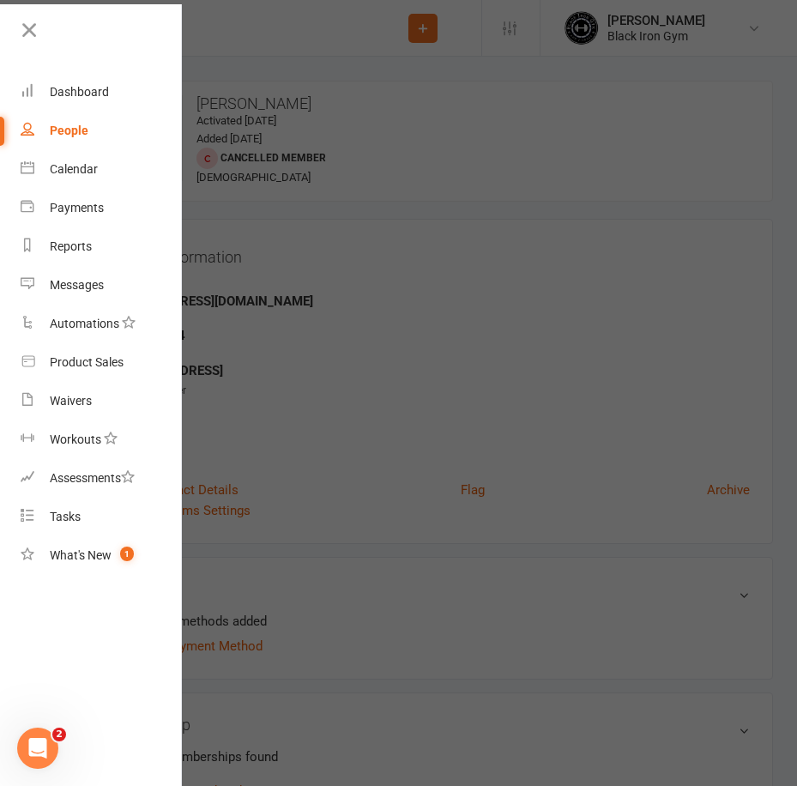
click at [549, 193] on div at bounding box center [398, 393] width 797 height 786
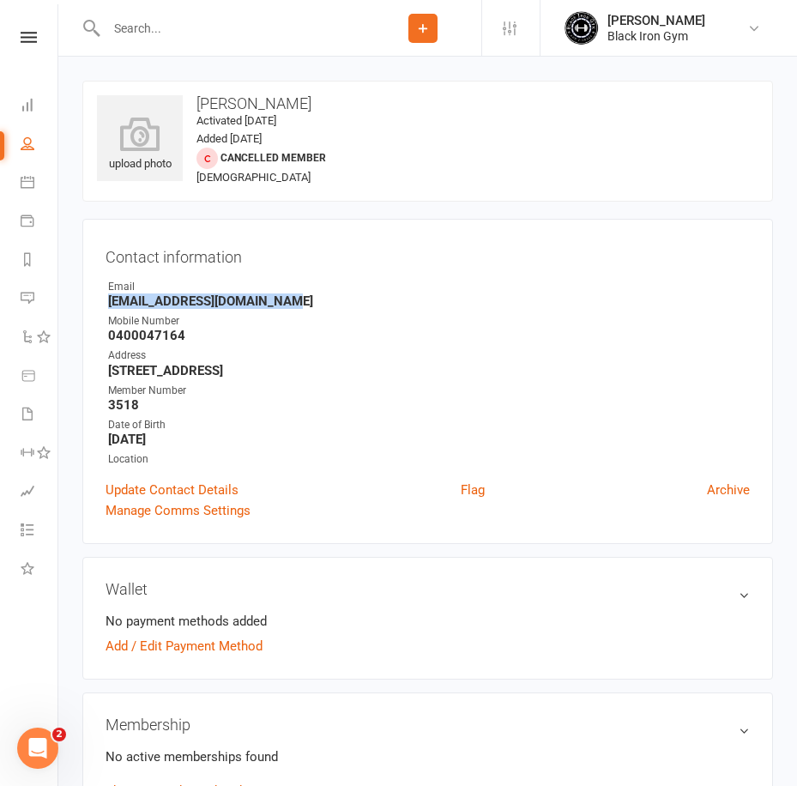
drag, startPoint x: 288, startPoint y: 307, endPoint x: 91, endPoint y: 303, distance: 197.3
click at [91, 303] on div "Contact information Owner Email [EMAIL_ADDRESS][DOMAIN_NAME] Mobile Number [PHO…" at bounding box center [427, 381] width 690 height 325
copy strong "[EMAIL_ADDRESS][DOMAIN_NAME]"
